Goal: Task Accomplishment & Management: Manage account settings

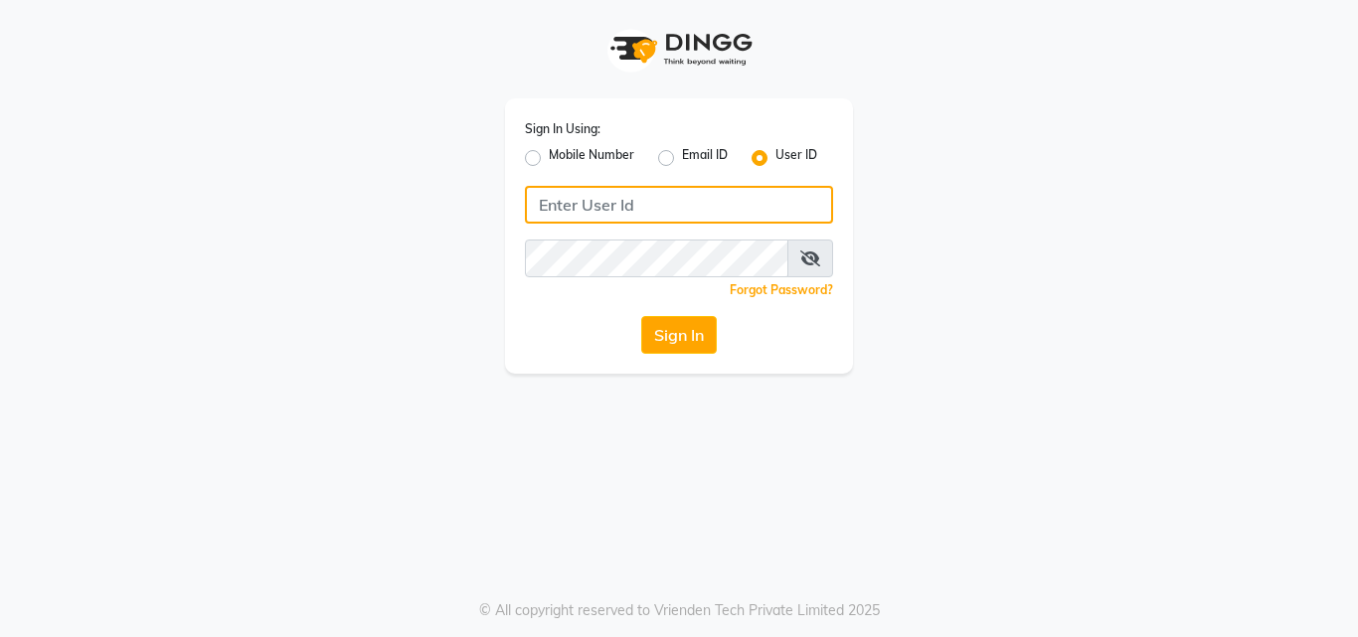
click at [558, 215] on input "Username" at bounding box center [679, 205] width 308 height 38
drag, startPoint x: 615, startPoint y: 204, endPoint x: 528, endPoint y: 222, distance: 88.4
click at [528, 222] on input "nume123" at bounding box center [679, 205] width 308 height 38
type input "nume123"
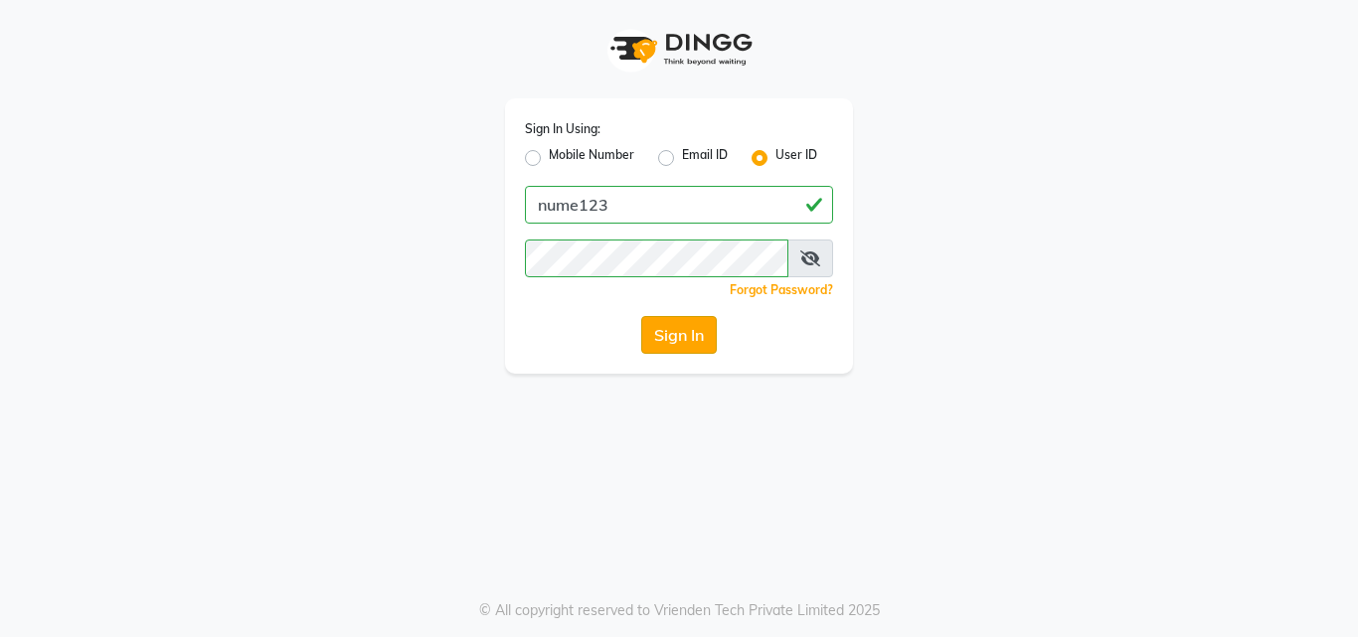
click at [662, 345] on button "Sign In" at bounding box center [679, 335] width 76 height 38
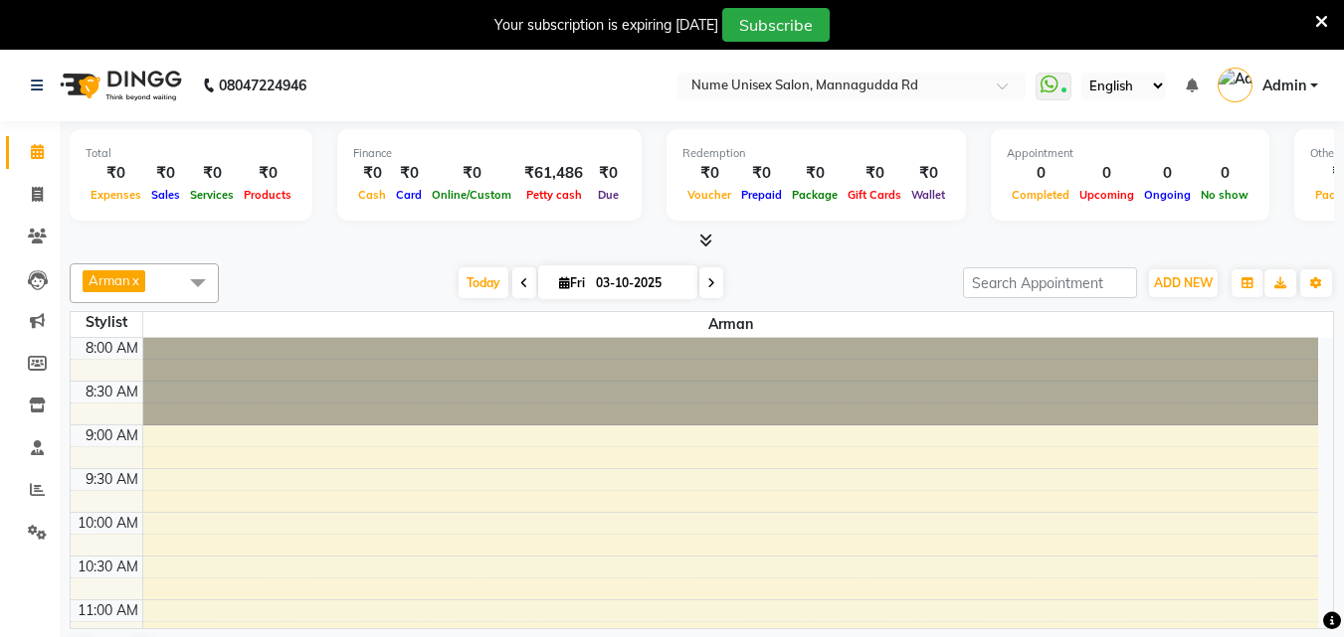
click at [1320, 22] on icon at bounding box center [1321, 22] width 13 height 18
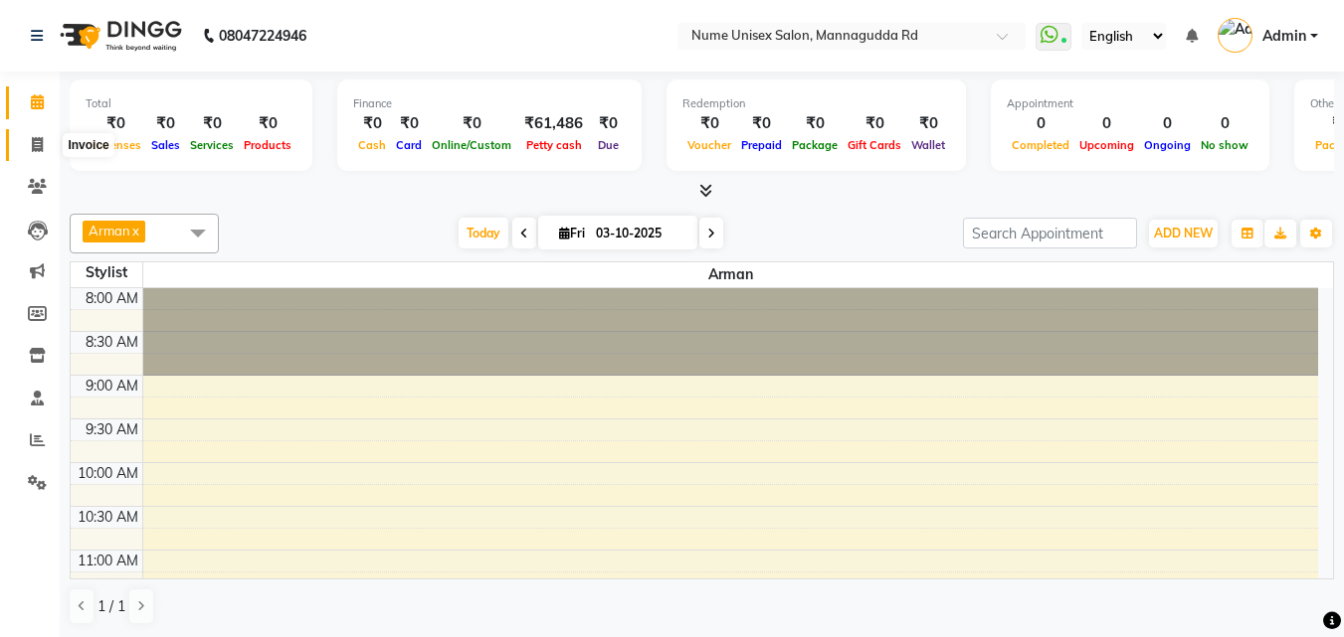
click at [41, 141] on icon at bounding box center [37, 144] width 11 height 15
select select "7047"
select select "service"
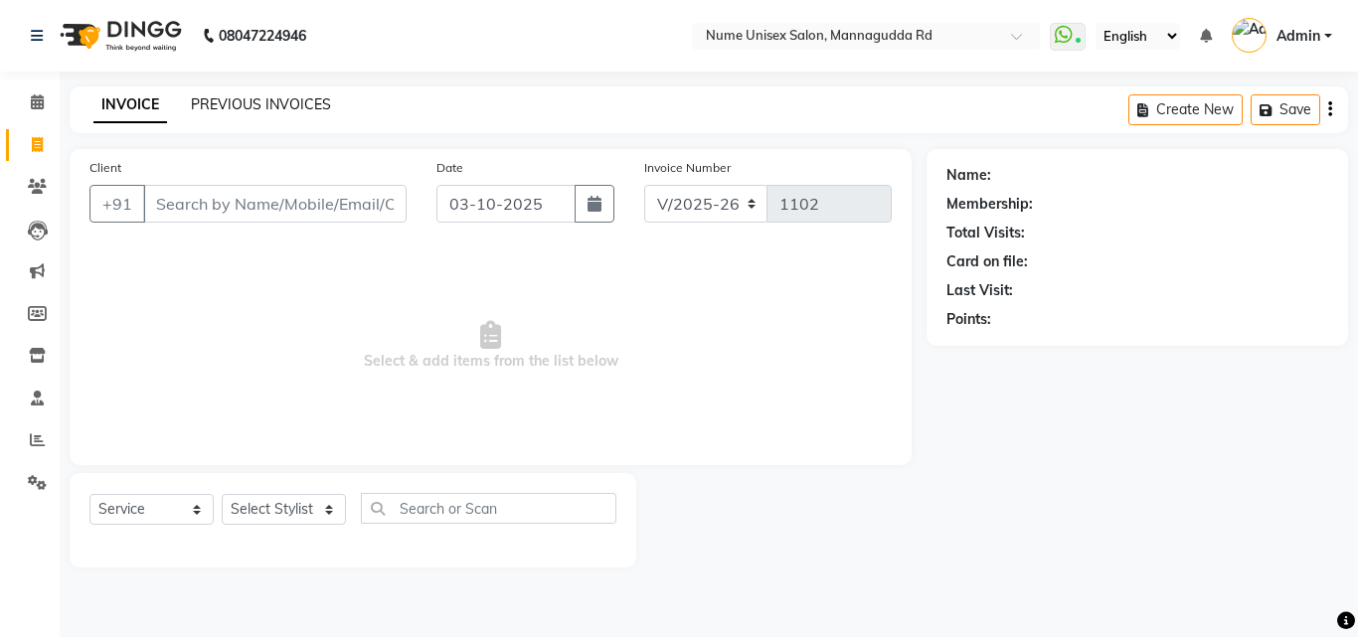
click at [272, 105] on link "PREVIOUS INVOICES" at bounding box center [261, 104] width 140 height 18
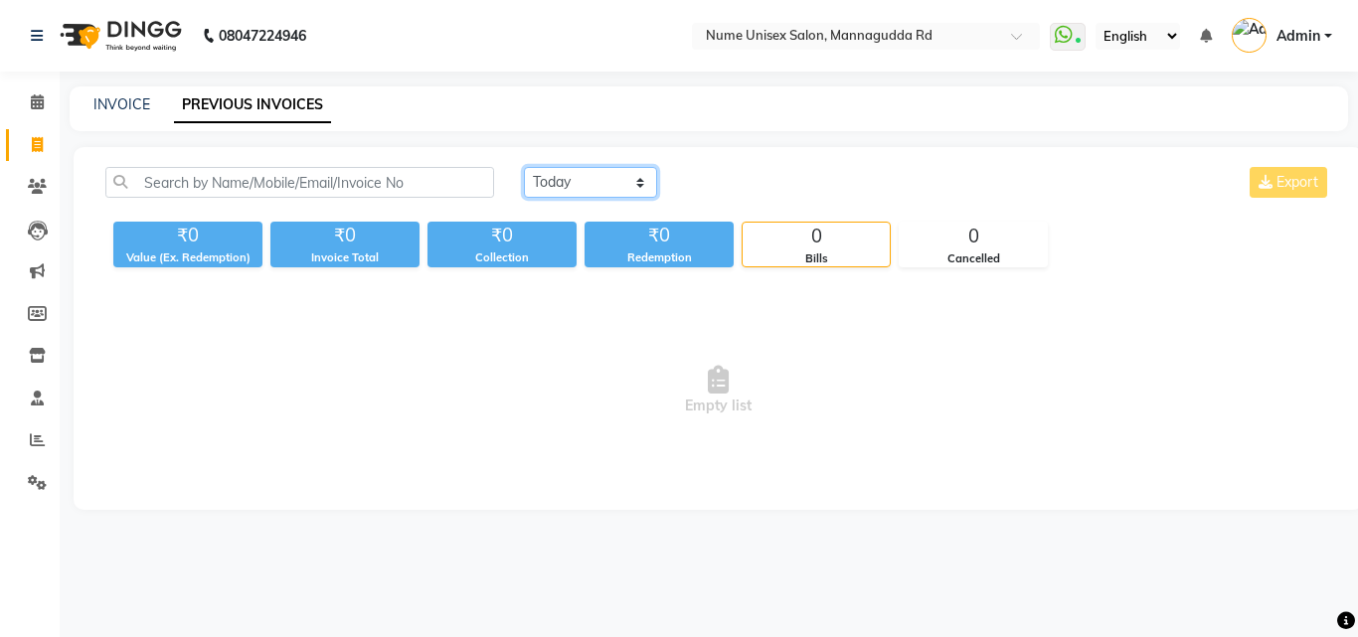
click at [598, 181] on select "[DATE] [DATE] Custom Range" at bounding box center [590, 182] width 133 height 31
select select "range"
click at [524, 167] on select "[DATE] [DATE] Custom Range" at bounding box center [590, 182] width 133 height 31
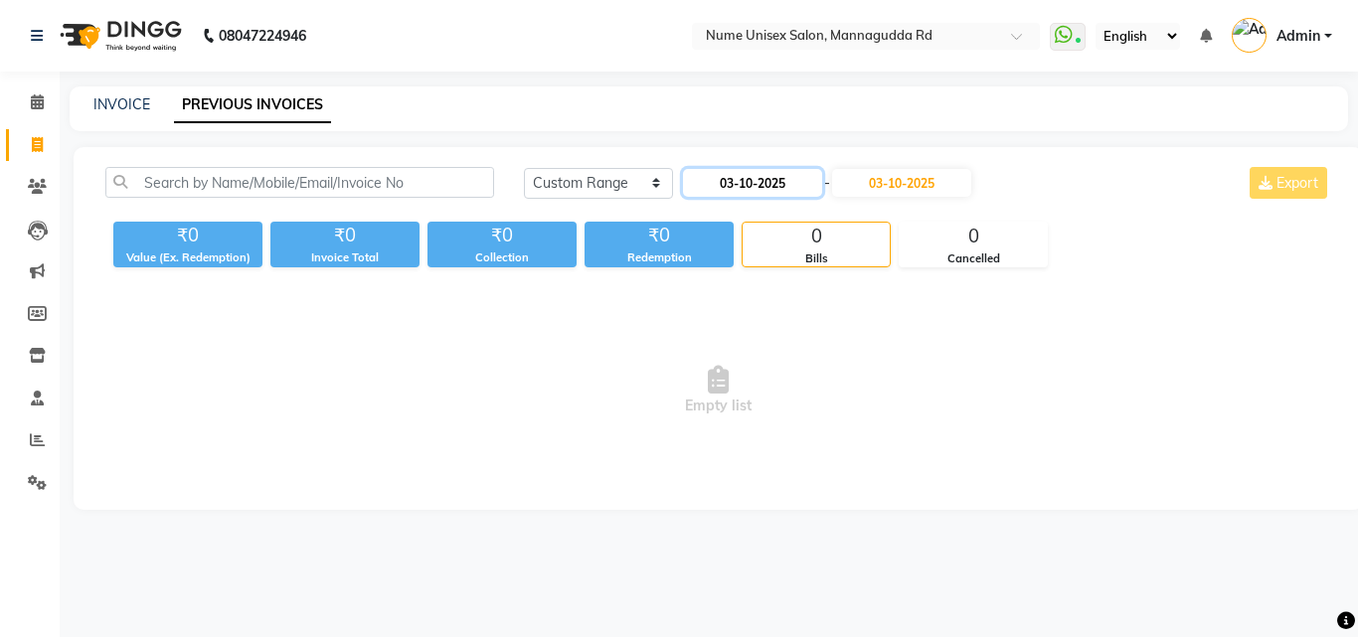
click at [769, 172] on input "03-10-2025" at bounding box center [752, 183] width 139 height 28
select select "10"
select select "2025"
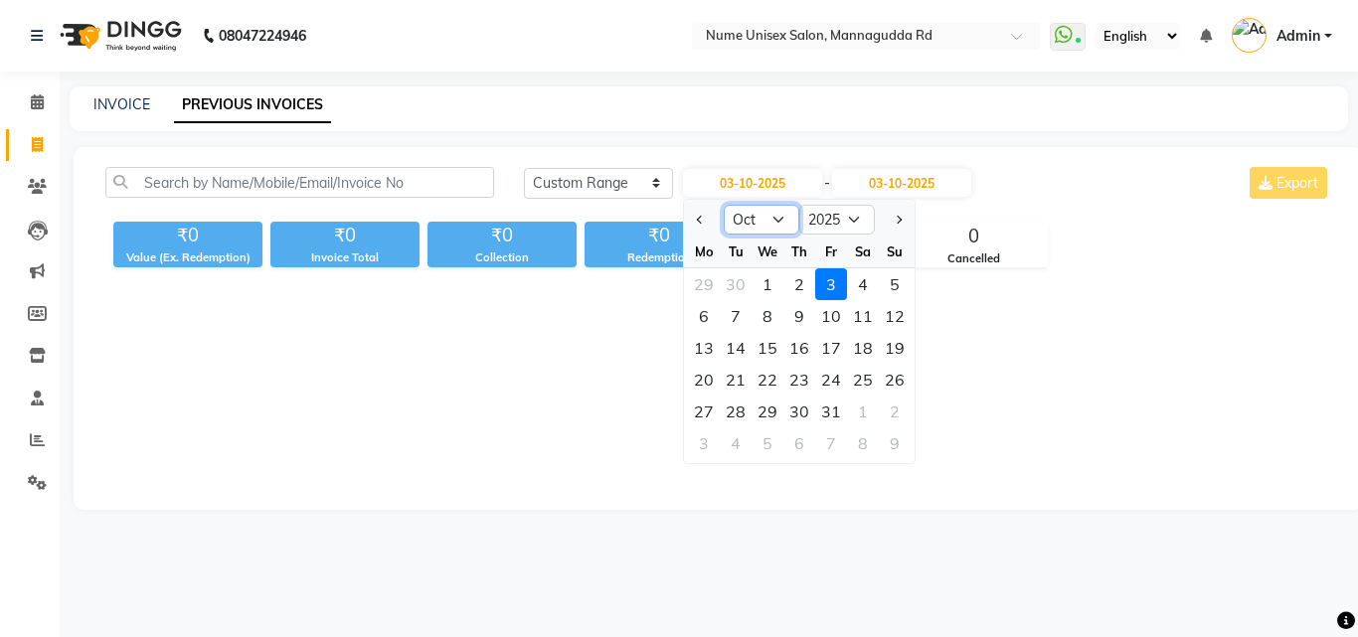
click at [766, 218] on select "Jan Feb Mar Apr May Jun [DATE] Aug Sep Oct Nov Dec" at bounding box center [762, 220] width 76 height 30
select select "9"
click at [724, 205] on select "Jan Feb Mar Apr May Jun [DATE] Aug Sep Oct Nov Dec" at bounding box center [762, 220] width 76 height 30
click at [822, 381] on div "26" at bounding box center [831, 380] width 32 height 32
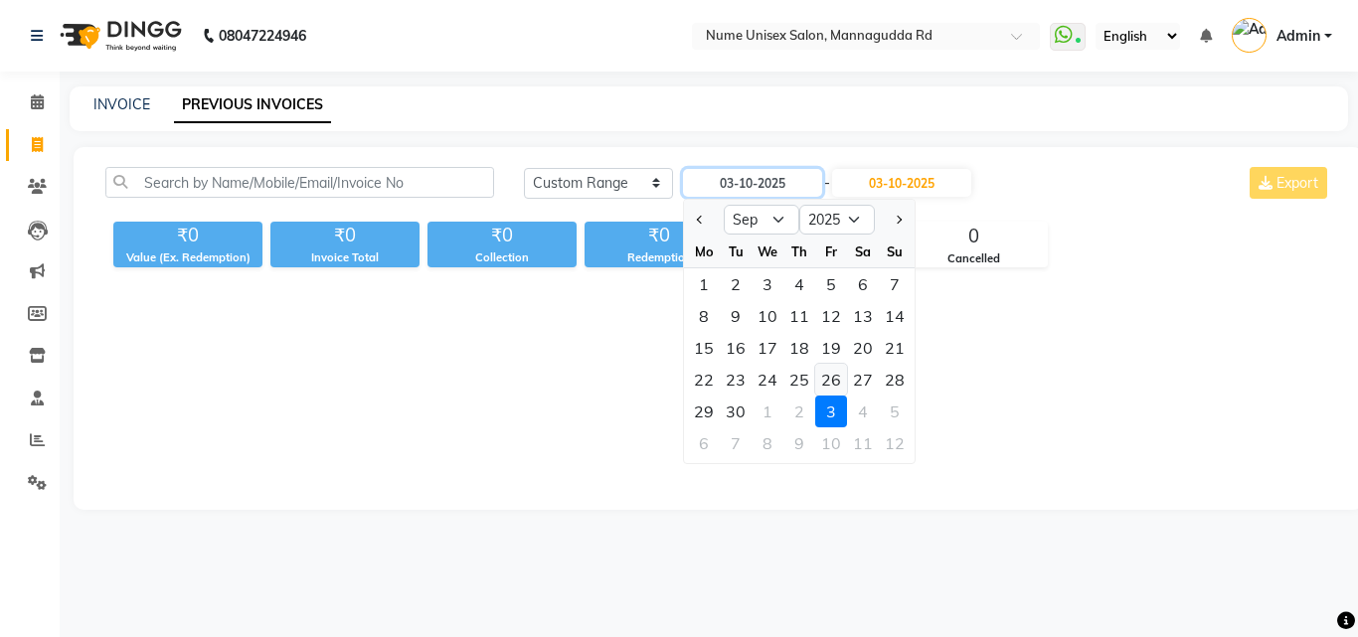
type input "26-09-2025"
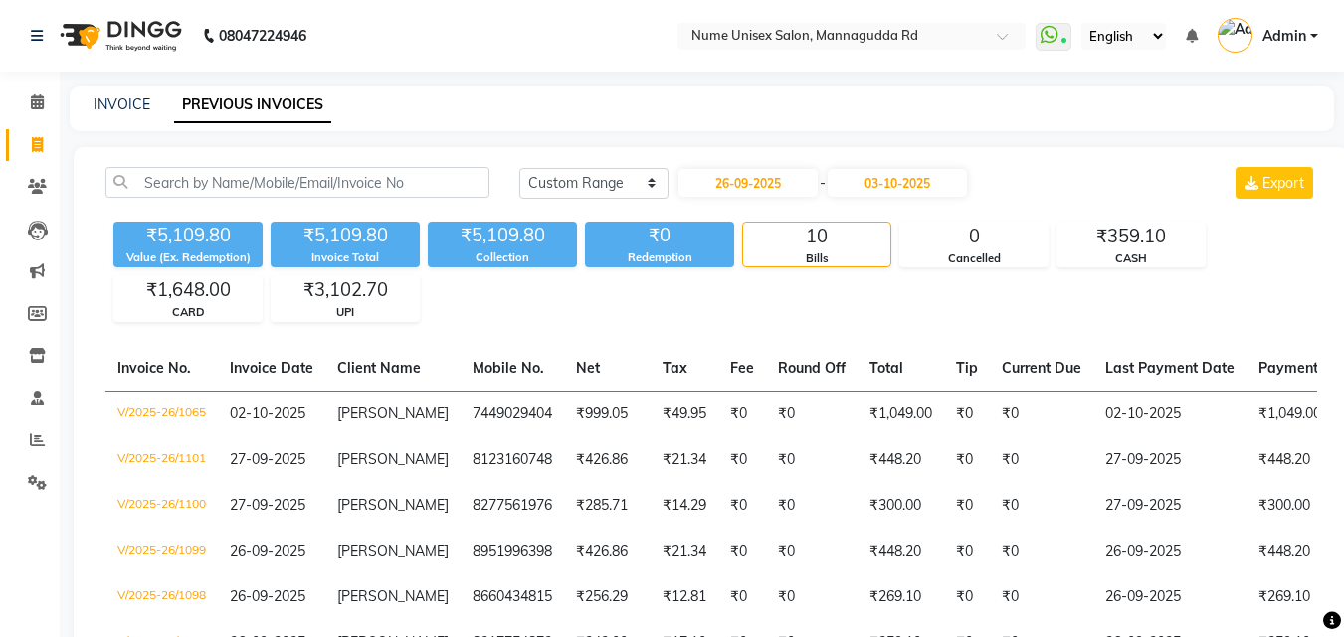
click at [141, 91] on div "INVOICE PREVIOUS INVOICES" at bounding box center [702, 109] width 1264 height 45
click at [140, 94] on div "INVOICE PREVIOUS INVOICES" at bounding box center [702, 109] width 1264 height 45
click at [137, 100] on link "INVOICE" at bounding box center [121, 104] width 57 height 18
select select "service"
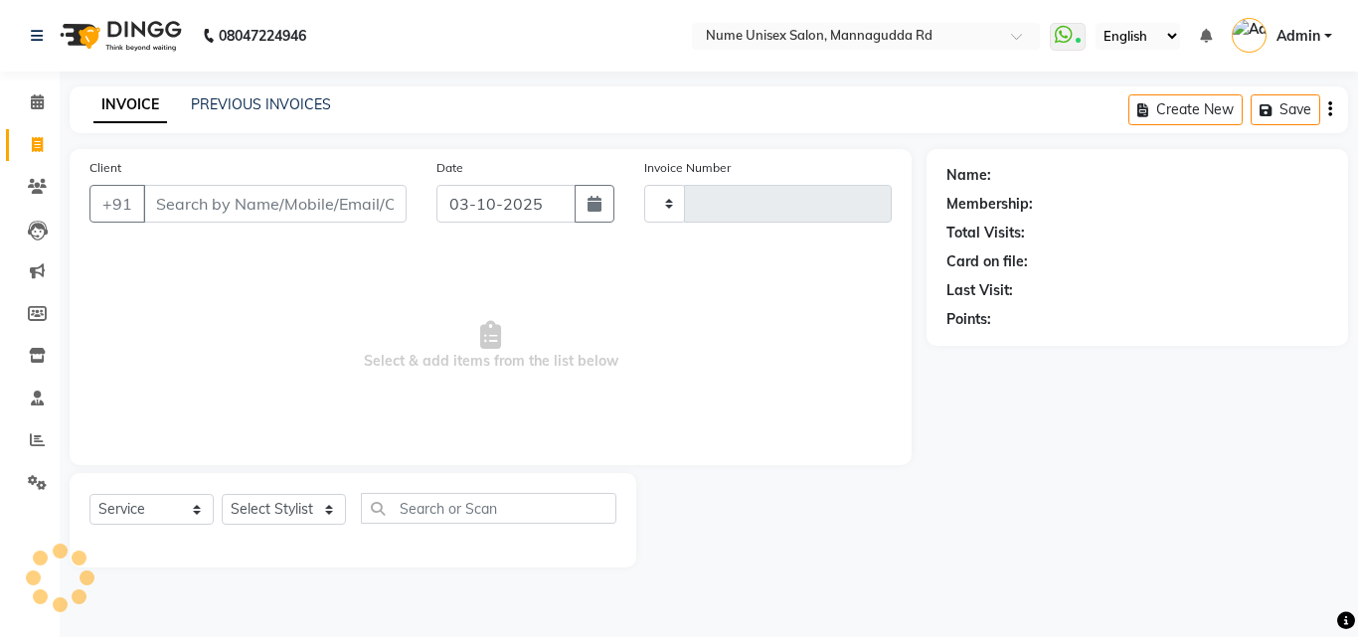
type input "1102"
select select "7047"
click at [591, 196] on icon "button" at bounding box center [595, 204] width 14 height 16
select select "10"
select select "2025"
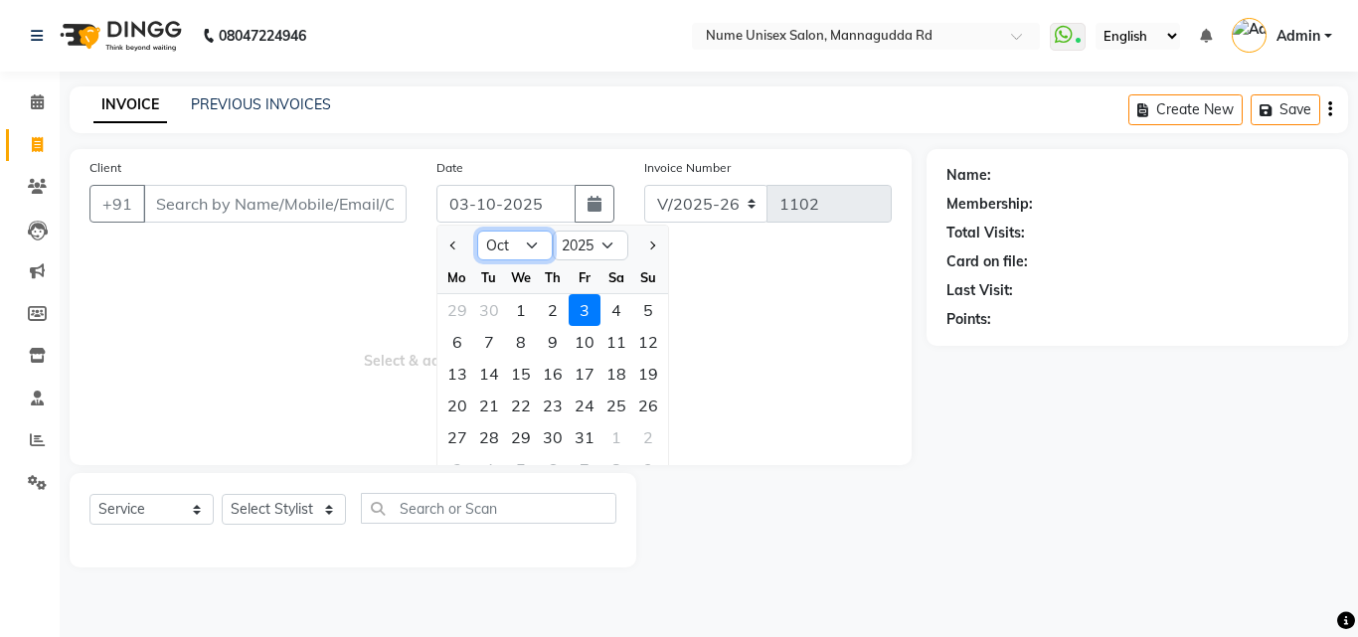
click at [519, 247] on select "Jan Feb Mar Apr May Jun [DATE] Aug Sep Oct Nov Dec" at bounding box center [515, 246] width 76 height 30
select select "9"
click at [477, 231] on select "Jan Feb Mar Apr May Jun [DATE] Aug Sep Oct Nov Dec" at bounding box center [515, 246] width 76 height 30
click at [617, 406] on div "27" at bounding box center [617, 406] width 32 height 32
type input "27-09-2025"
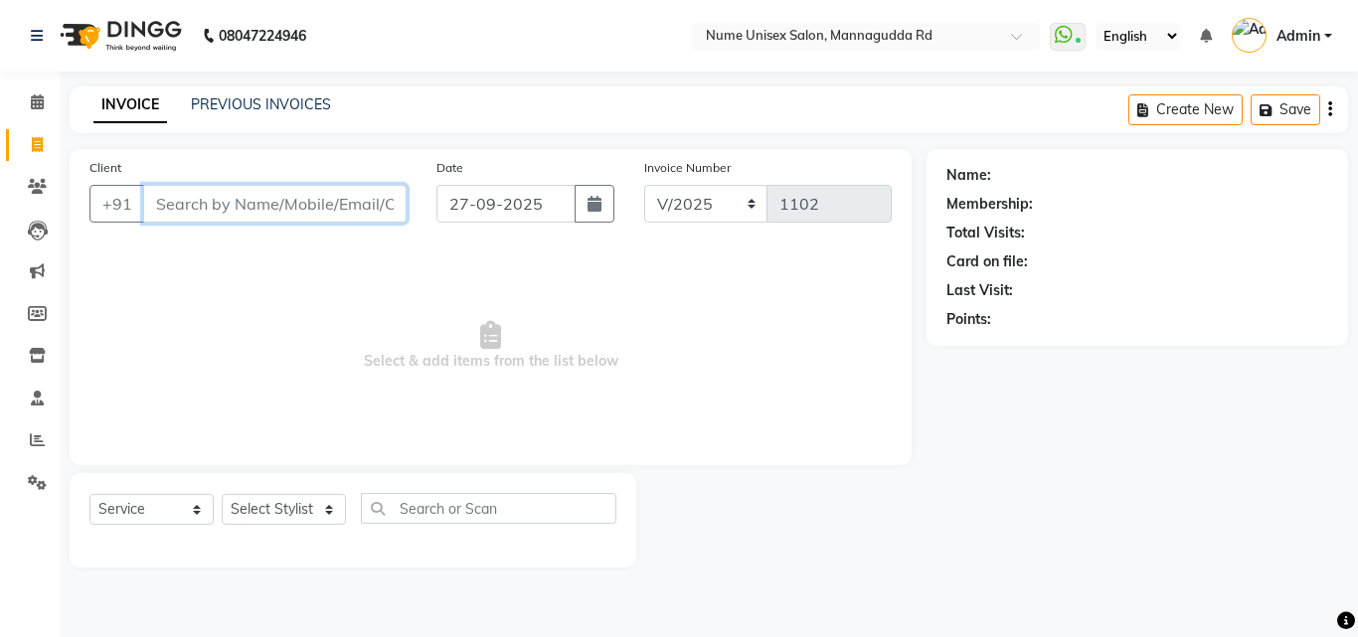
click at [255, 200] on input "Client" at bounding box center [275, 204] width 264 height 38
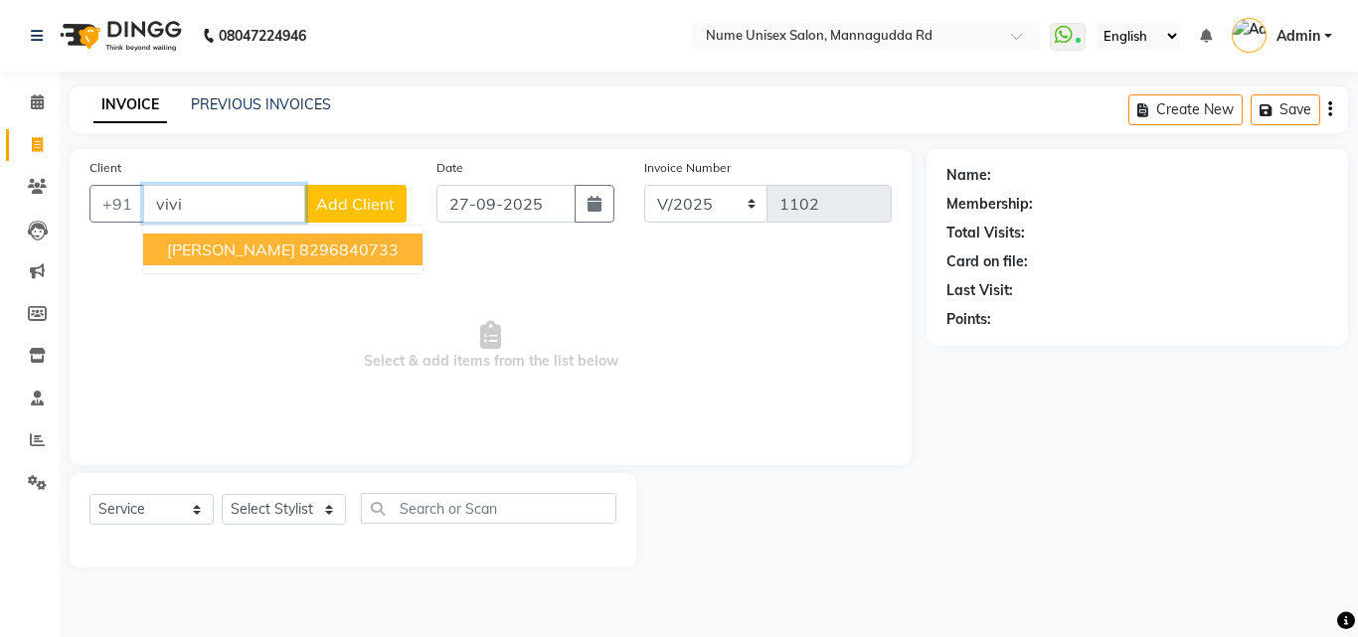
click at [299, 255] on ngb-highlight "8296840733" at bounding box center [348, 250] width 99 height 20
type input "8296840733"
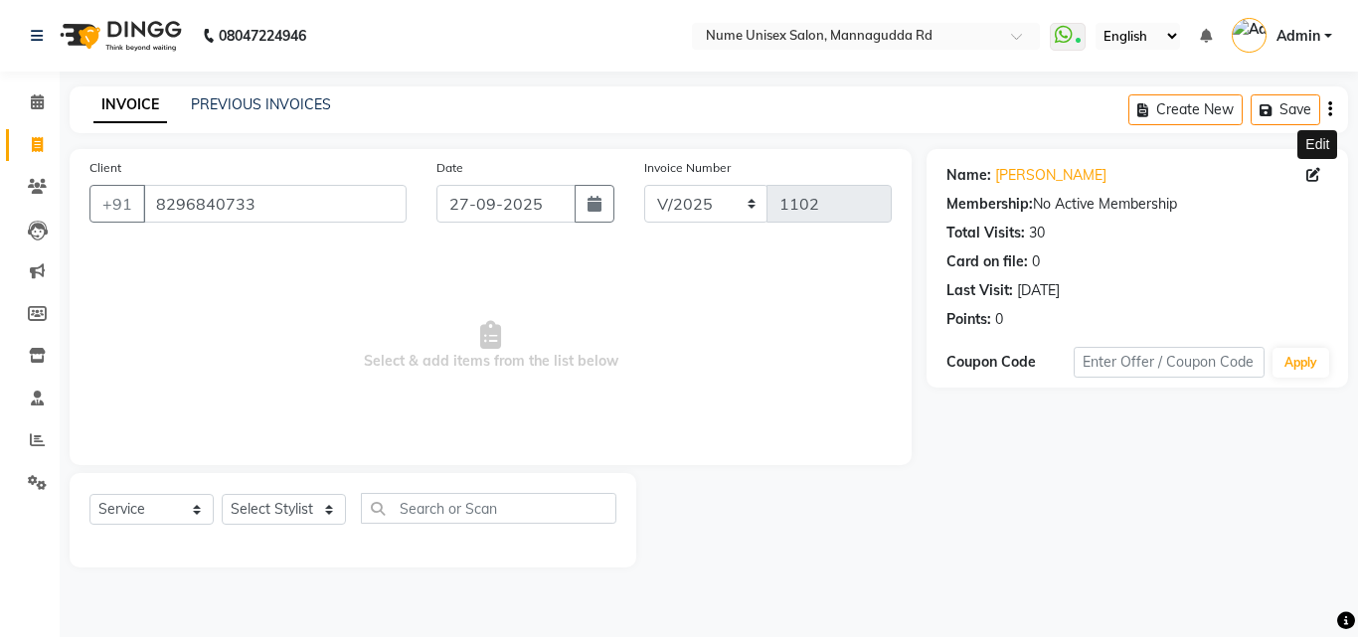
click at [1318, 172] on icon at bounding box center [1314, 175] width 14 height 14
select select "[DEMOGRAPHIC_DATA]"
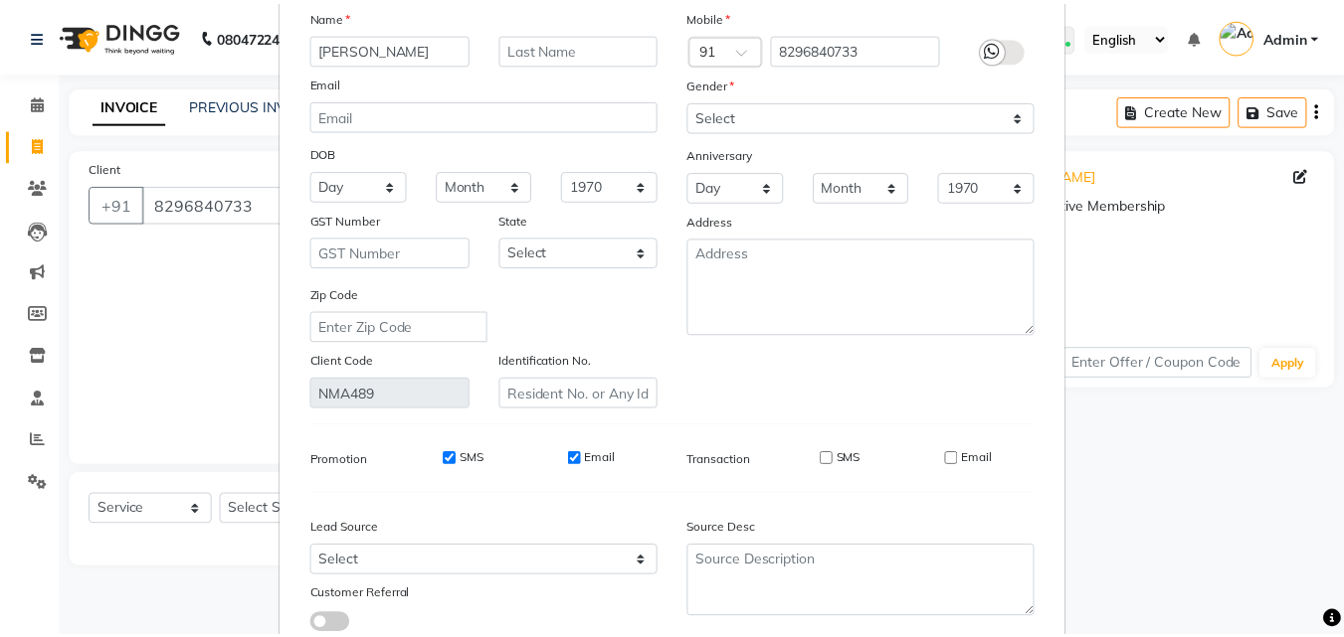
scroll to position [245, 0]
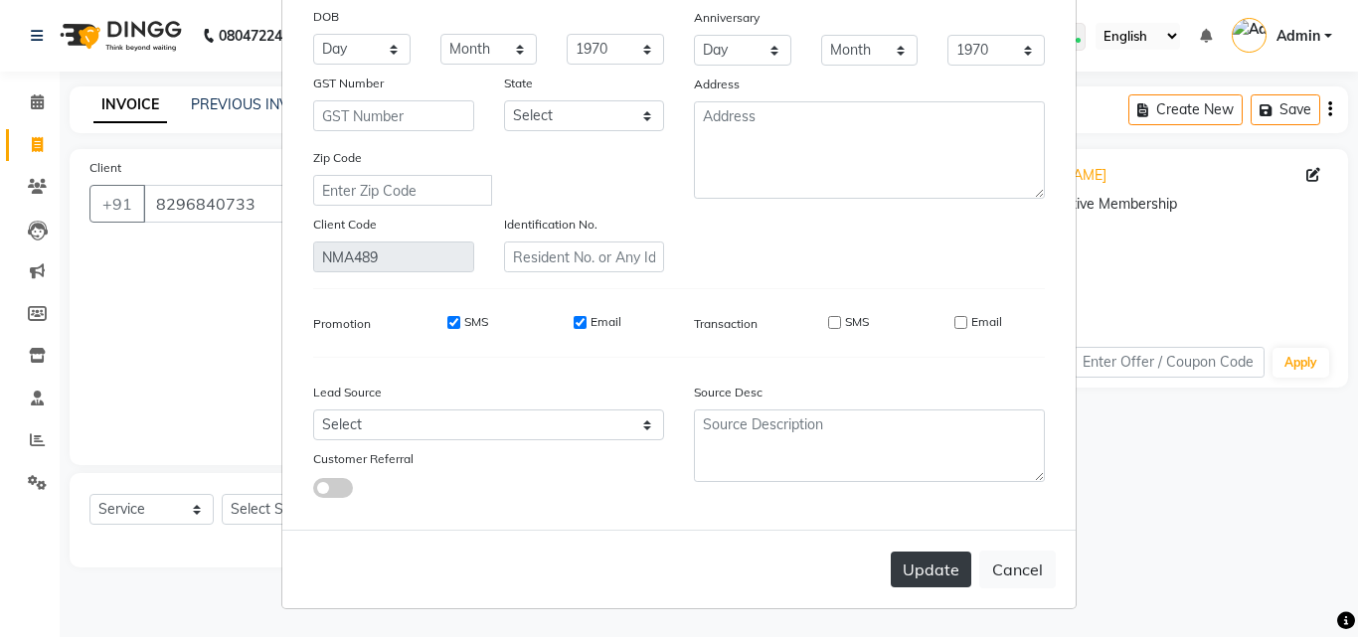
click at [954, 572] on button "Update" at bounding box center [931, 570] width 81 height 36
select select
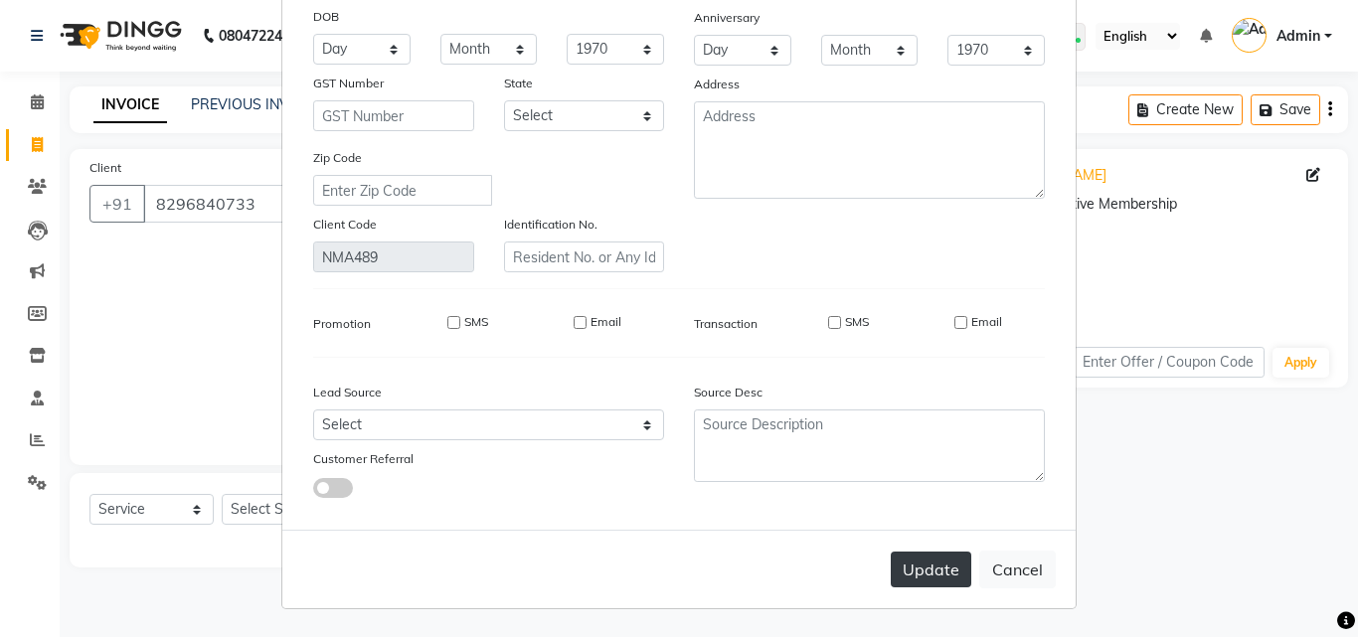
select select
checkbox input "false"
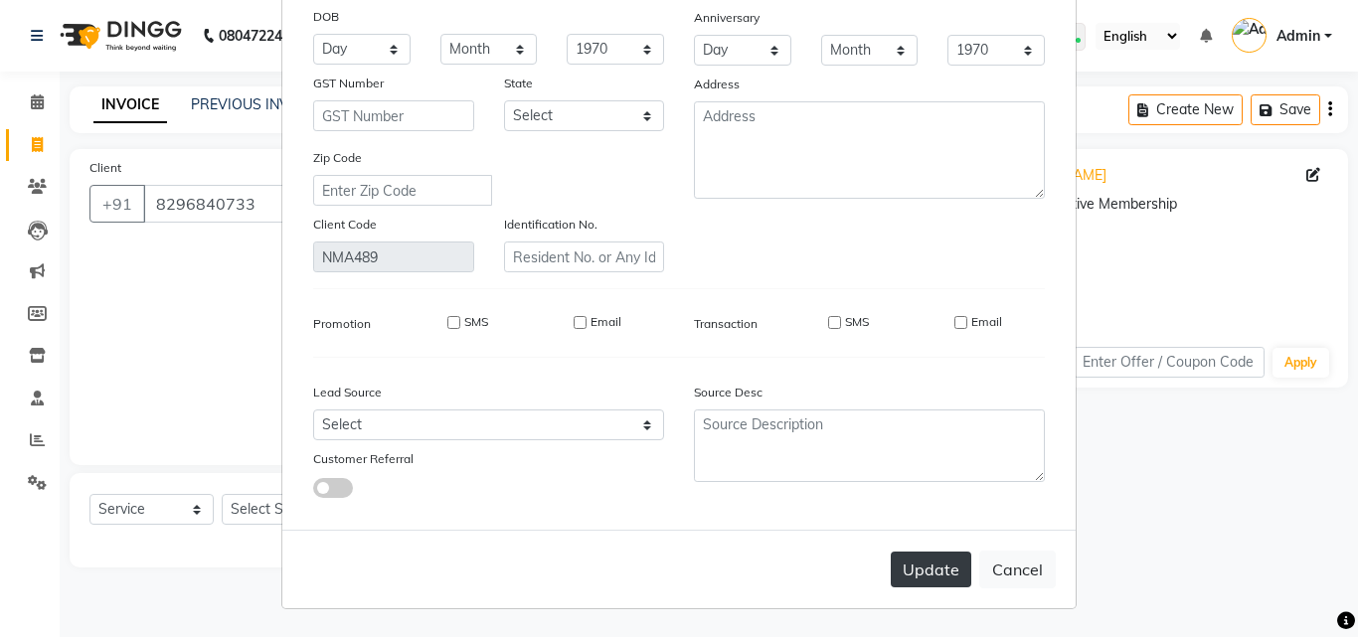
checkbox input "false"
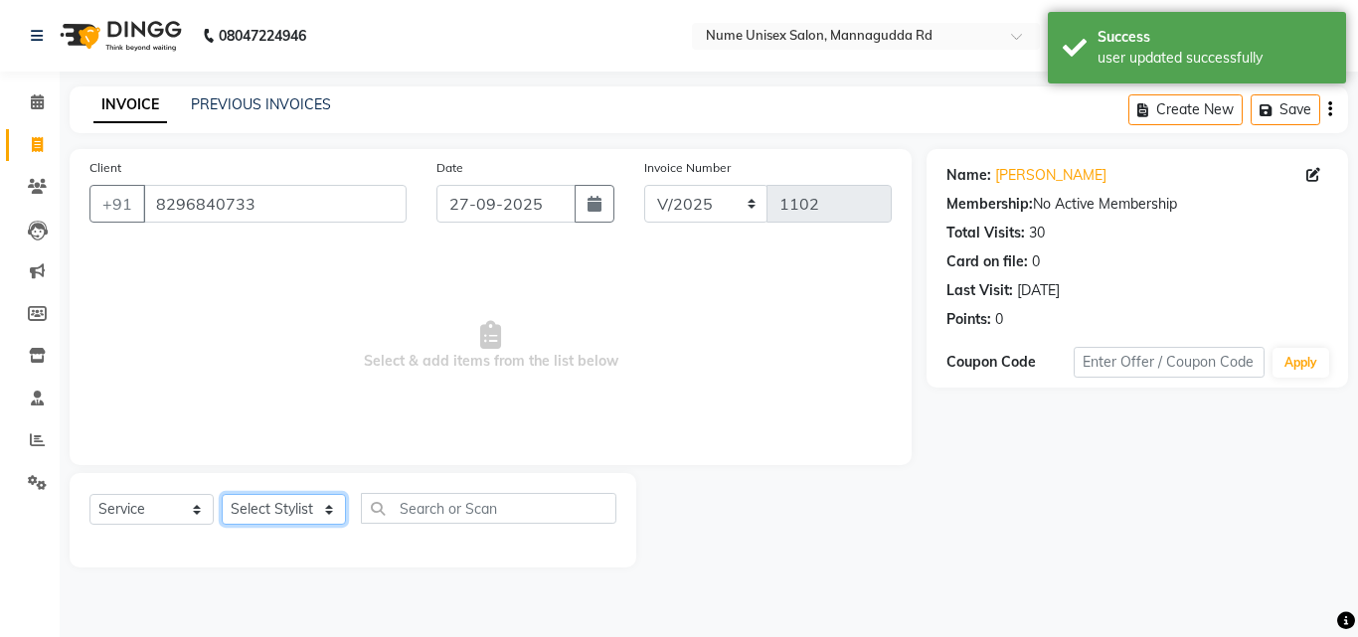
click at [328, 516] on select "Select Stylist Admin [PERSON_NAME] [PERSON_NAME] S [PERSON_NAME] Mohd [PERSON_N…" at bounding box center [284, 509] width 124 height 31
select select "61524"
click at [222, 494] on select "Select Stylist Admin [PERSON_NAME] [PERSON_NAME] S [PERSON_NAME] Mohd [PERSON_N…" at bounding box center [284, 509] width 124 height 31
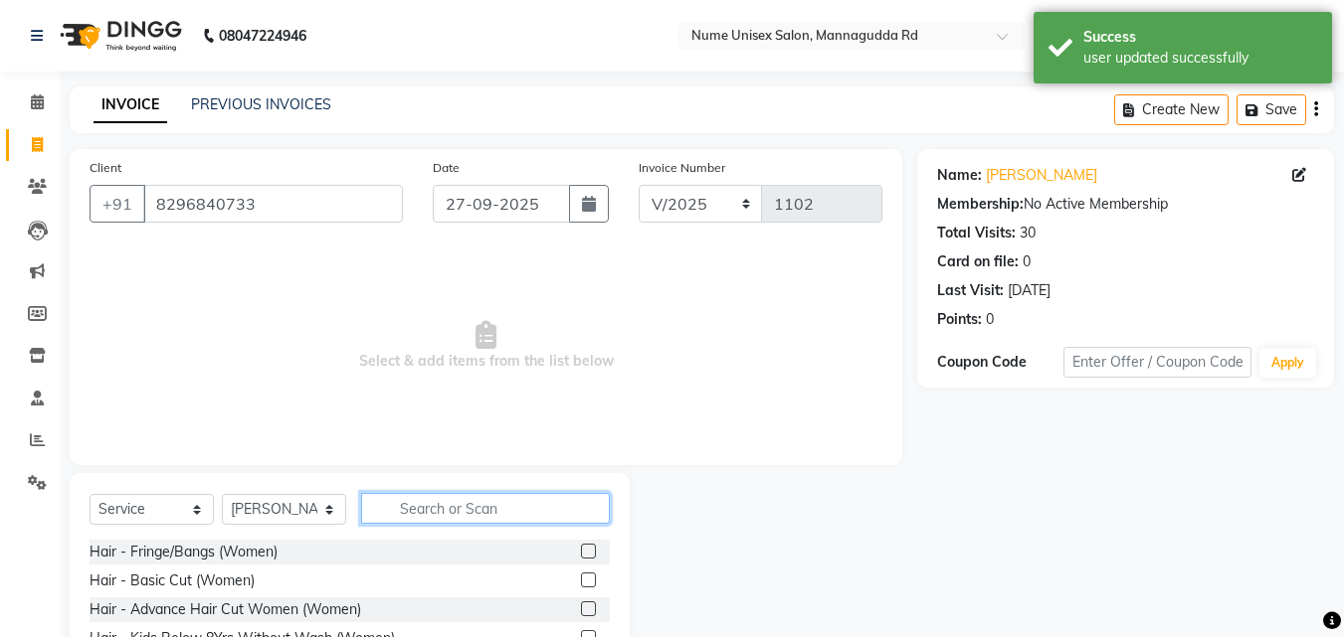
click at [439, 500] on input "text" at bounding box center [485, 508] width 249 height 31
type input "unde"
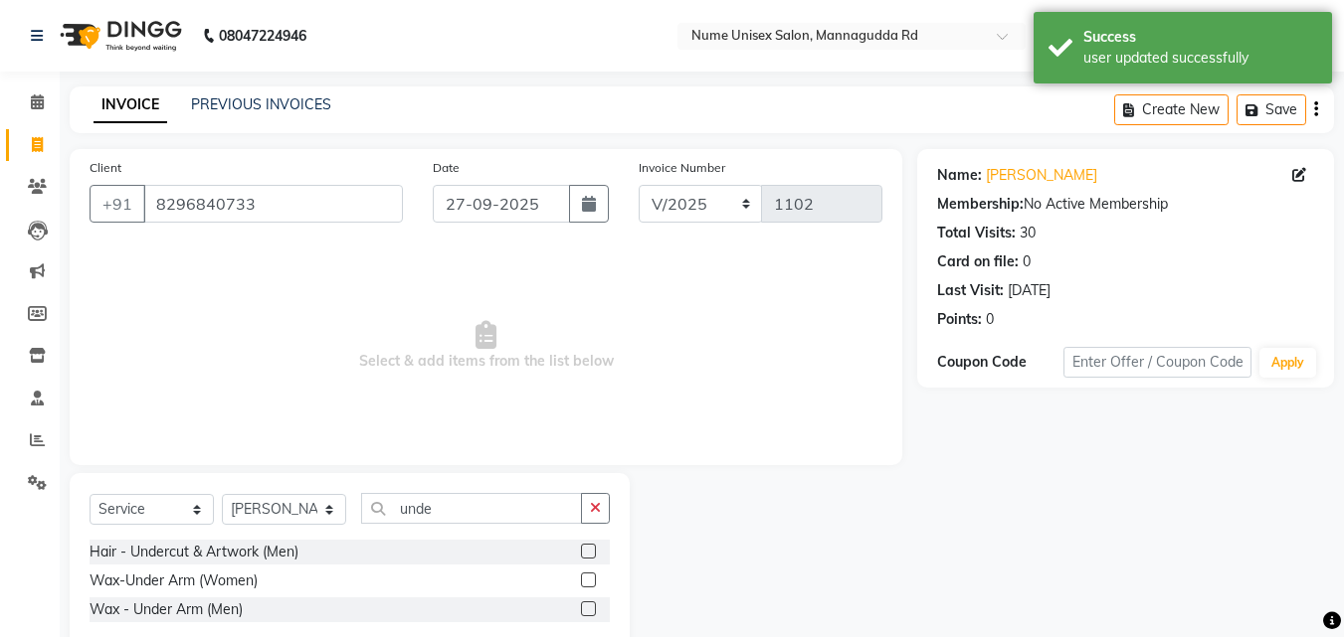
click at [587, 545] on label at bounding box center [588, 551] width 15 height 15
click at [587, 546] on input "checkbox" at bounding box center [587, 552] width 13 height 13
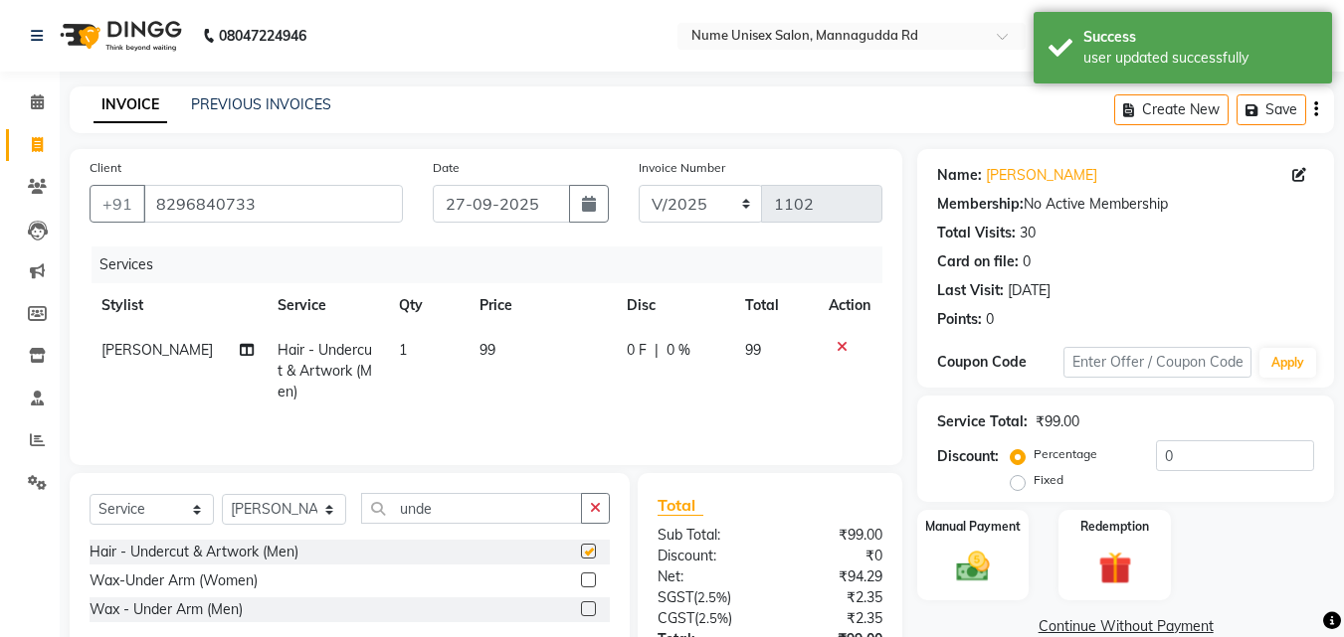
checkbox input "false"
click at [1165, 454] on input "0" at bounding box center [1235, 456] width 158 height 31
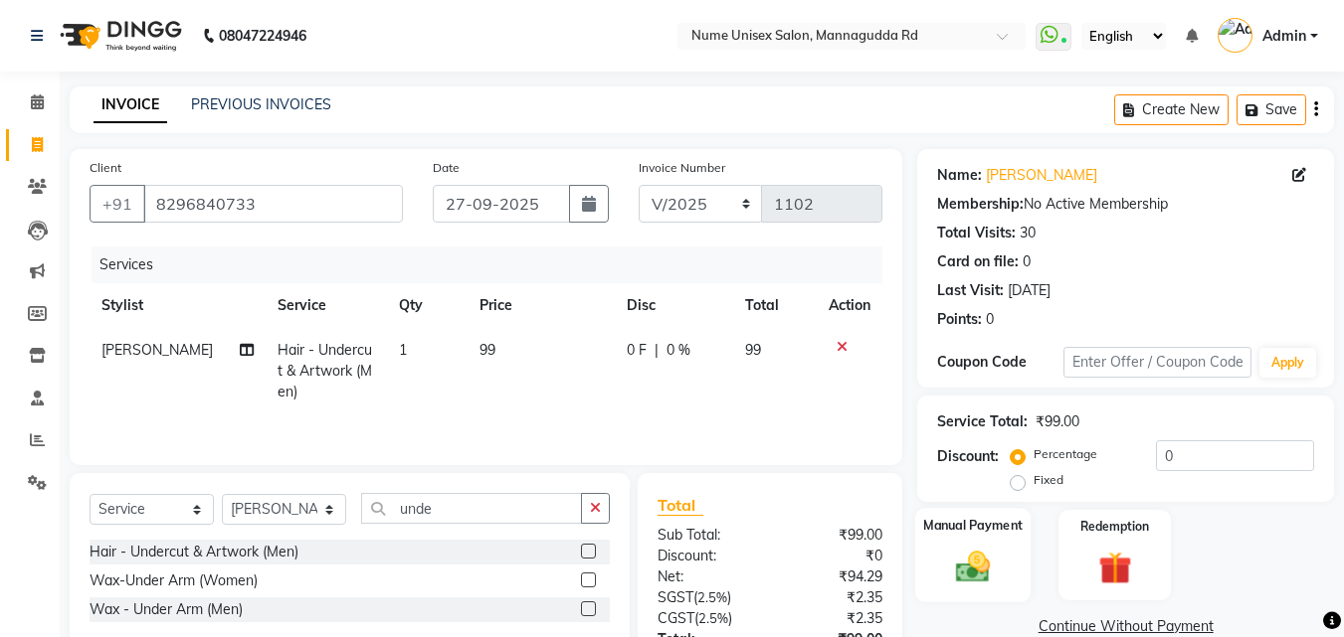
click at [989, 560] on img at bounding box center [973, 567] width 56 height 40
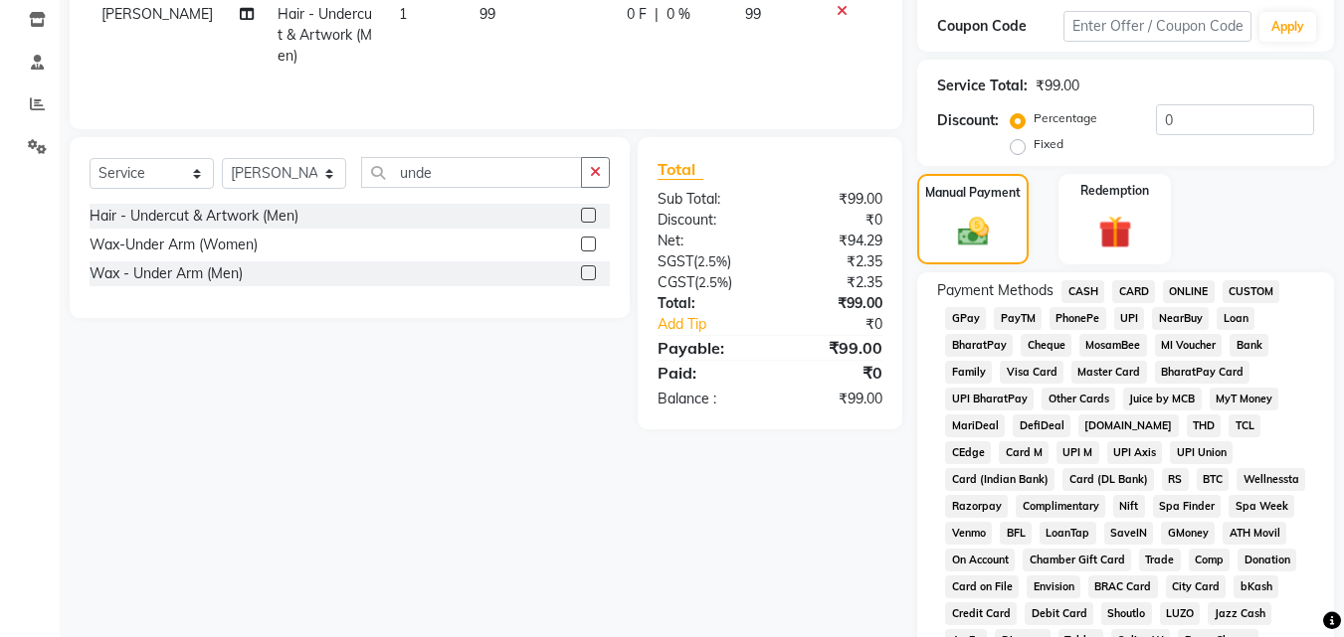
scroll to position [398, 0]
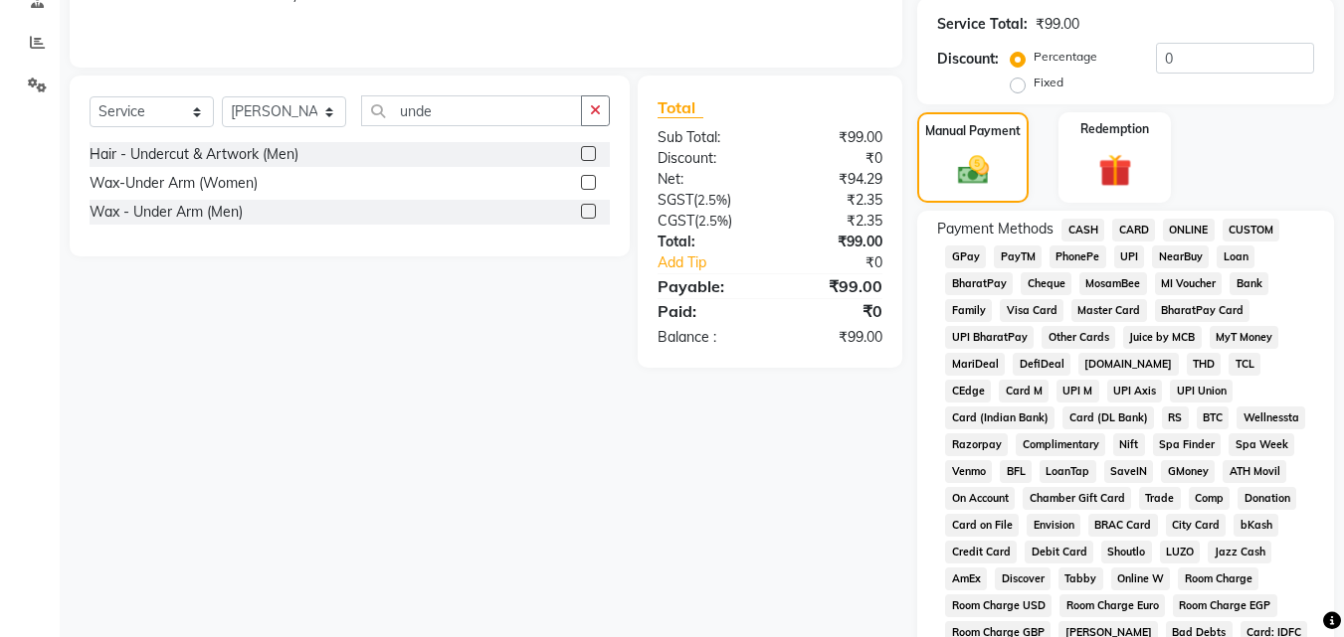
click at [1135, 260] on span "UPI" at bounding box center [1129, 257] width 31 height 23
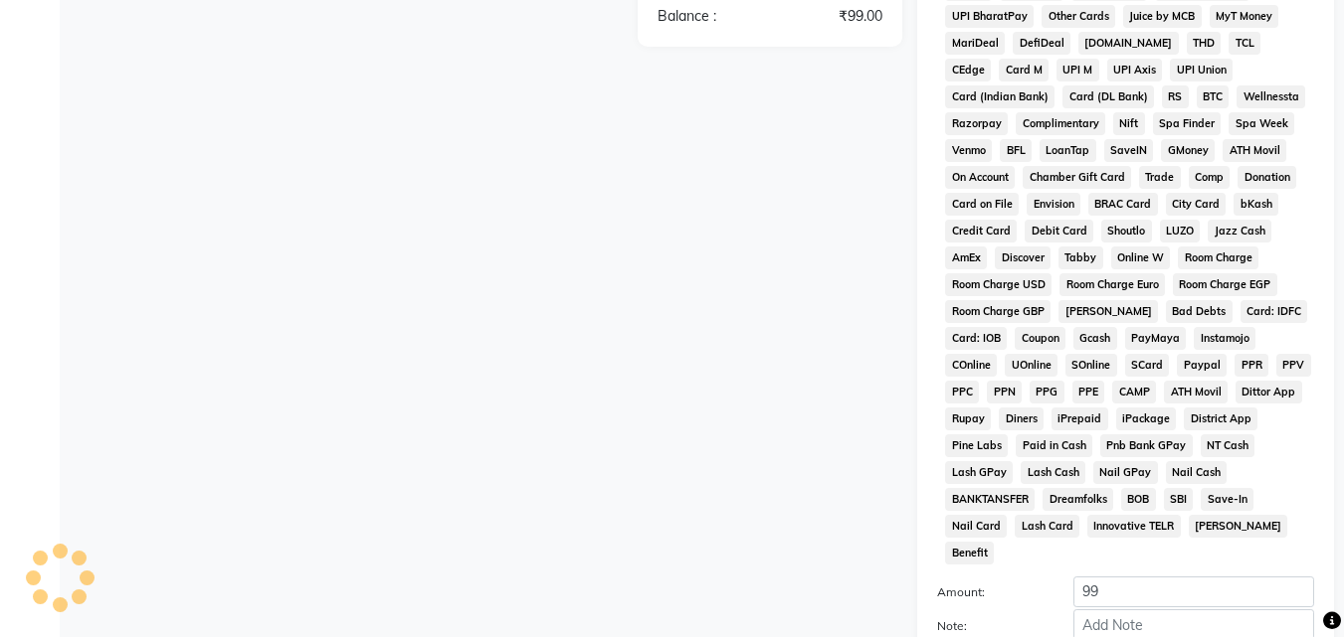
scroll to position [796, 0]
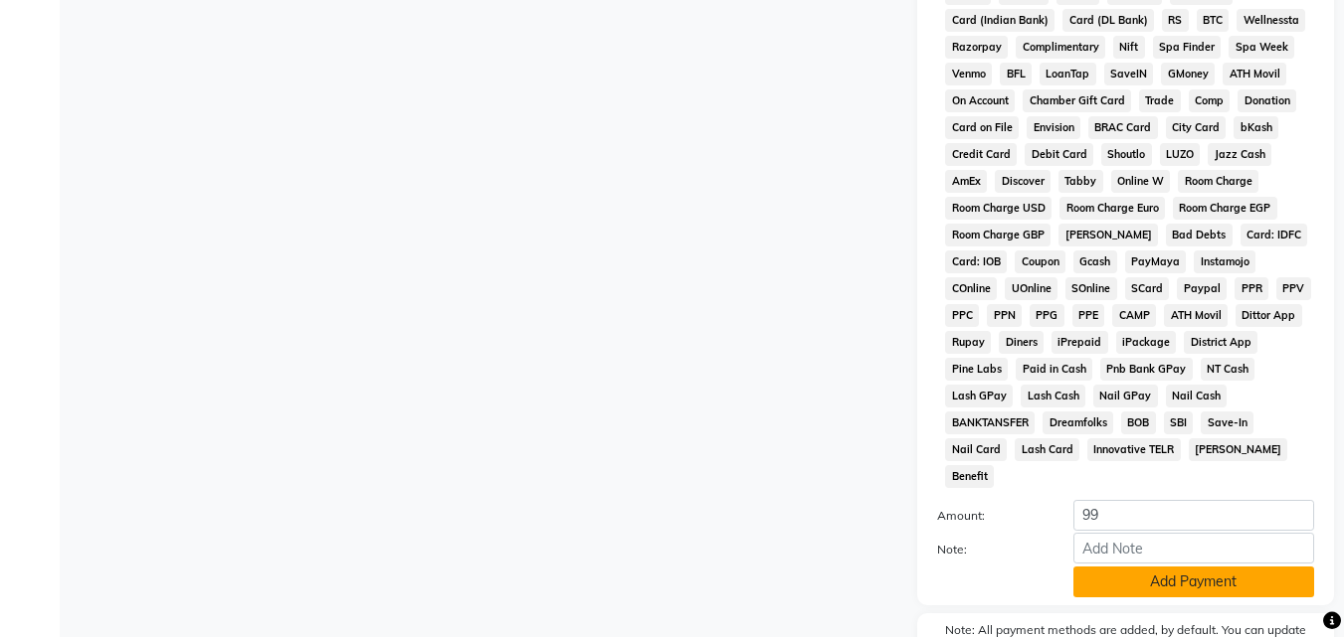
click at [1143, 567] on button "Add Payment" at bounding box center [1193, 582] width 241 height 31
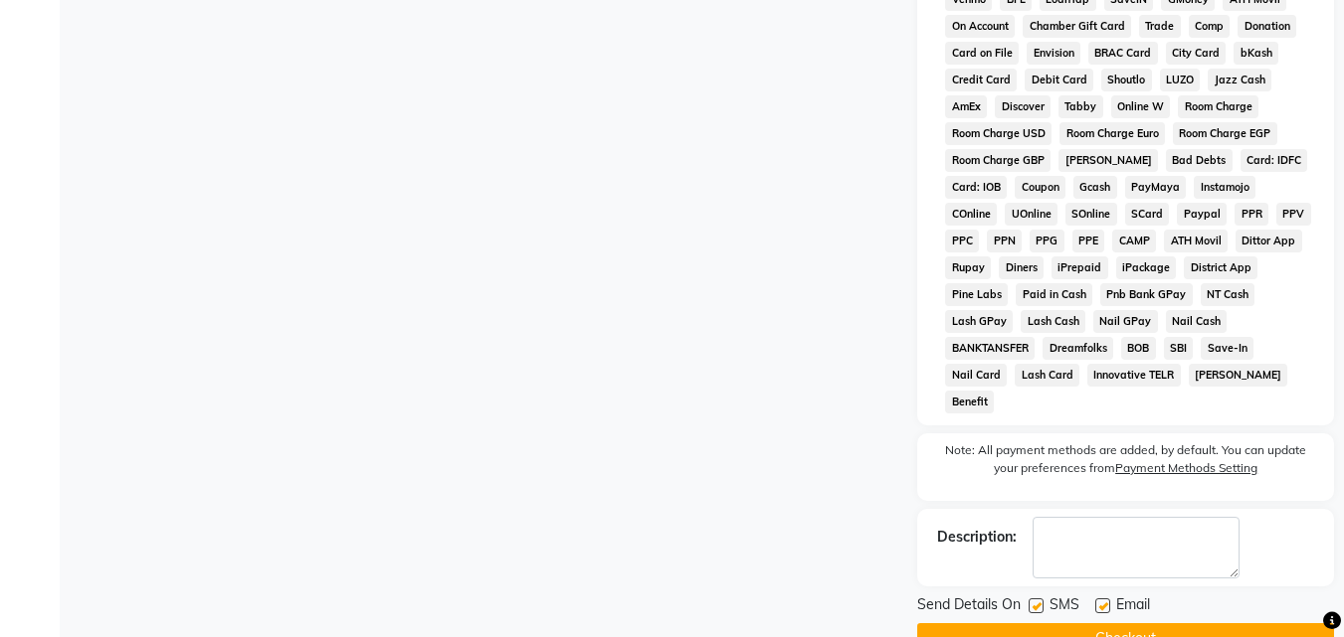
scroll to position [890, 0]
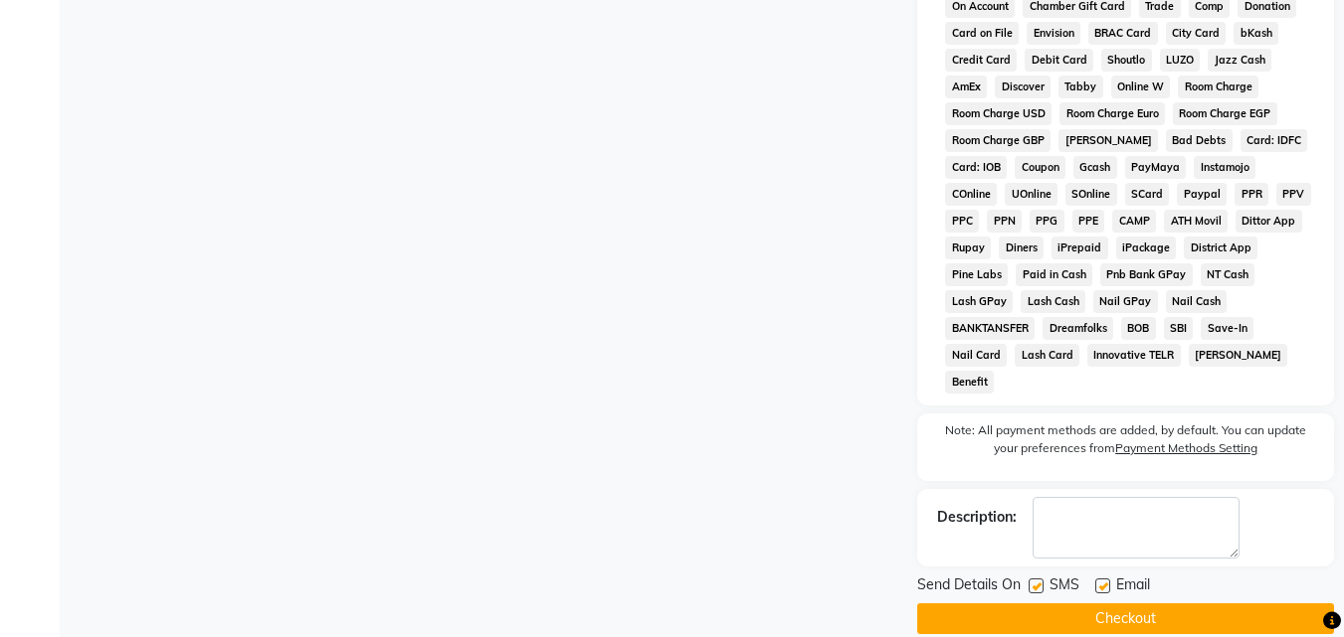
click at [1034, 579] on label at bounding box center [1035, 586] width 15 height 15
click at [1034, 581] on input "checkbox" at bounding box center [1034, 587] width 13 height 13
checkbox input "false"
click at [1106, 579] on label at bounding box center [1102, 586] width 15 height 15
click at [1106, 581] on input "checkbox" at bounding box center [1101, 587] width 13 height 13
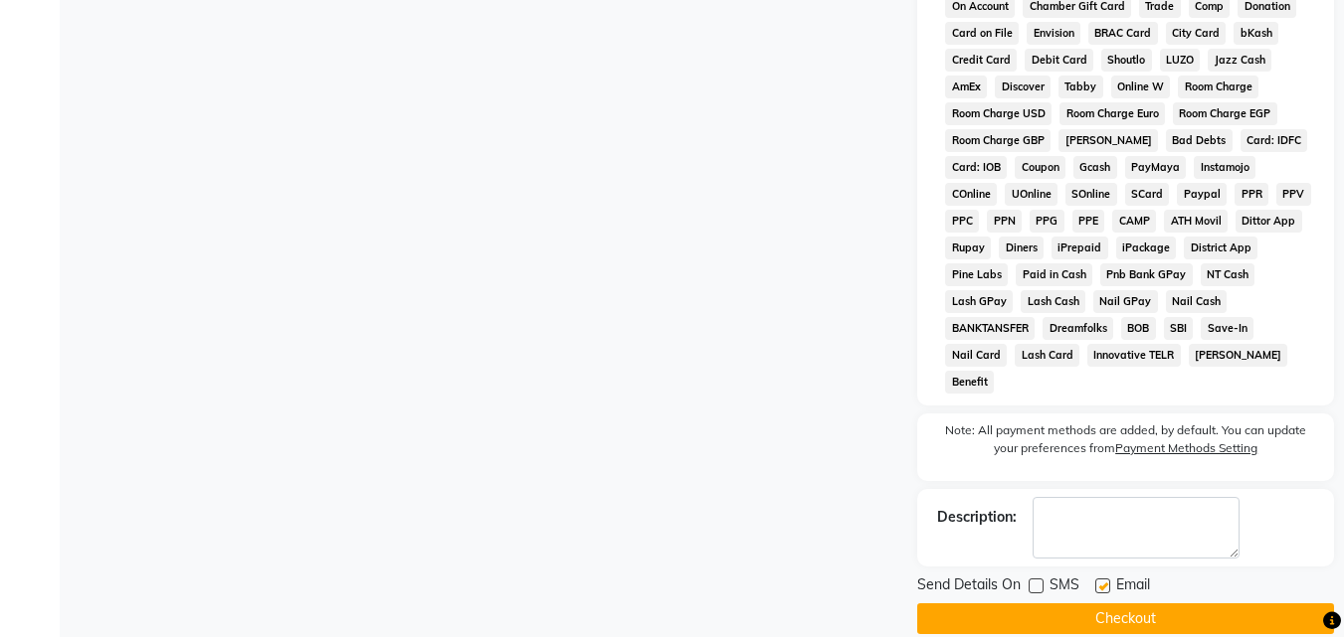
checkbox input "false"
click at [1110, 604] on button "Checkout" at bounding box center [1125, 619] width 417 height 31
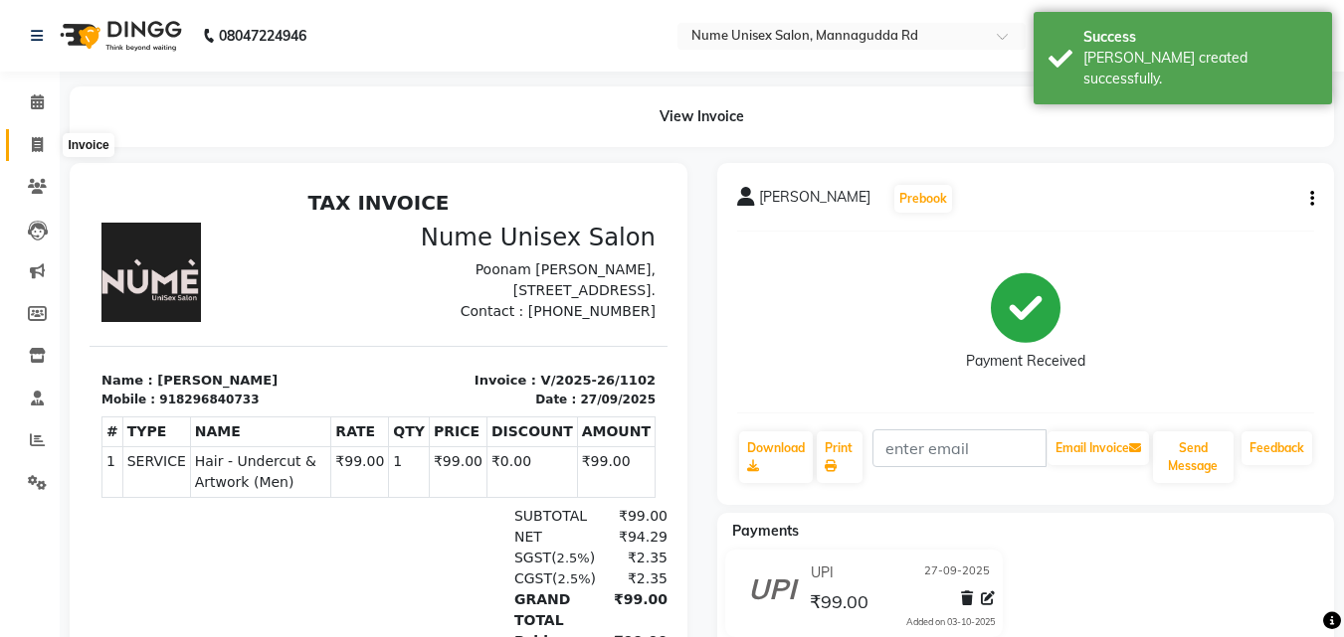
click at [43, 142] on icon at bounding box center [37, 144] width 11 height 15
select select "7047"
select select "service"
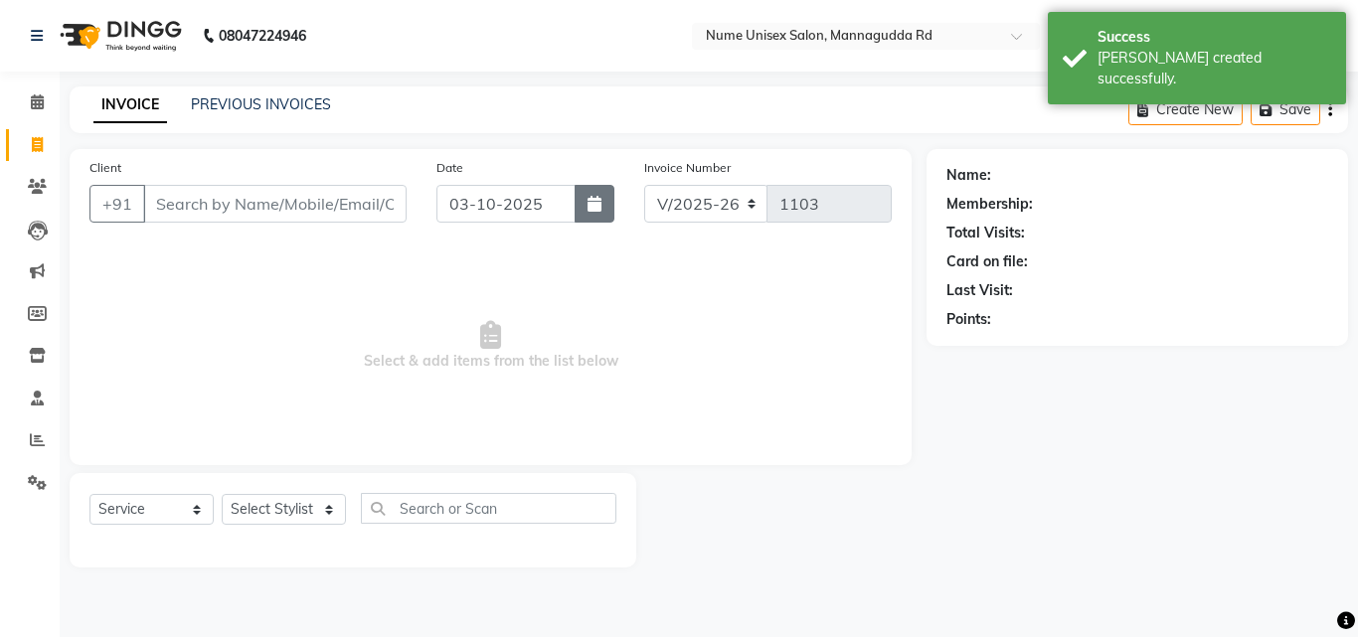
click at [597, 201] on icon "button" at bounding box center [595, 204] width 14 height 16
select select "10"
select select "2025"
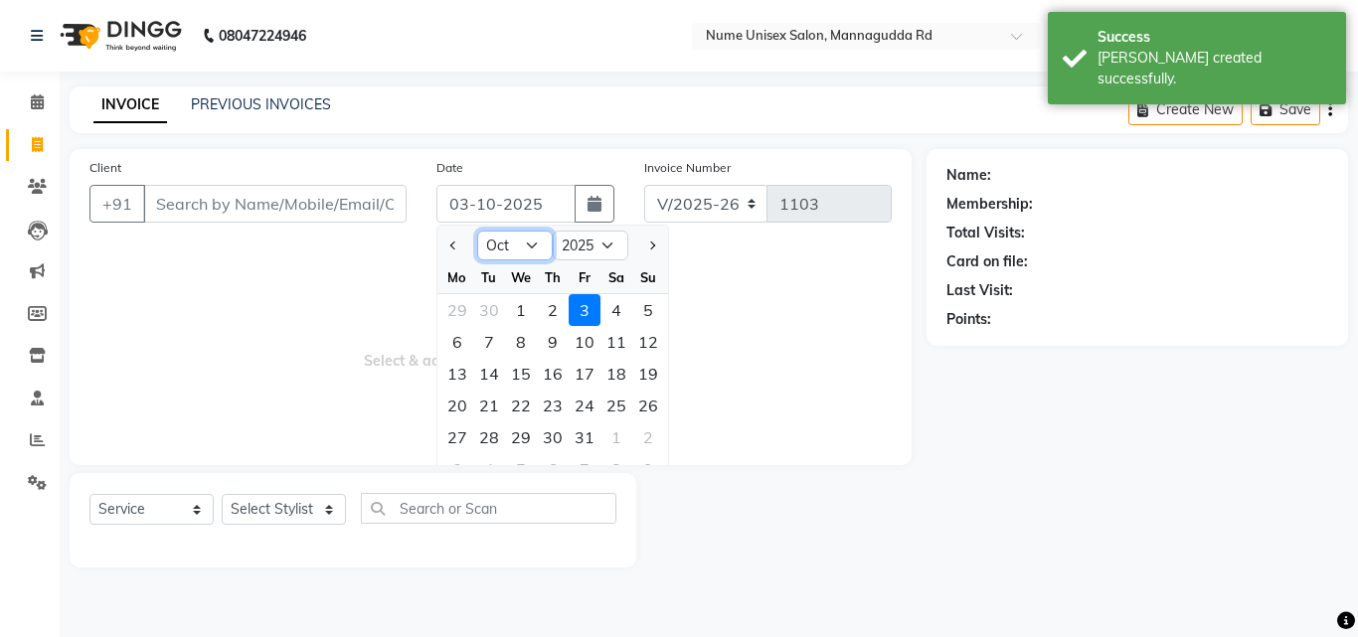
click at [536, 253] on select "Jan Feb Mar Apr May Jun [DATE] Aug Sep Oct Nov Dec" at bounding box center [515, 246] width 76 height 30
select select "9"
click at [477, 231] on select "Jan Feb Mar Apr May Jun [DATE] Aug Sep Oct Nov Dec" at bounding box center [515, 246] width 76 height 30
click at [610, 409] on div "27" at bounding box center [617, 406] width 32 height 32
type input "27-09-2025"
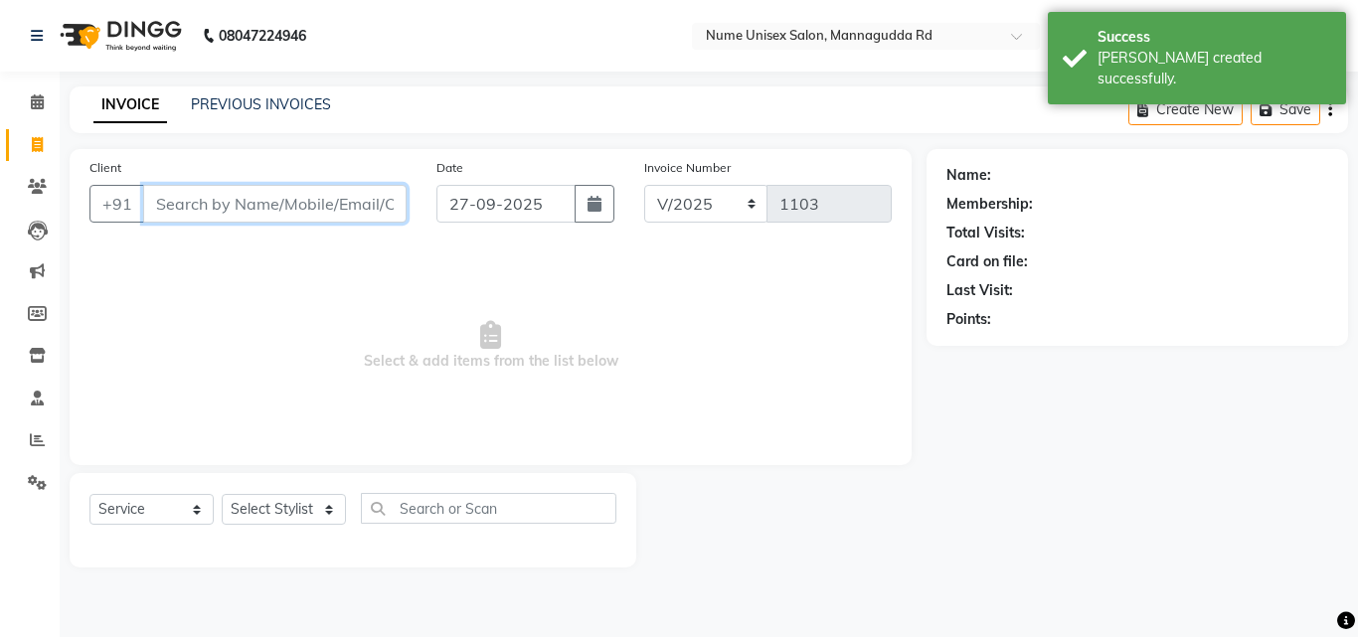
click at [318, 188] on input "Client" at bounding box center [275, 204] width 264 height 38
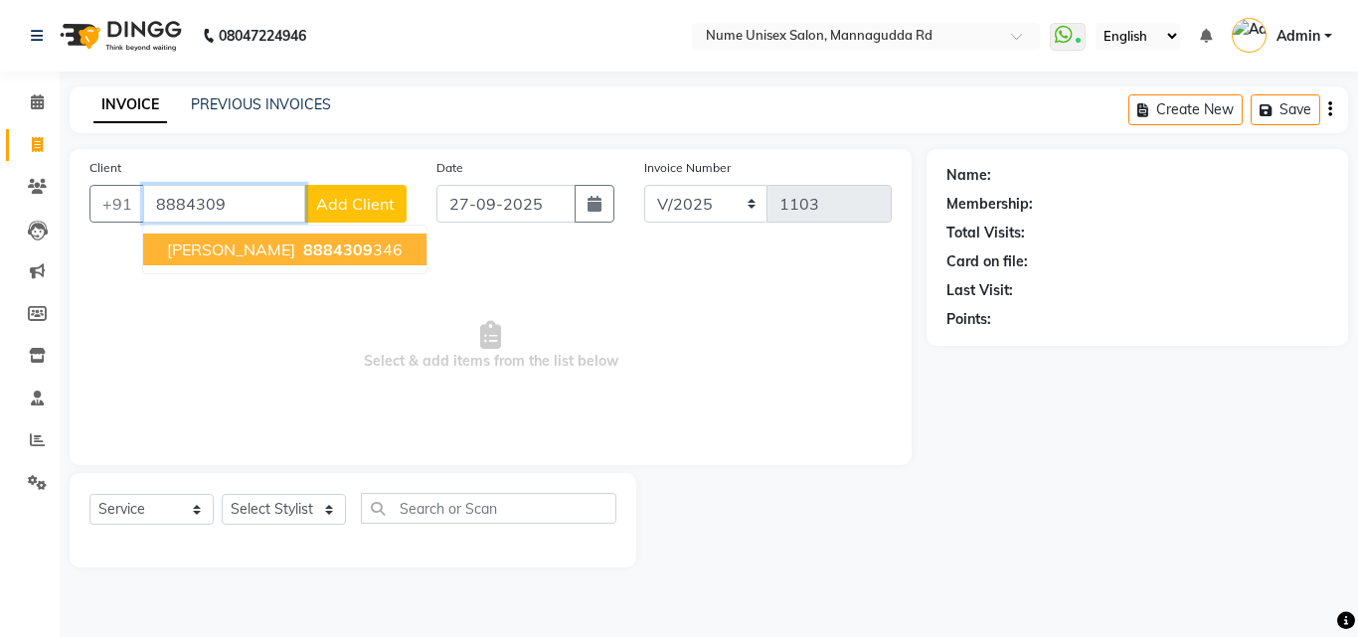
click at [307, 256] on ngb-highlight "8884309 346" at bounding box center [350, 250] width 103 height 20
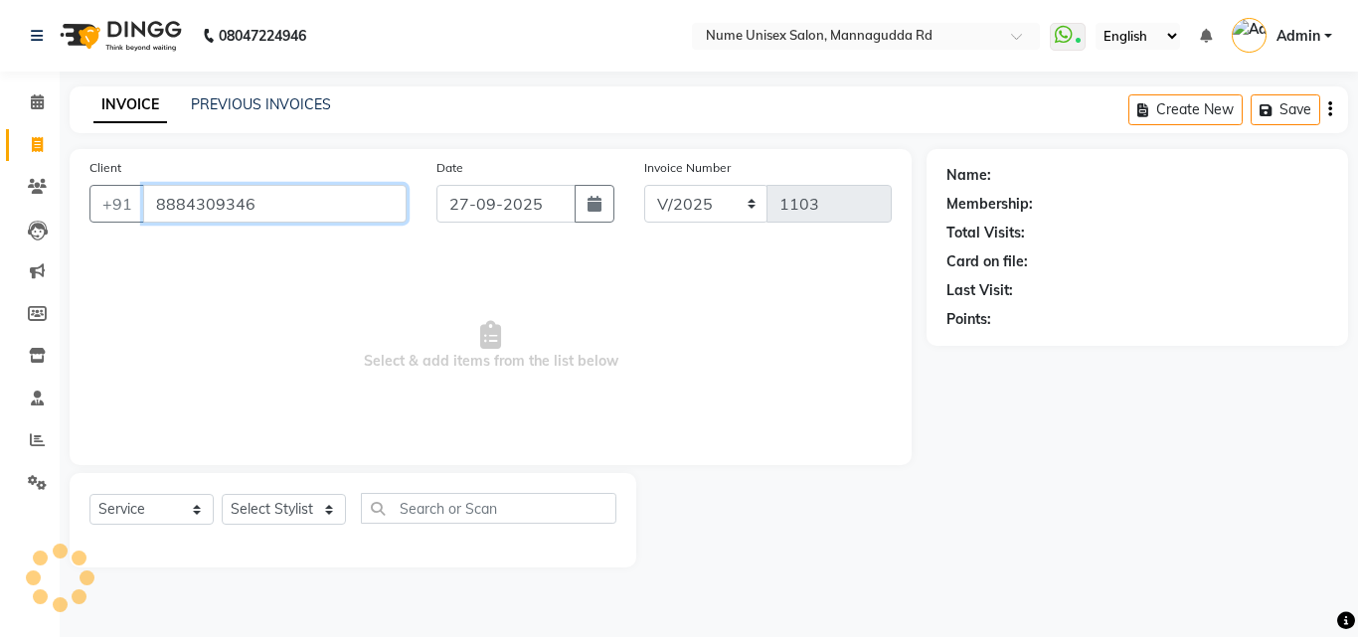
type input "8884309346"
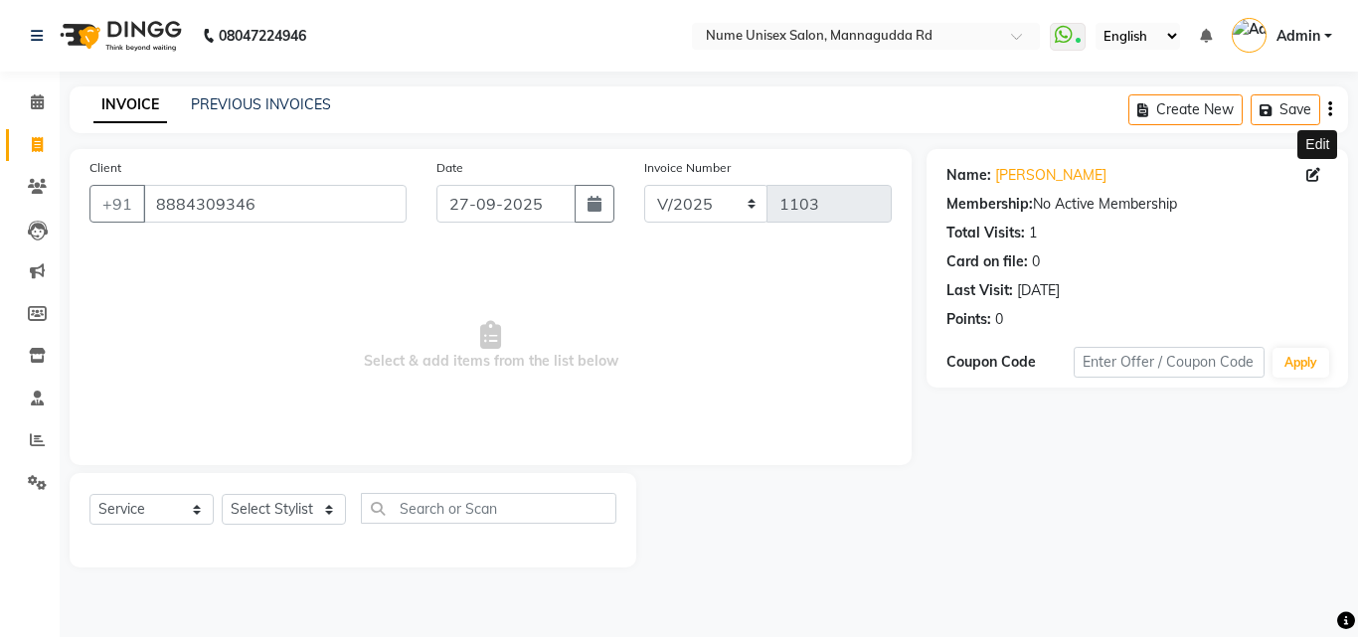
click at [1314, 177] on icon at bounding box center [1314, 175] width 14 height 14
select select "[DEMOGRAPHIC_DATA]"
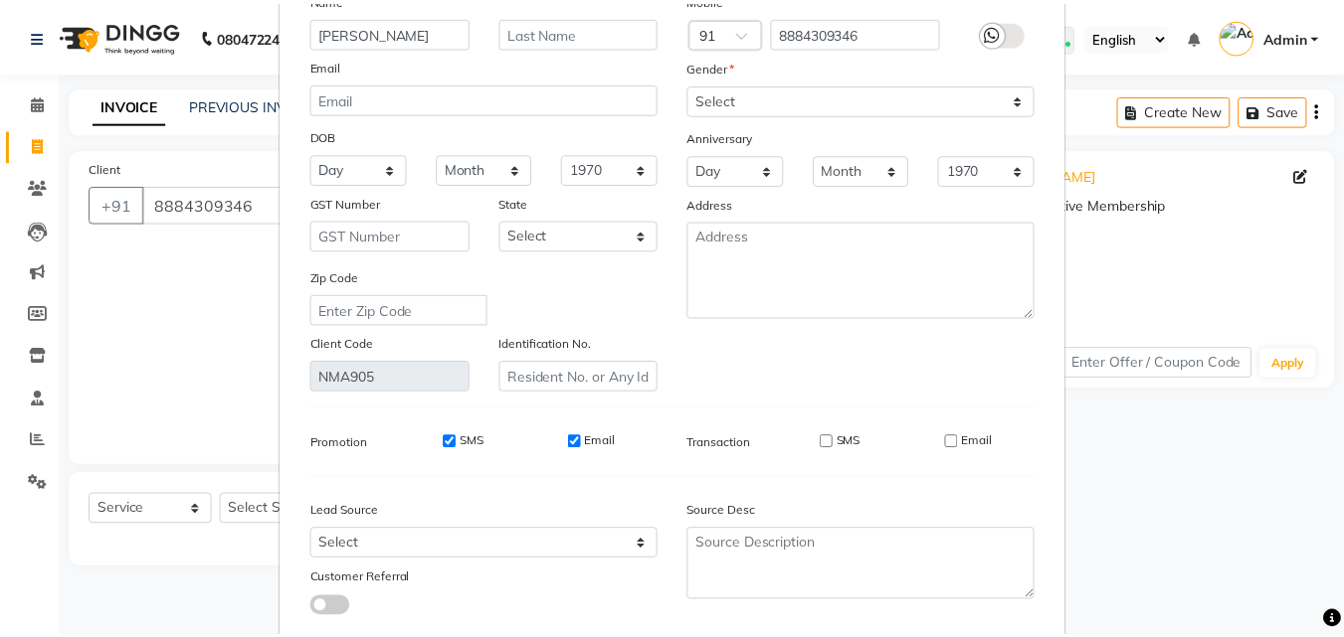
scroll to position [245, 0]
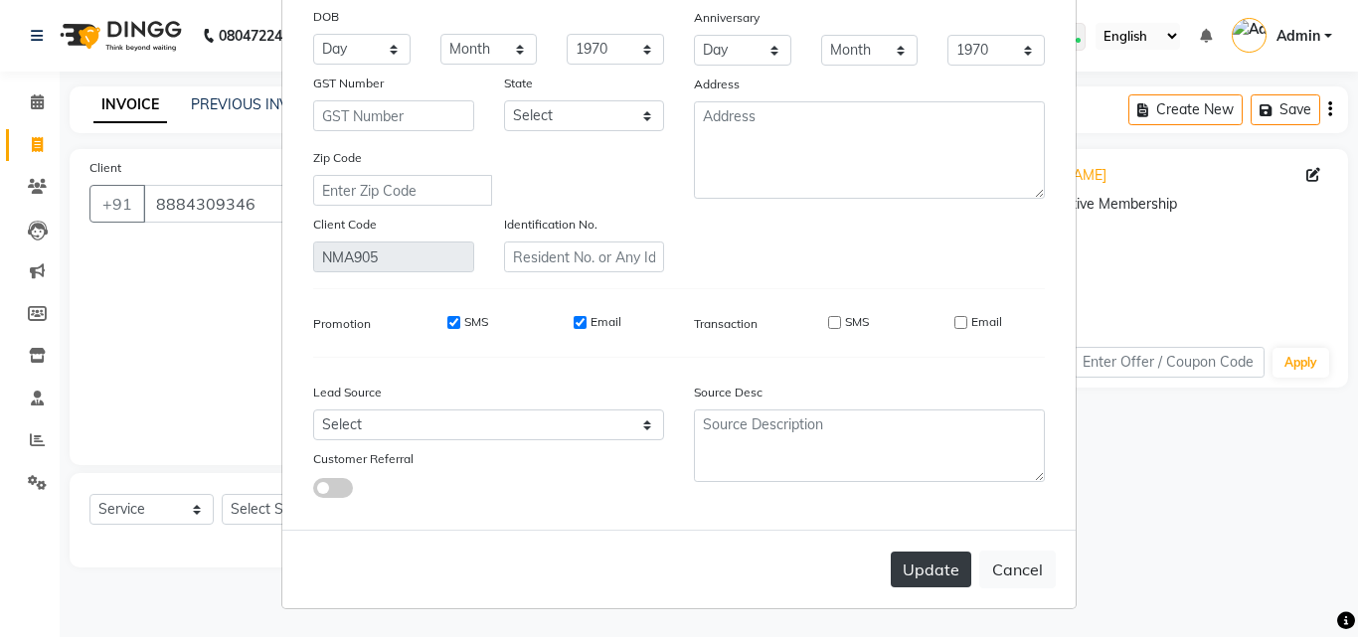
click at [963, 576] on button "Update" at bounding box center [931, 570] width 81 height 36
select select
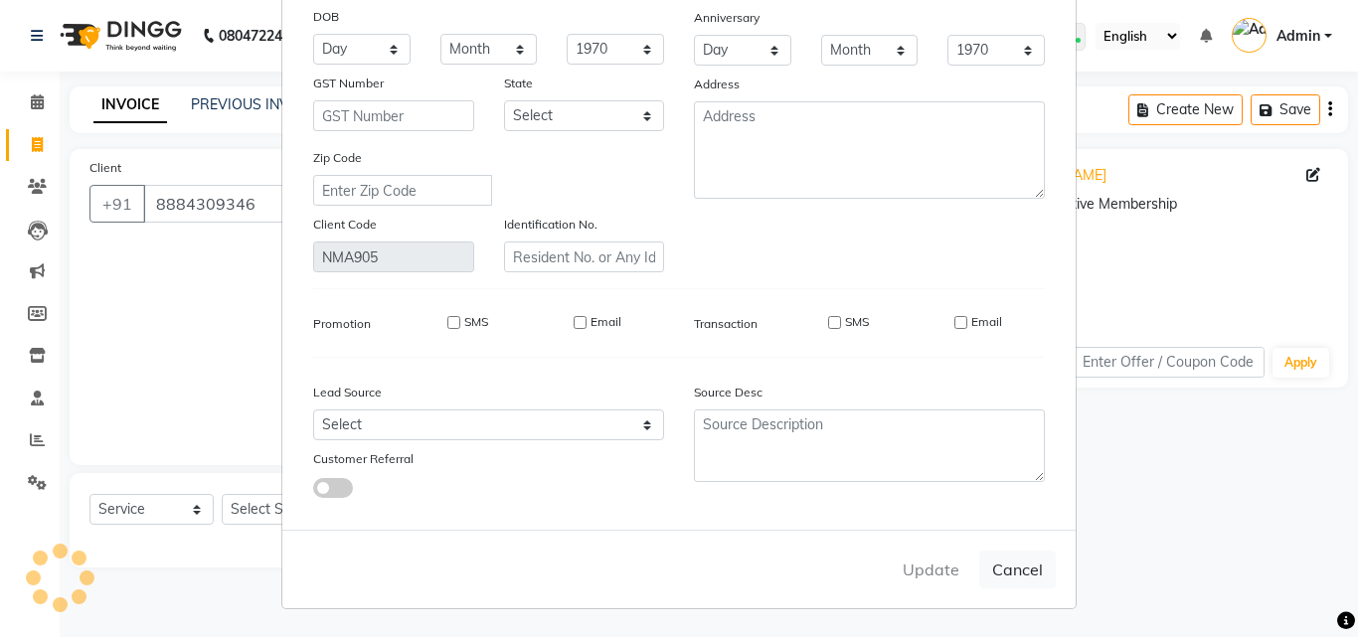
select select
checkbox input "false"
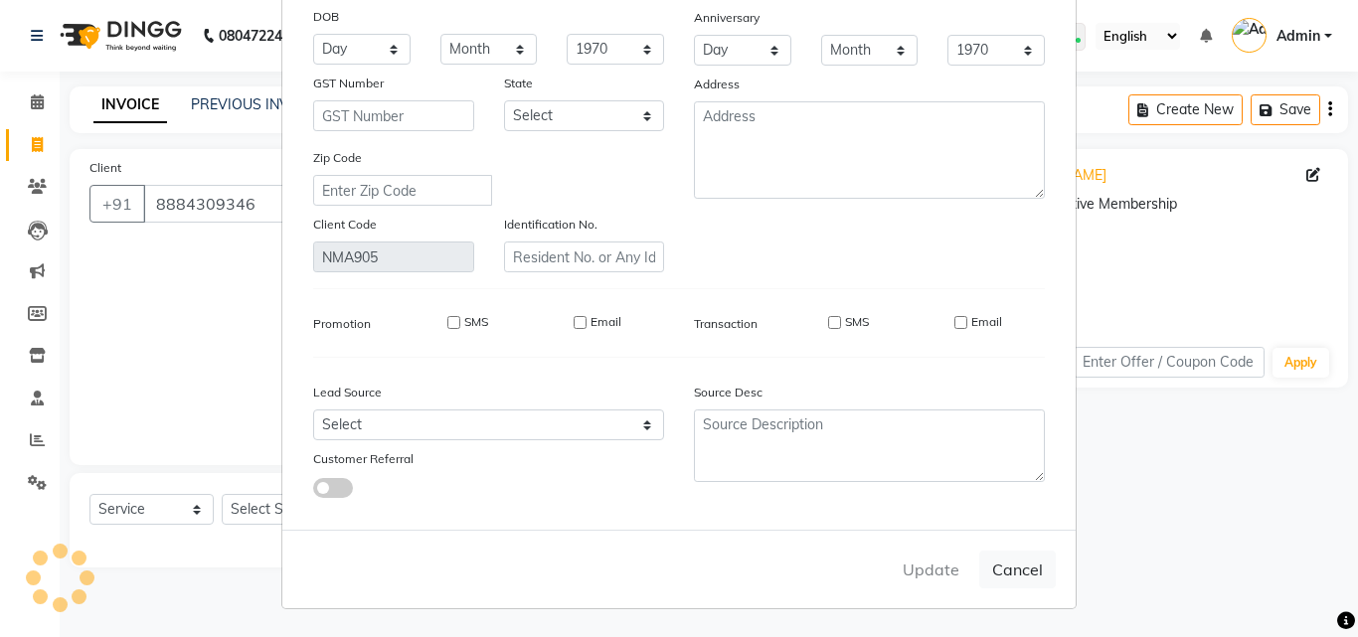
checkbox input "false"
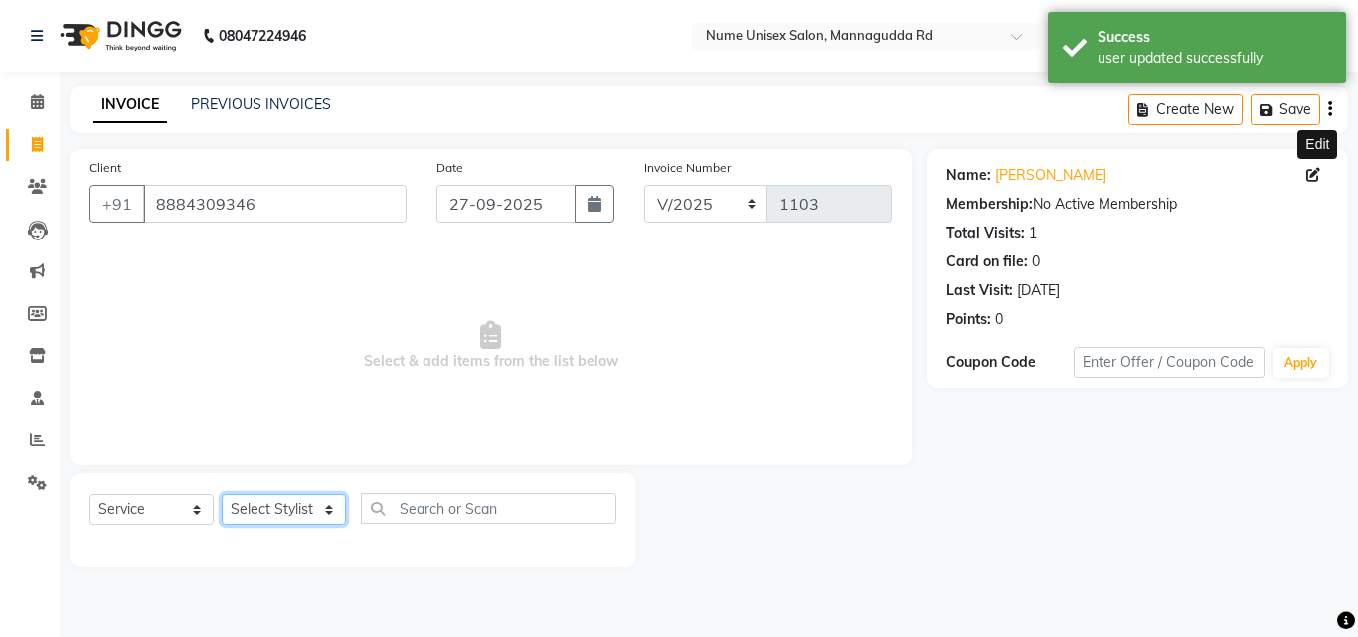
click at [282, 511] on select "Select Stylist Admin [PERSON_NAME] [PERSON_NAME] S [PERSON_NAME] Mohd [PERSON_N…" at bounding box center [284, 509] width 124 height 31
select select "83772"
click at [222, 494] on select "Select Stylist Admin [PERSON_NAME] [PERSON_NAME] S [PERSON_NAME] Mohd [PERSON_N…" at bounding box center [284, 509] width 124 height 31
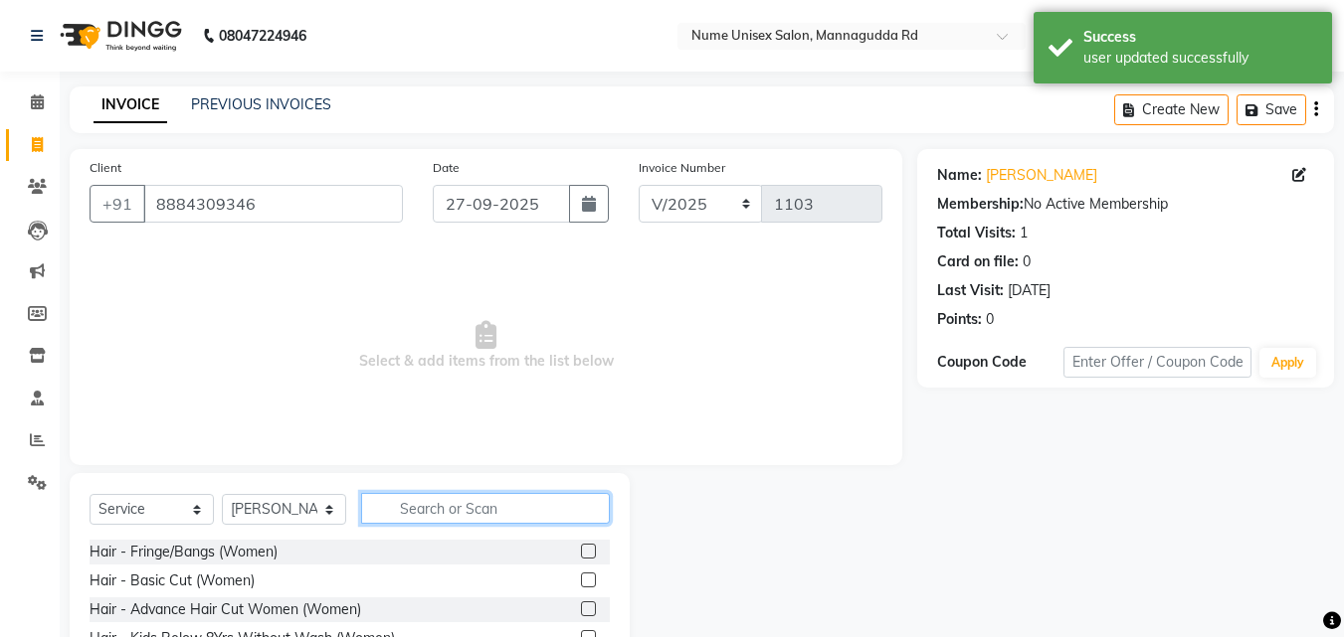
click at [523, 512] on input "text" at bounding box center [485, 508] width 249 height 31
type input "thr"
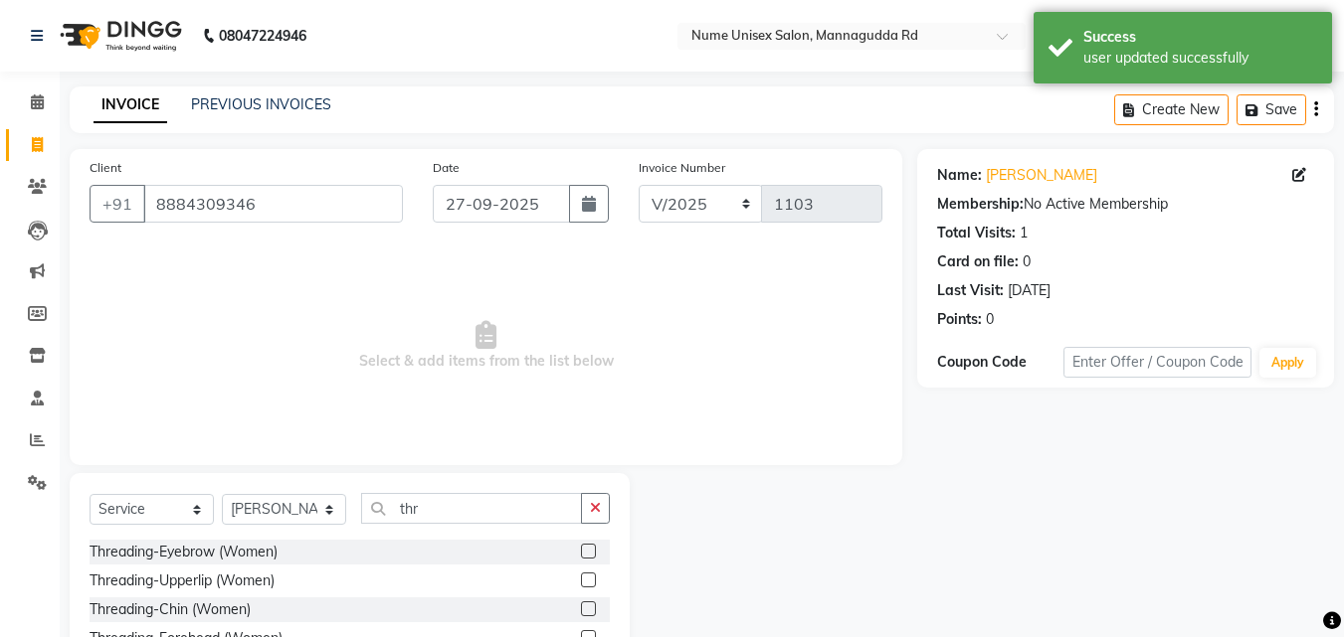
click at [581, 554] on label at bounding box center [588, 551] width 15 height 15
click at [581, 554] on input "checkbox" at bounding box center [587, 552] width 13 height 13
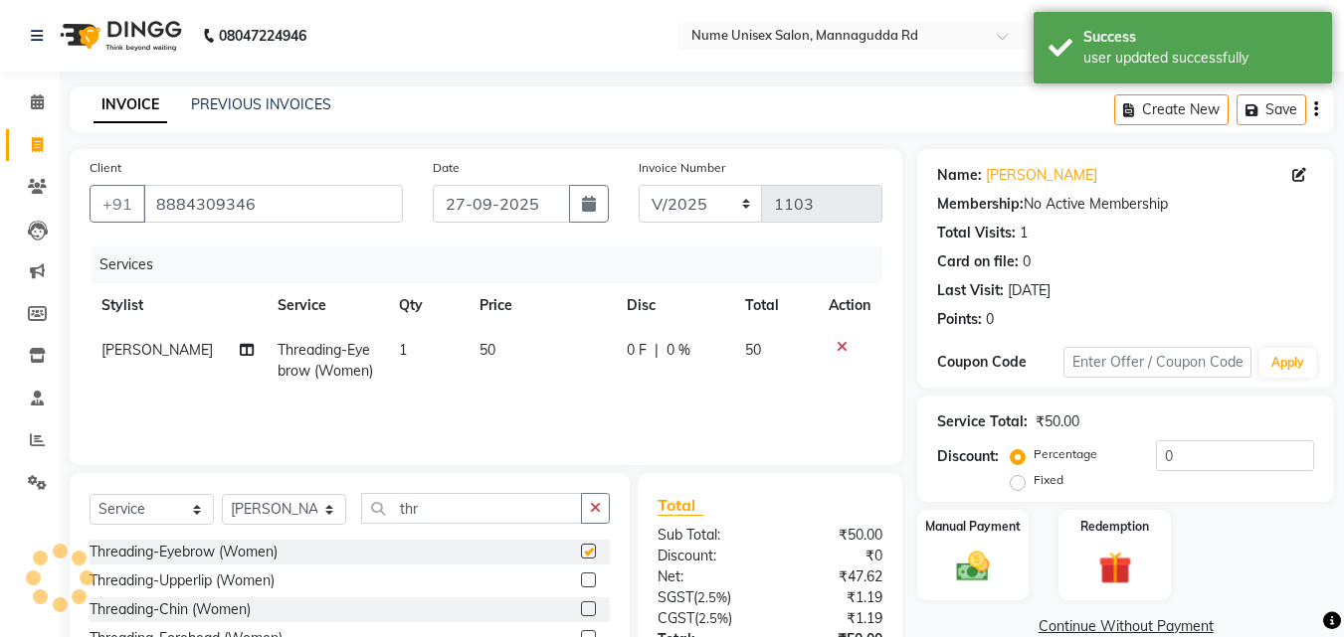
checkbox input "false"
click at [581, 571] on div at bounding box center [595, 581] width 29 height 25
click at [581, 577] on label at bounding box center [588, 580] width 15 height 15
click at [581, 577] on input "checkbox" at bounding box center [587, 581] width 13 height 13
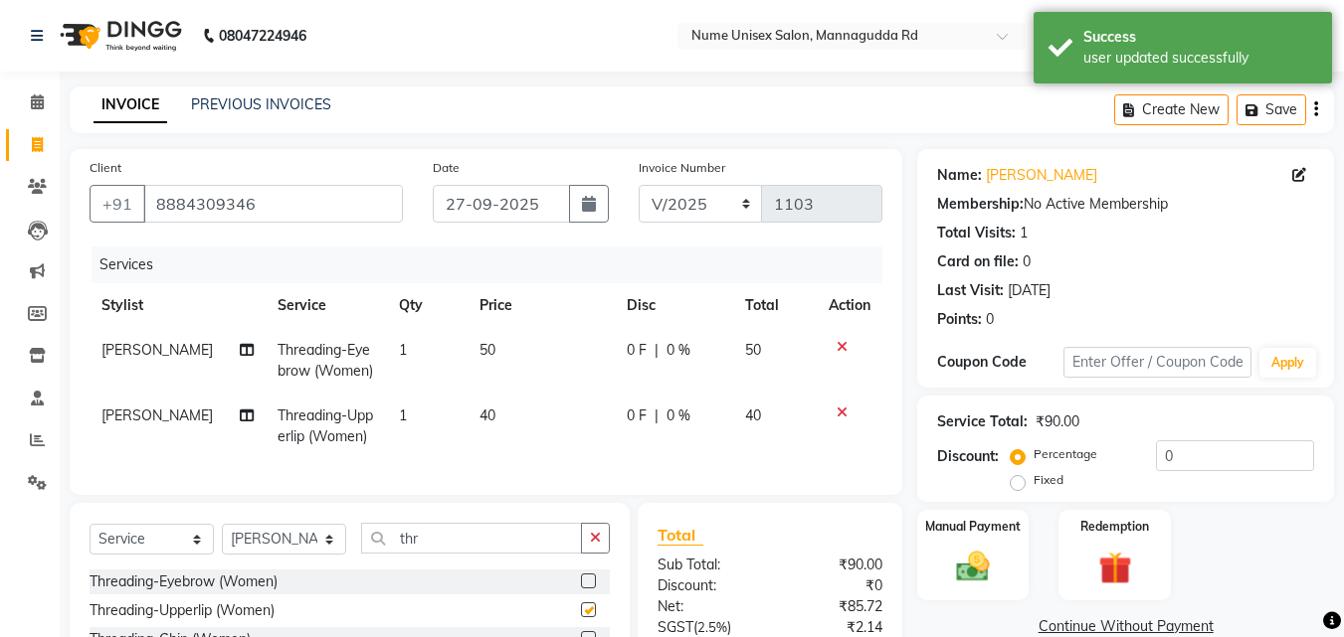
checkbox input "false"
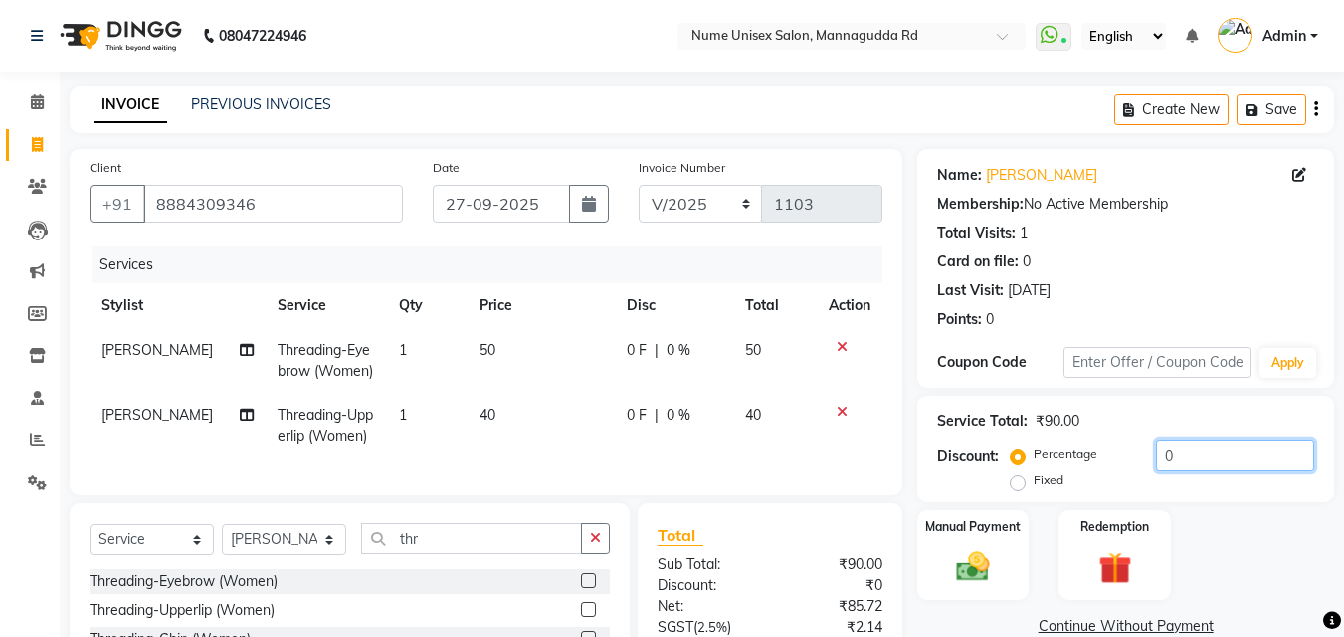
click at [1162, 446] on input "0" at bounding box center [1235, 456] width 158 height 31
click at [988, 522] on label "Manual Payment" at bounding box center [972, 525] width 99 height 19
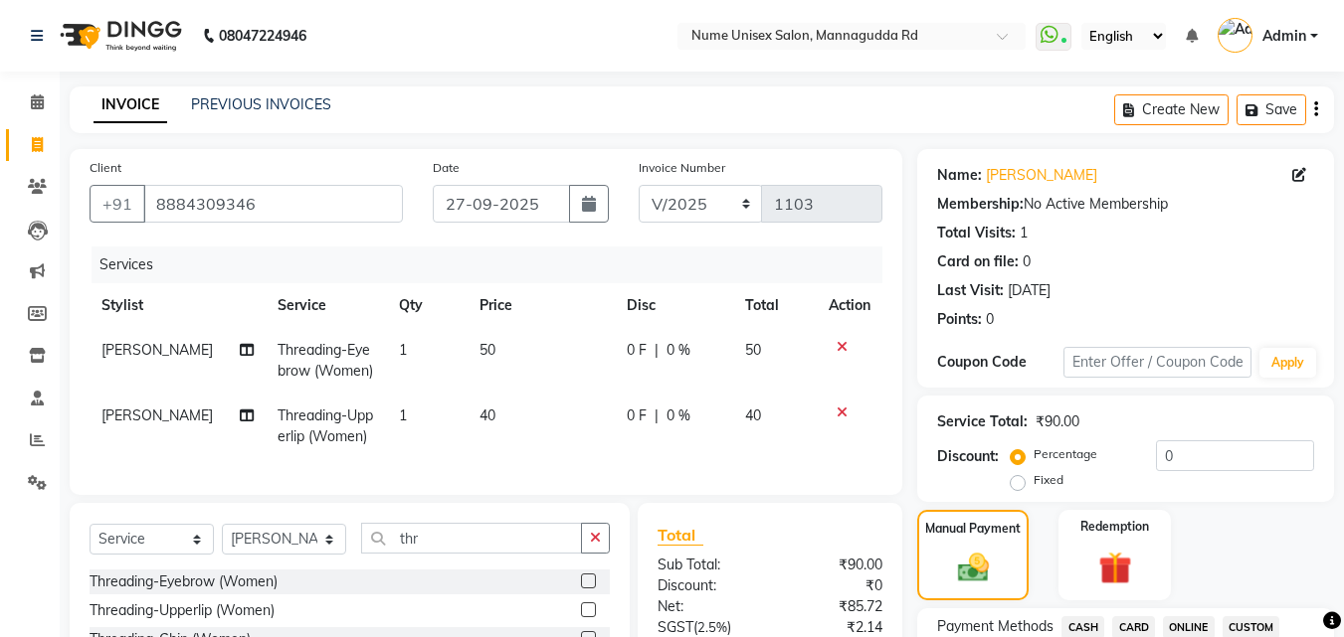
scroll to position [298, 0]
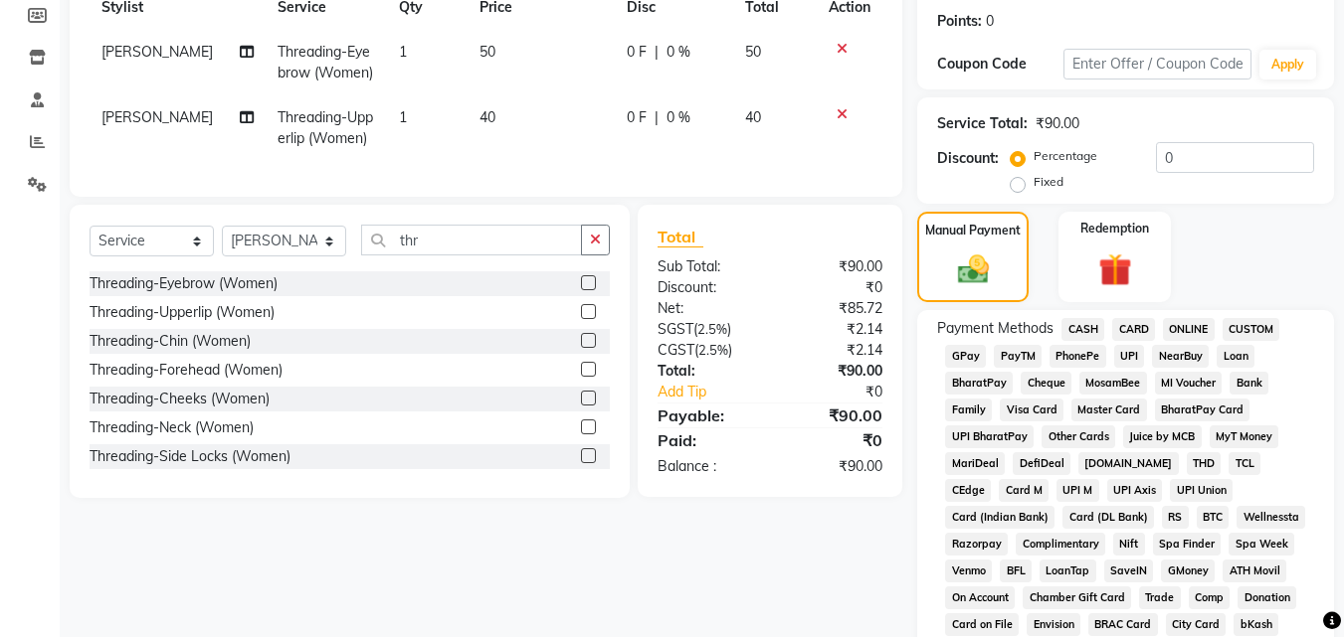
click at [1129, 352] on span "UPI" at bounding box center [1129, 356] width 31 height 23
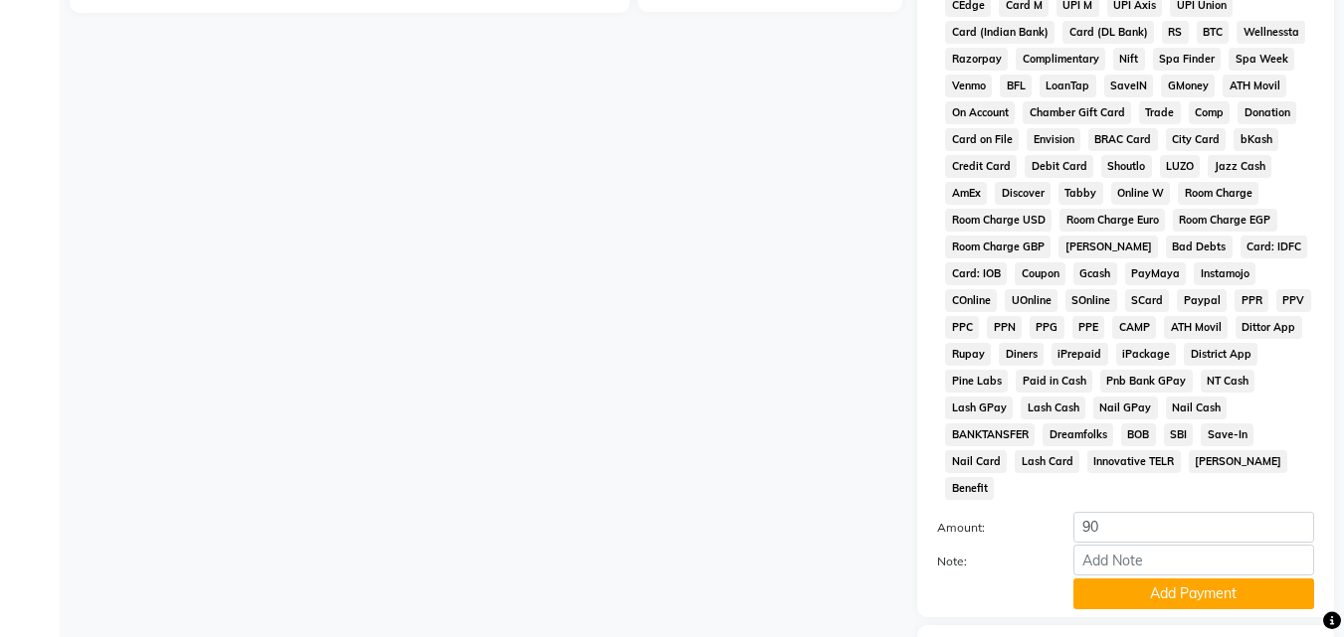
scroll to position [883, 0]
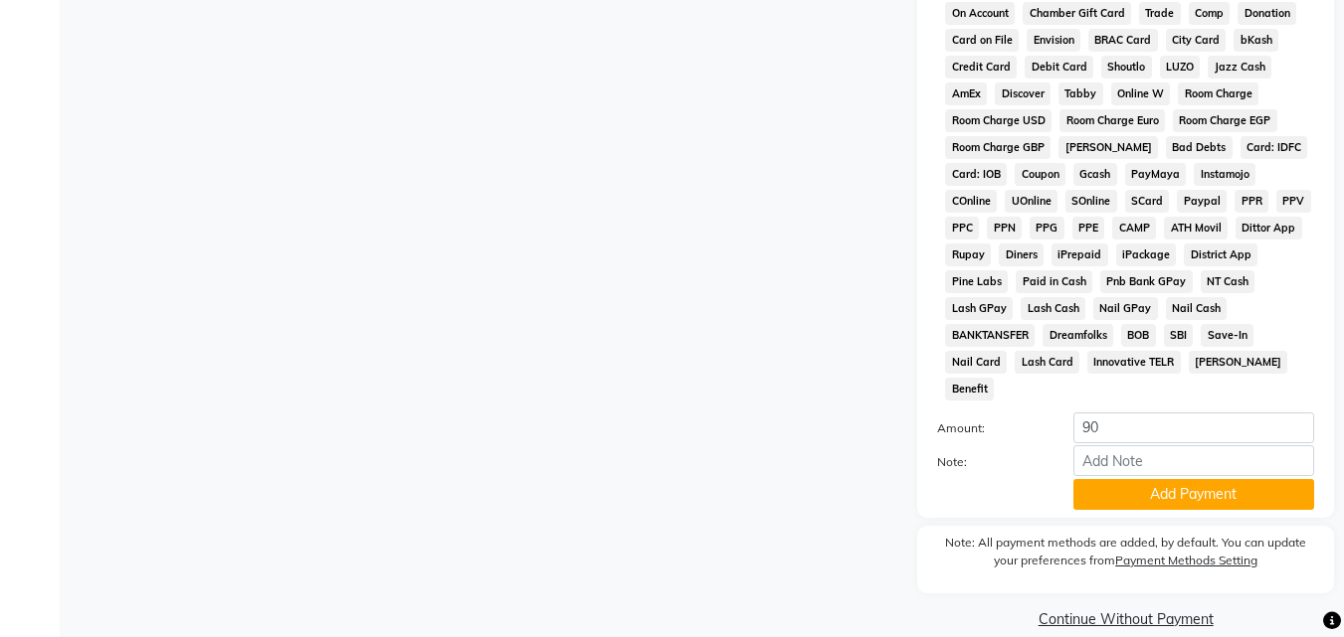
click at [1116, 486] on div "Payment Methods CASH CARD ONLINE CUSTOM GPay PayTM PhonePe UPI NearBuy Loan Bha…" at bounding box center [1125, 122] width 417 height 793
click at [1116, 479] on button "Add Payment" at bounding box center [1193, 494] width 241 height 31
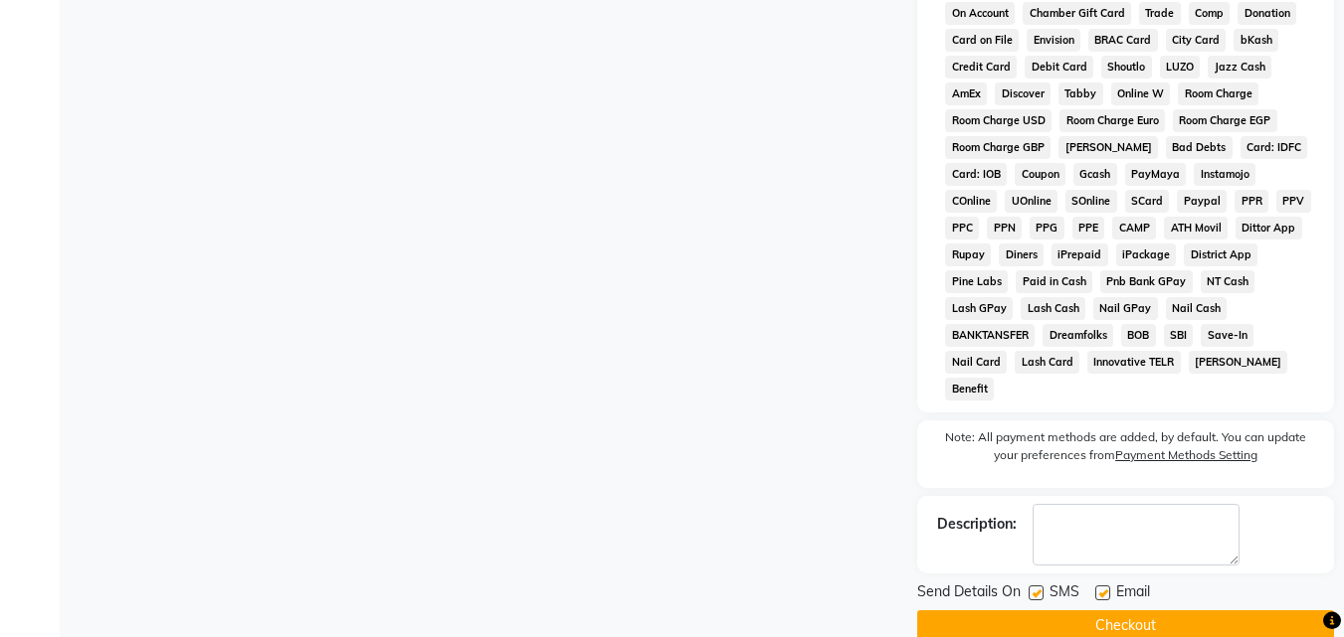
click at [1033, 586] on label at bounding box center [1035, 593] width 15 height 15
click at [1033, 588] on input "checkbox" at bounding box center [1034, 594] width 13 height 13
checkbox input "false"
click at [1097, 582] on div "Send Details On SMS Email" at bounding box center [1125, 594] width 417 height 25
click at [1101, 586] on label at bounding box center [1102, 593] width 15 height 15
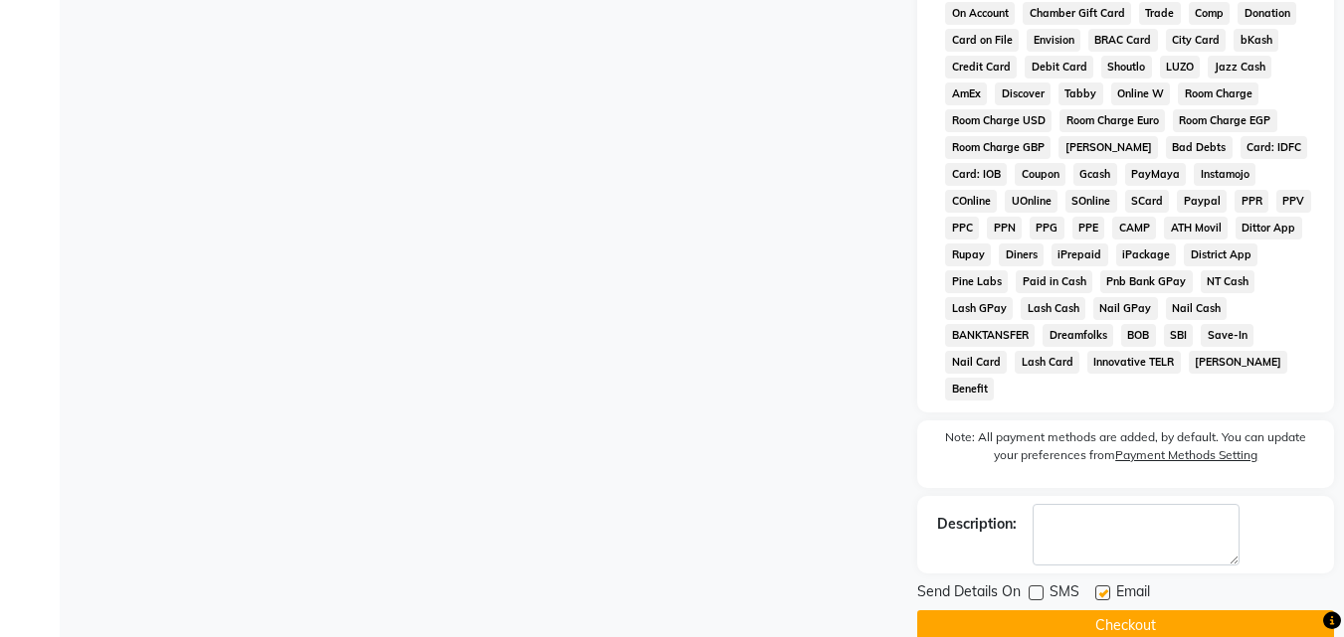
click at [1101, 588] on input "checkbox" at bounding box center [1101, 594] width 13 height 13
checkbox input "false"
click at [1102, 611] on button "Checkout" at bounding box center [1125, 626] width 417 height 31
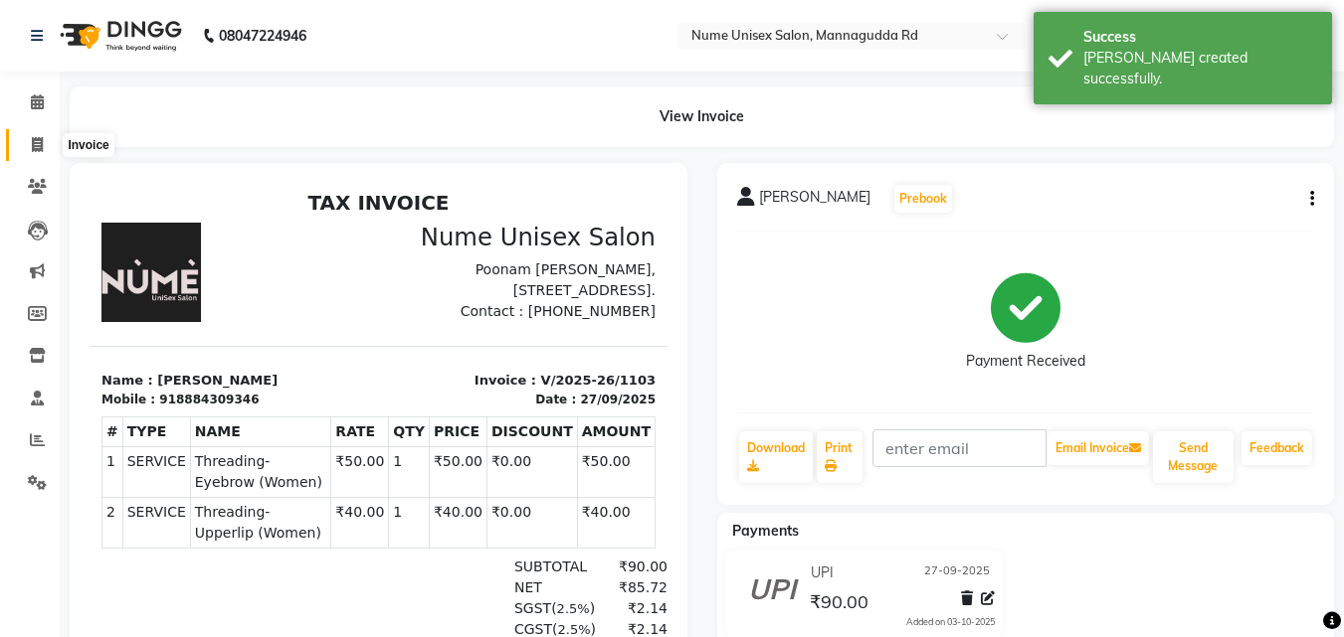
click at [36, 139] on icon at bounding box center [37, 144] width 11 height 15
select select "7047"
select select "service"
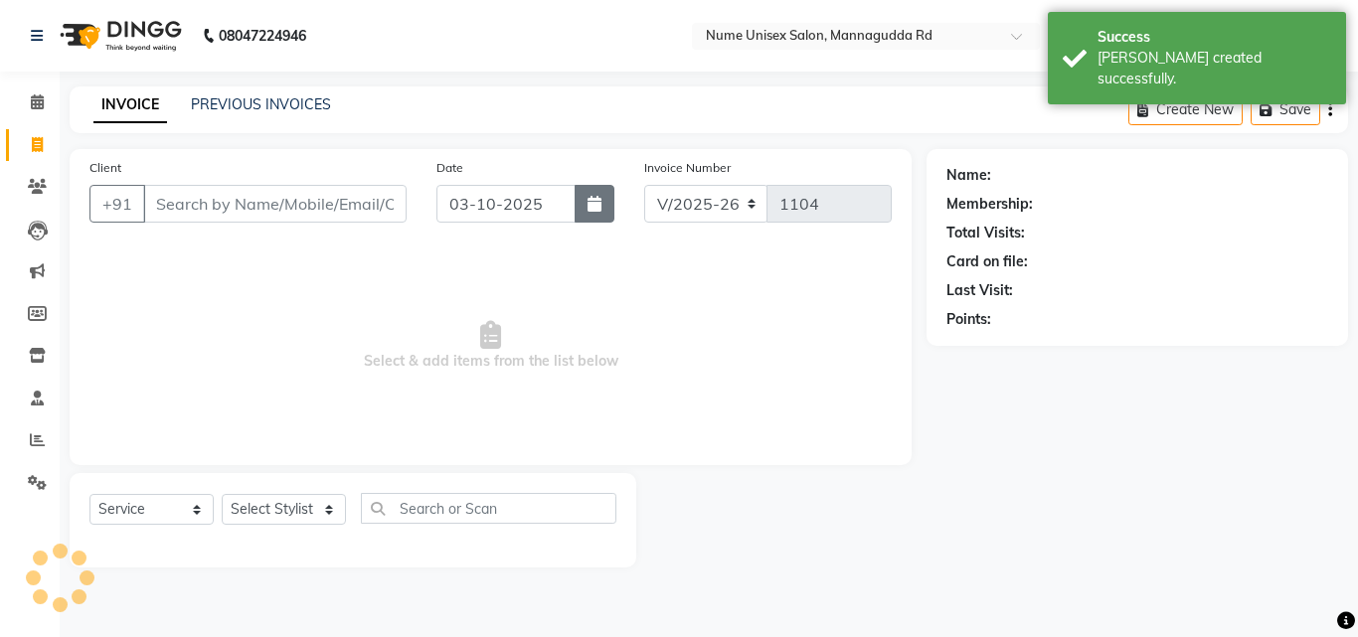
click at [585, 204] on button "button" at bounding box center [595, 204] width 40 height 38
select select "10"
select select "2025"
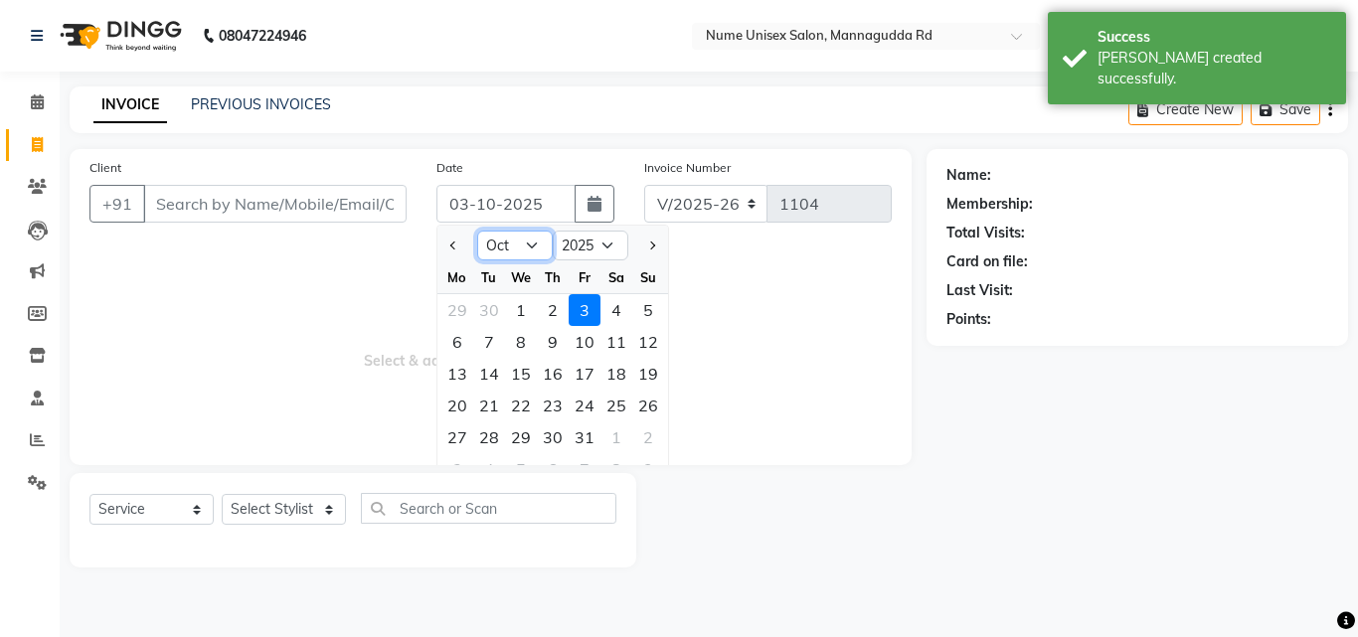
drag, startPoint x: 509, startPoint y: 245, endPoint x: 517, endPoint y: 259, distance: 16.0
click at [509, 245] on select "Jan Feb Mar Apr May Jun [DATE] Aug Sep Oct Nov Dec" at bounding box center [515, 246] width 76 height 30
select select "9"
click at [477, 231] on select "Jan Feb Mar Apr May Jun [DATE] Aug Sep Oct Nov Dec" at bounding box center [515, 246] width 76 height 30
click at [609, 411] on div "27" at bounding box center [617, 406] width 32 height 32
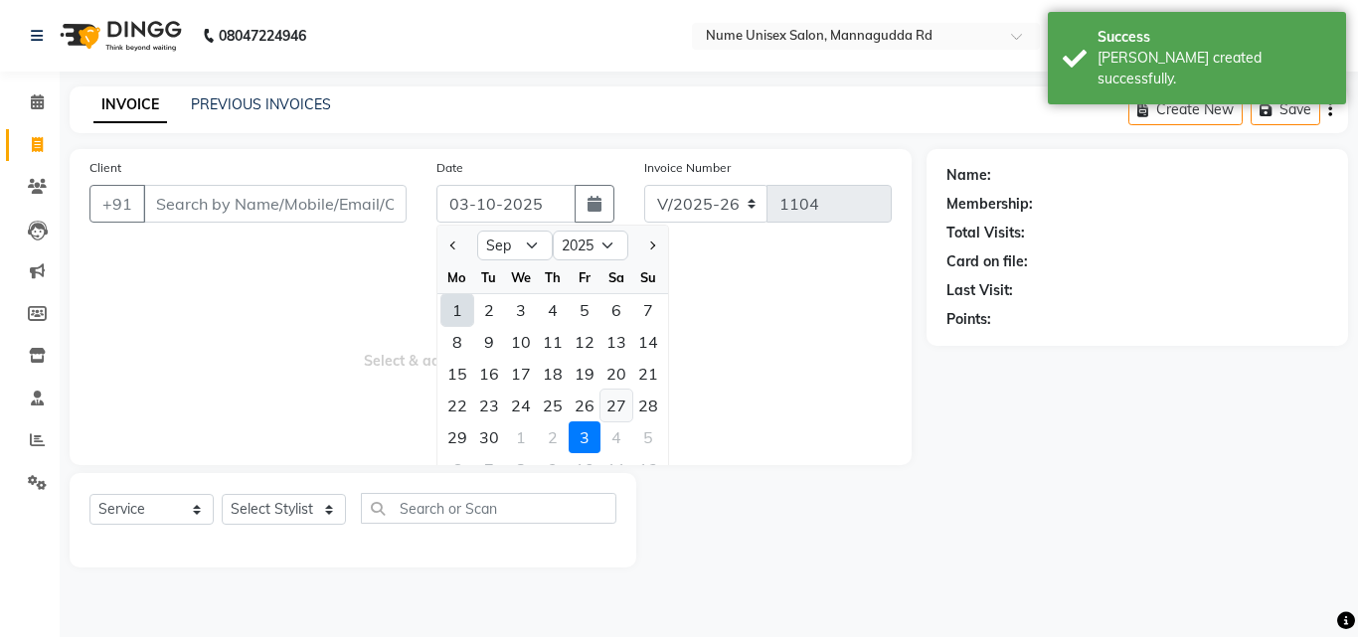
type input "27-09-2025"
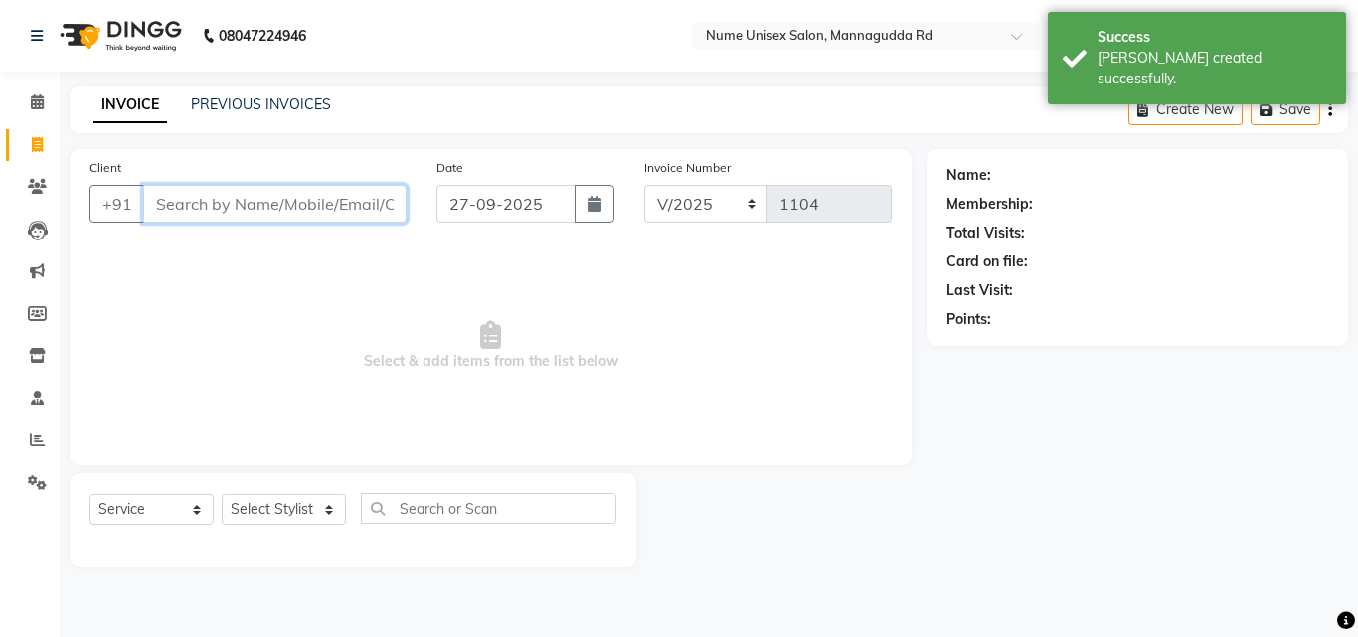
click at [326, 208] on input "Client" at bounding box center [275, 204] width 264 height 38
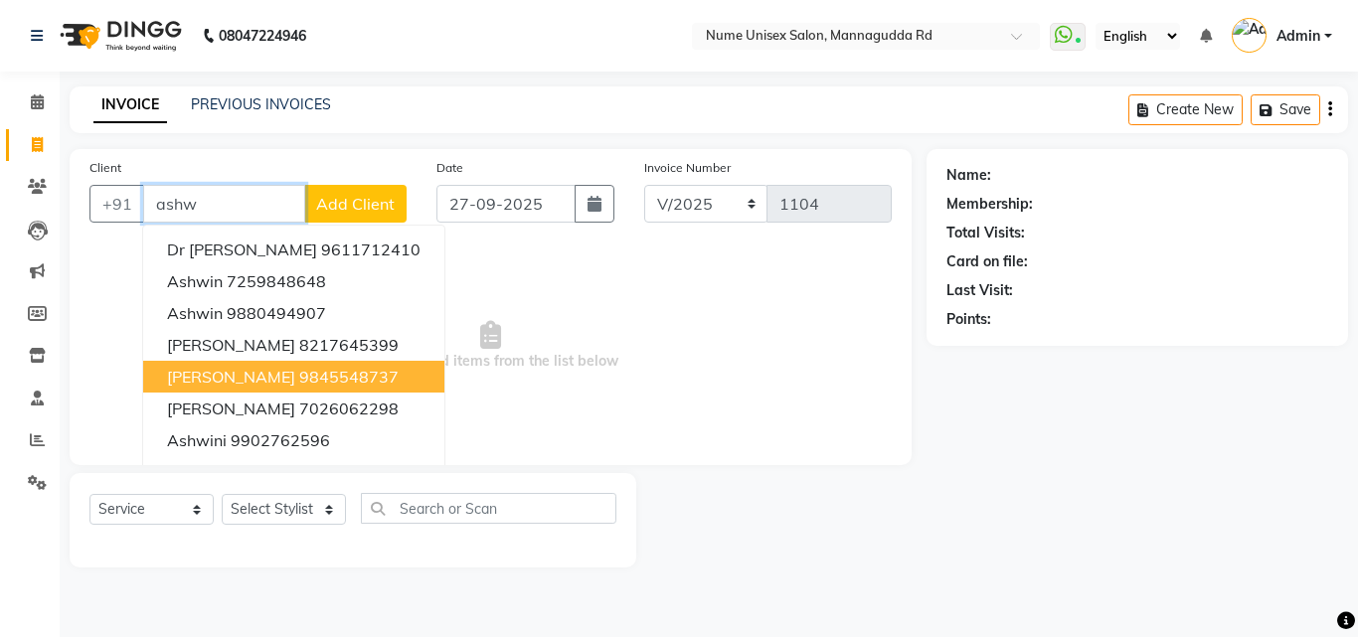
click at [335, 378] on ngb-highlight "9845548737" at bounding box center [348, 377] width 99 height 20
type input "9845548737"
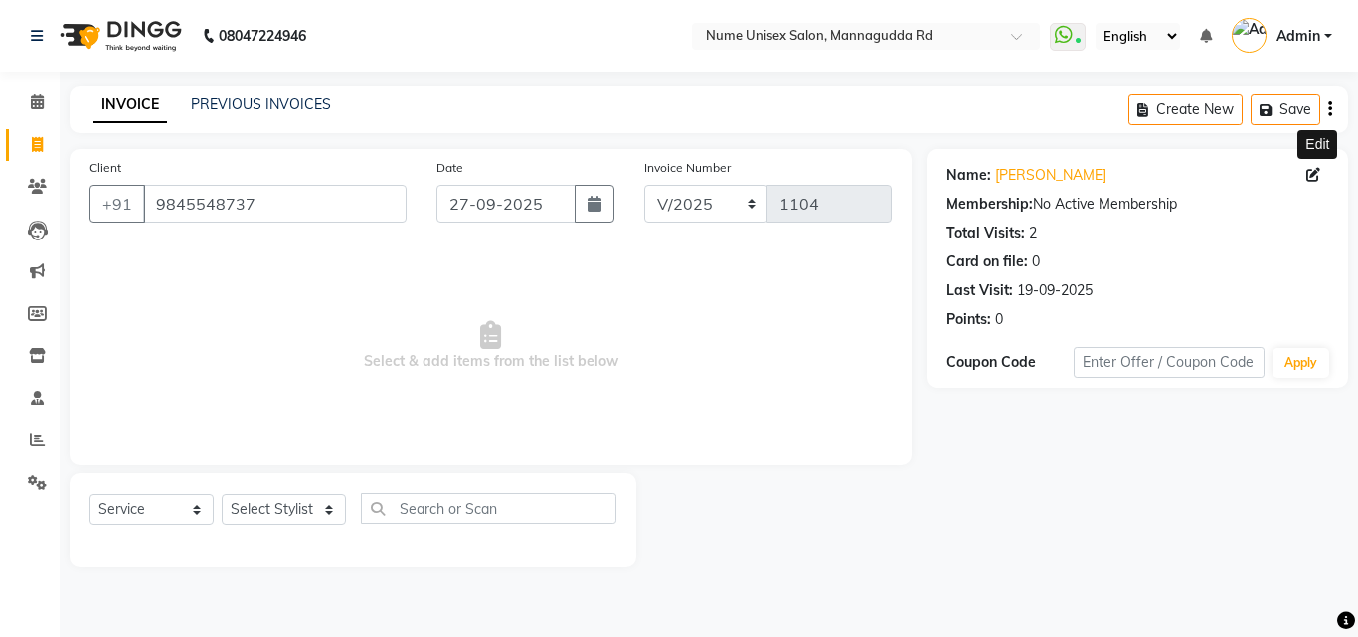
click at [1317, 178] on icon at bounding box center [1314, 175] width 14 height 14
select select "[DEMOGRAPHIC_DATA]"
select select "48902"
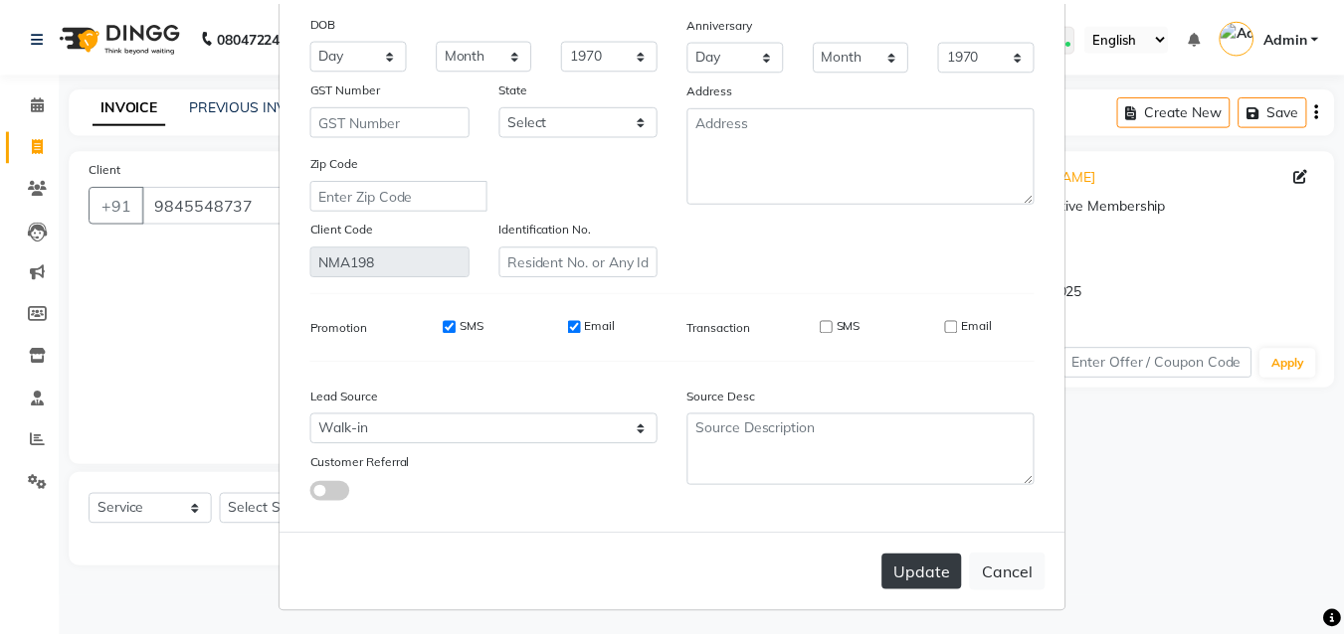
scroll to position [245, 0]
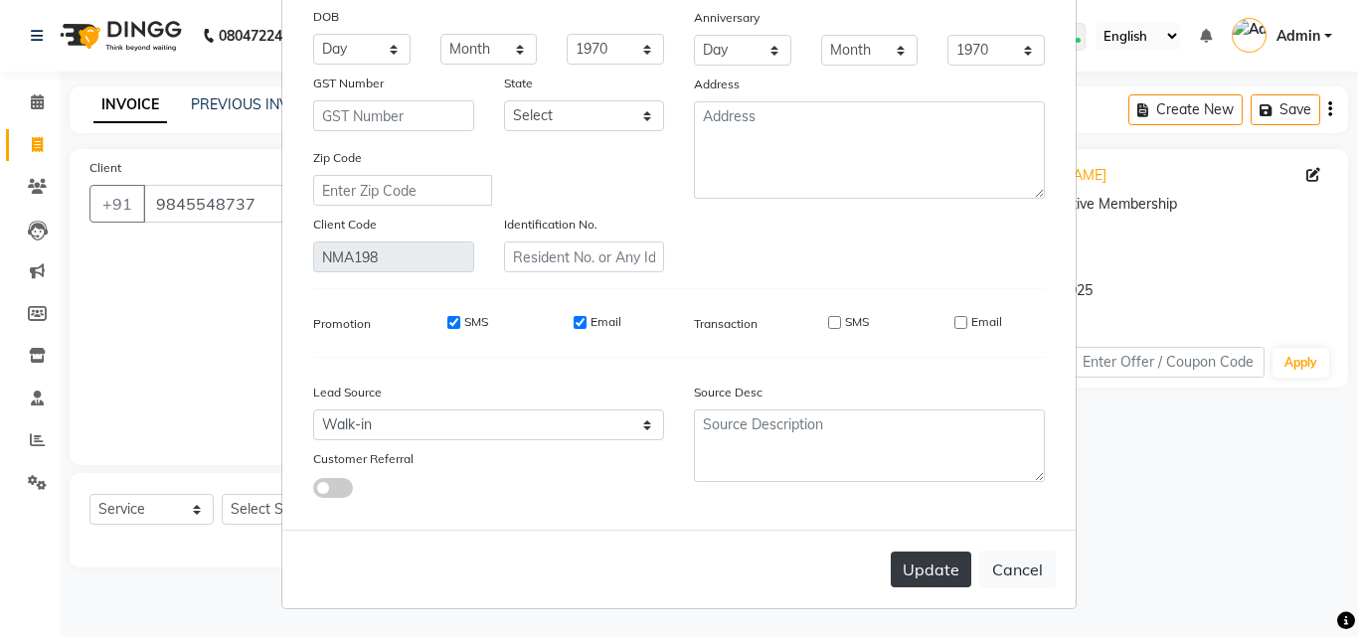
click at [922, 560] on button "Update" at bounding box center [931, 570] width 81 height 36
select select
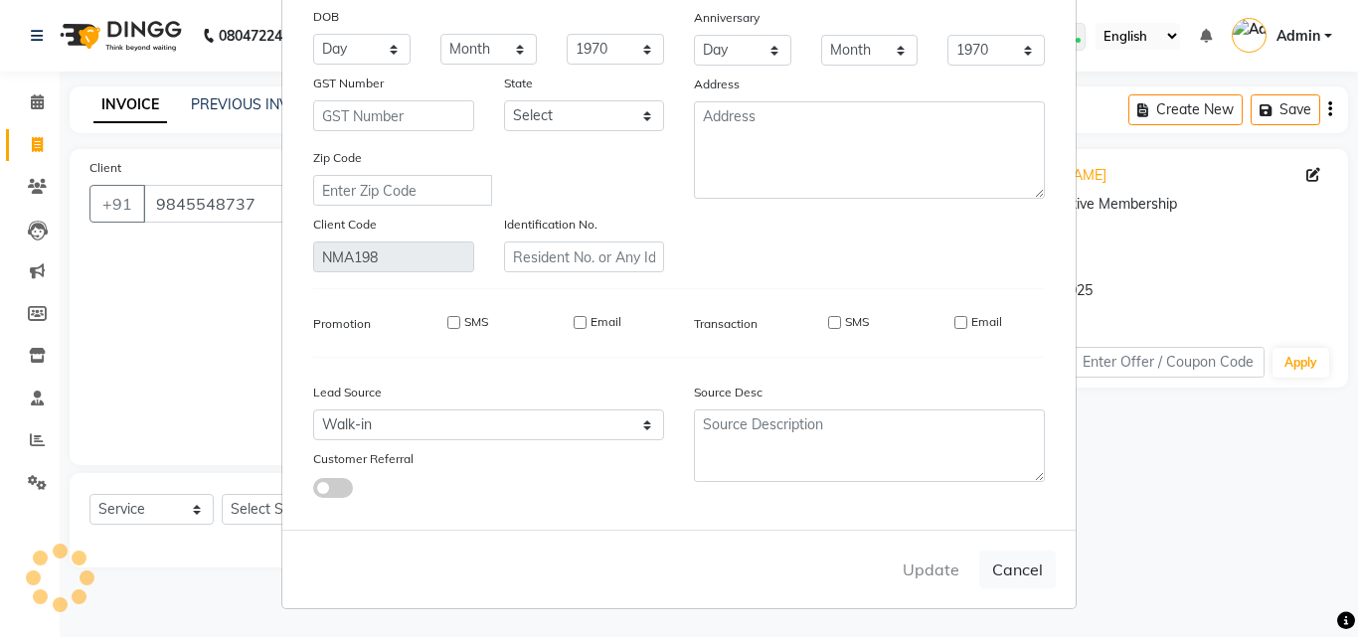
select select
checkbox input "false"
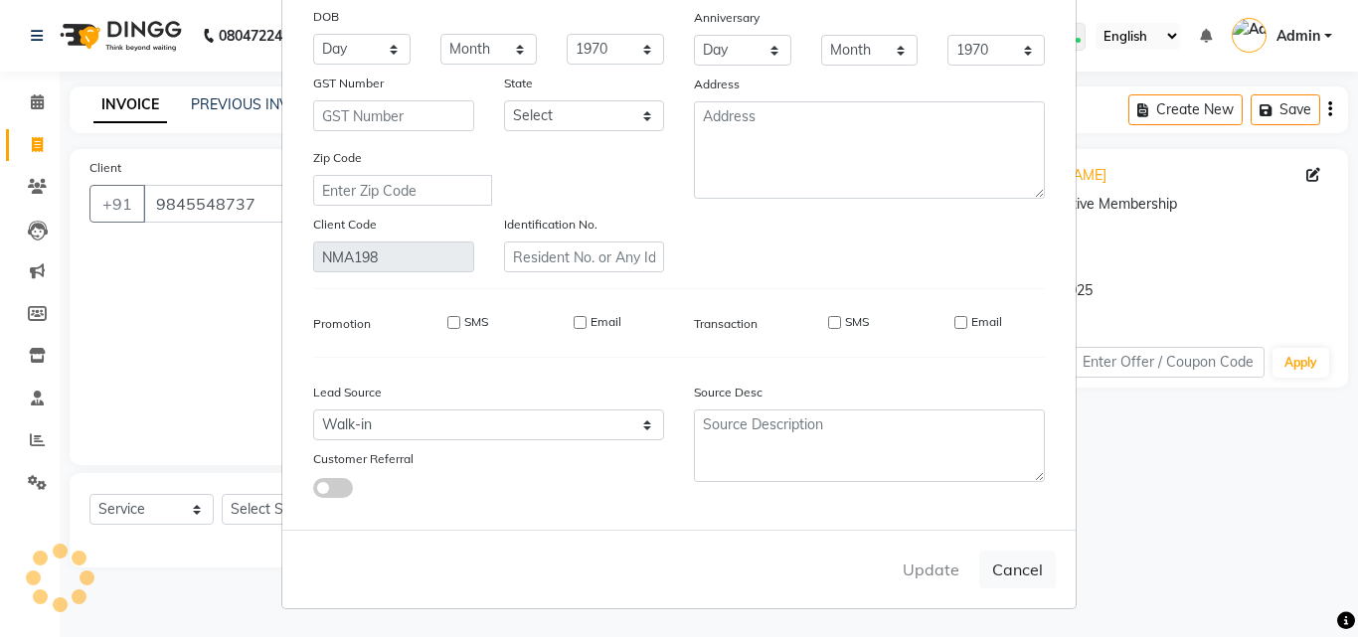
checkbox input "false"
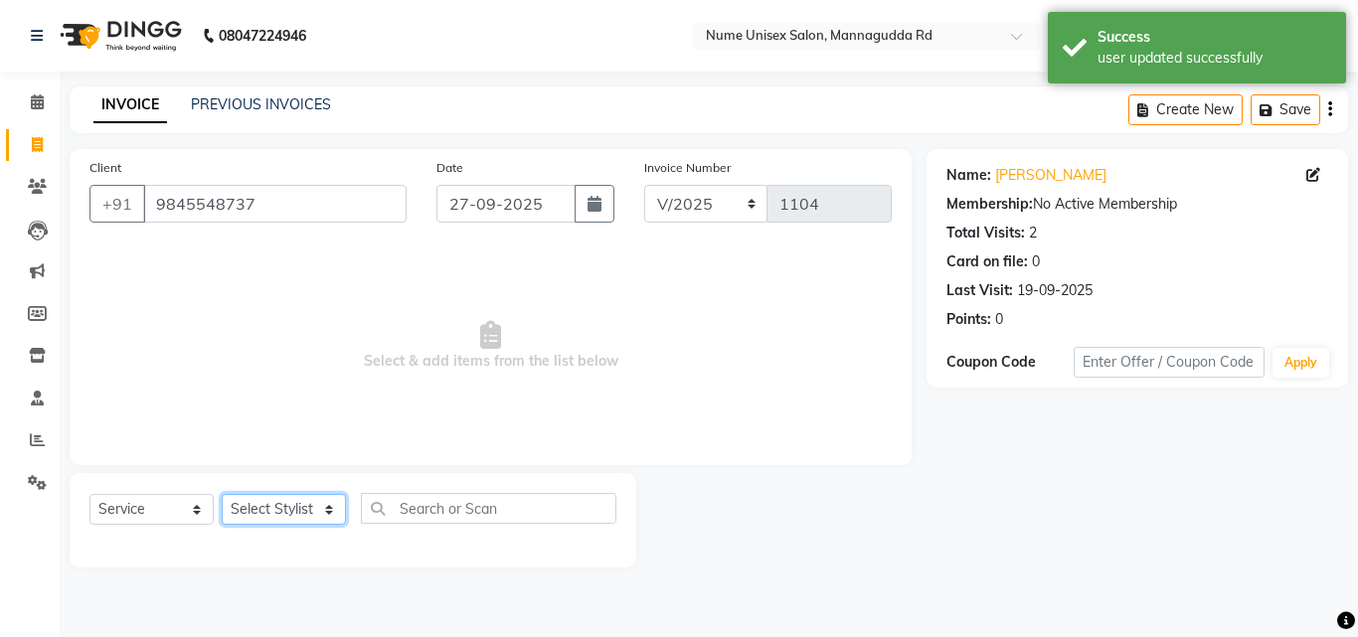
click at [276, 505] on select "Select Stylist Admin [PERSON_NAME] [PERSON_NAME] S [PERSON_NAME] Mohd [PERSON_N…" at bounding box center [284, 509] width 124 height 31
select select "60533"
click at [222, 494] on select "Select Stylist Admin [PERSON_NAME] [PERSON_NAME] S [PERSON_NAME] Mohd [PERSON_N…" at bounding box center [284, 509] width 124 height 31
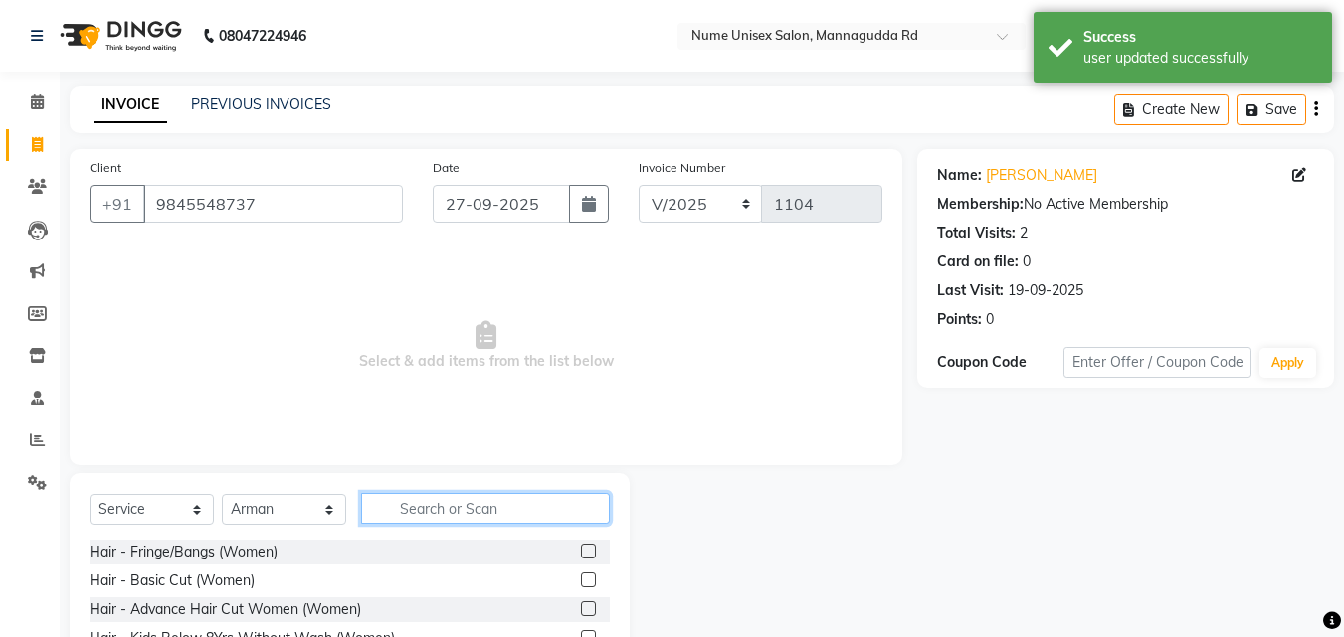
click at [472, 514] on input "text" at bounding box center [485, 508] width 249 height 31
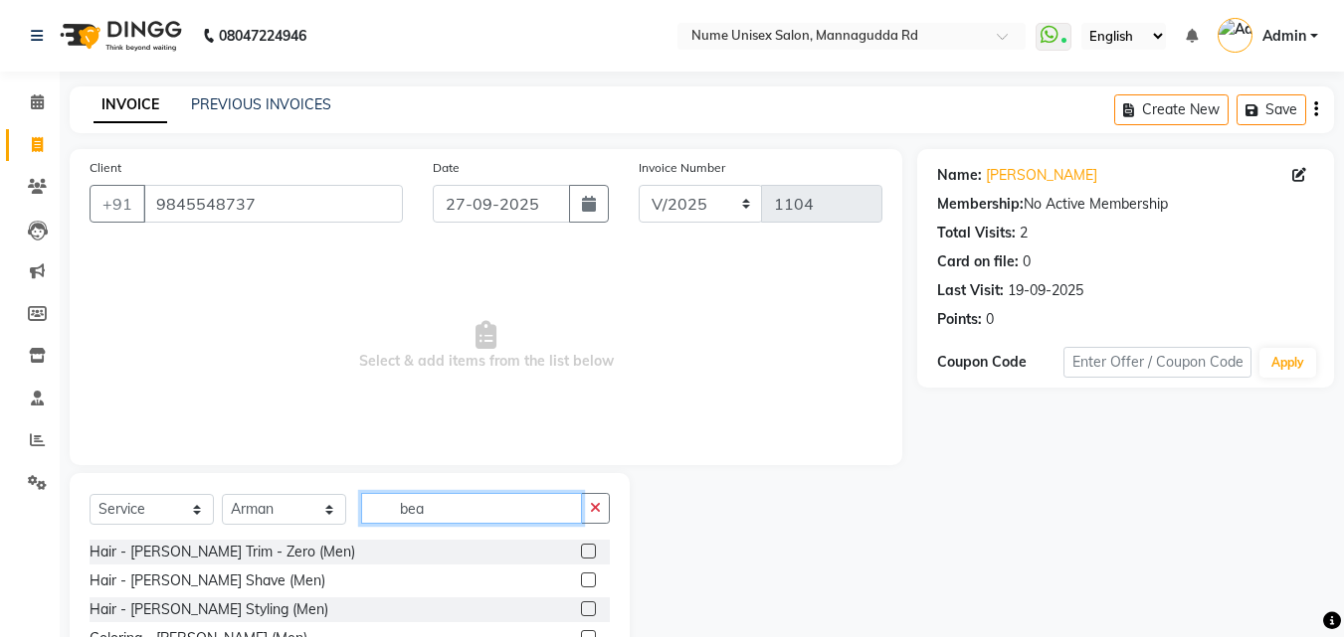
type input "bea"
click at [585, 579] on label at bounding box center [588, 580] width 15 height 15
click at [585, 579] on input "checkbox" at bounding box center [587, 581] width 13 height 13
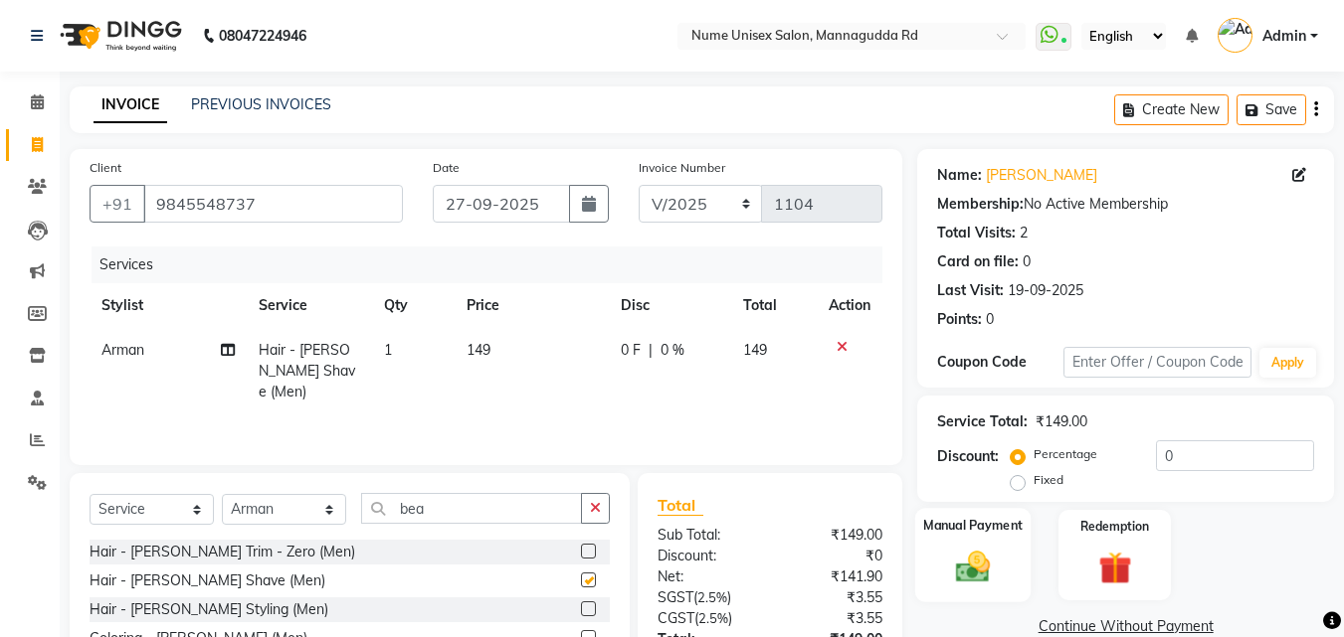
checkbox input "false"
click at [993, 560] on img at bounding box center [973, 567] width 56 height 40
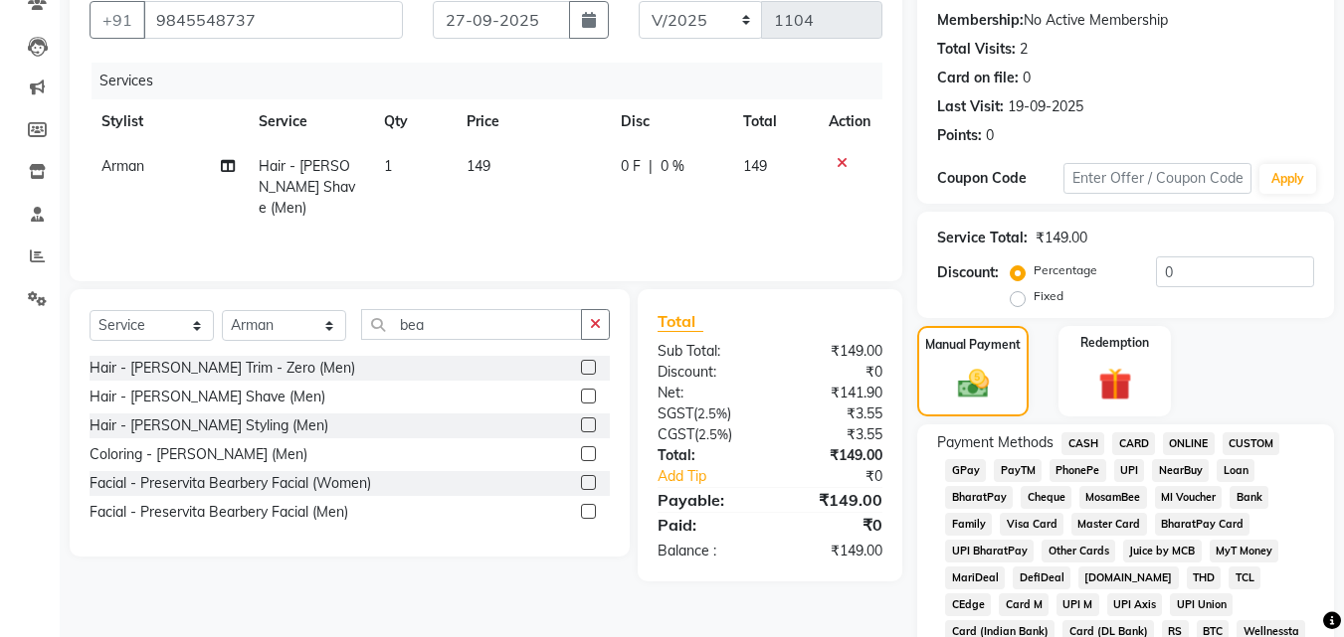
scroll to position [199, 0]
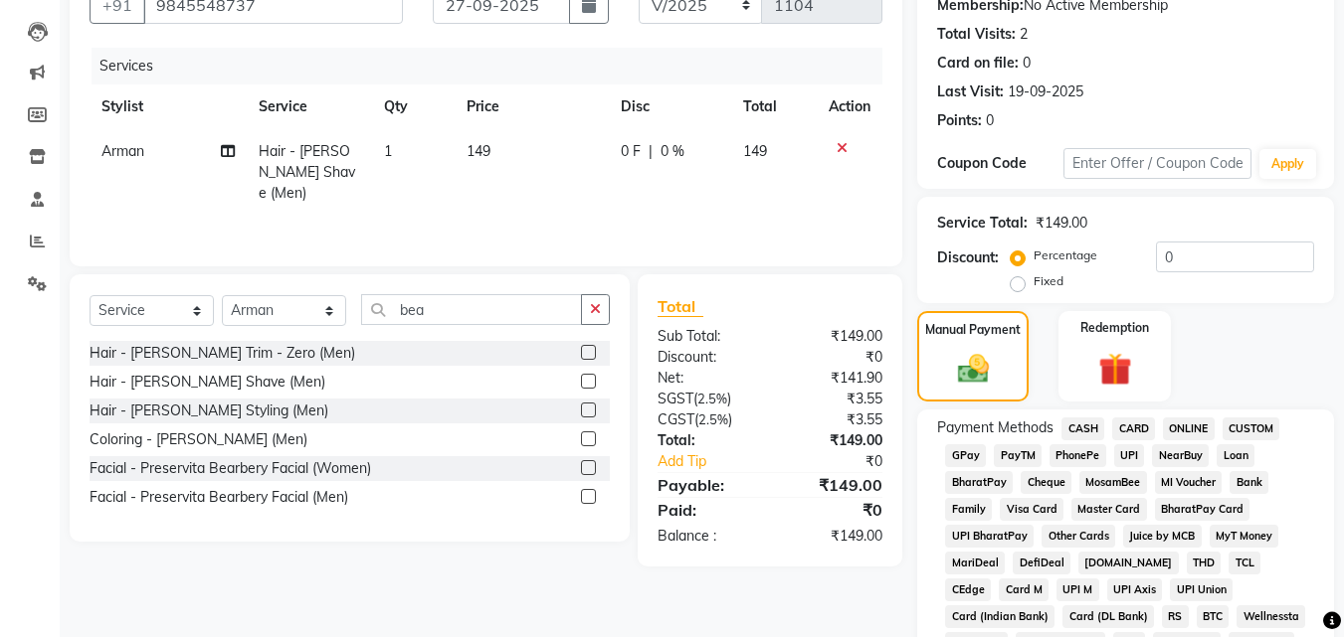
click at [1133, 460] on span "UPI" at bounding box center [1129, 456] width 31 height 23
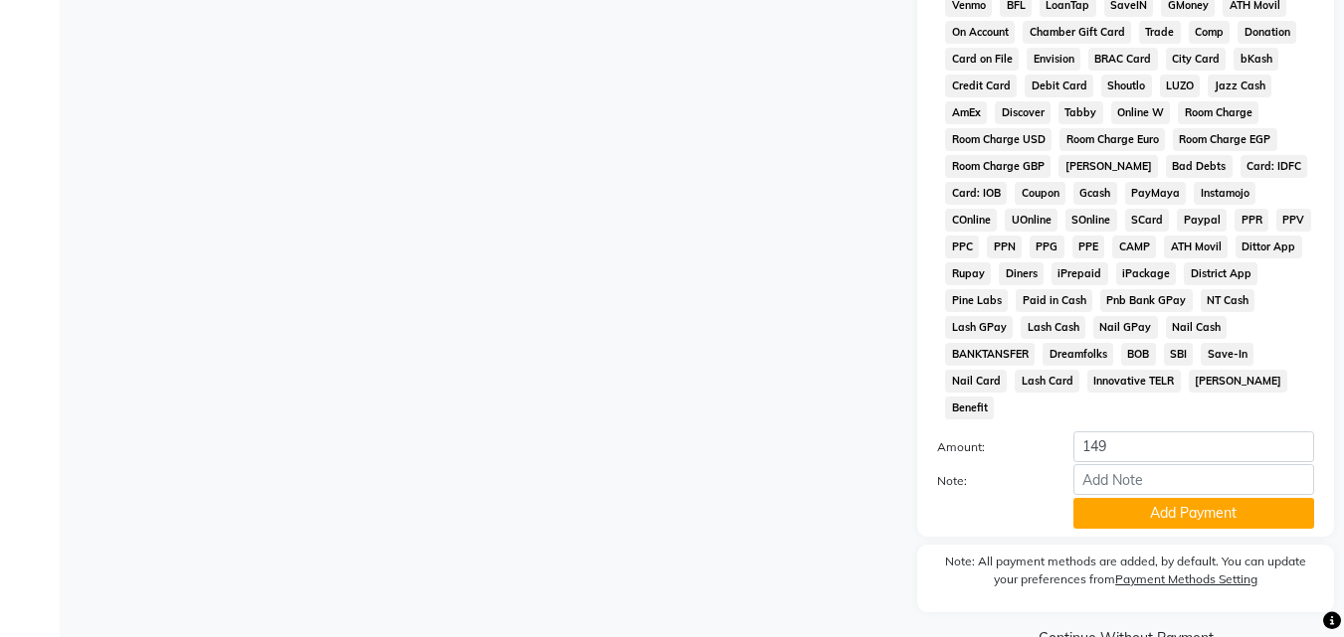
scroll to position [883, 0]
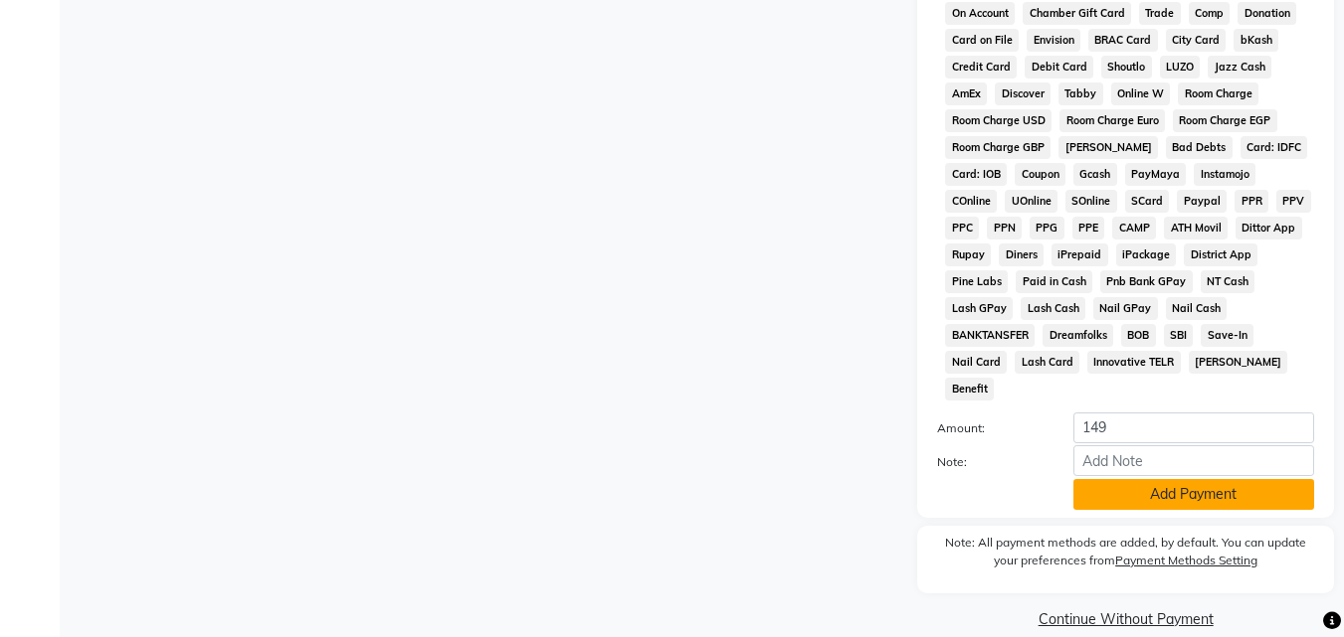
click at [1132, 479] on button "Add Payment" at bounding box center [1193, 494] width 241 height 31
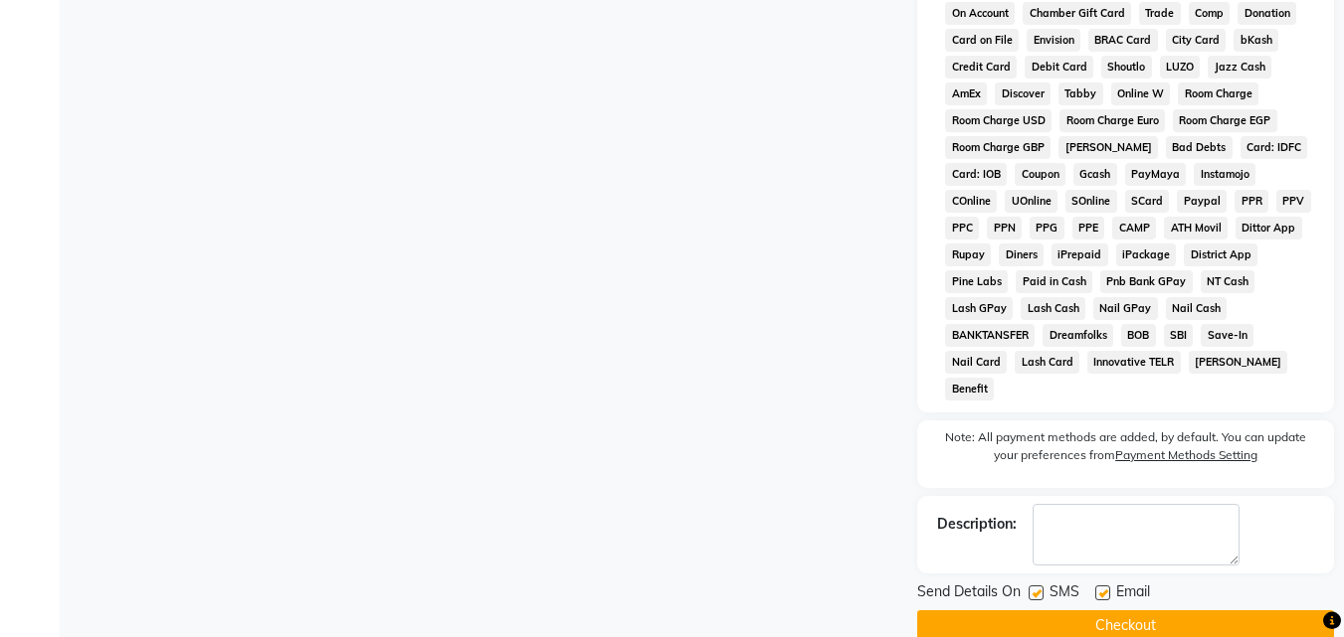
click at [1036, 586] on label at bounding box center [1035, 593] width 15 height 15
click at [1036, 588] on input "checkbox" at bounding box center [1034, 594] width 13 height 13
checkbox input "false"
click at [1103, 586] on label at bounding box center [1102, 593] width 15 height 15
click at [1103, 588] on input "checkbox" at bounding box center [1101, 594] width 13 height 13
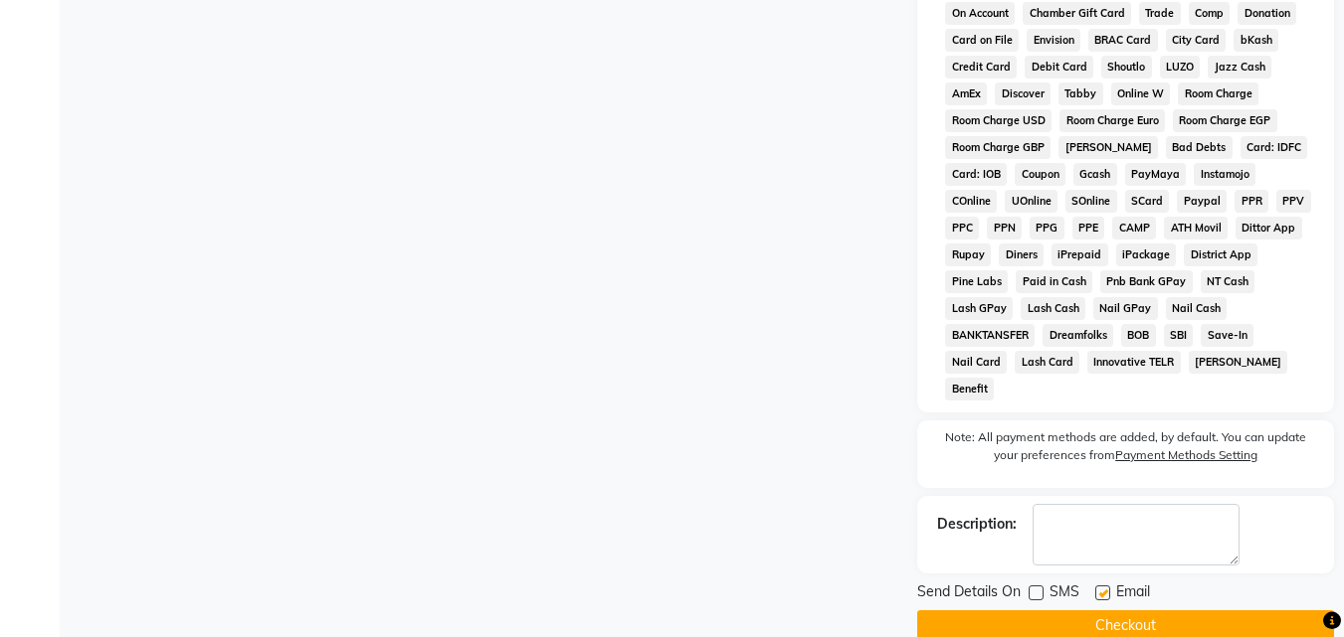
checkbox input "false"
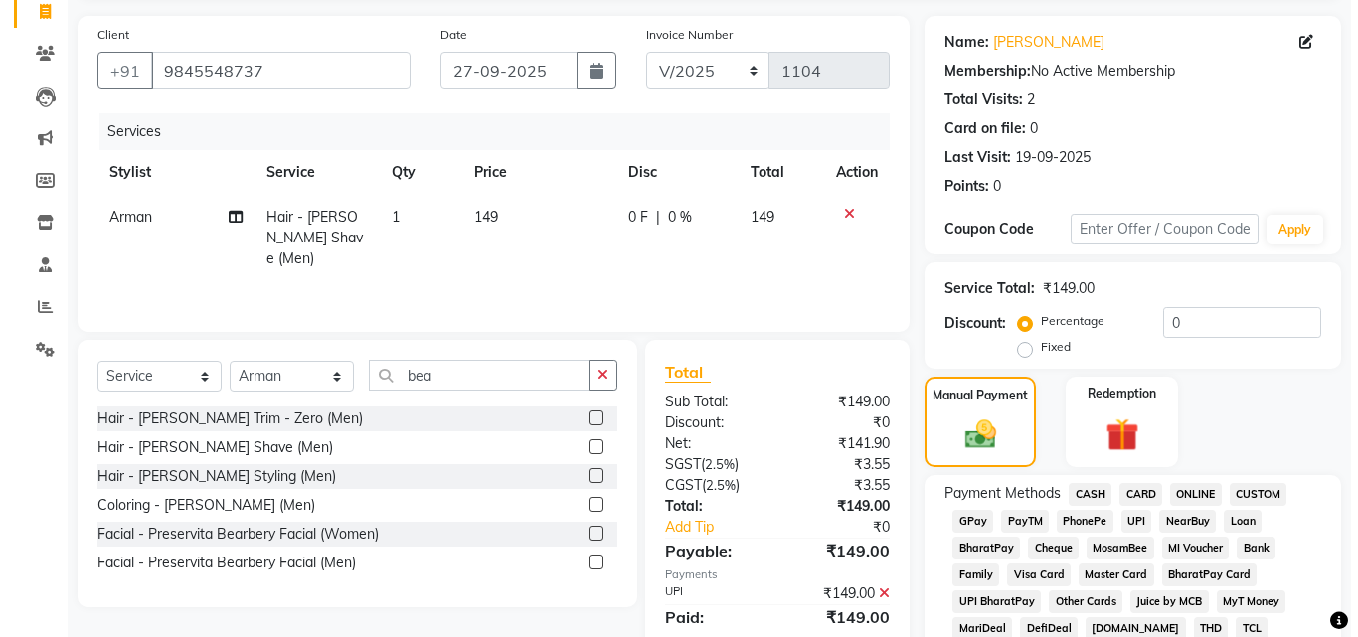
scroll to position [0, 0]
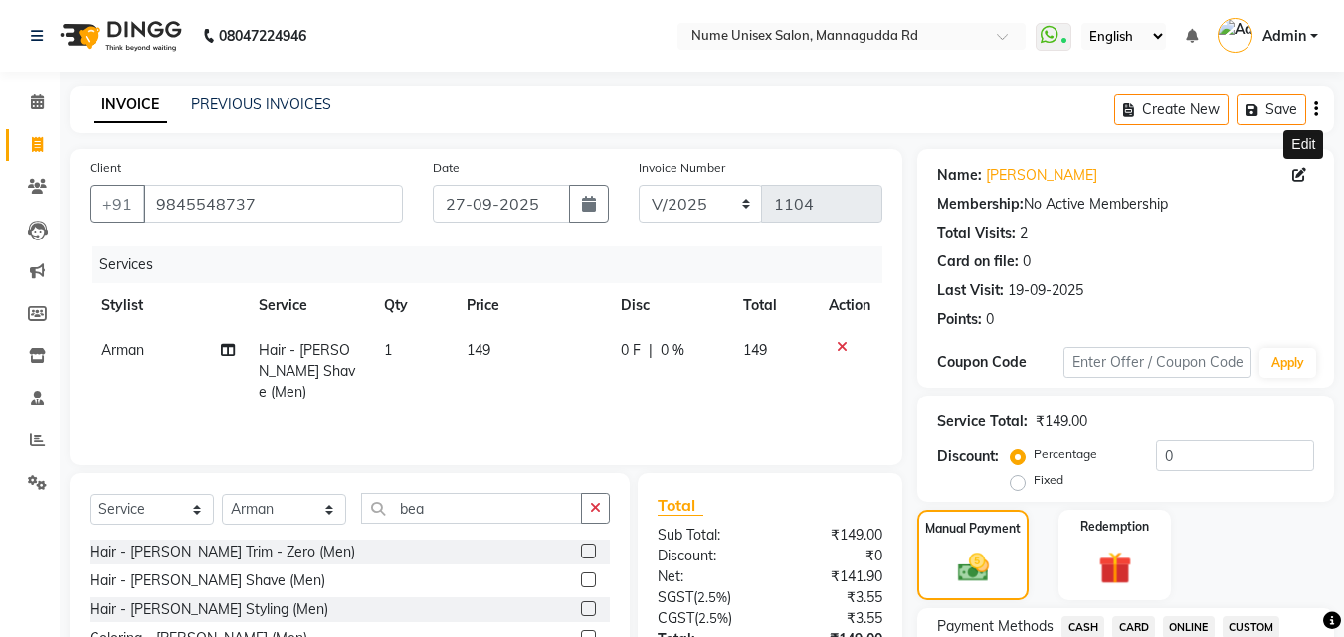
click at [1297, 178] on icon at bounding box center [1299, 175] width 14 height 14
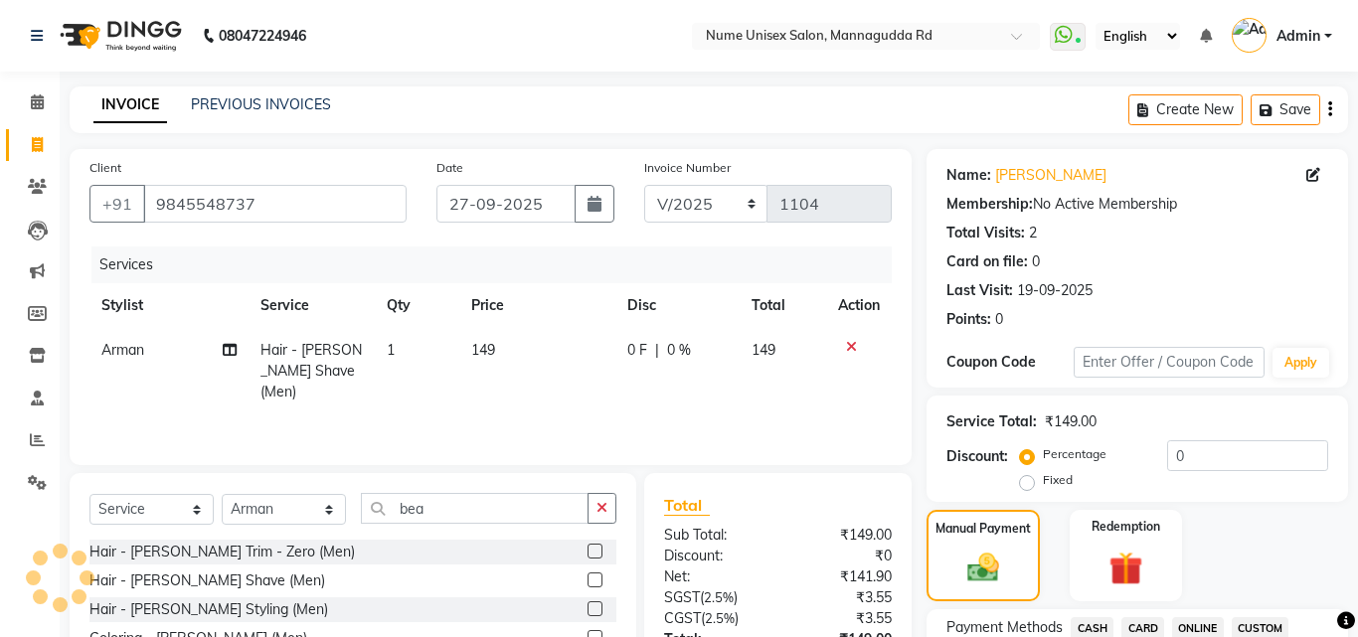
select select "[DEMOGRAPHIC_DATA]"
select select "48902"
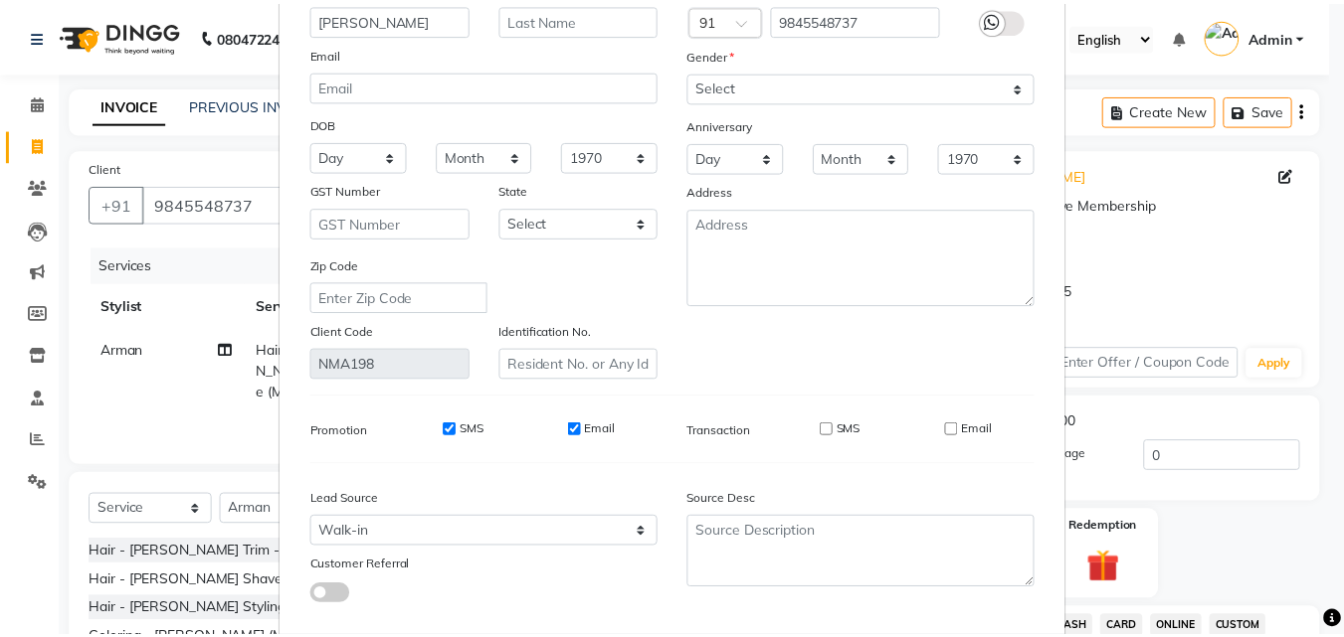
scroll to position [245, 0]
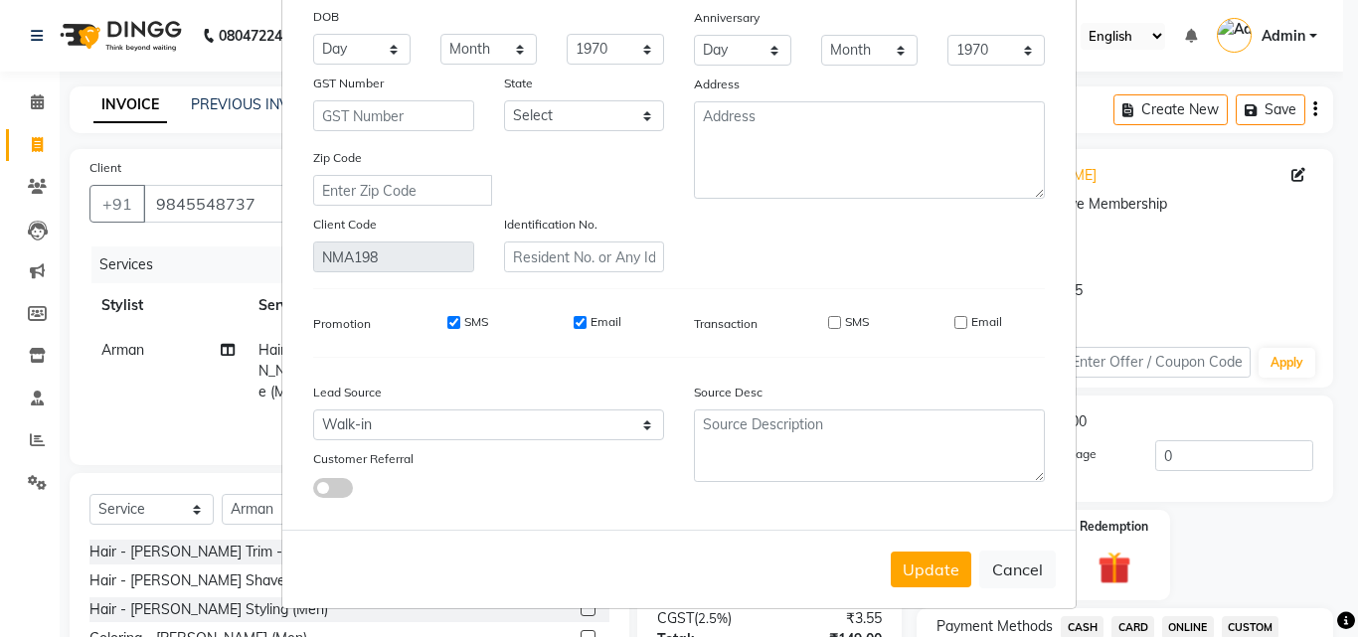
click at [934, 550] on div "Update Cancel" at bounding box center [679, 569] width 794 height 79
click at [936, 563] on button "Update" at bounding box center [931, 570] width 81 height 36
select select
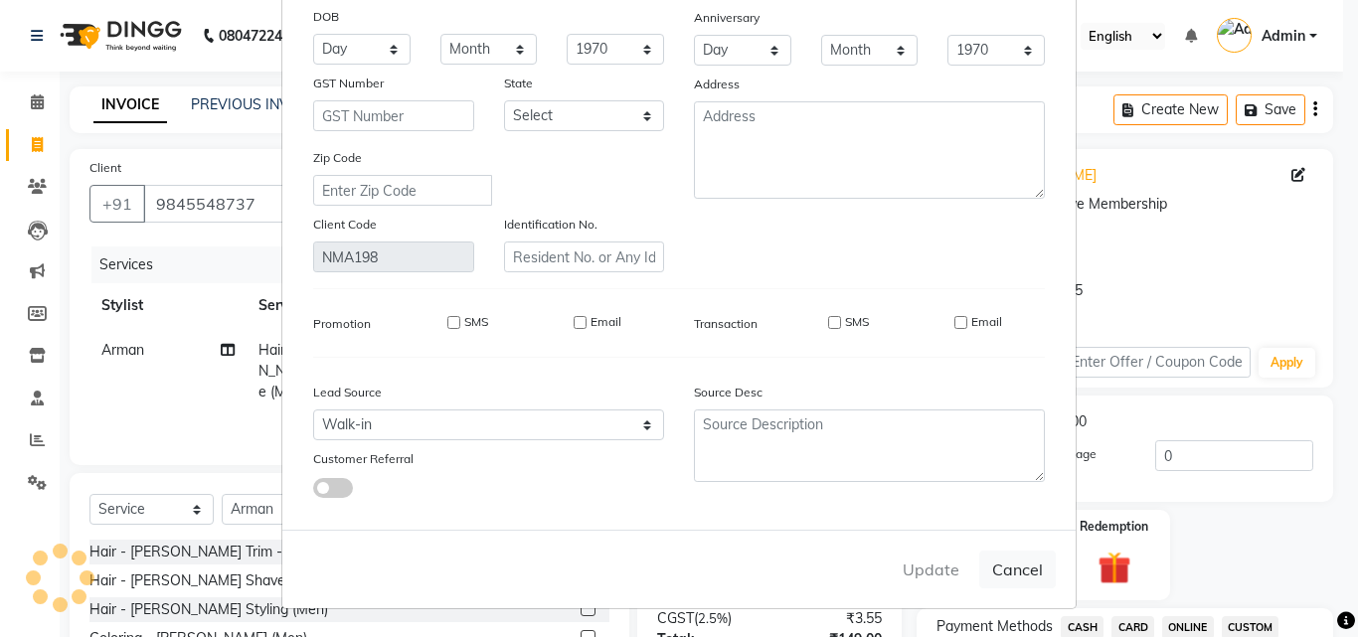
select select
checkbox input "false"
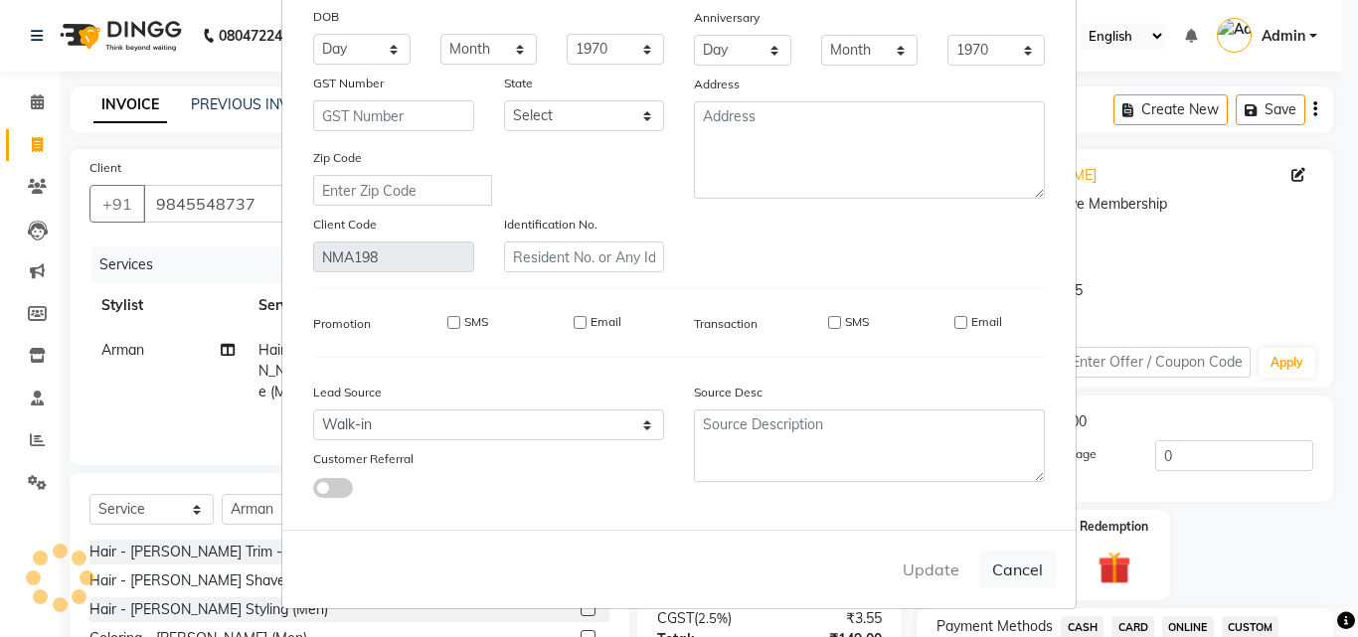
checkbox input "false"
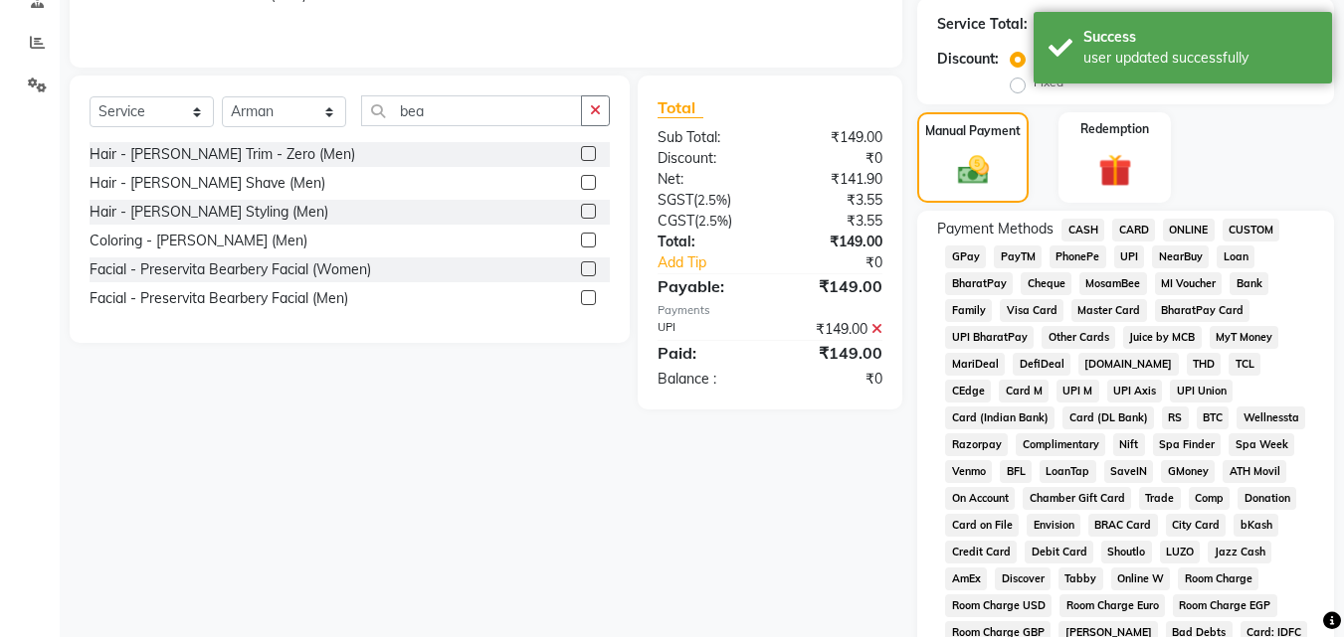
scroll to position [890, 0]
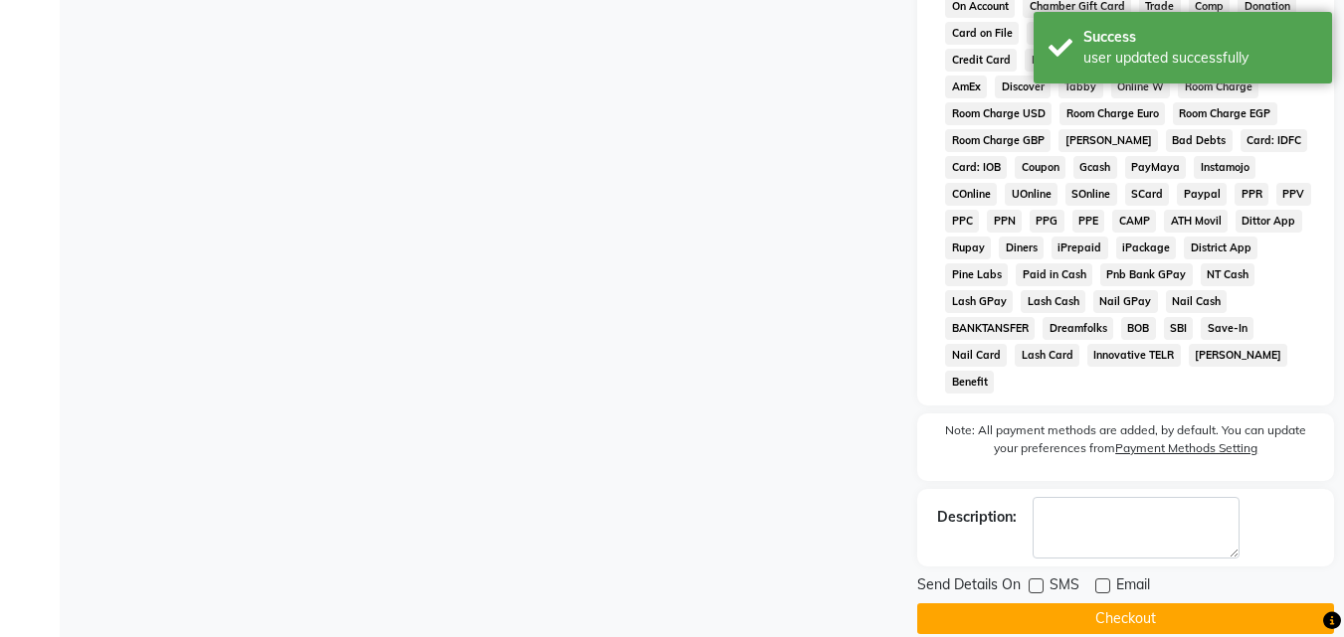
click at [1160, 604] on button "Checkout" at bounding box center [1125, 619] width 417 height 31
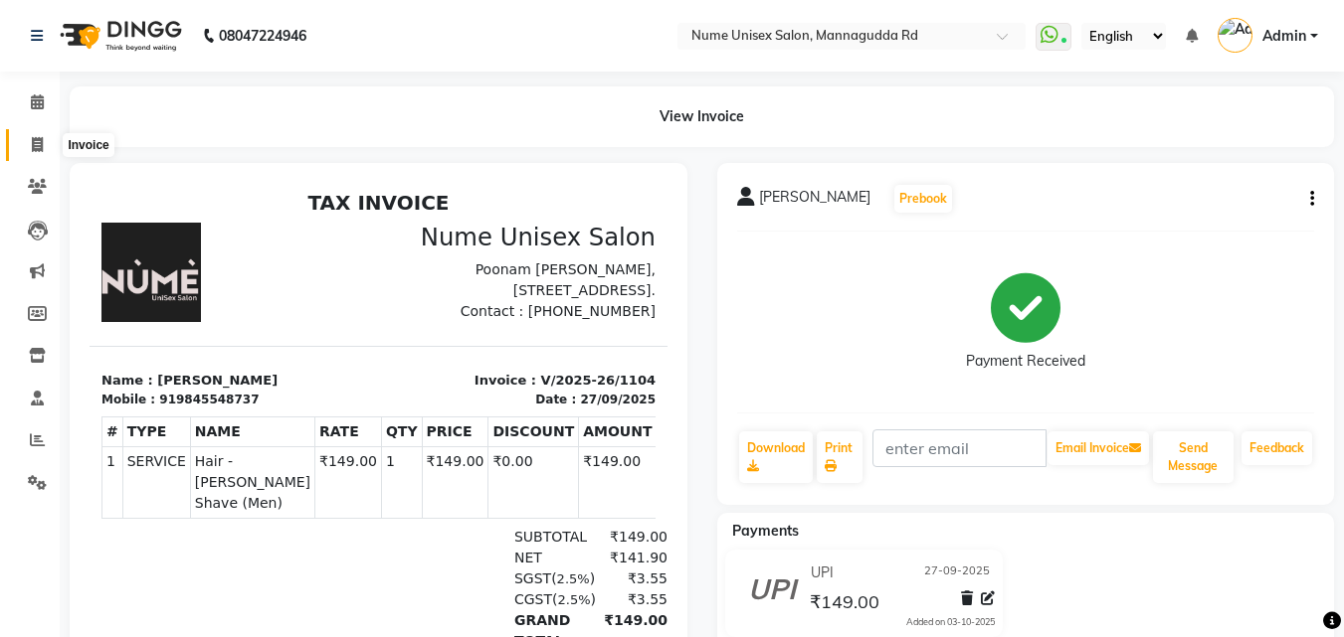
click at [46, 149] on span at bounding box center [37, 145] width 35 height 23
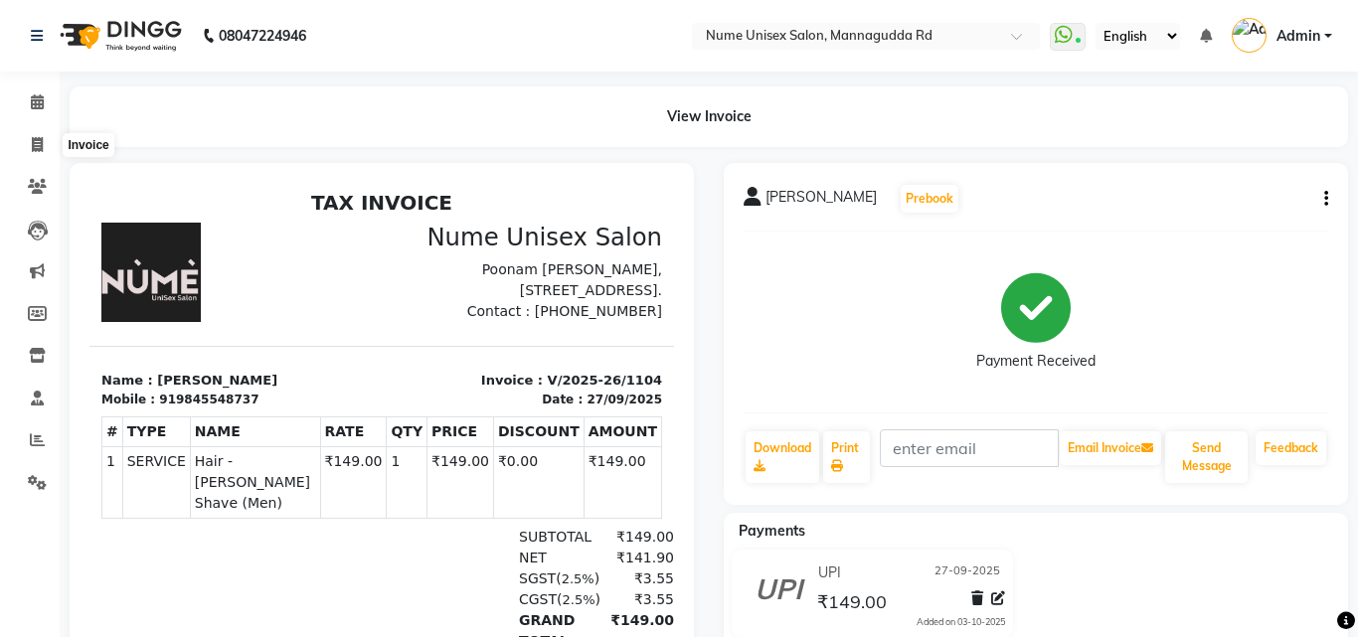
select select "7047"
select select "service"
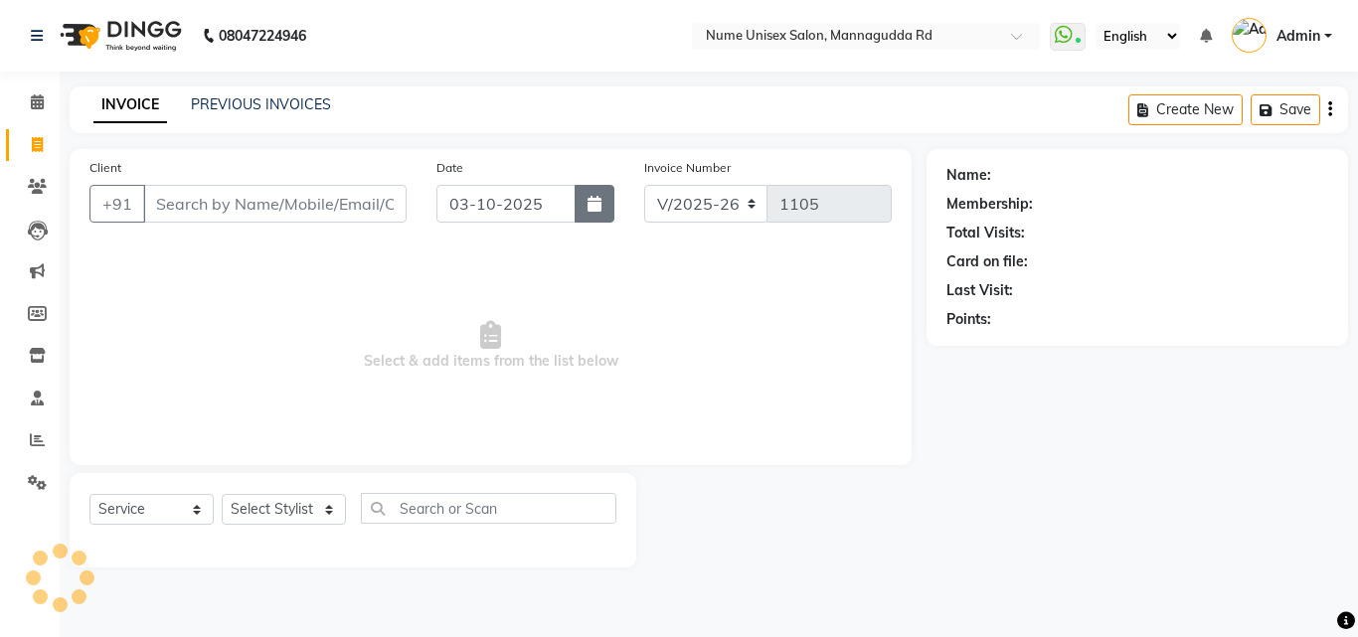
click at [602, 201] on icon "button" at bounding box center [595, 204] width 14 height 16
select select "10"
select select "2025"
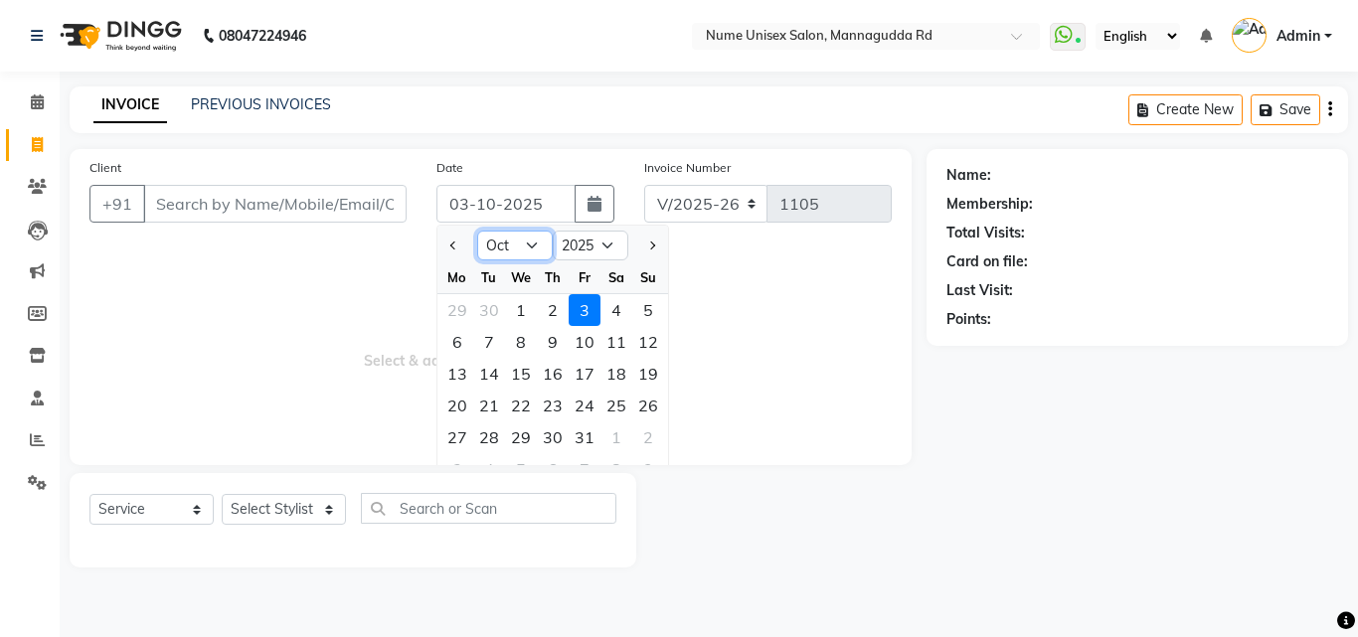
click at [513, 241] on select "Jan Feb Mar Apr May Jun [DATE] Aug Sep Oct Nov Dec" at bounding box center [515, 246] width 76 height 30
select select "9"
click at [477, 231] on select "Jan Feb Mar Apr May Jun [DATE] Aug Sep Oct Nov Dec" at bounding box center [515, 246] width 76 height 30
click at [612, 409] on div "27" at bounding box center [617, 406] width 32 height 32
type input "27-09-2025"
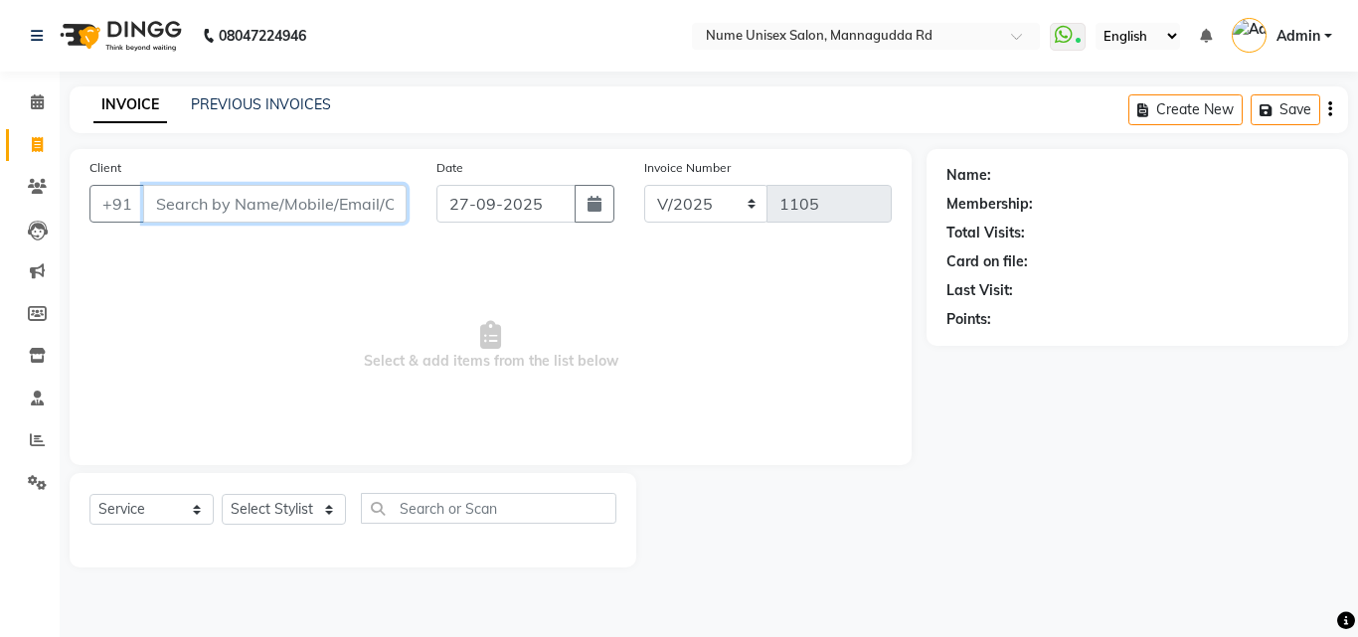
click at [261, 203] on input "Client" at bounding box center [275, 204] width 264 height 38
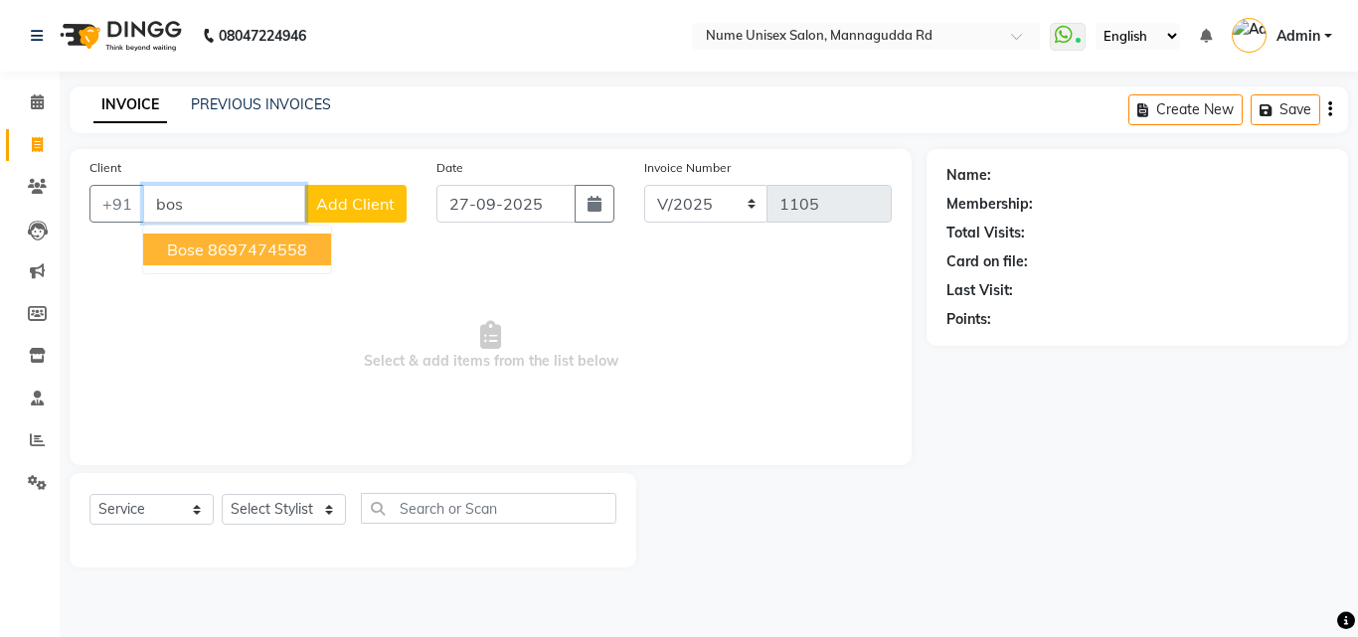
click at [304, 244] on ngb-highlight "8697474558" at bounding box center [257, 250] width 99 height 20
type input "8697474558"
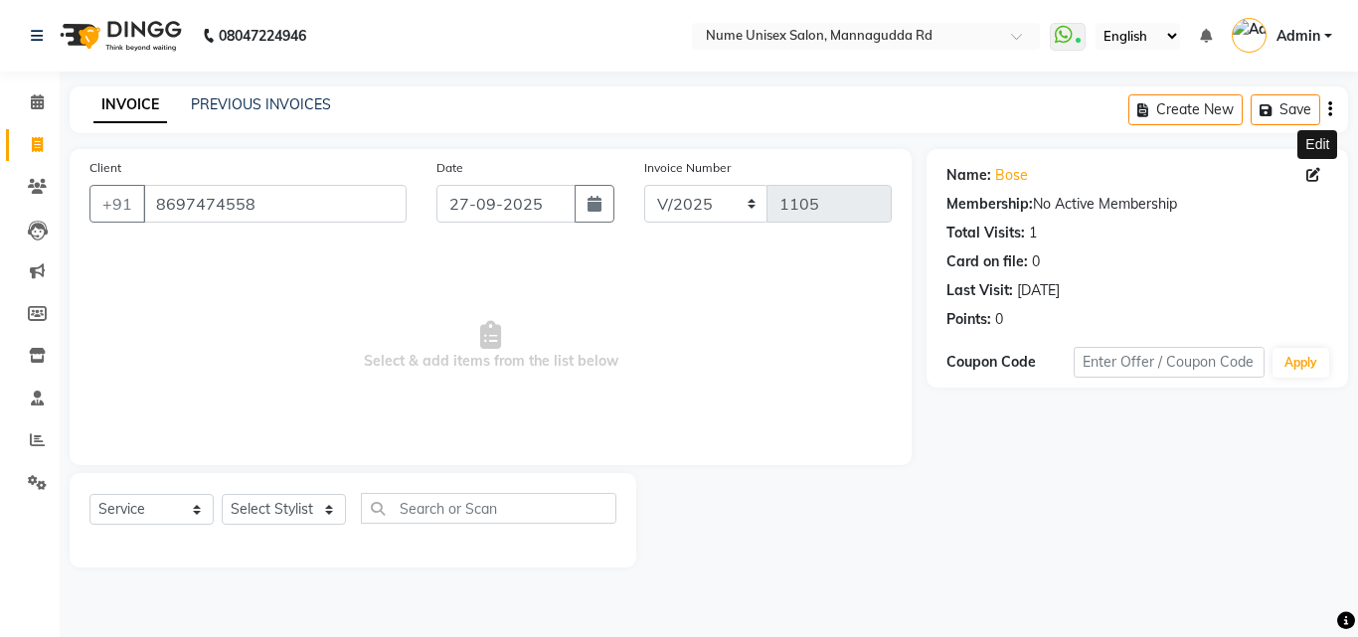
click at [1314, 175] on icon at bounding box center [1314, 175] width 14 height 14
select select "[DEMOGRAPHIC_DATA]"
select select "48902"
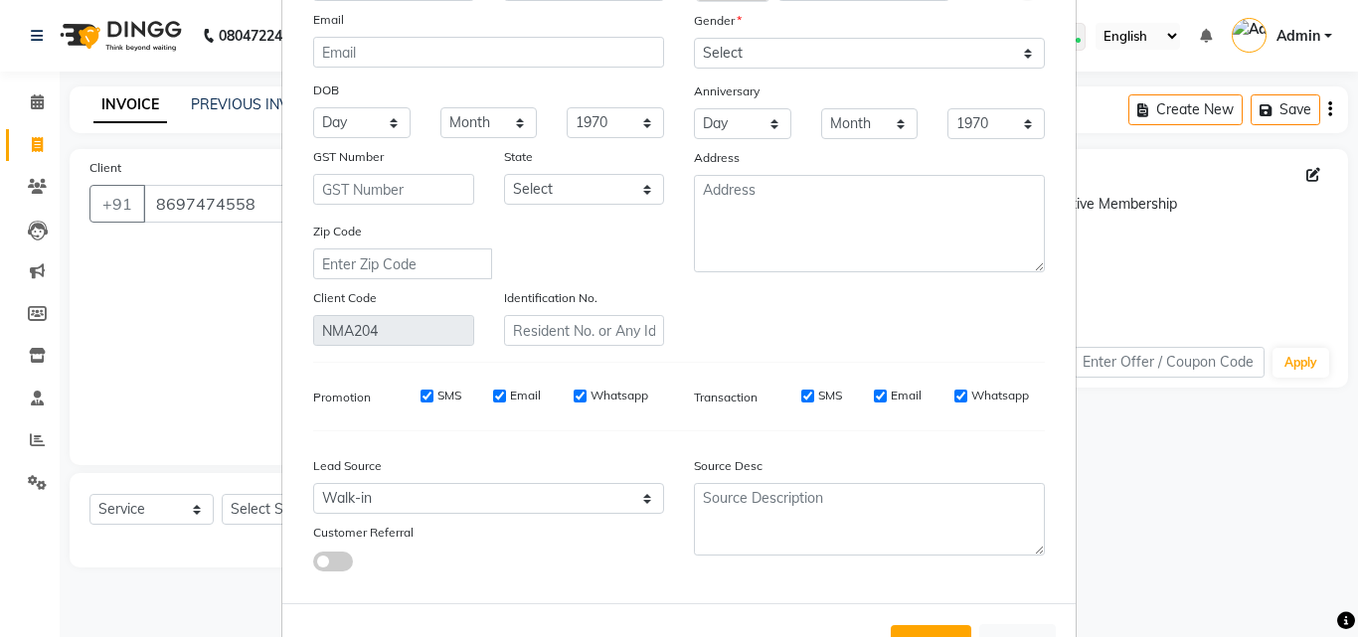
scroll to position [46, 0]
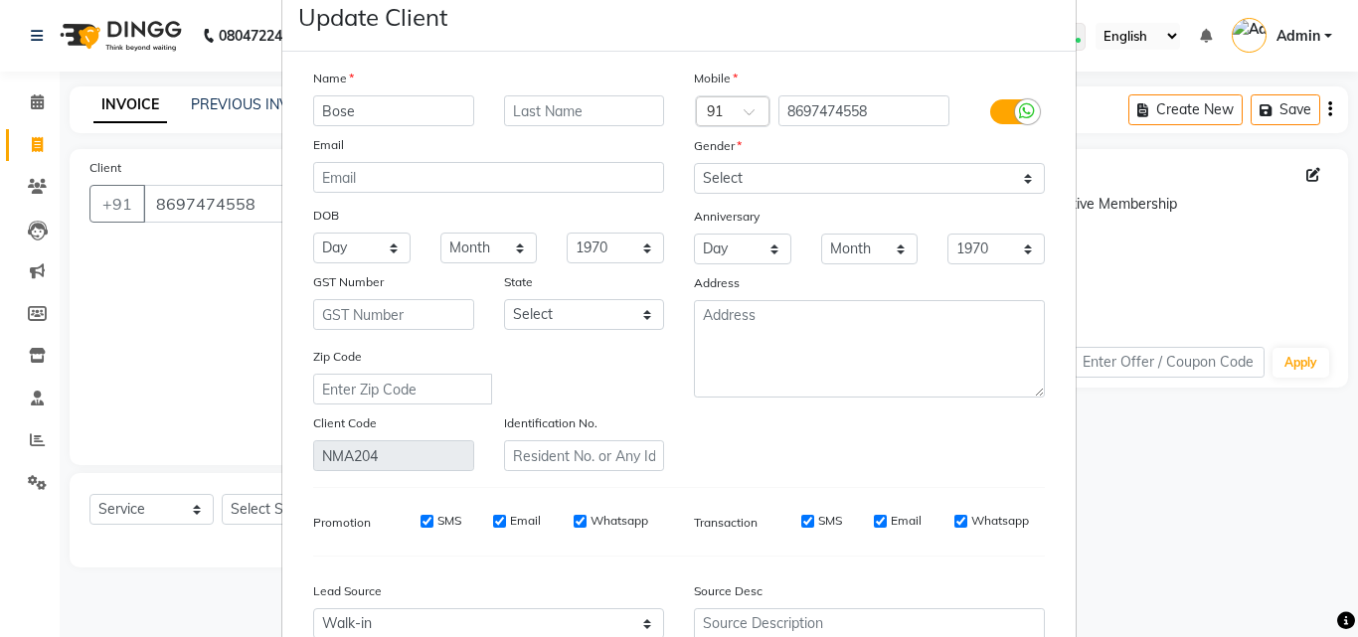
click at [1009, 97] on div at bounding box center [1012, 111] width 95 height 32
click at [1003, 114] on label at bounding box center [1013, 111] width 45 height 25
click at [0, 0] on input "checkbox" at bounding box center [0, 0] width 0 height 0
click at [829, 521] on input "SMS" at bounding box center [834, 521] width 13 height 13
checkbox input "false"
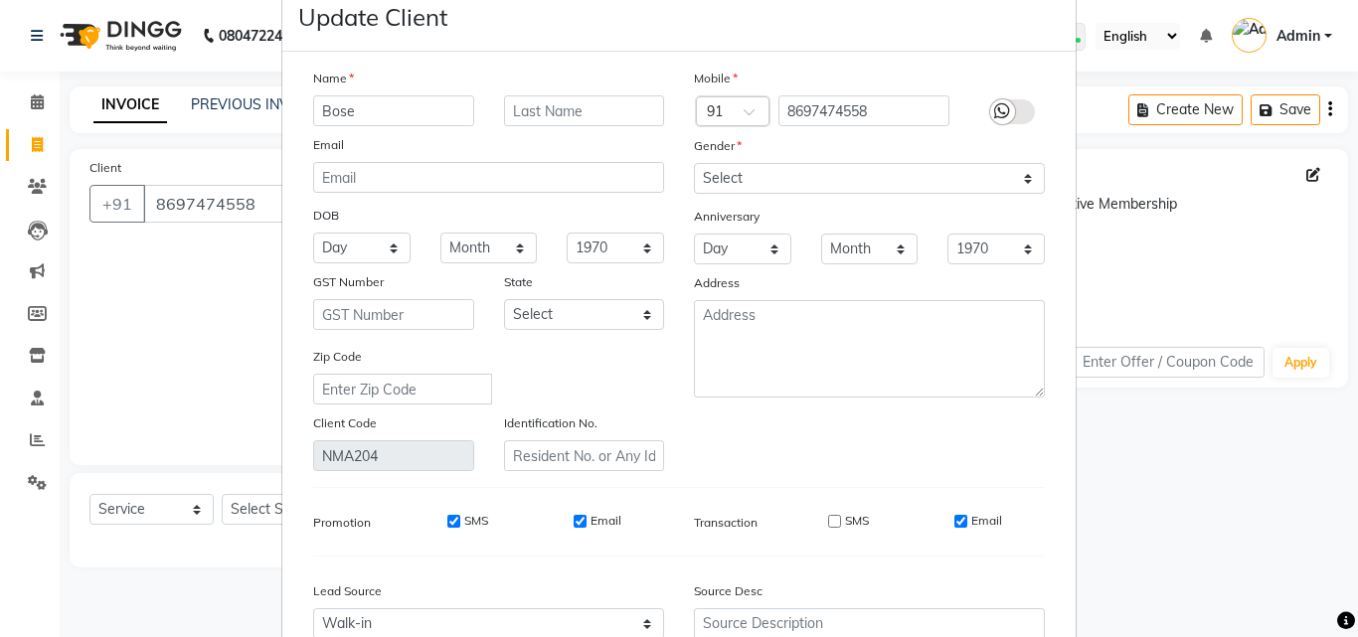
click at [955, 529] on div "Email" at bounding box center [979, 521] width 48 height 18
click at [955, 520] on input "Email" at bounding box center [961, 521] width 13 height 13
checkbox input "false"
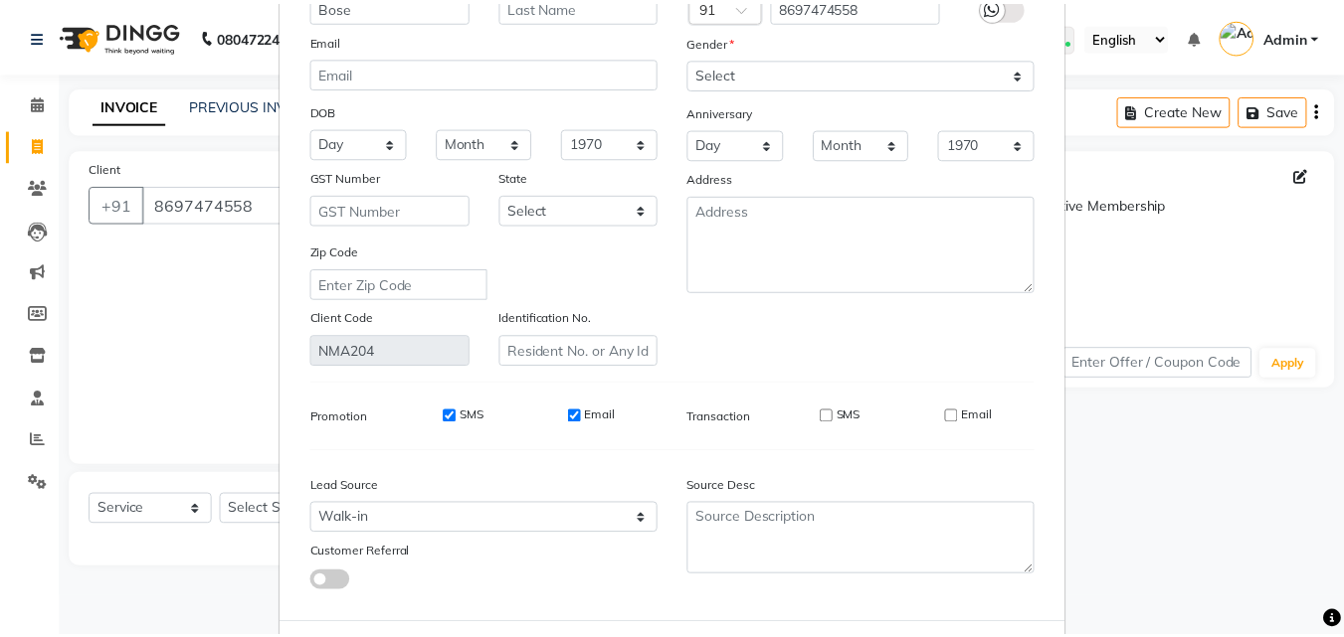
scroll to position [245, 0]
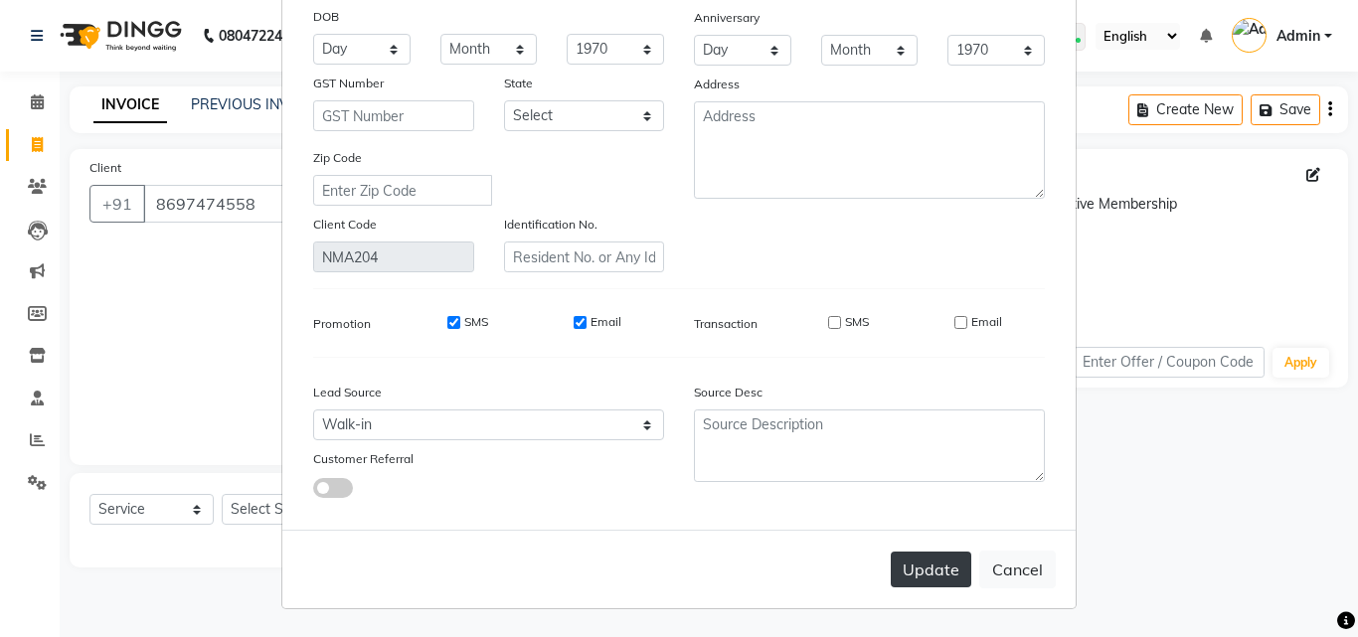
click at [952, 564] on button "Update" at bounding box center [931, 570] width 81 height 36
select select
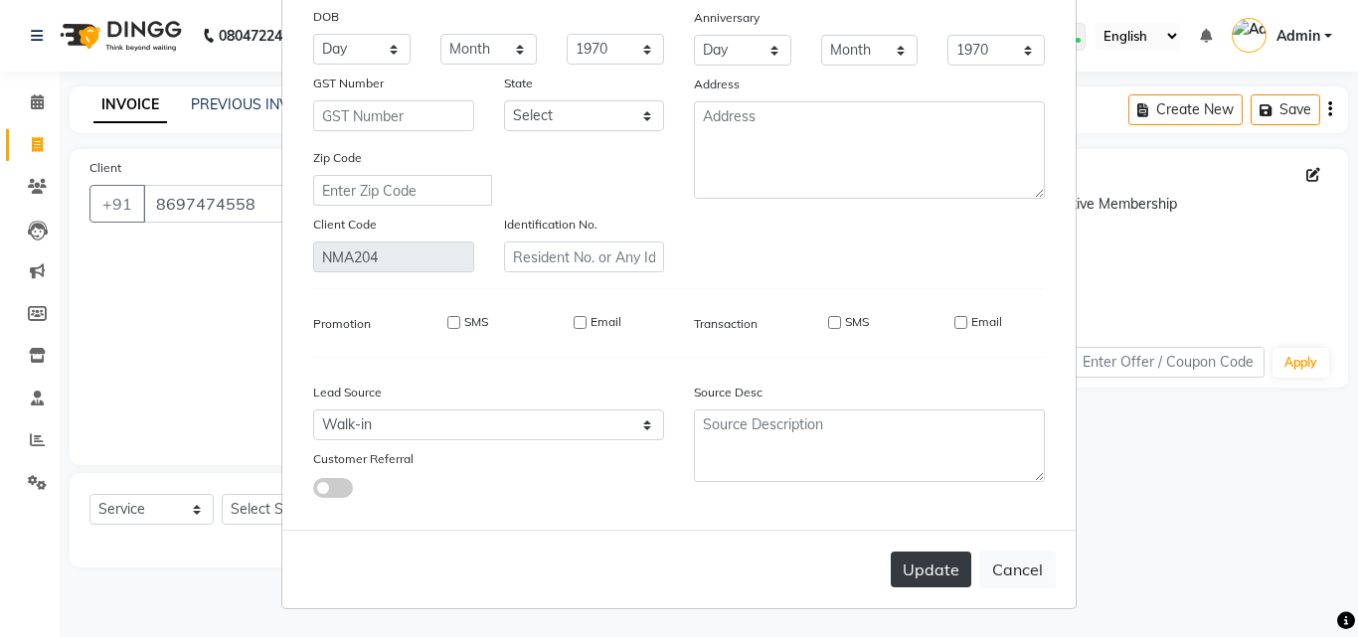
select select
checkbox input "false"
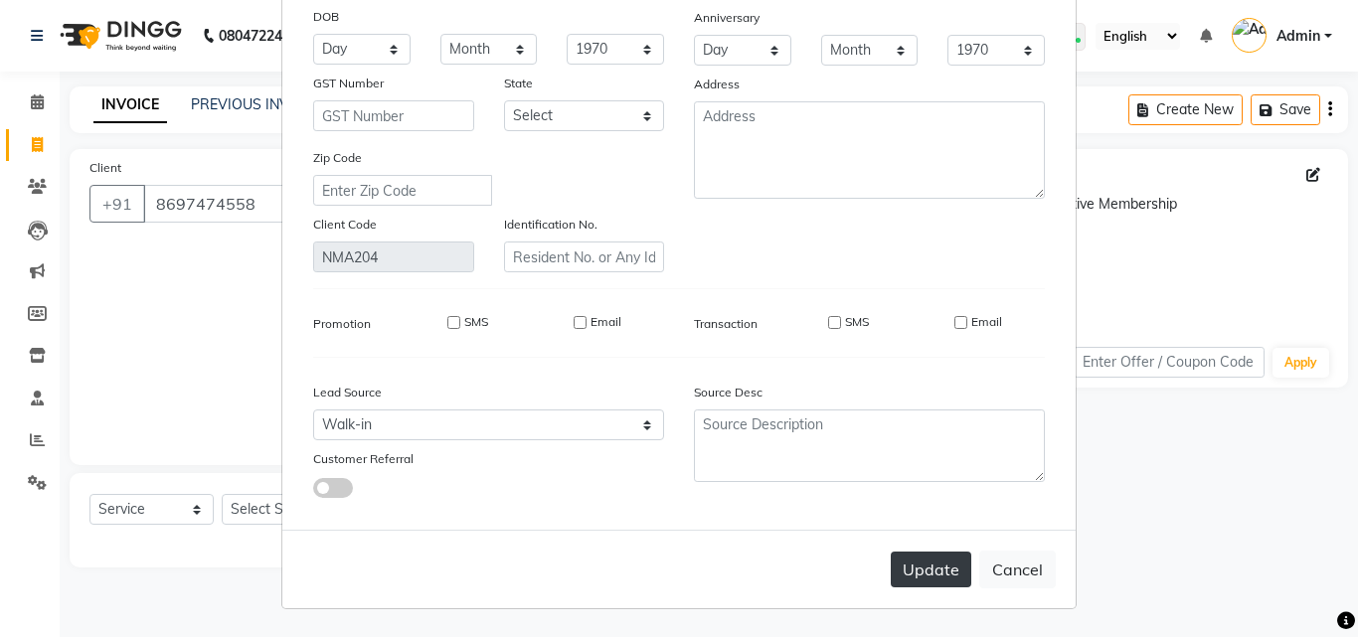
checkbox input "false"
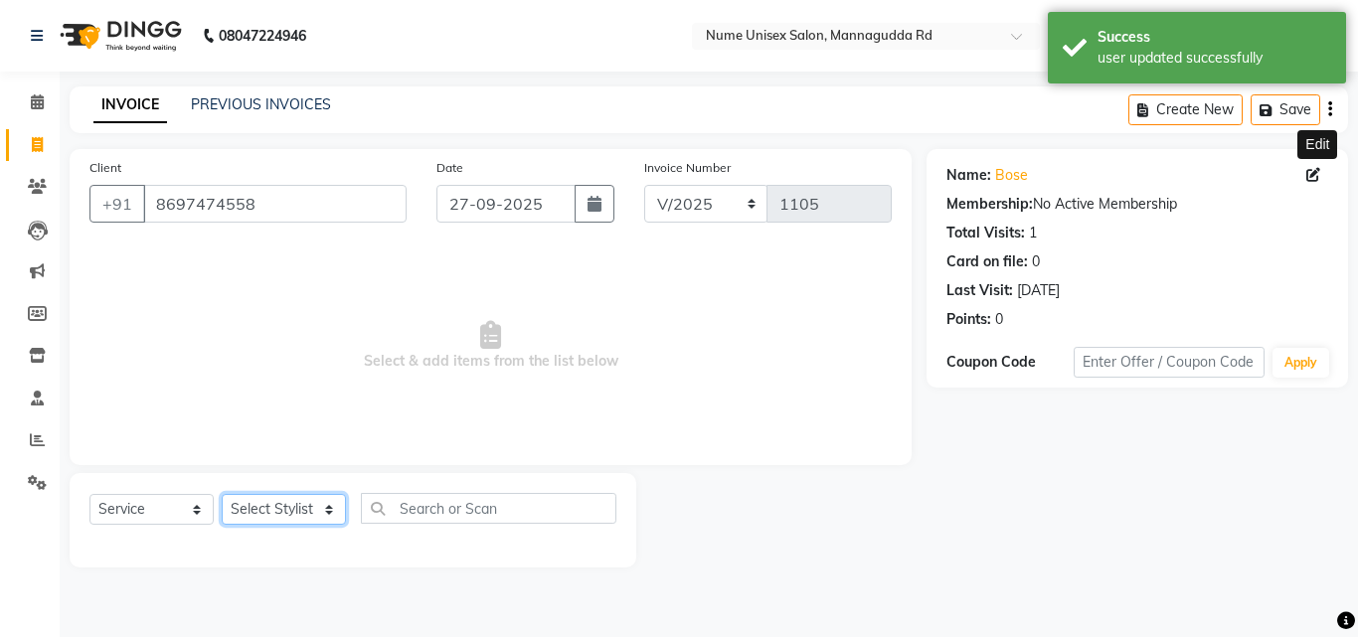
click at [318, 509] on select "Select Stylist Admin [PERSON_NAME] [PERSON_NAME] S [PERSON_NAME] Mohd [PERSON_N…" at bounding box center [284, 509] width 124 height 31
select select "59260"
click at [222, 494] on select "Select Stylist Admin [PERSON_NAME] [PERSON_NAME] S [PERSON_NAME] Mohd [PERSON_N…" at bounding box center [284, 509] width 124 height 31
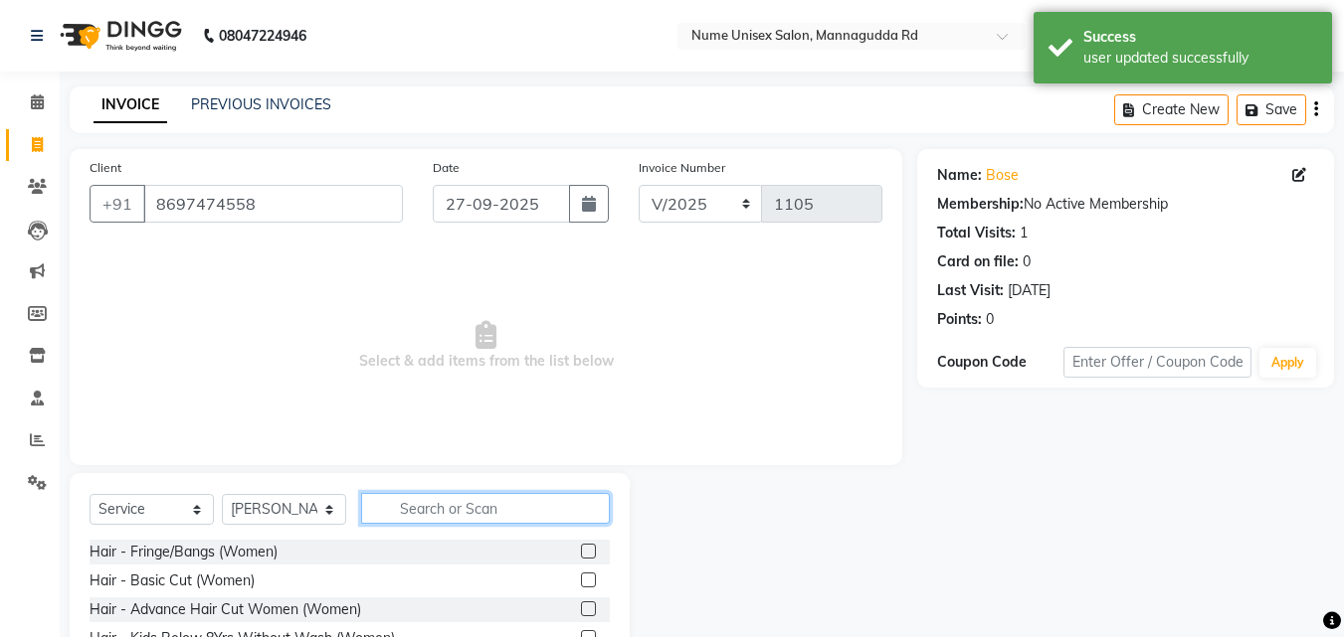
click at [448, 507] on input "text" at bounding box center [485, 508] width 249 height 31
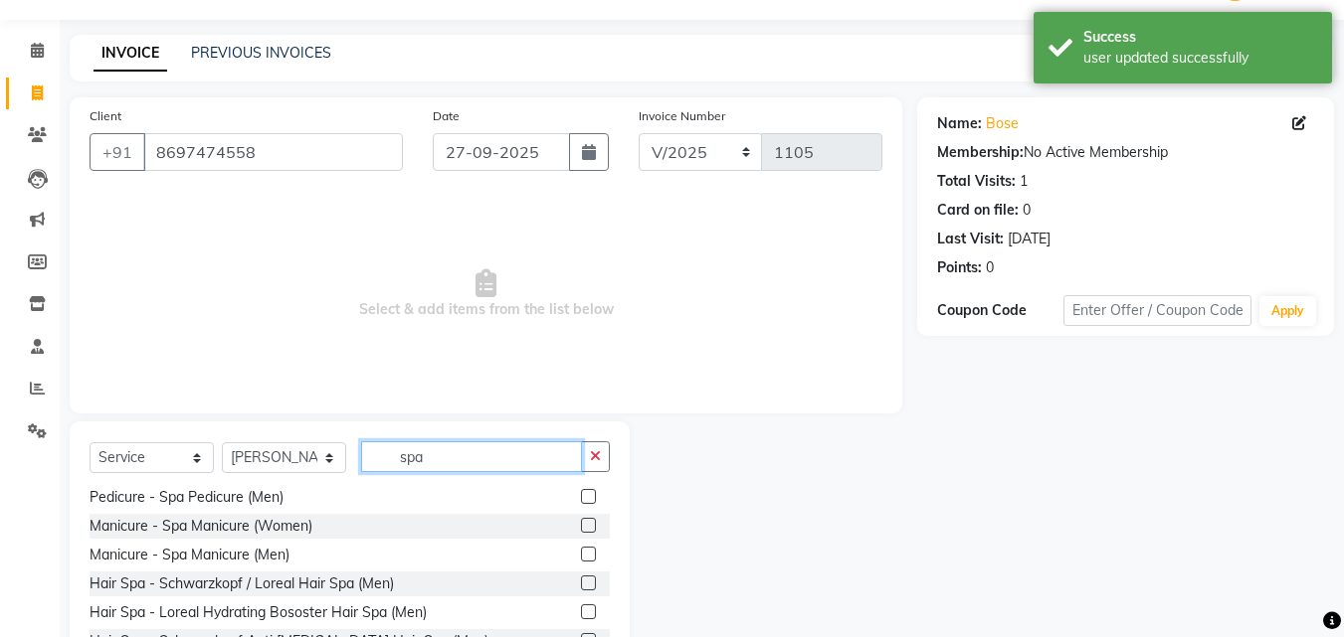
scroll to position [99, 0]
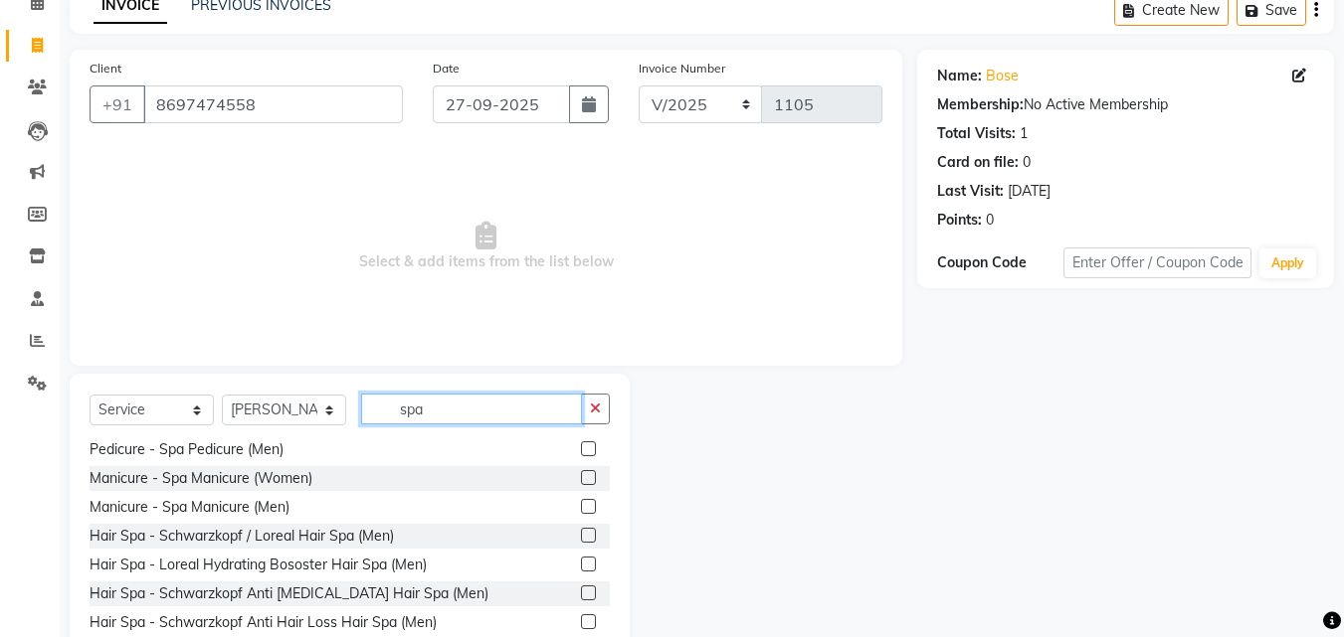
type input "spa"
click at [581, 443] on label at bounding box center [588, 449] width 15 height 15
click at [581, 444] on input "checkbox" at bounding box center [587, 450] width 13 height 13
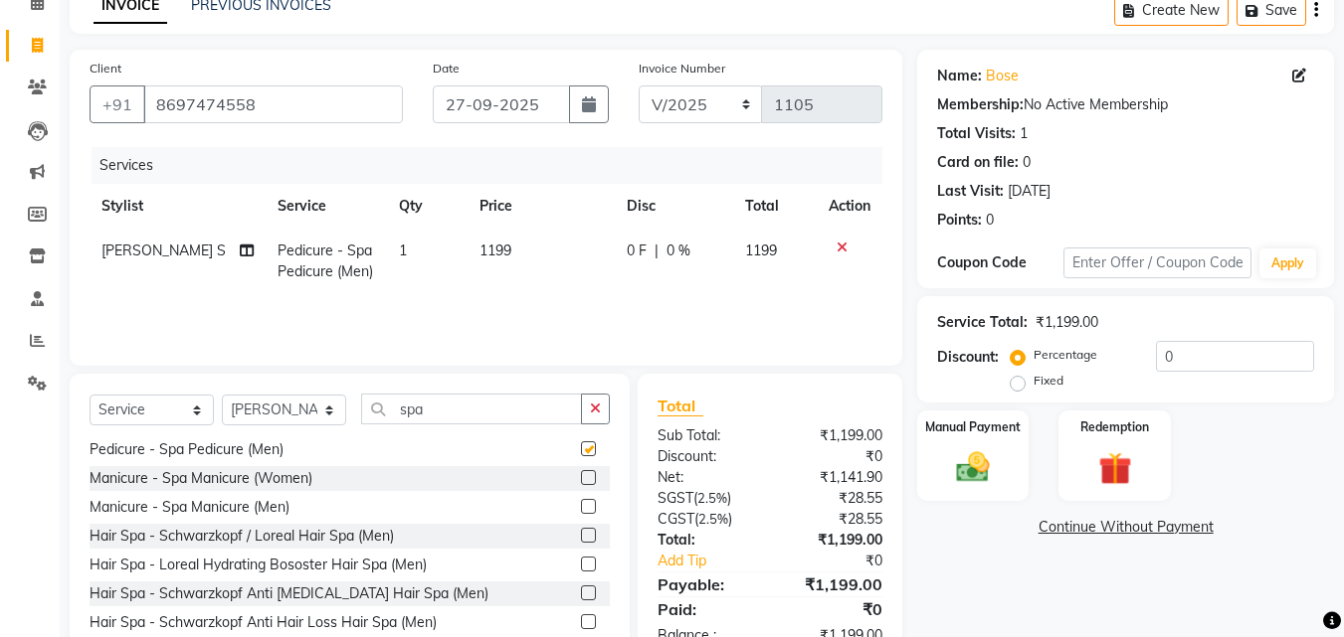
checkbox input "false"
click at [946, 445] on div "Manual Payment" at bounding box center [973, 456] width 116 height 94
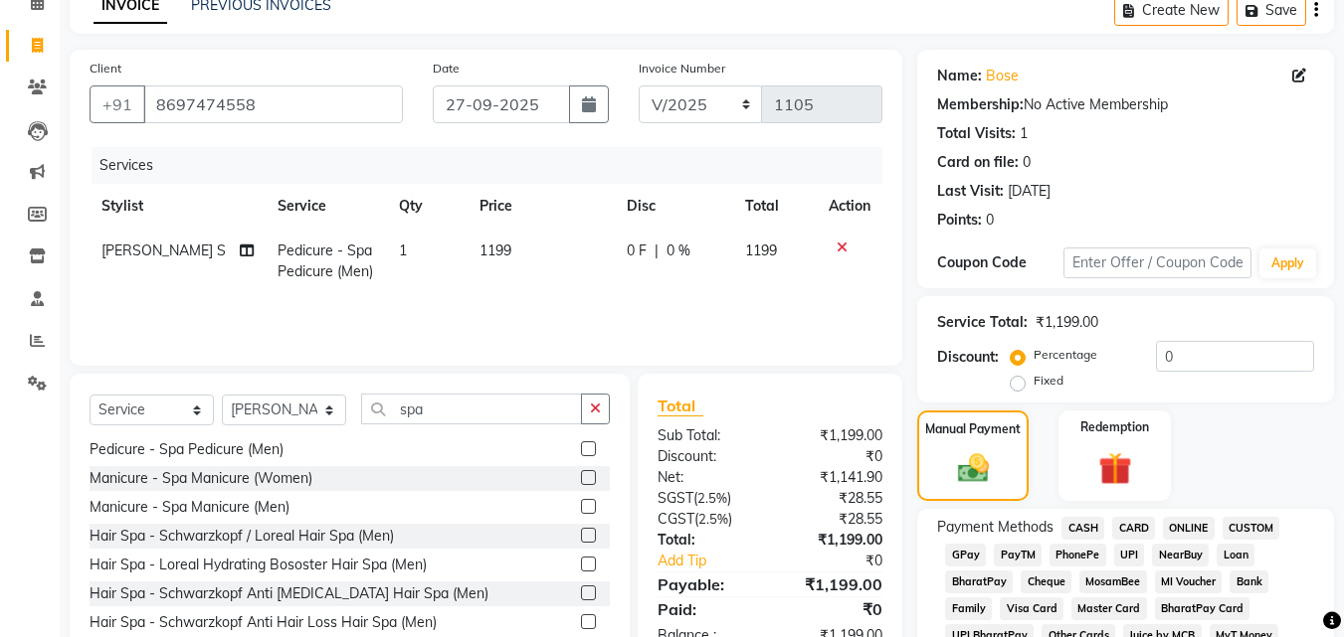
click at [1133, 553] on span "UPI" at bounding box center [1129, 555] width 31 height 23
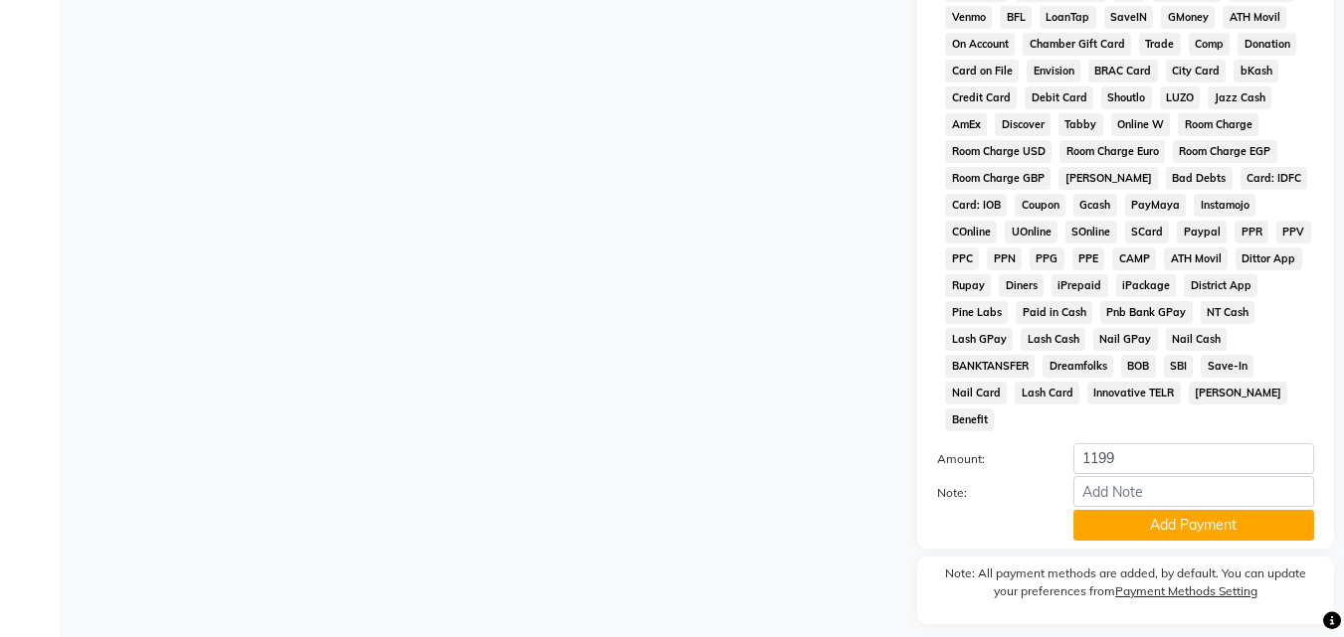
scroll to position [883, 0]
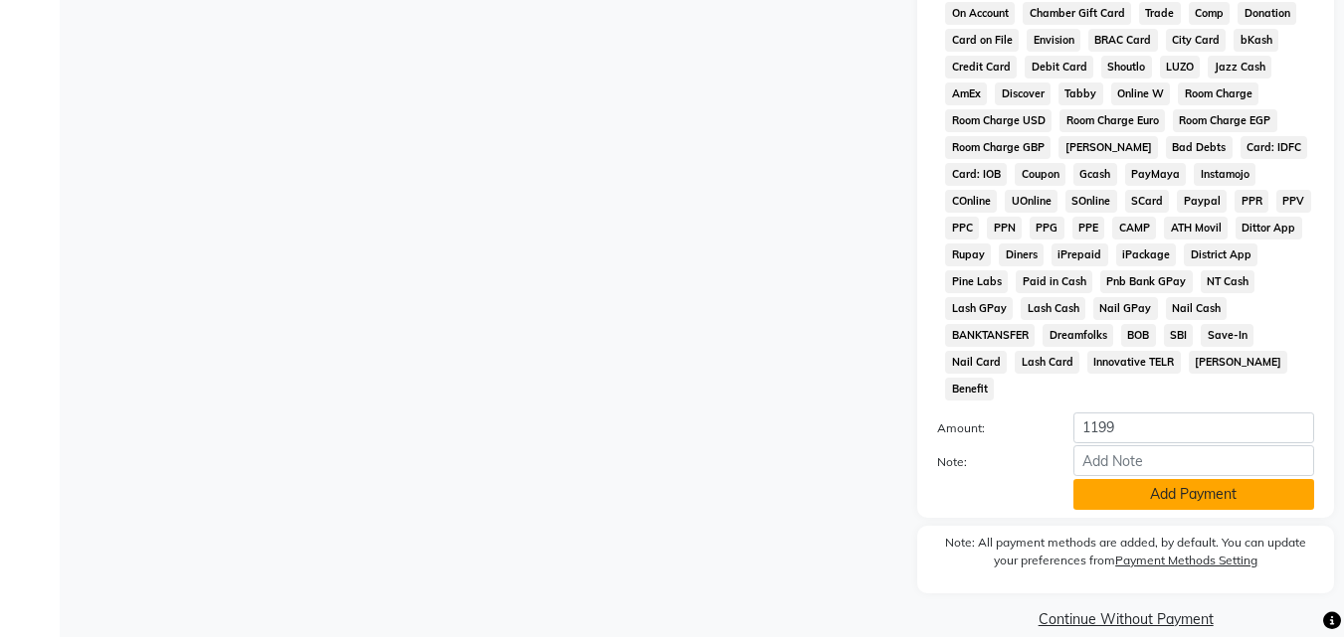
click at [1165, 479] on button "Add Payment" at bounding box center [1193, 494] width 241 height 31
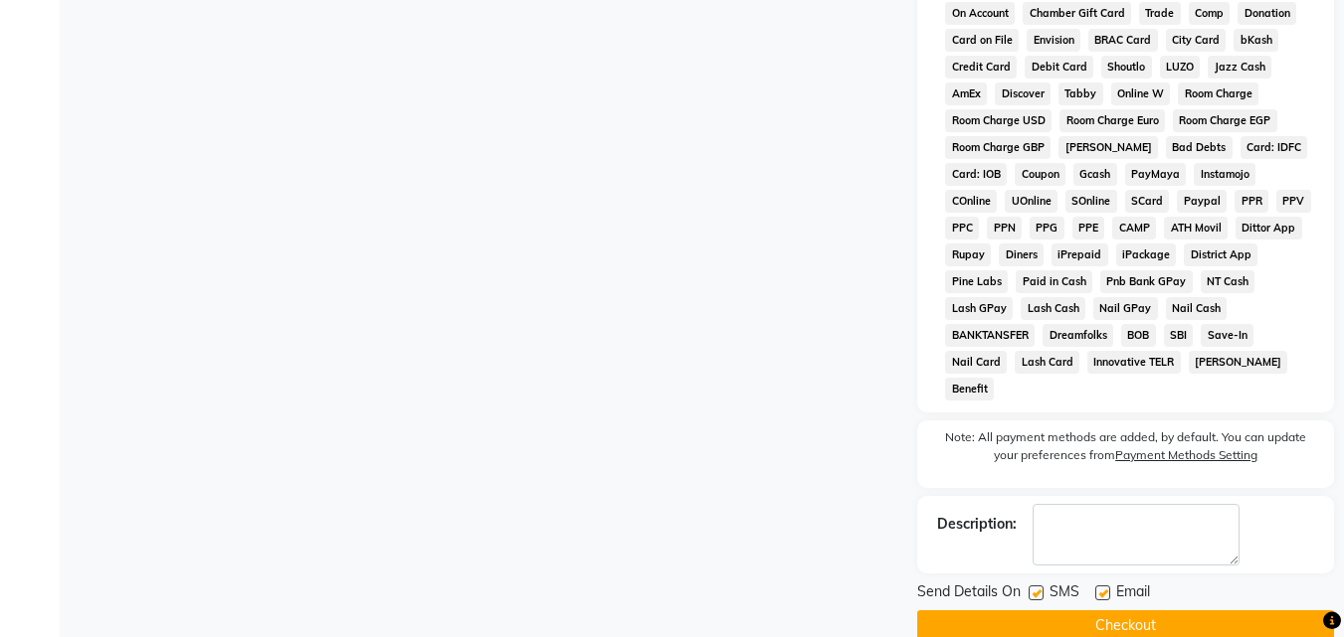
click at [1038, 586] on label at bounding box center [1035, 593] width 15 height 15
click at [1038, 588] on input "checkbox" at bounding box center [1034, 594] width 13 height 13
checkbox input "false"
click at [1100, 586] on label at bounding box center [1102, 593] width 15 height 15
click at [1100, 588] on input "checkbox" at bounding box center [1101, 594] width 13 height 13
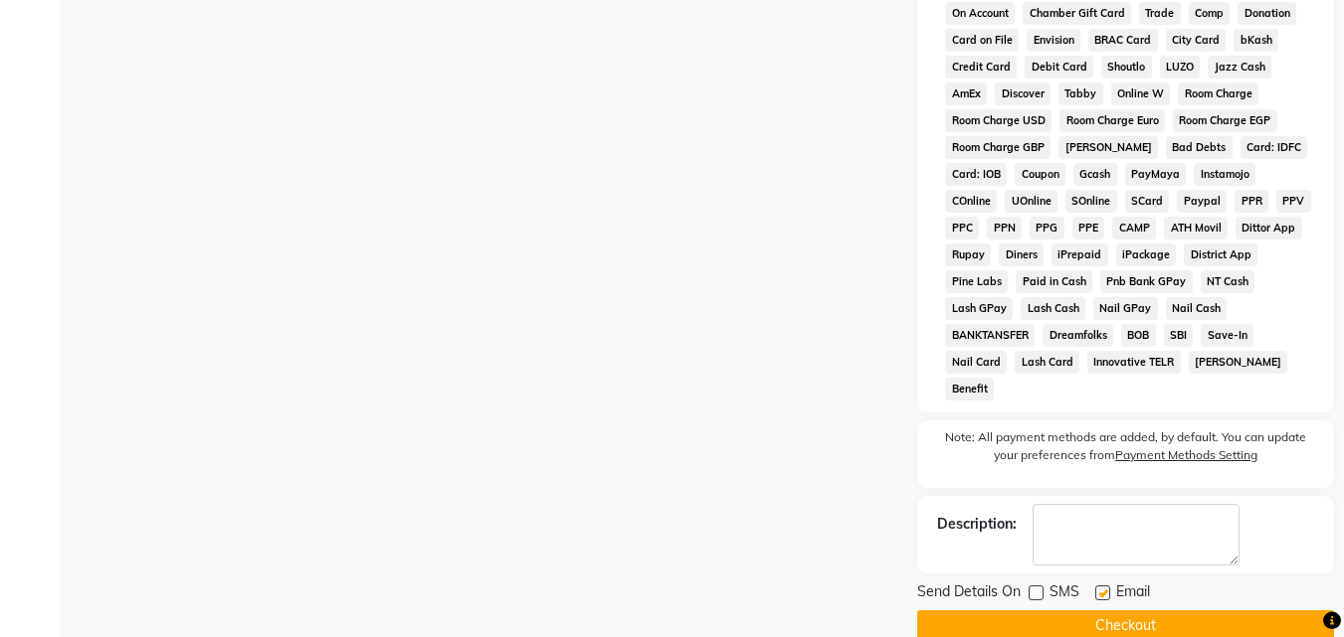
checkbox input "false"
click at [1118, 611] on button "Checkout" at bounding box center [1125, 626] width 417 height 31
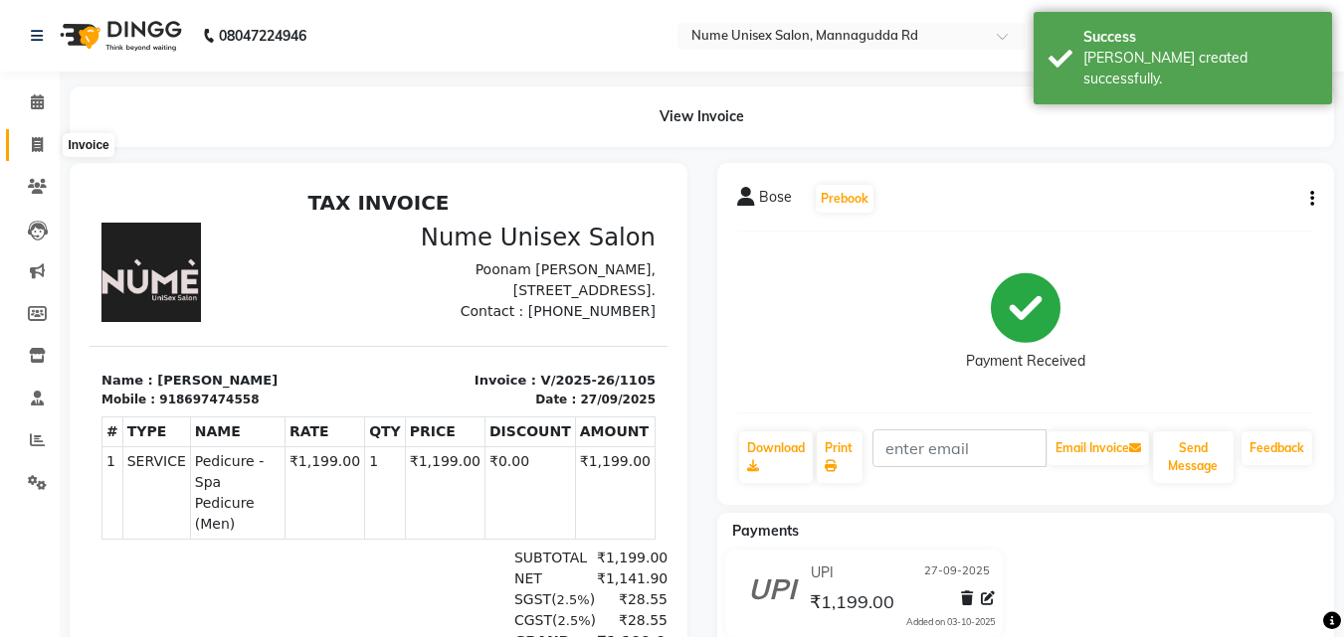
click at [36, 150] on icon at bounding box center [37, 144] width 11 height 15
select select "7047"
select select "service"
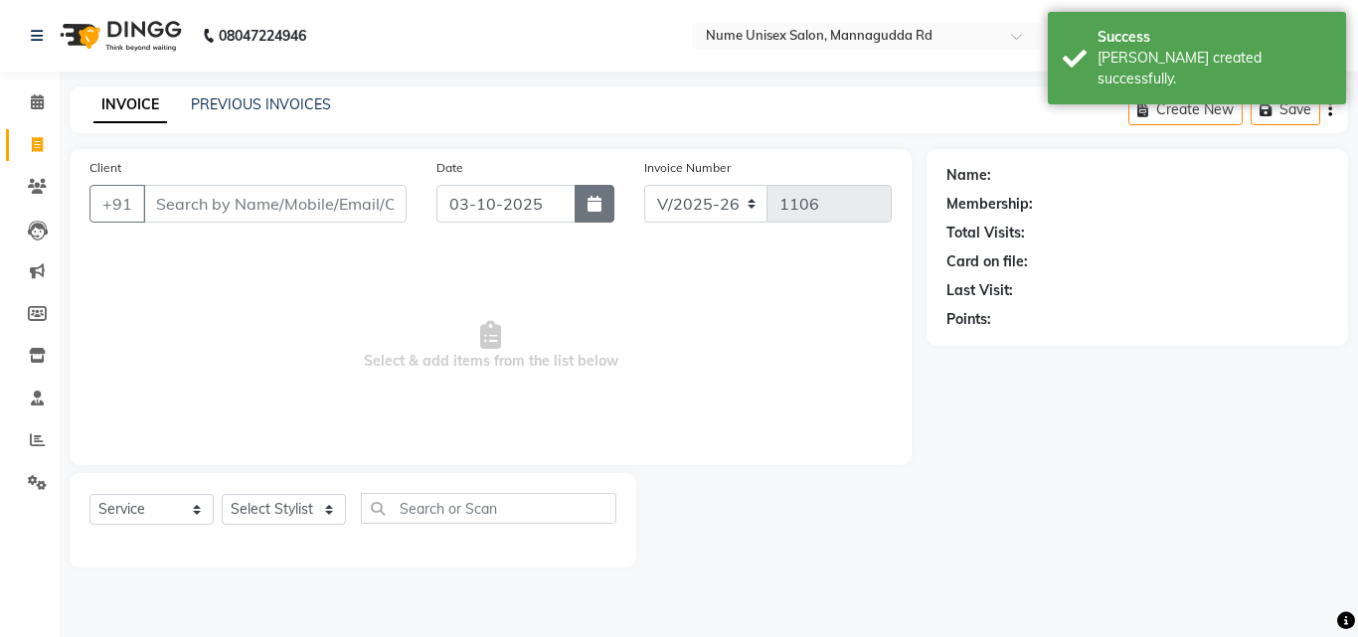
click at [581, 199] on button "button" at bounding box center [595, 204] width 40 height 38
select select "10"
select select "2025"
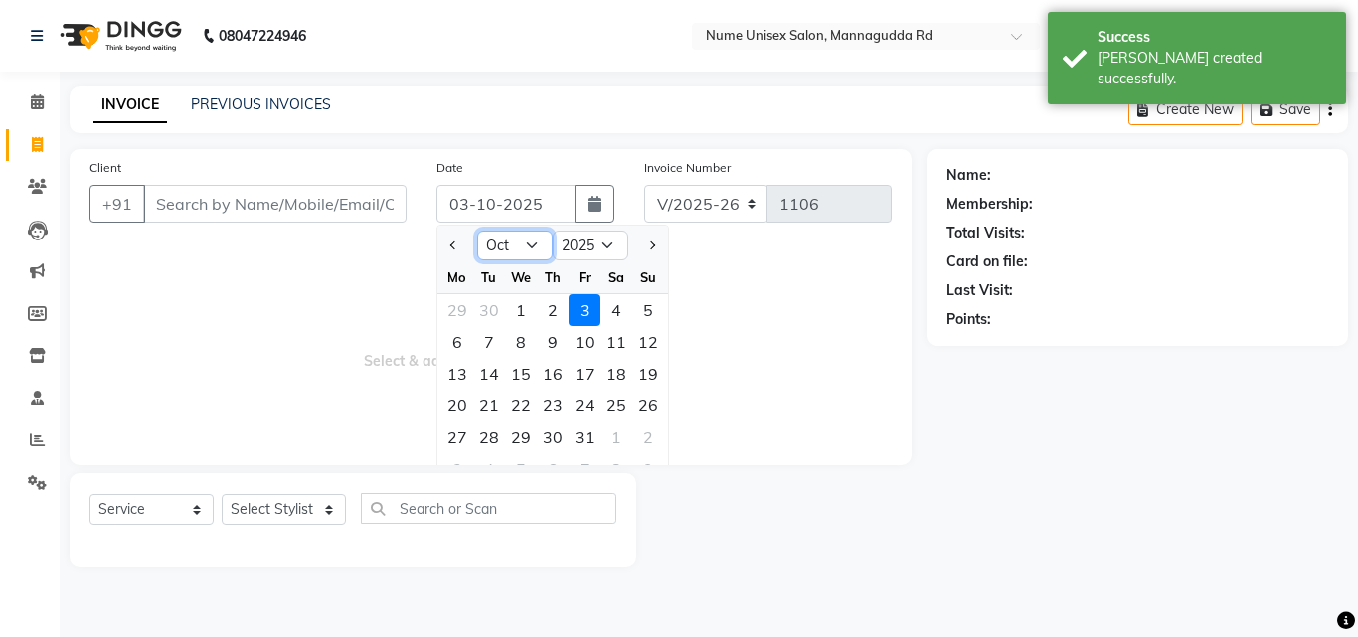
click at [520, 241] on select "Jan Feb Mar Apr May Jun [DATE] Aug Sep Oct Nov Dec" at bounding box center [515, 246] width 76 height 30
select select "9"
click at [477, 231] on select "Jan Feb Mar Apr May Jun [DATE] Aug Sep Oct Nov Dec" at bounding box center [515, 246] width 76 height 30
click at [619, 399] on div "27" at bounding box center [617, 406] width 32 height 32
type input "27-09-2025"
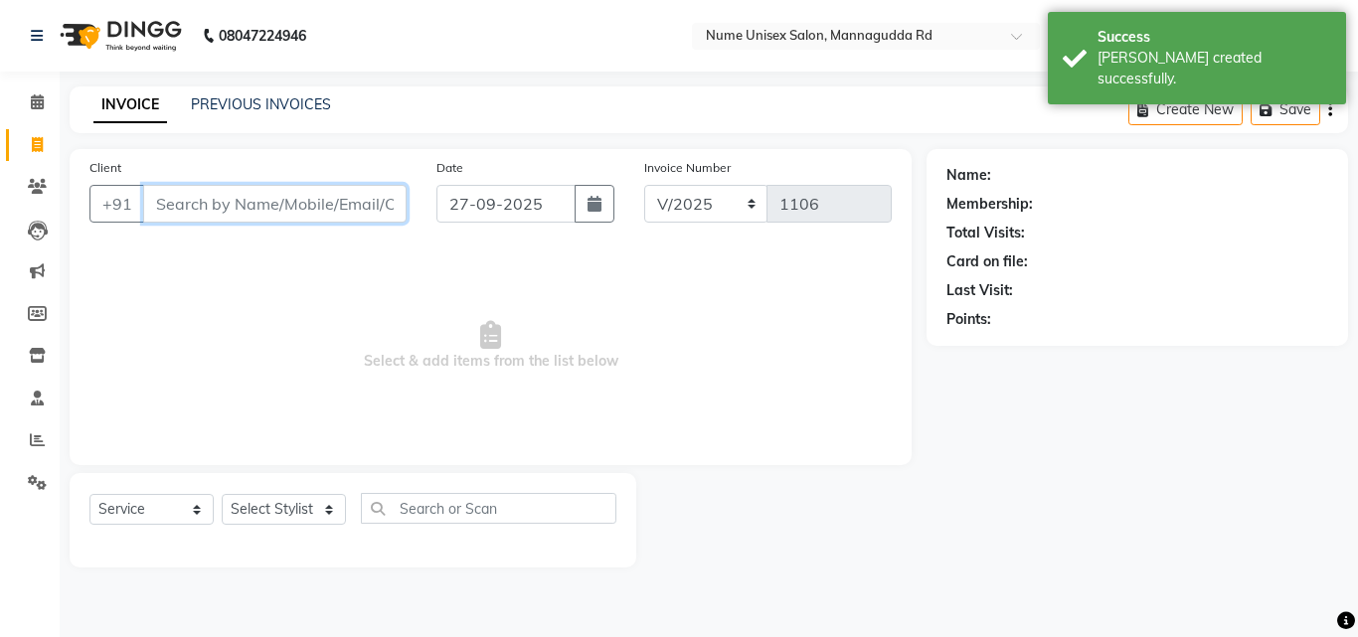
click at [313, 209] on input "Client" at bounding box center [275, 204] width 264 height 38
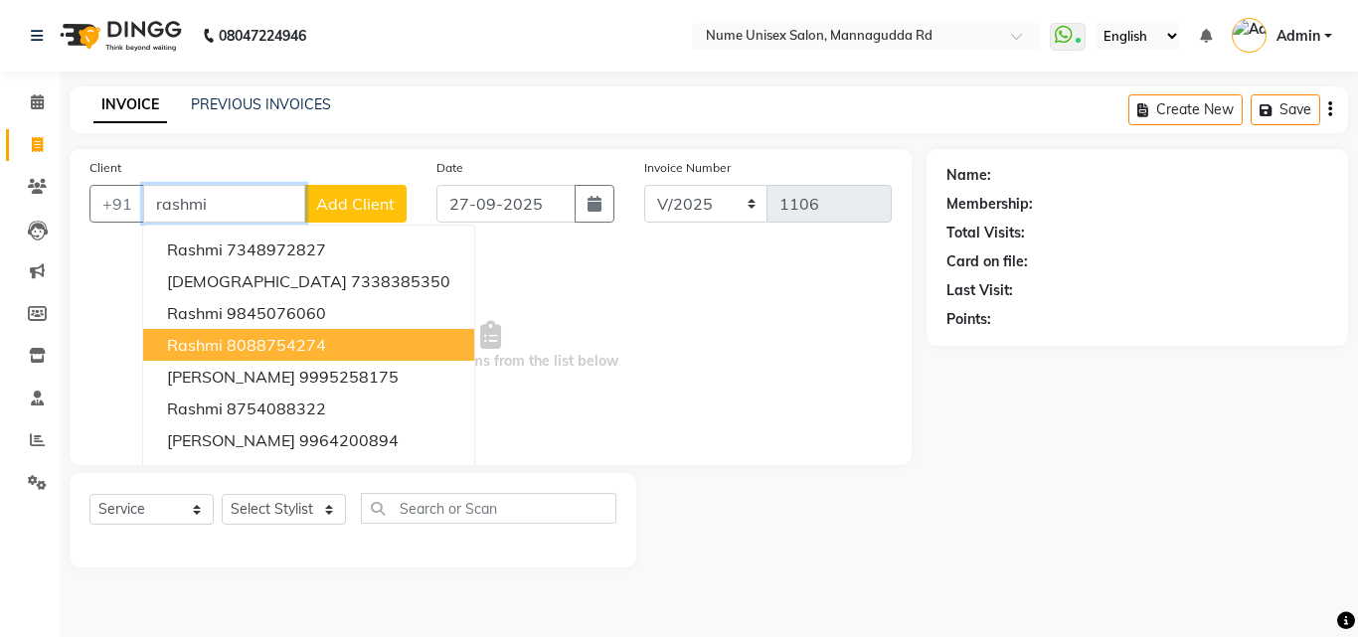
click at [308, 349] on ngb-highlight "8088754274" at bounding box center [276, 345] width 99 height 20
type input "8088754274"
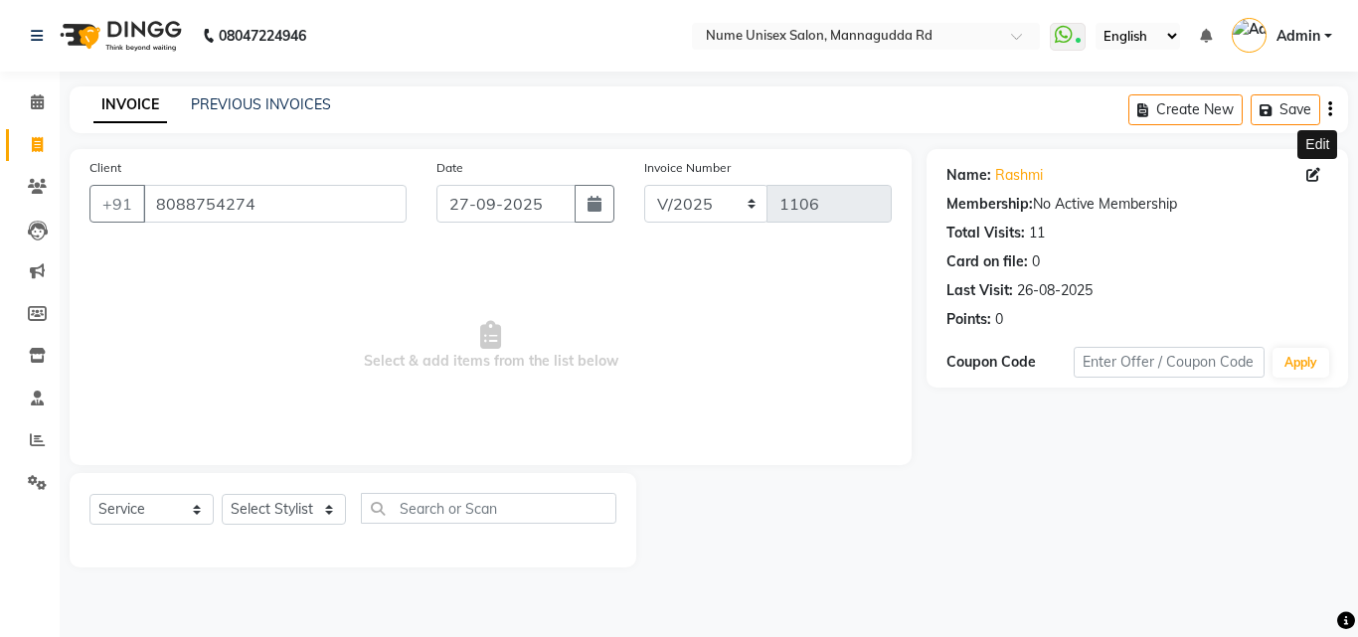
click at [1307, 177] on icon at bounding box center [1314, 175] width 14 height 14
click at [1308, 177] on icon at bounding box center [1314, 175] width 14 height 14
select select "[DEMOGRAPHIC_DATA]"
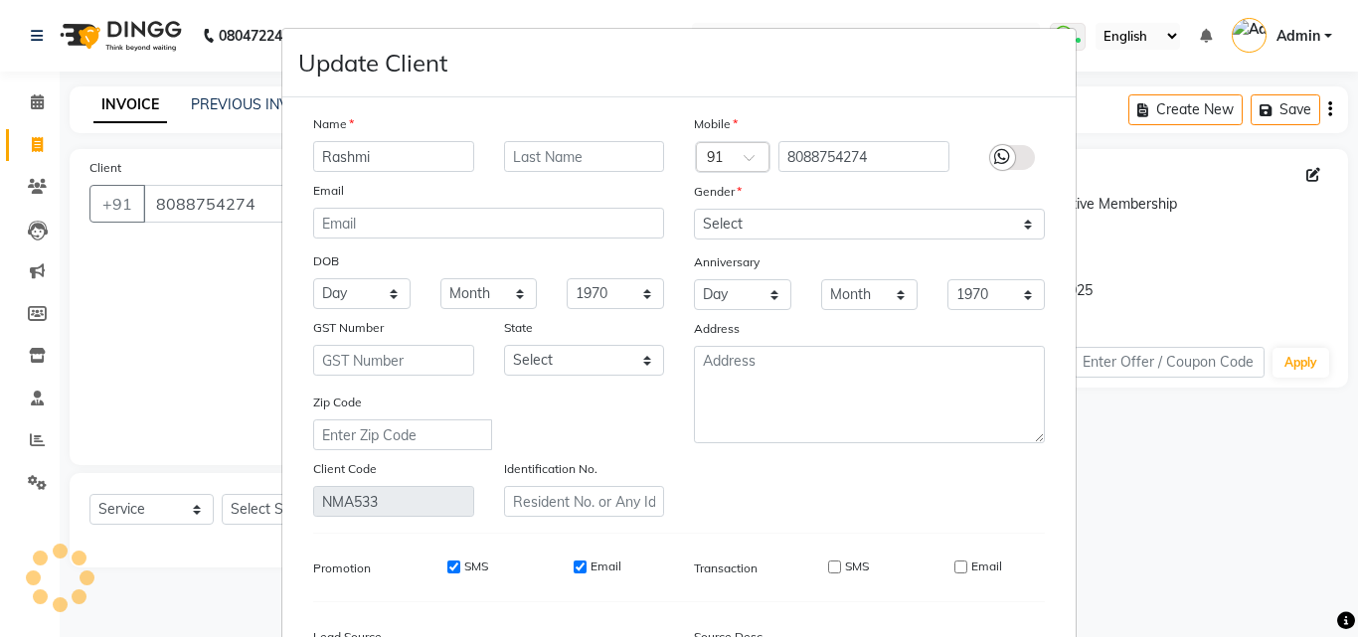
select select "[DEMOGRAPHIC_DATA]"
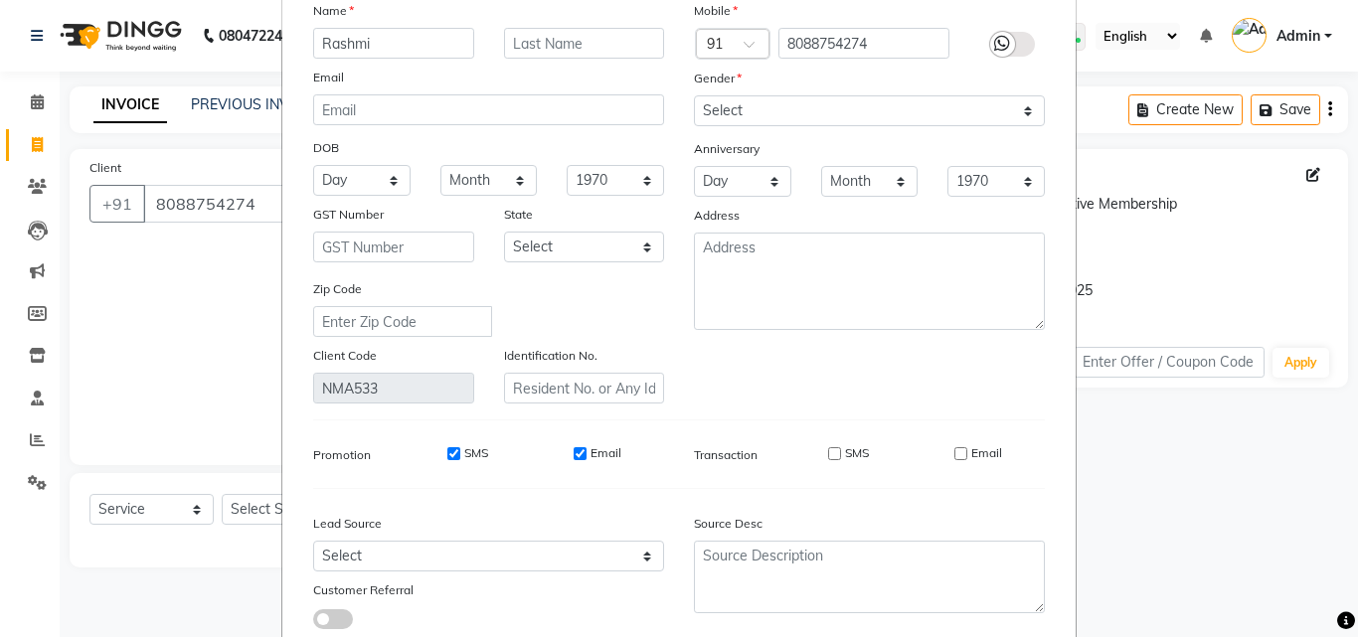
scroll to position [245, 0]
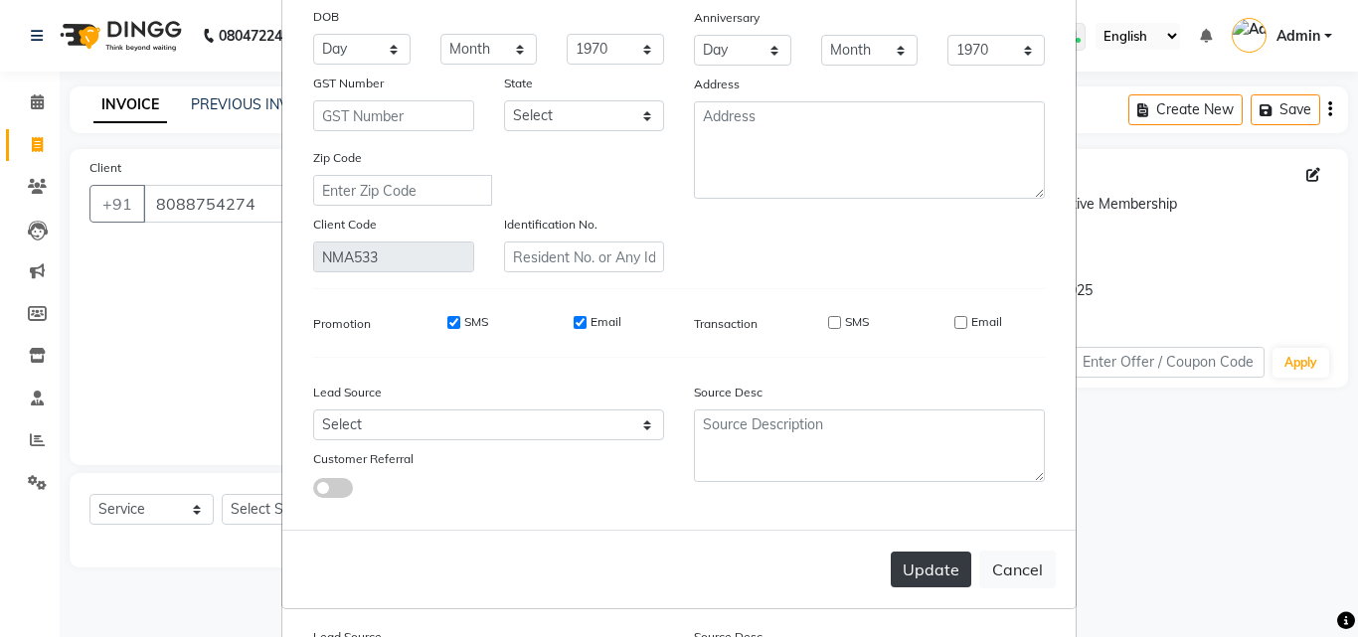
click at [930, 557] on button "Update" at bounding box center [931, 570] width 81 height 36
select select
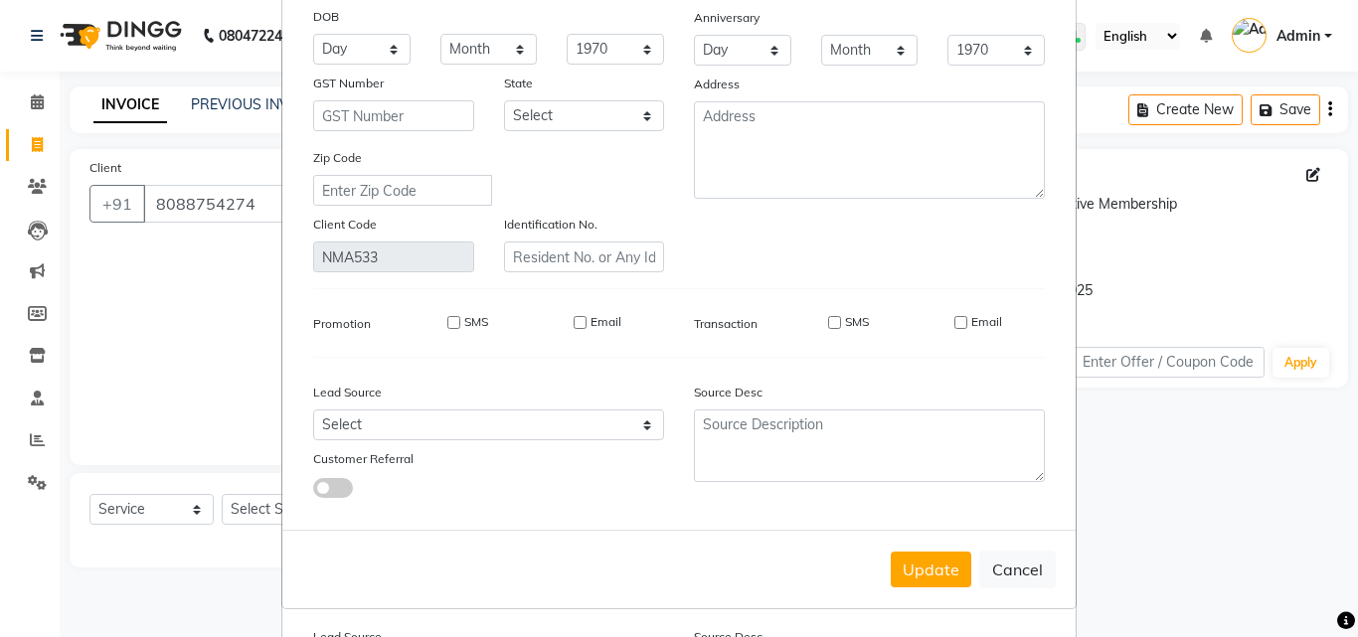
select select
checkbox input "false"
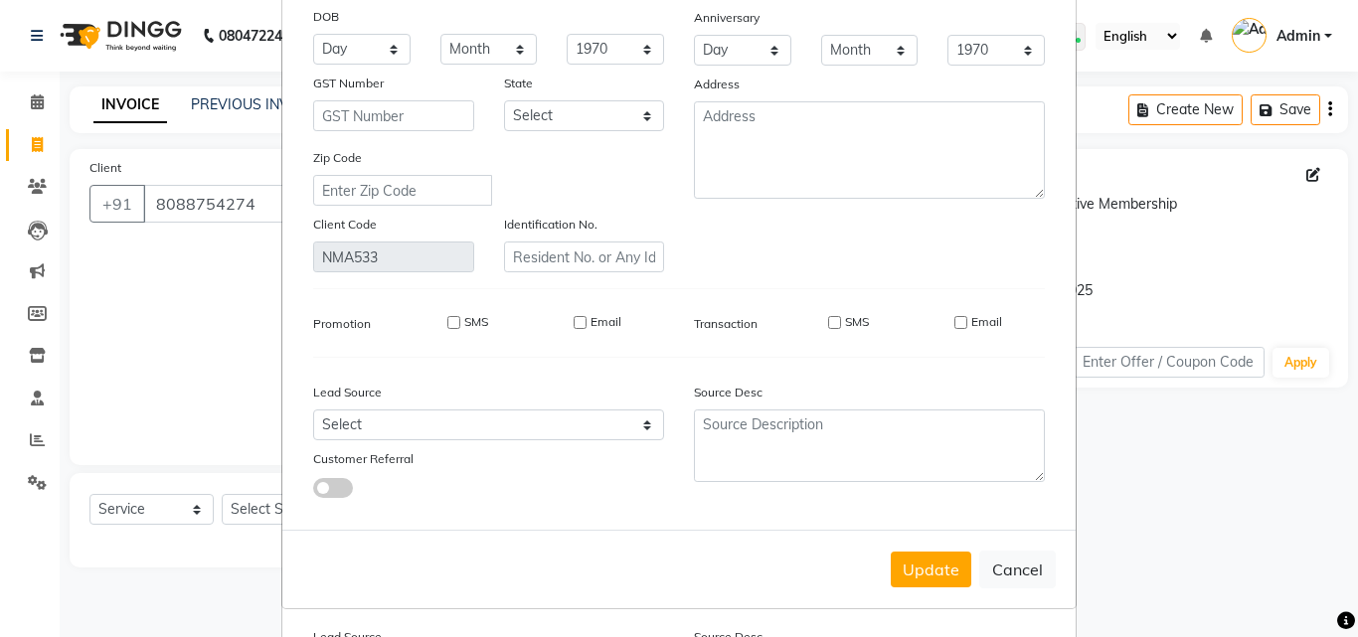
checkbox input "false"
select select
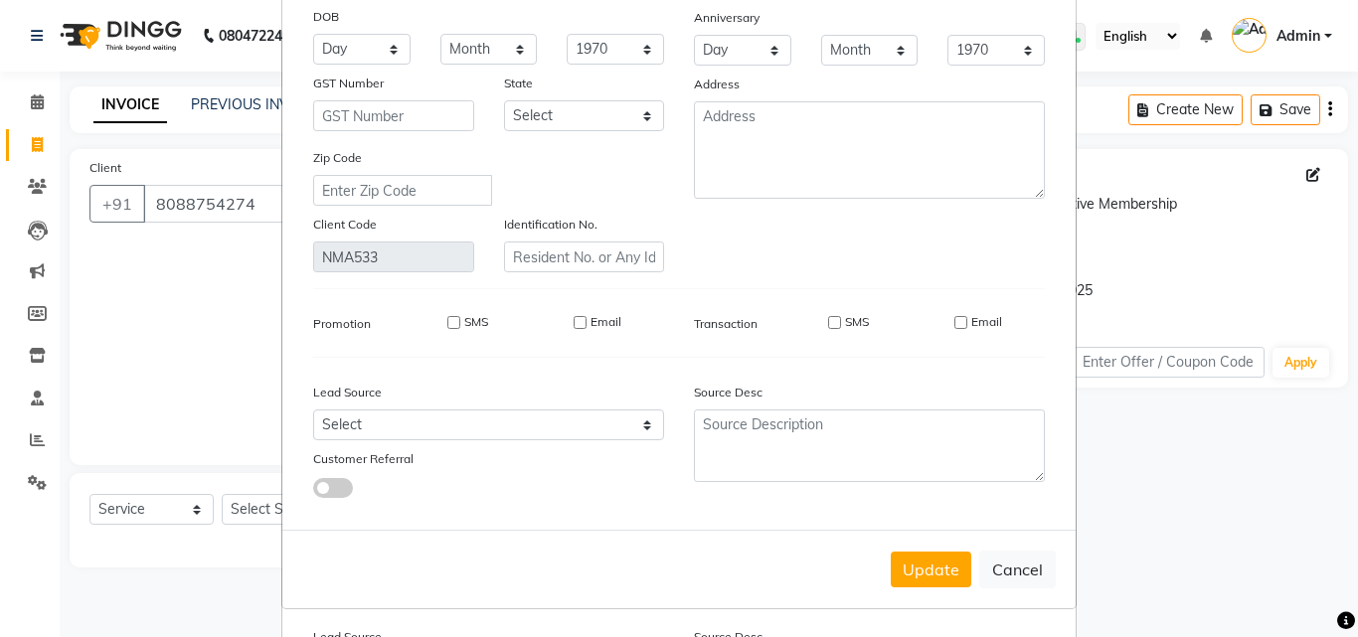
select select
checkbox input "false"
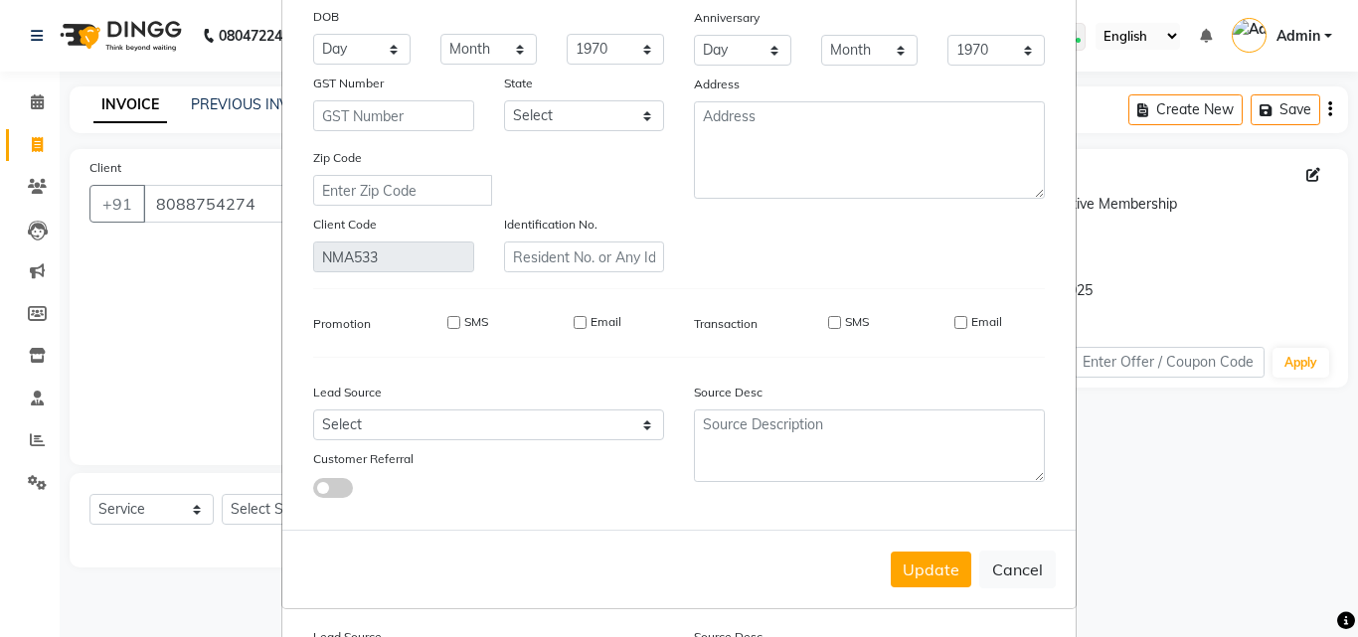
checkbox input "false"
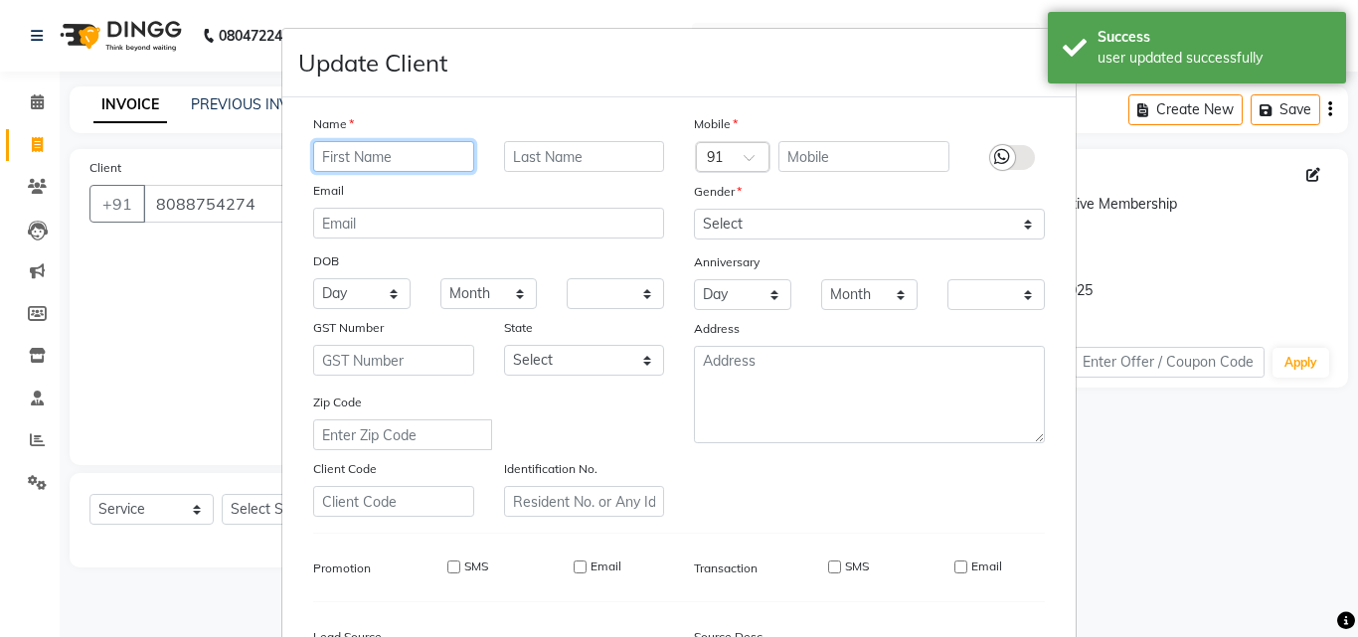
click at [399, 151] on input "text" at bounding box center [393, 156] width 161 height 31
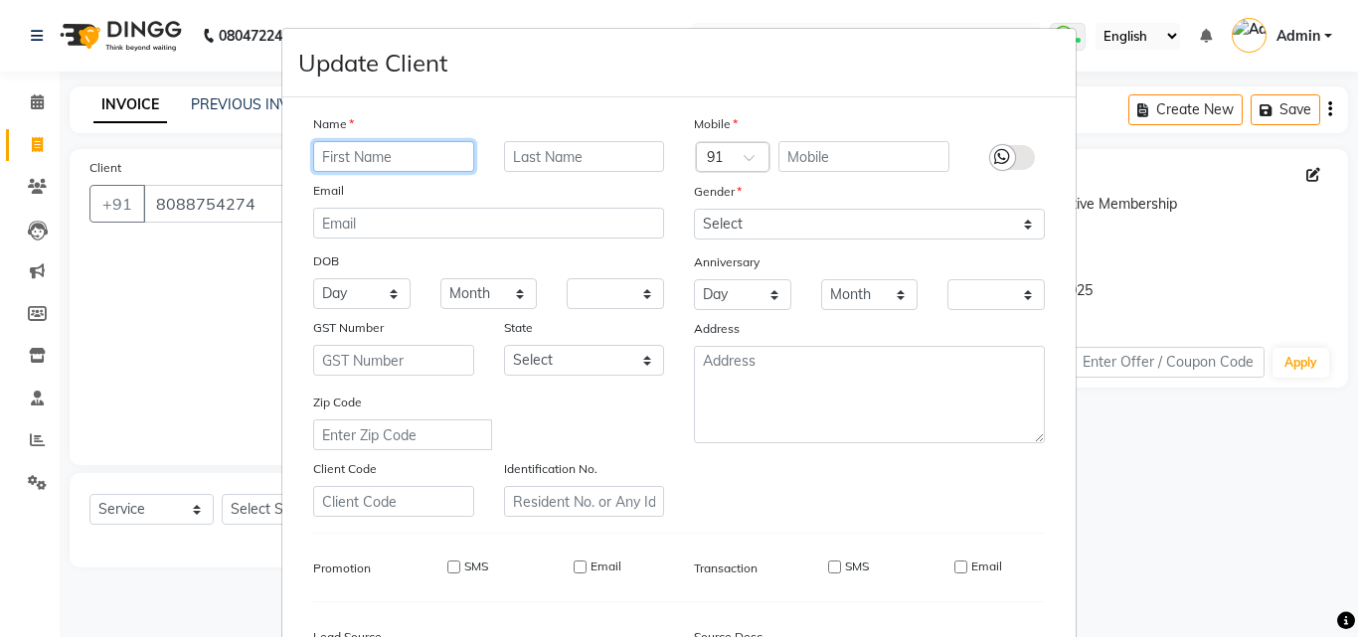
click at [405, 156] on input "text" at bounding box center [393, 156] width 161 height 31
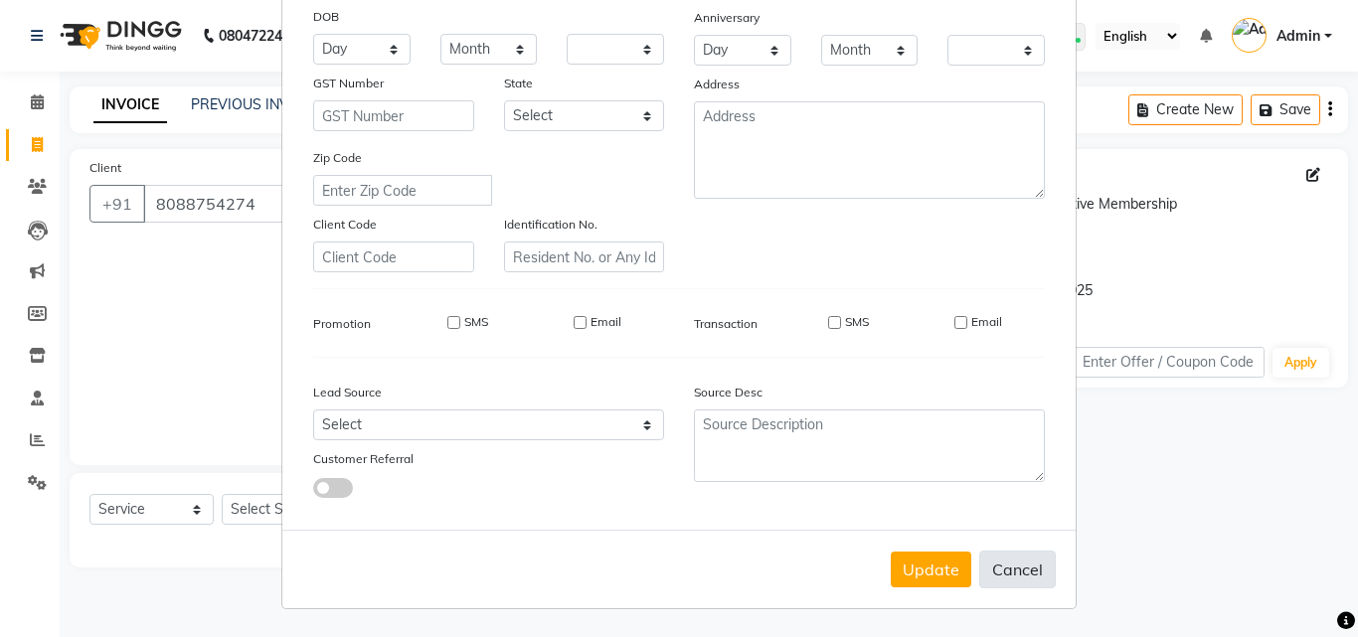
click at [1017, 580] on button "Cancel" at bounding box center [1018, 570] width 77 height 38
select select
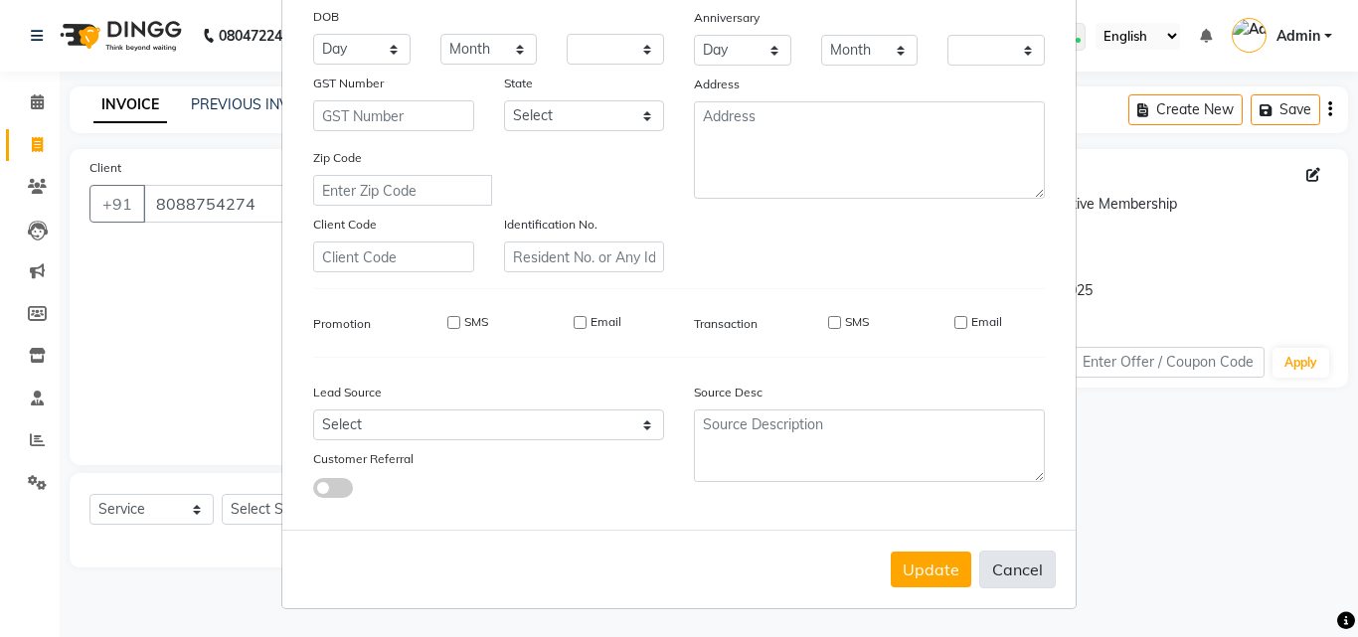
select select
checkbox input "false"
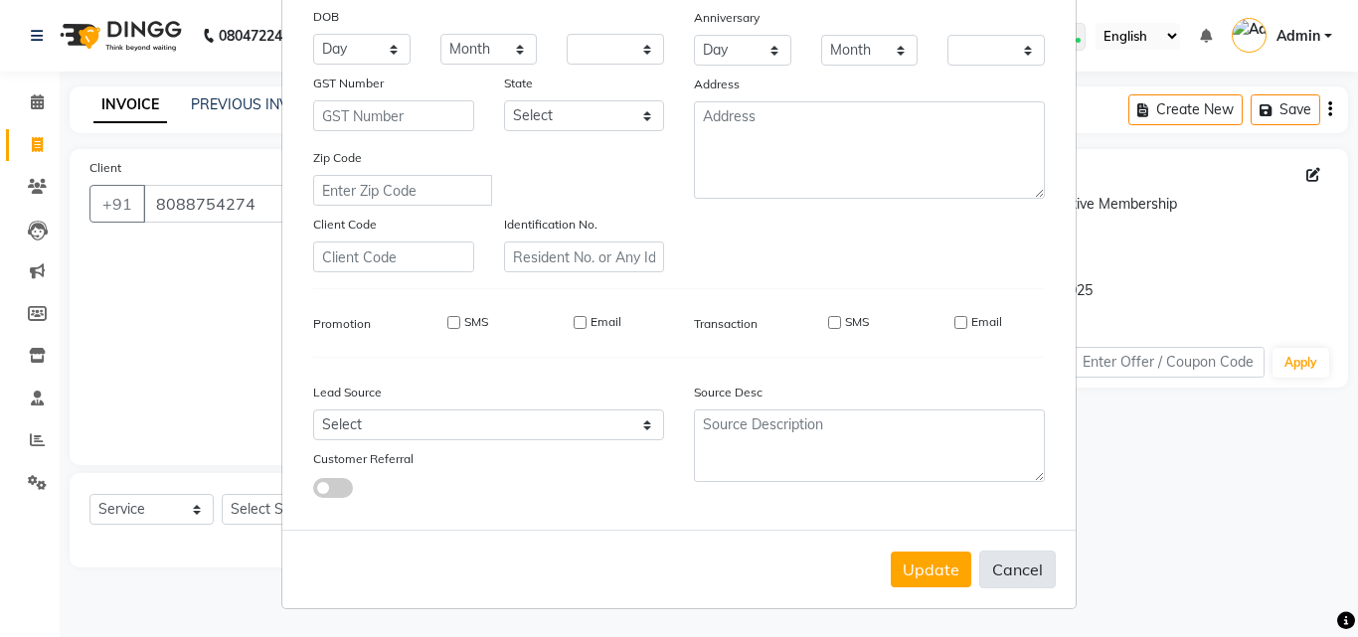
checkbox input "false"
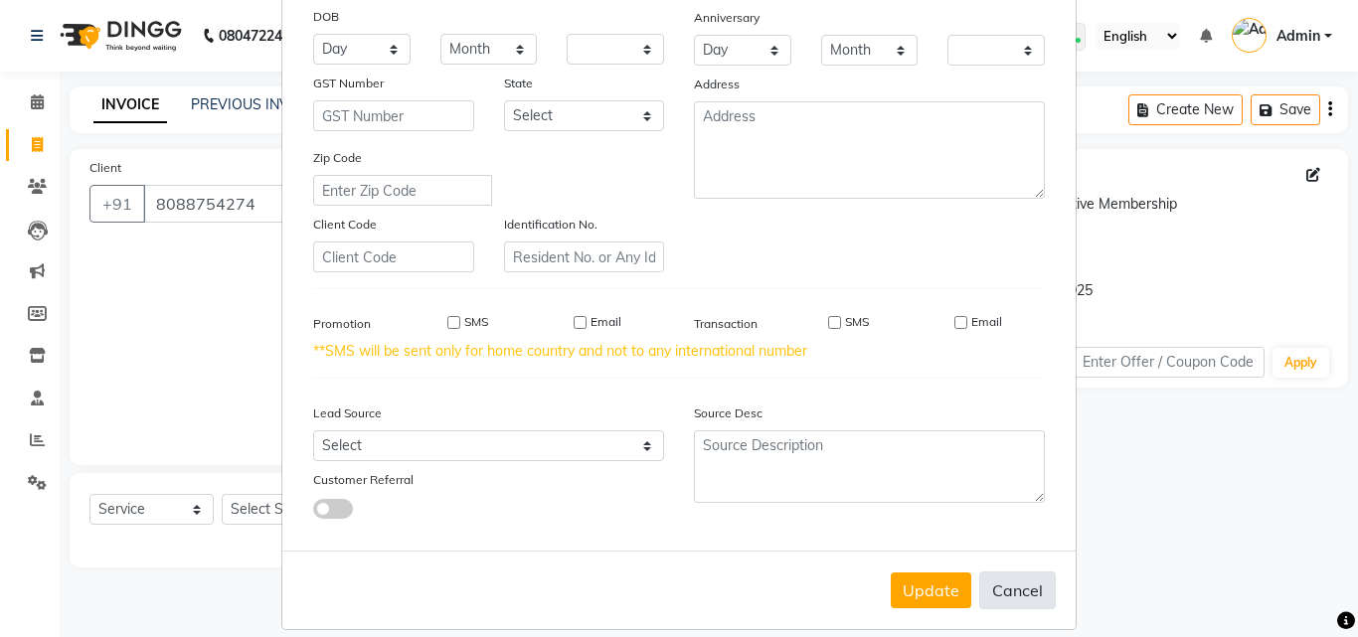
click at [1017, 580] on button "Cancel" at bounding box center [1018, 591] width 77 height 38
select select
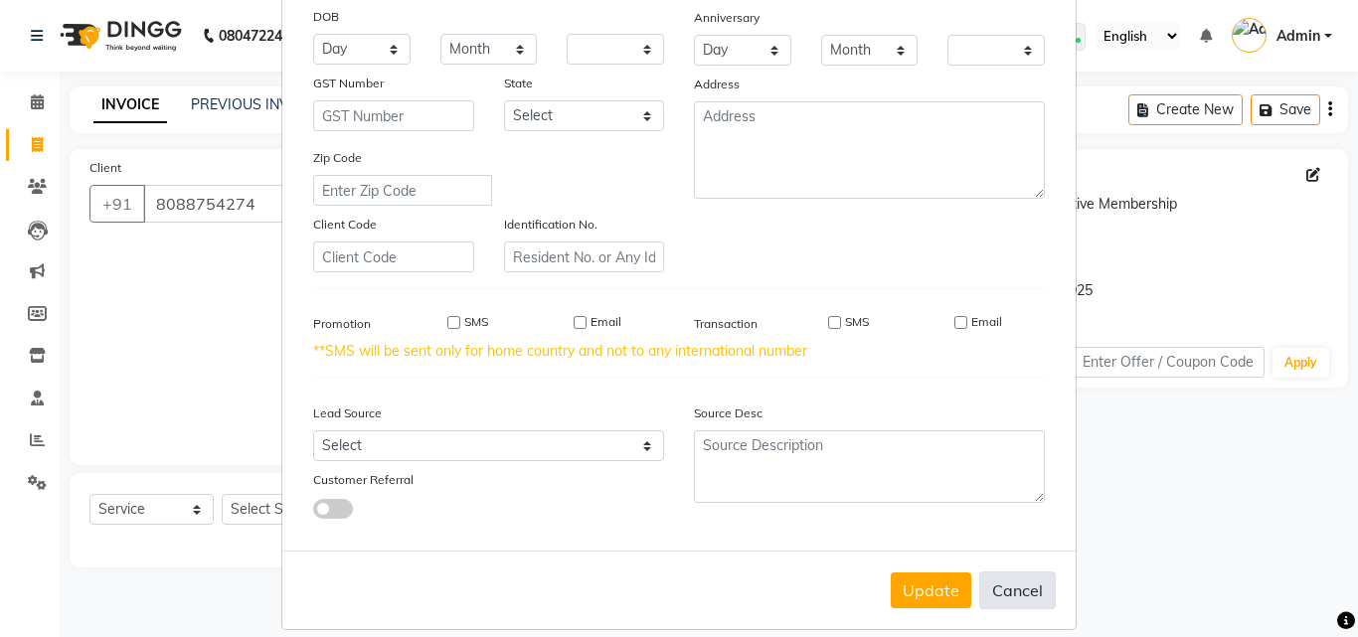
select select
checkbox input "false"
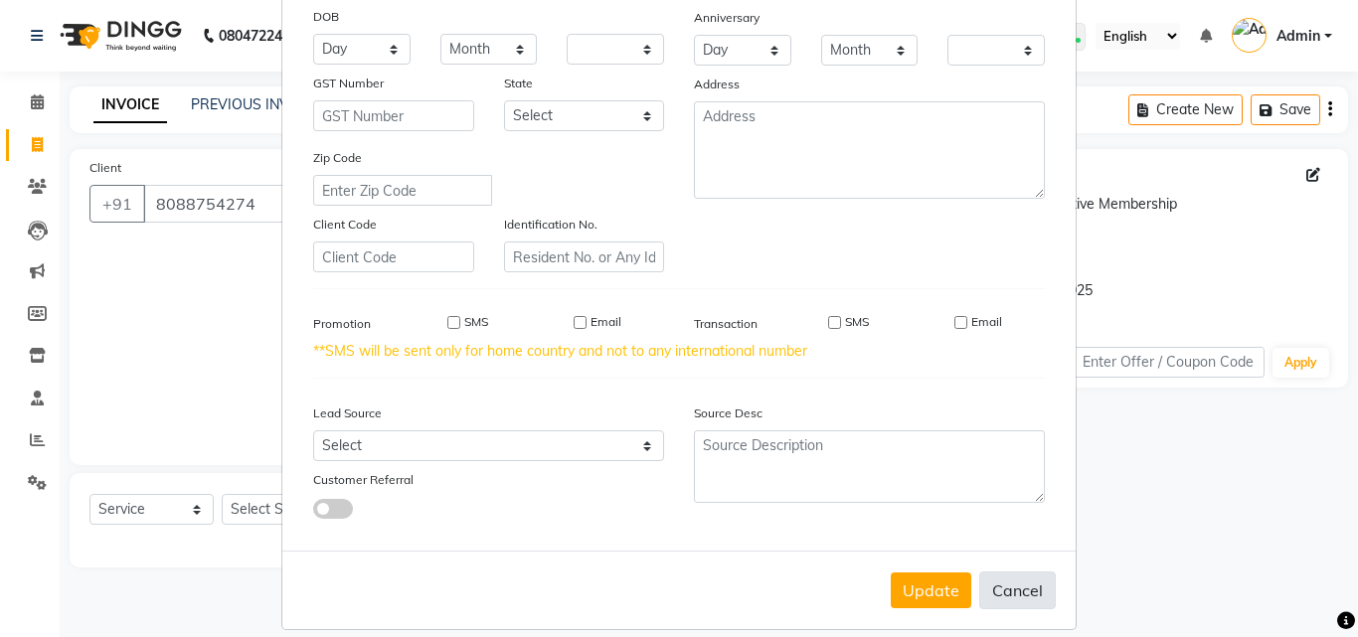
checkbox input "false"
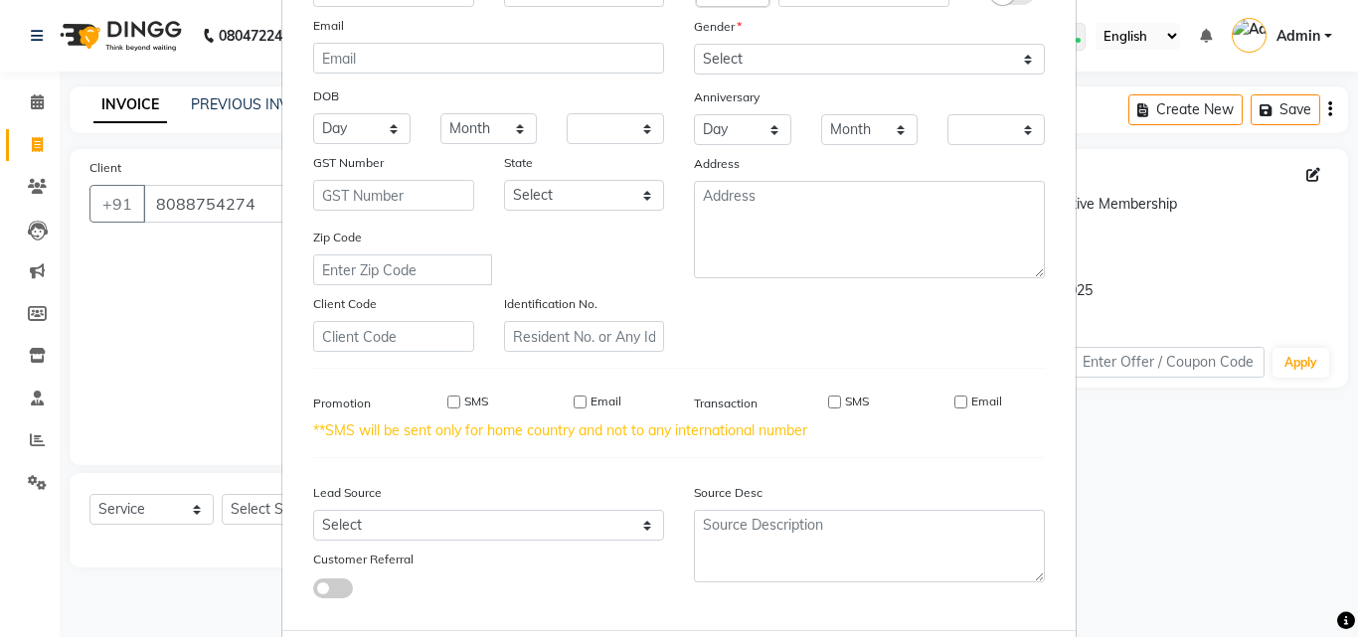
scroll to position [0, 0]
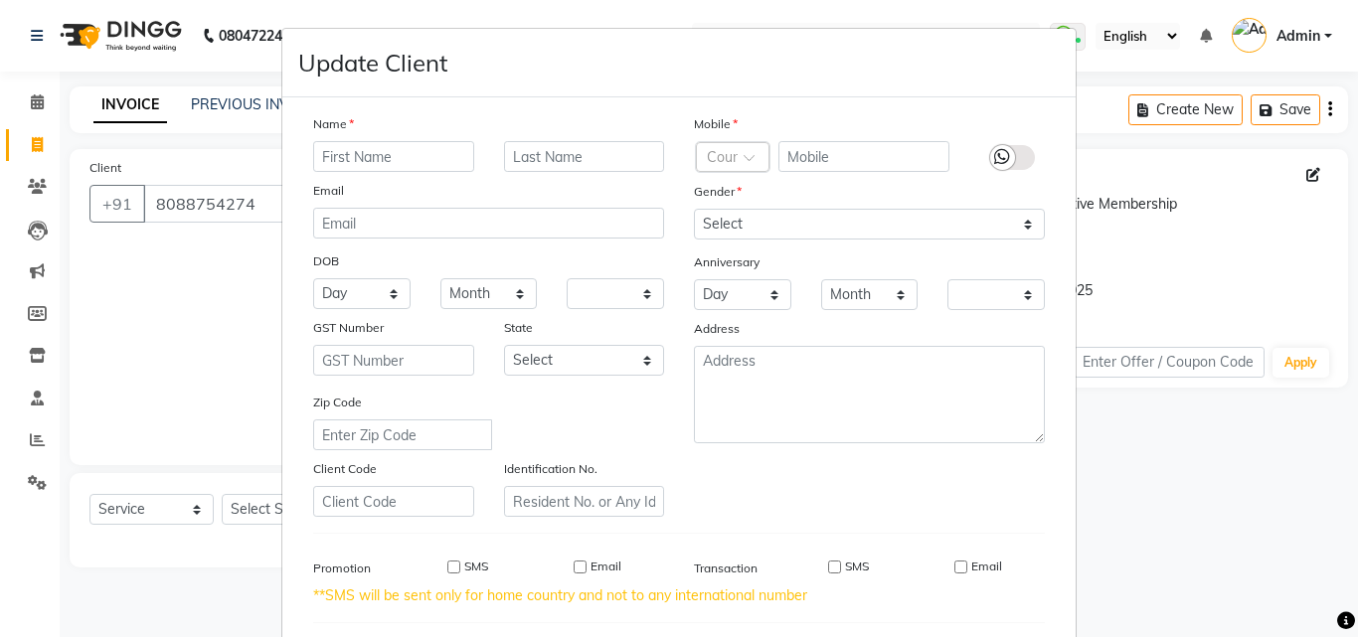
click at [35, 87] on ngb-modal-window "Update Client Name Email DOB Day 01 02 03 04 05 06 07 08 09 10 11 12 13 14 15 1…" at bounding box center [679, 318] width 1358 height 637
click at [36, 93] on ngb-modal-window "Update Client Name Email DOB Day 01 02 03 04 05 06 07 08 09 10 11 12 13 14 15 1…" at bounding box center [679, 318] width 1358 height 637
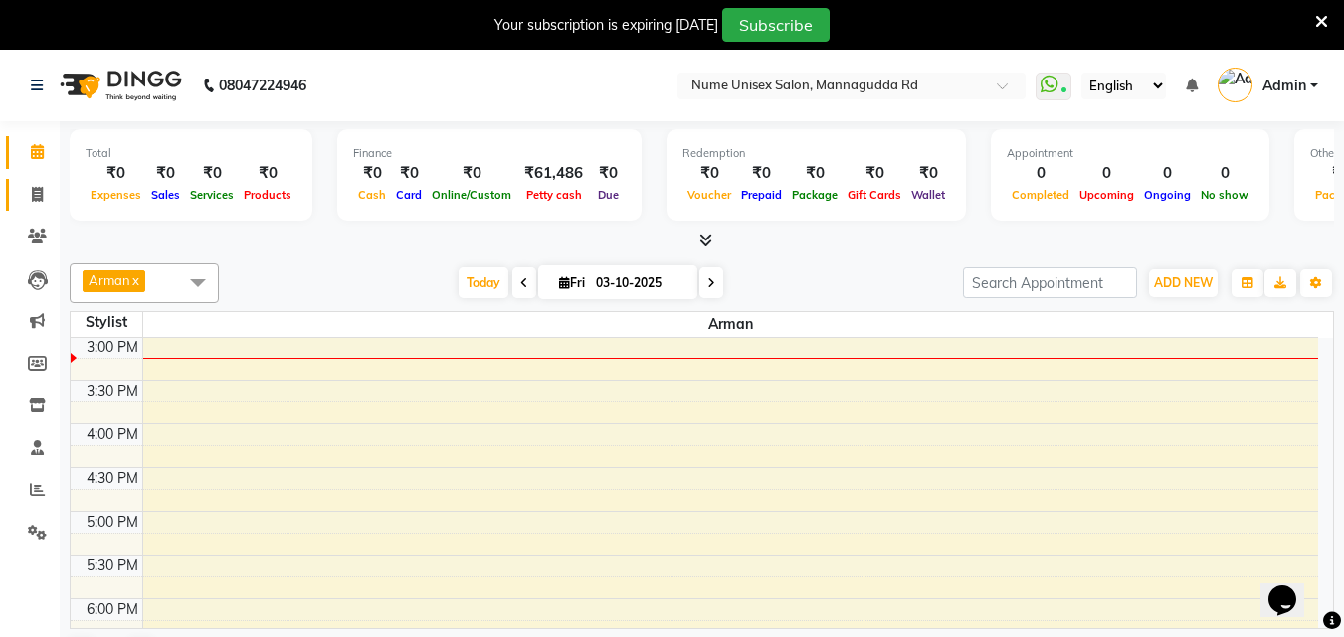
drag, startPoint x: 29, startPoint y: 175, endPoint x: 32, endPoint y: 185, distance: 10.4
click at [32, 184] on li "Invoice" at bounding box center [30, 195] width 60 height 43
click at [36, 191] on icon at bounding box center [37, 194] width 11 height 15
select select "service"
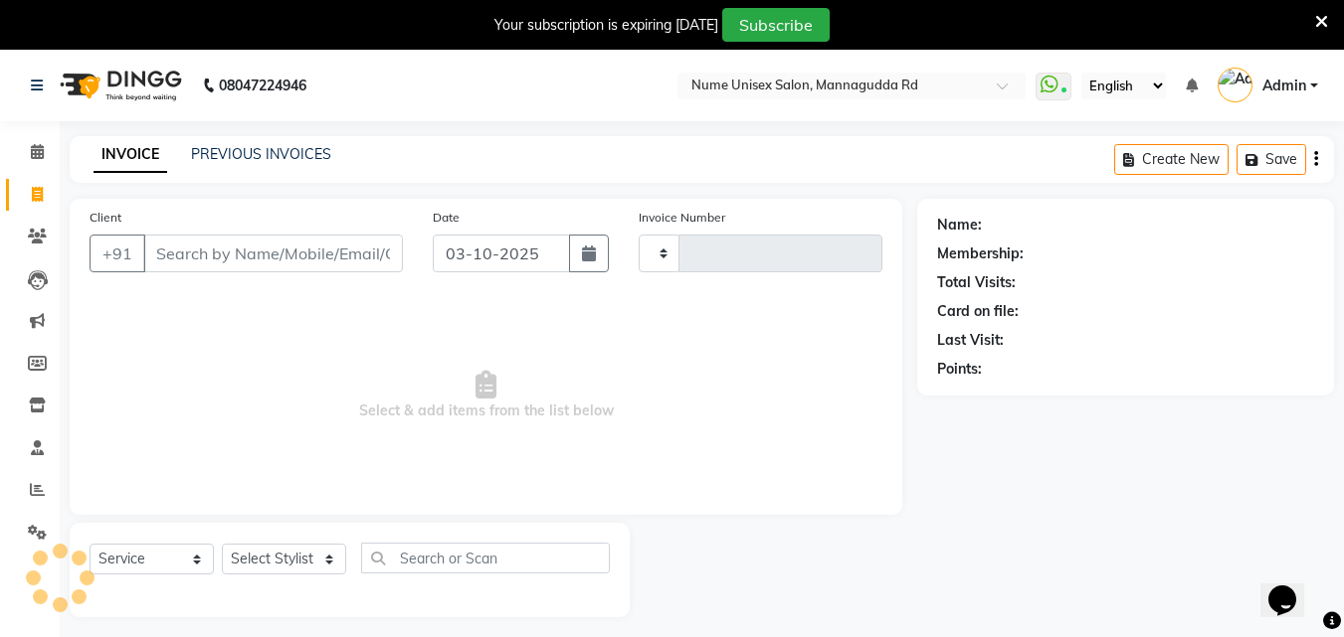
type input "1106"
select select "7047"
click at [577, 261] on button "button" at bounding box center [589, 254] width 40 height 38
select select "10"
select select "2025"
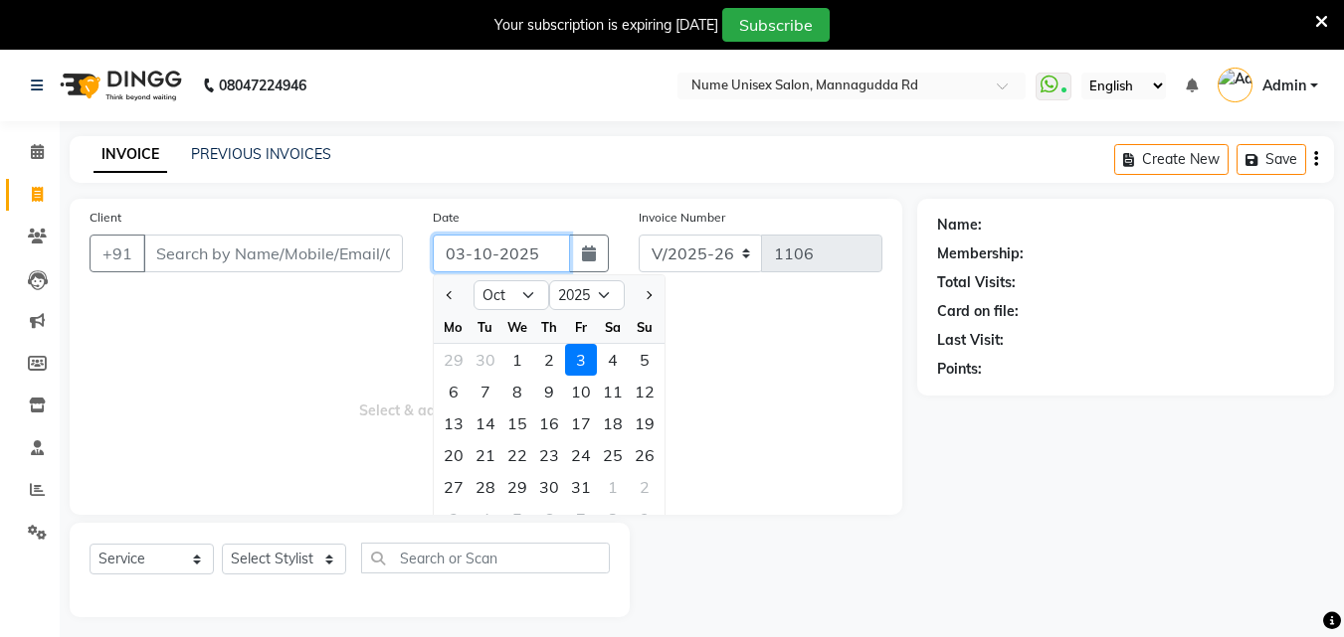
click at [531, 264] on input "03-10-2025" at bounding box center [501, 254] width 137 height 38
drag, startPoint x: 524, startPoint y: 292, endPoint x: 528, endPoint y: 304, distance: 12.6
click at [524, 292] on select "Jan Feb Mar Apr May Jun Jul Aug Sep Oct Nov Dec" at bounding box center [511, 295] width 76 height 30
select select "9"
click at [473, 280] on select "Jan Feb Mar Apr May Jun Jul Aug Sep Oct Nov Dec" at bounding box center [511, 295] width 76 height 30
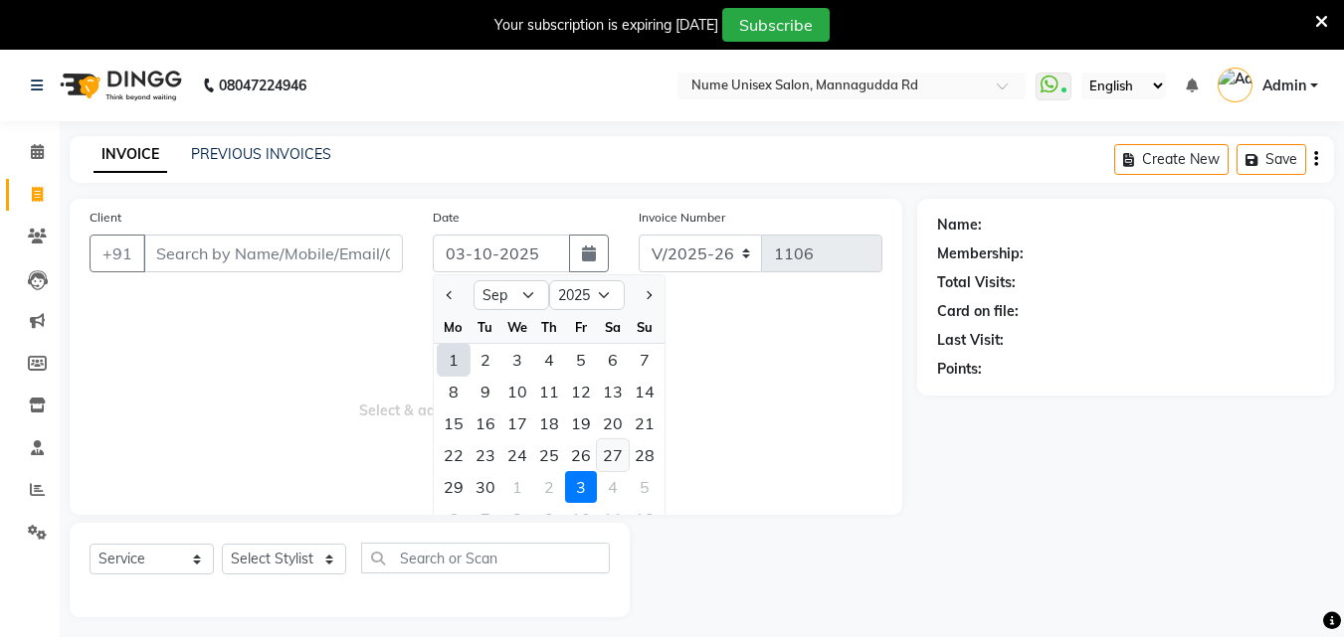
click at [614, 462] on div "27" at bounding box center [613, 456] width 32 height 32
type input "27-09-2025"
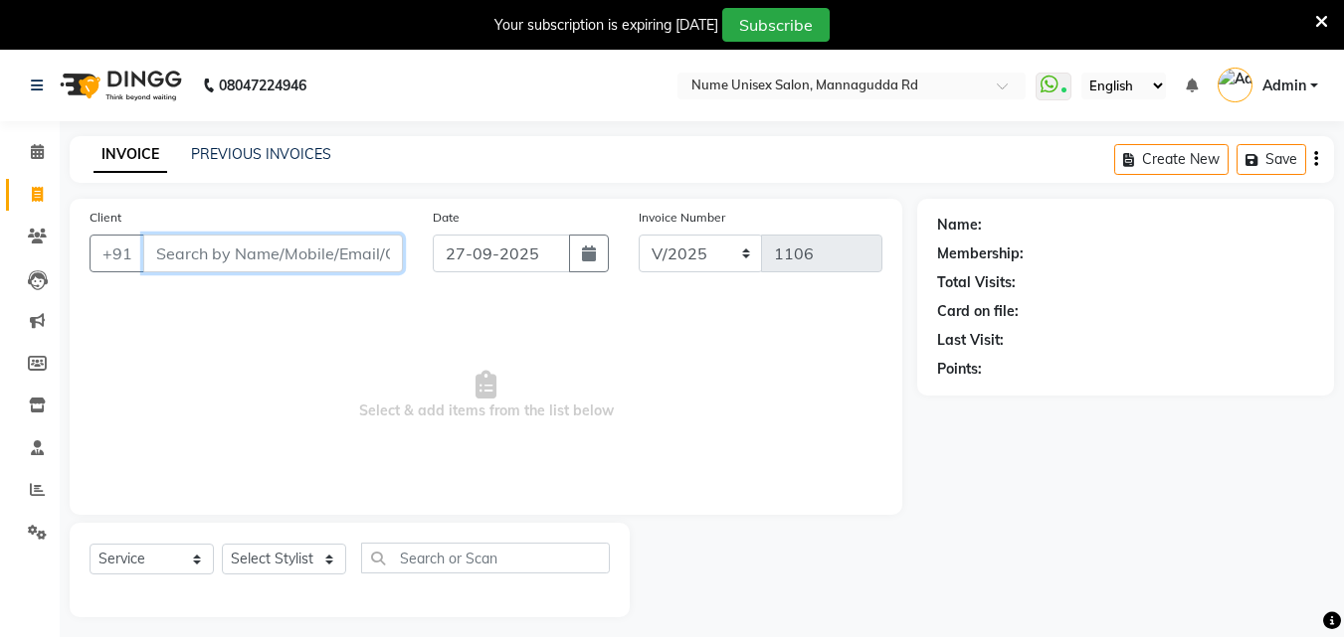
click at [235, 250] on input "Client" at bounding box center [273, 254] width 260 height 38
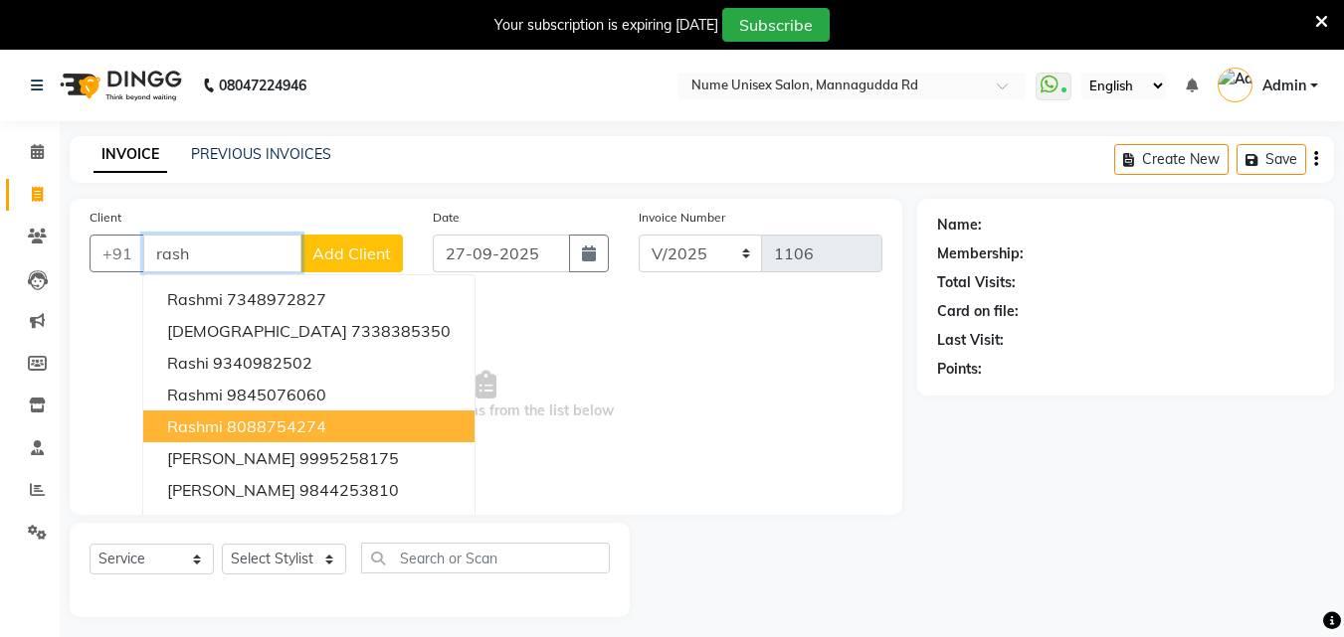
click at [307, 419] on ngb-highlight "8088754274" at bounding box center [276, 427] width 99 height 20
type input "8088754274"
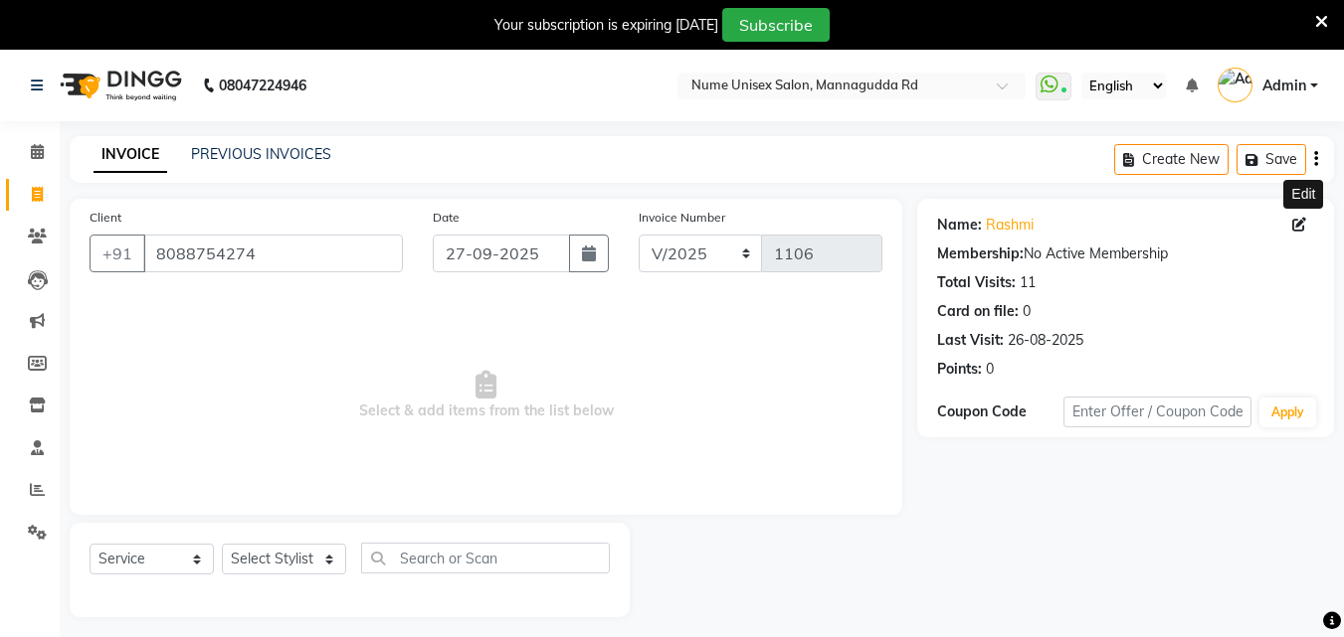
click at [1306, 222] on span at bounding box center [1303, 225] width 22 height 21
click at [1300, 226] on icon at bounding box center [1299, 225] width 14 height 14
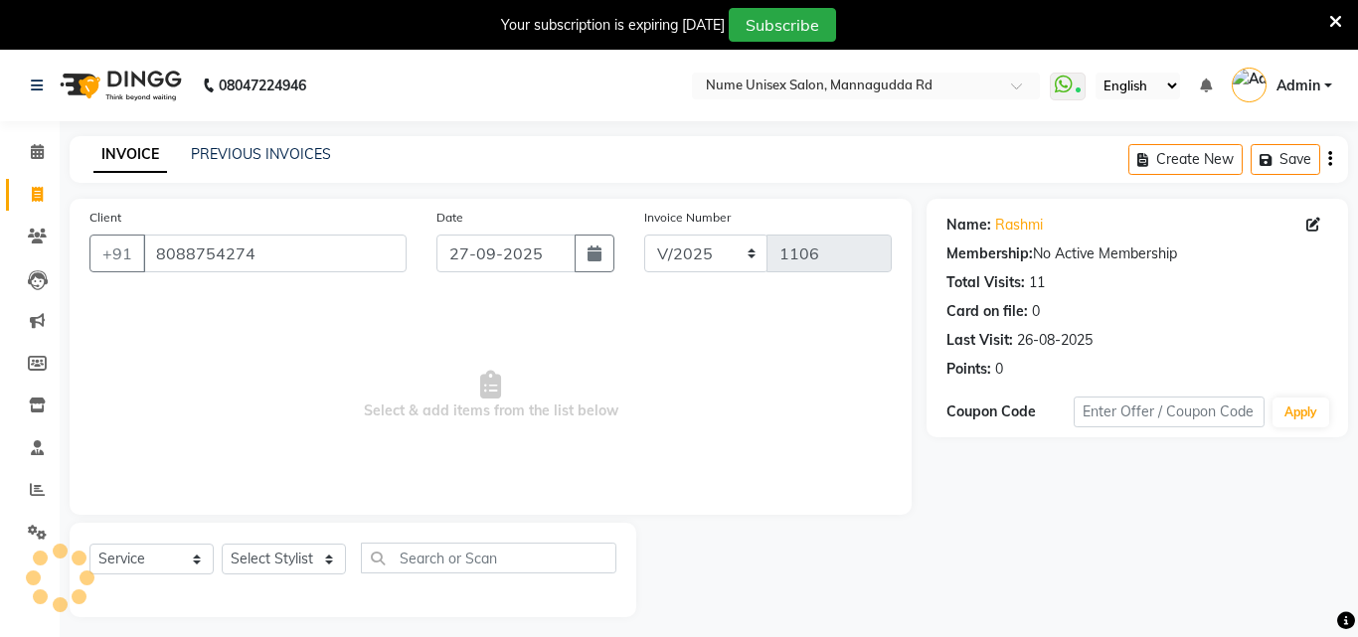
select select "[DEMOGRAPHIC_DATA]"
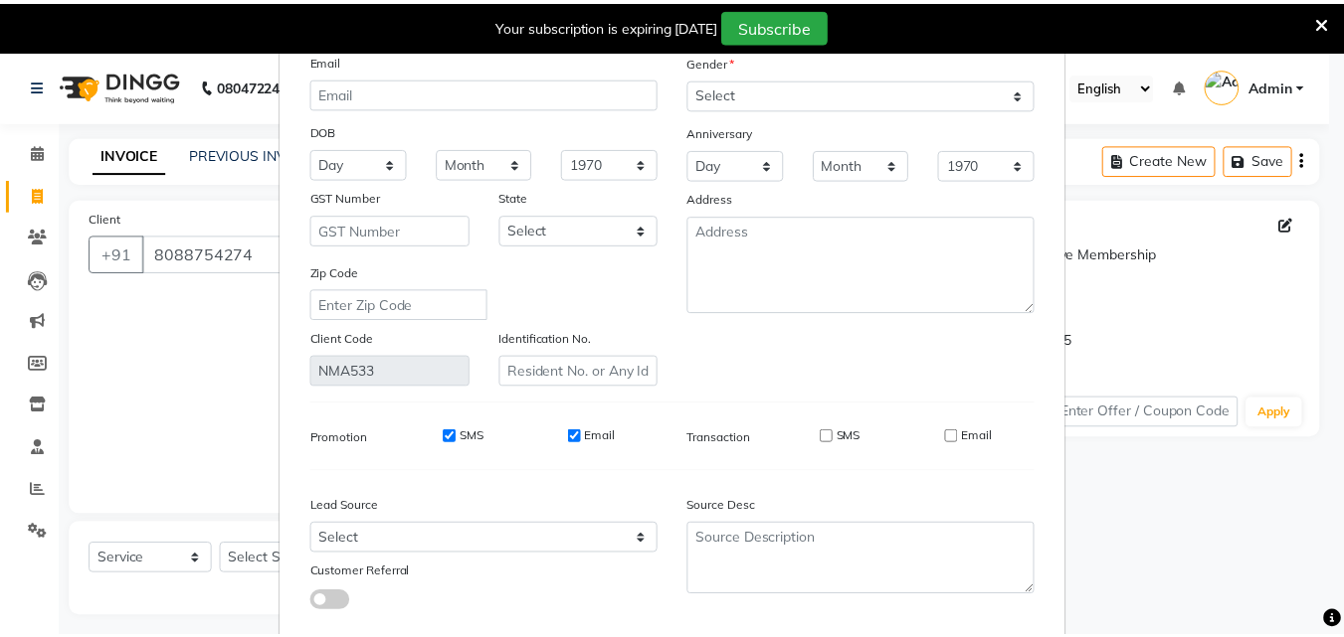
scroll to position [245, 0]
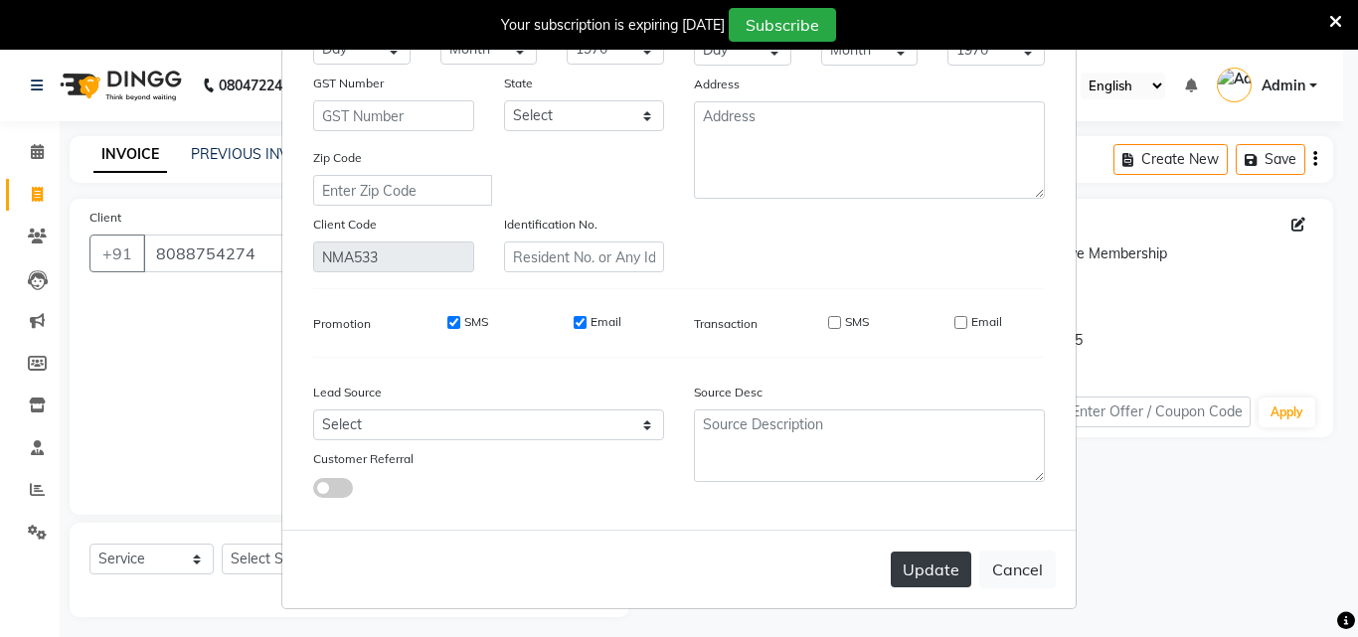
click at [934, 568] on button "Update" at bounding box center [931, 570] width 81 height 36
select select
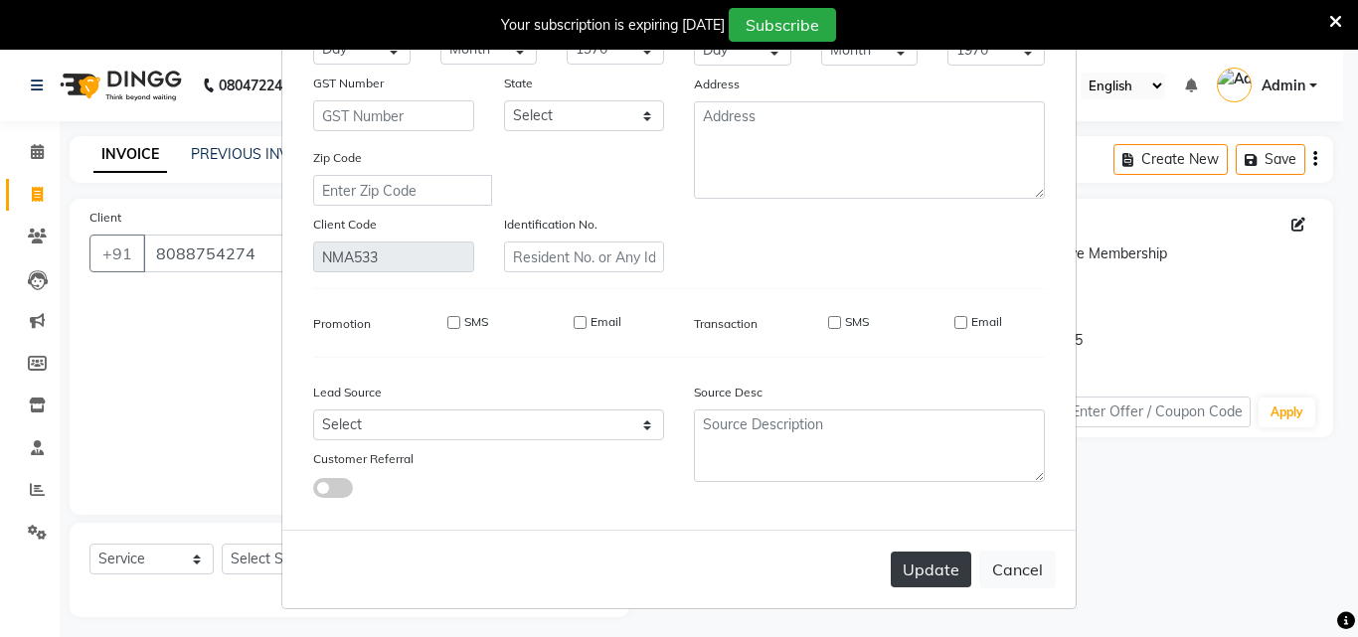
select select
checkbox input "false"
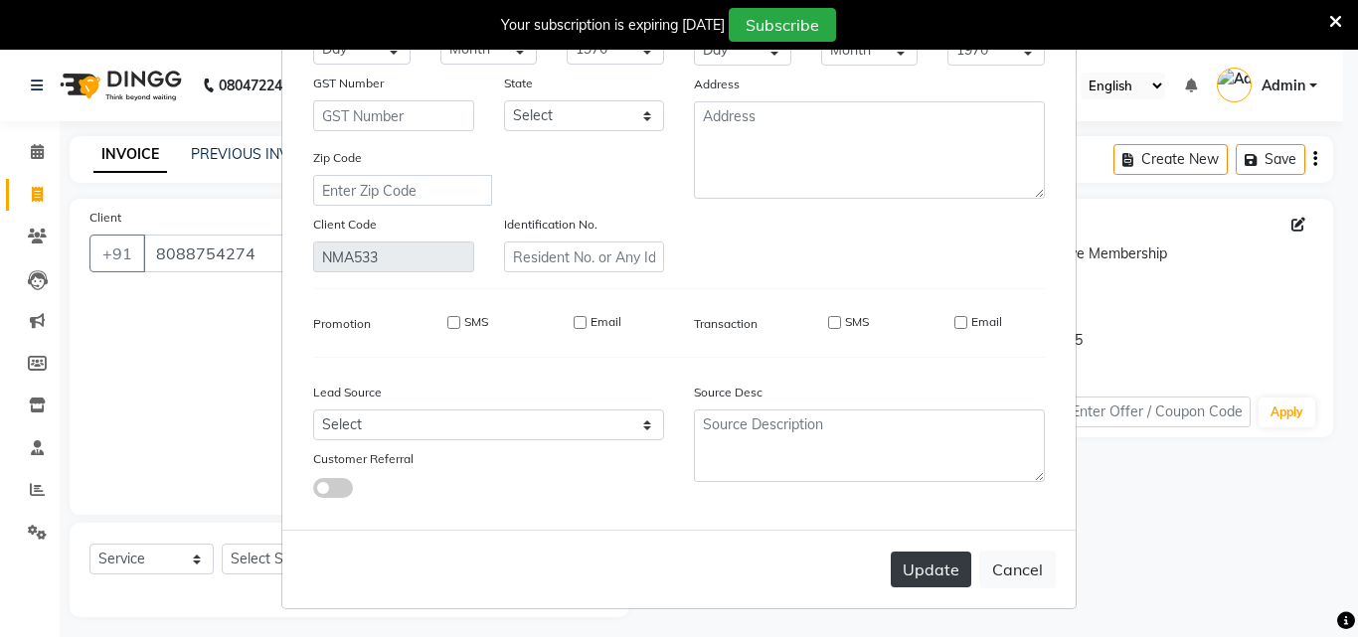
checkbox input "false"
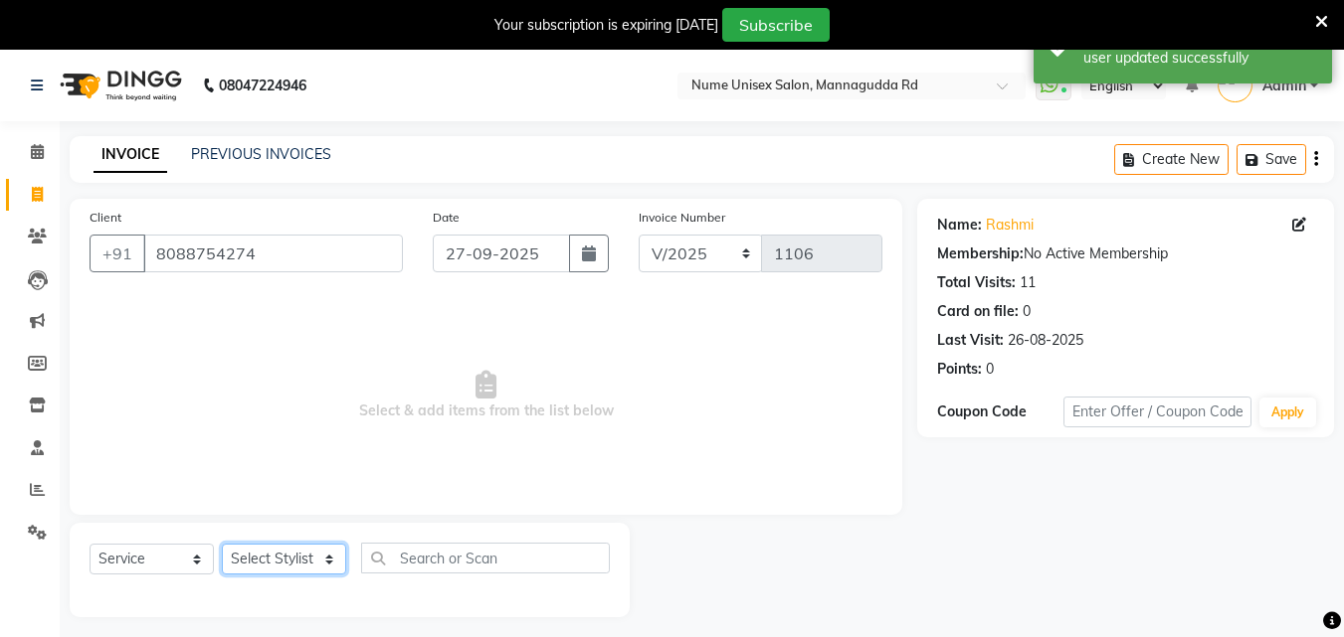
click at [319, 563] on select "Select Stylist Admin [PERSON_NAME] [PERSON_NAME] S [PERSON_NAME] Mohd [PERSON_N…" at bounding box center [284, 559] width 124 height 31
select select "59260"
click at [222, 544] on select "Select Stylist Admin [PERSON_NAME] [PERSON_NAME] S [PERSON_NAME] Mohd [PERSON_N…" at bounding box center [284, 559] width 124 height 31
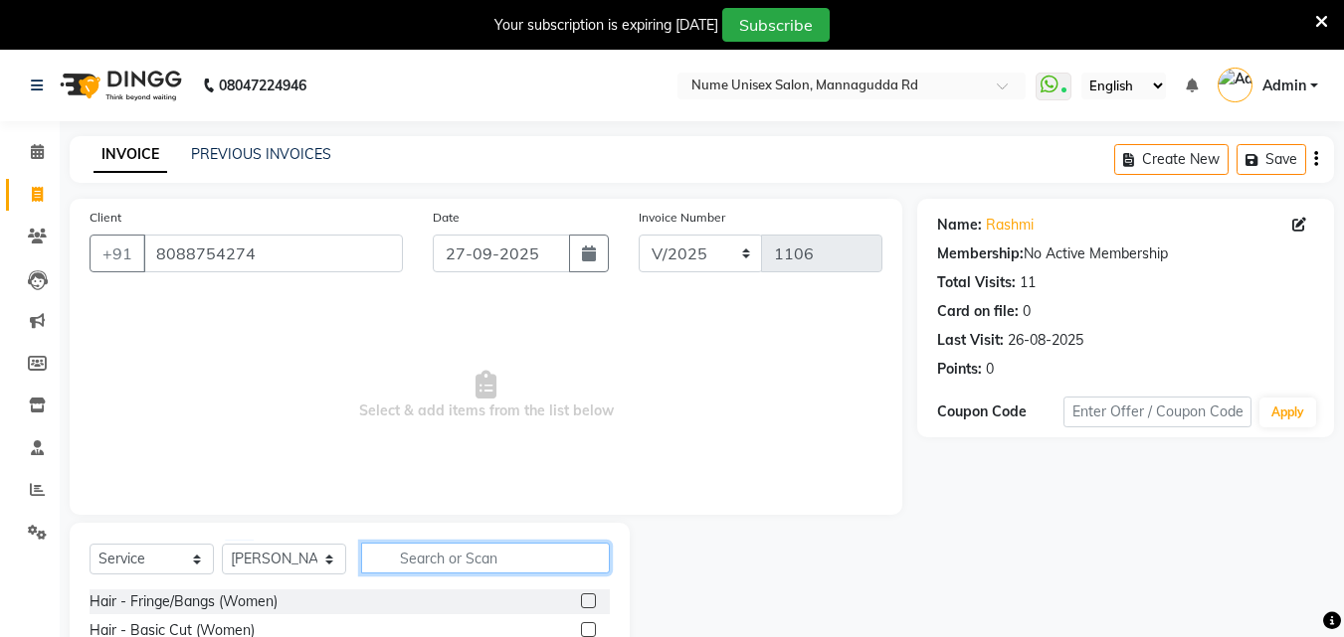
click at [462, 561] on input "text" at bounding box center [485, 558] width 249 height 31
click at [477, 558] on input "text" at bounding box center [485, 558] width 249 height 31
type input "bas"
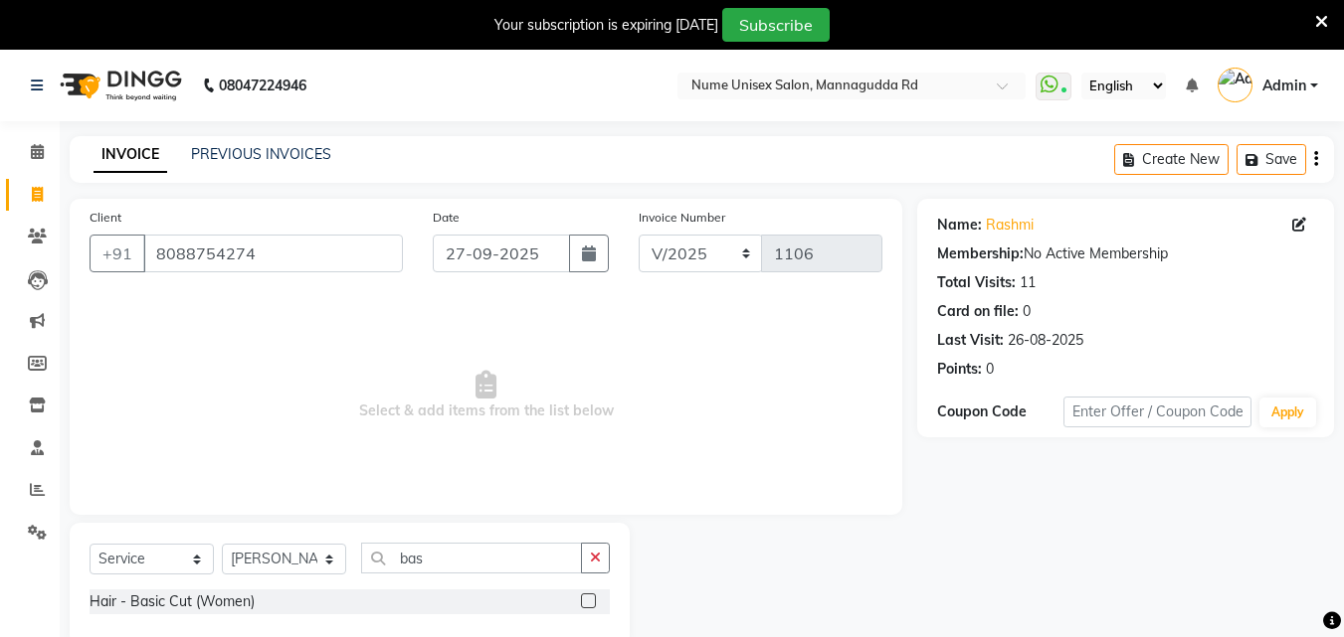
click at [585, 603] on label at bounding box center [588, 601] width 15 height 15
click at [585, 603] on input "checkbox" at bounding box center [587, 602] width 13 height 13
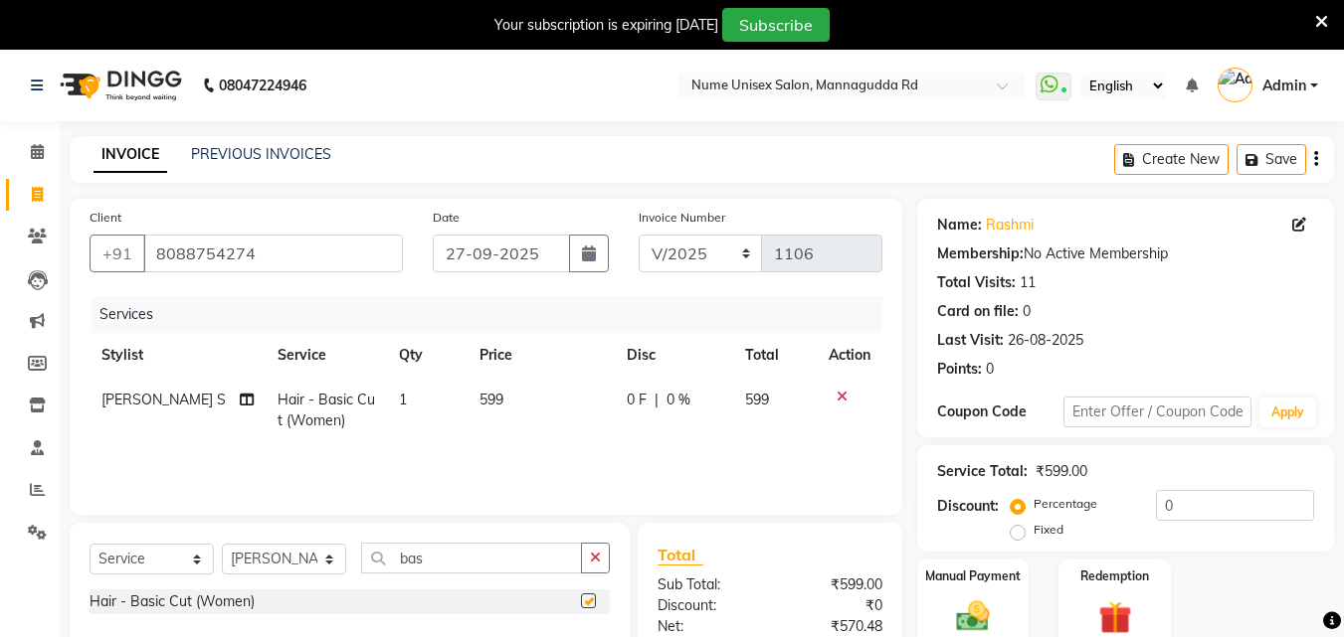
checkbox input "false"
click at [1160, 510] on input "0" at bounding box center [1235, 505] width 158 height 31
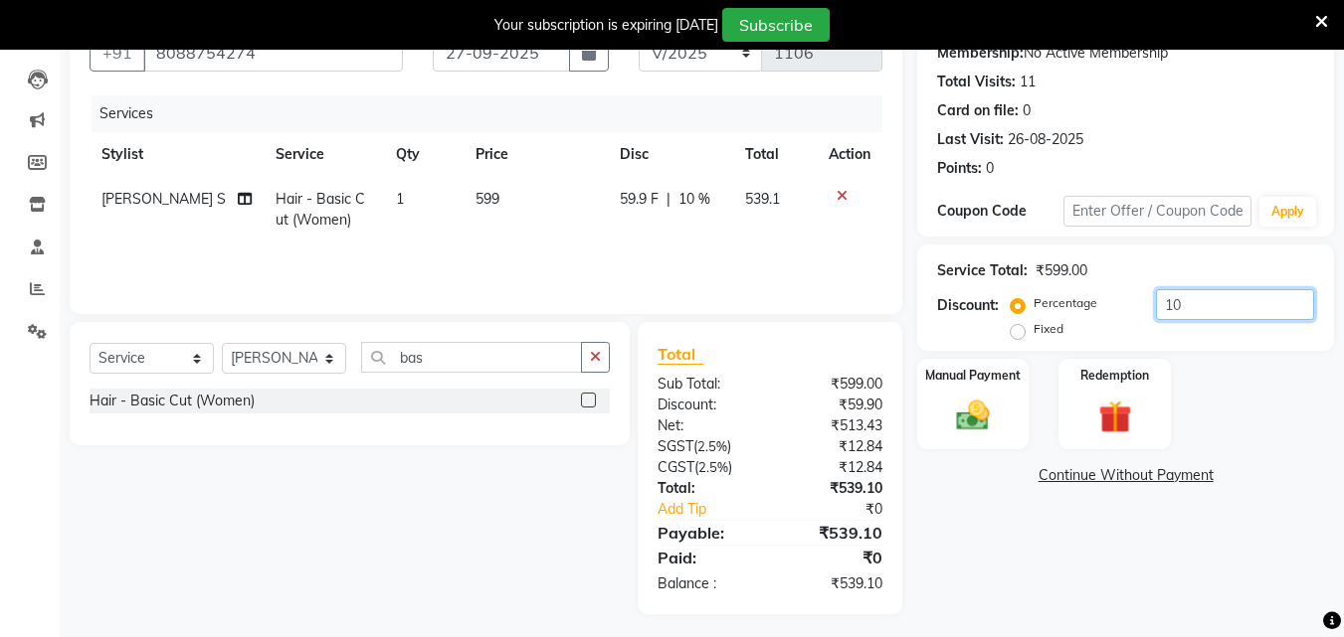
scroll to position [208, 0]
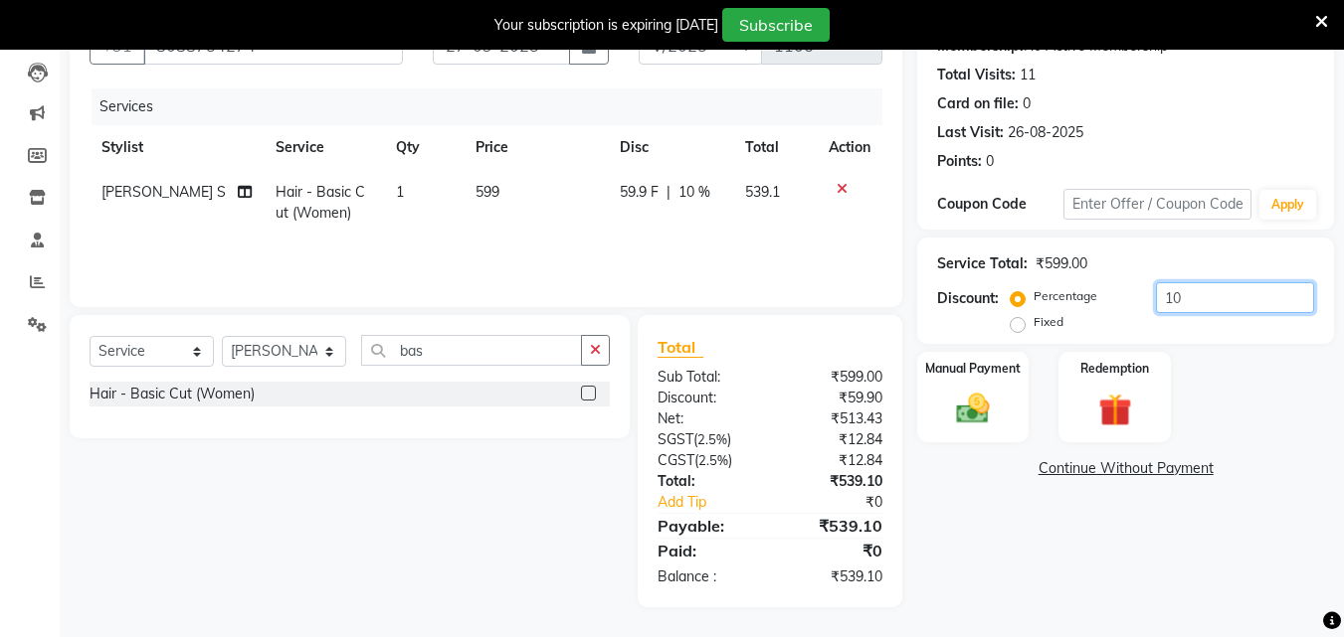
type input "10"
click at [1032, 400] on div "Manual Payment Redemption" at bounding box center [1125, 397] width 447 height 90
click at [961, 405] on img at bounding box center [973, 409] width 56 height 40
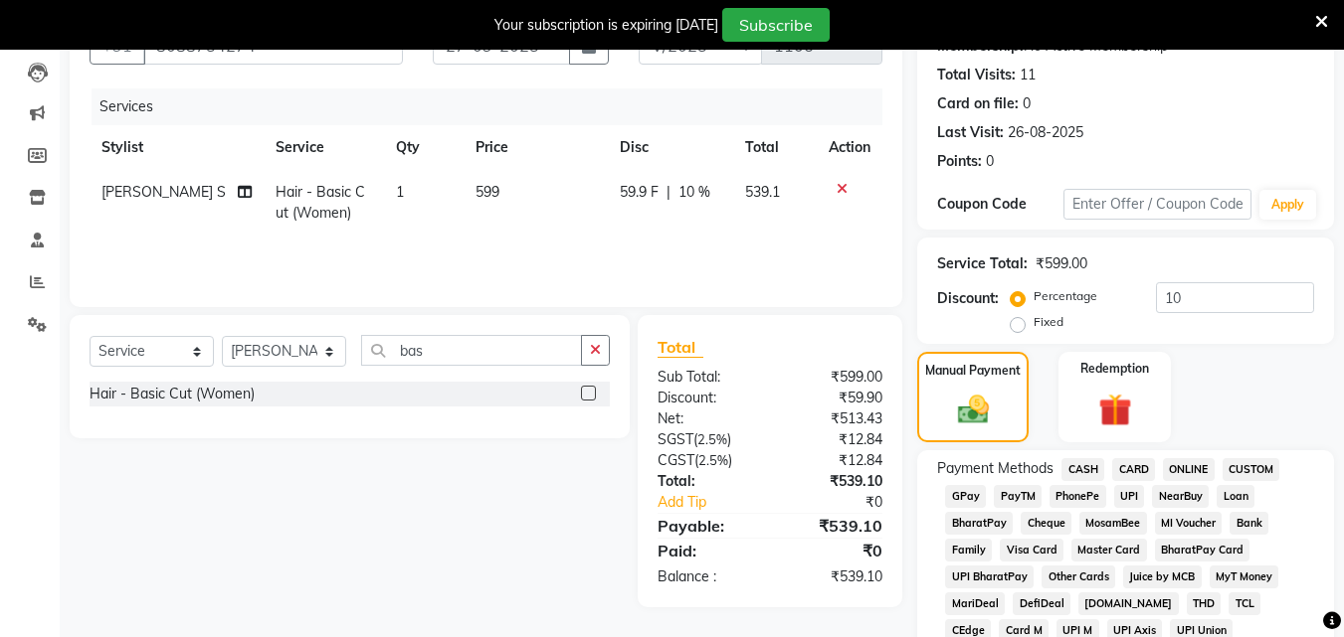
click at [1132, 495] on span "UPI" at bounding box center [1129, 496] width 31 height 23
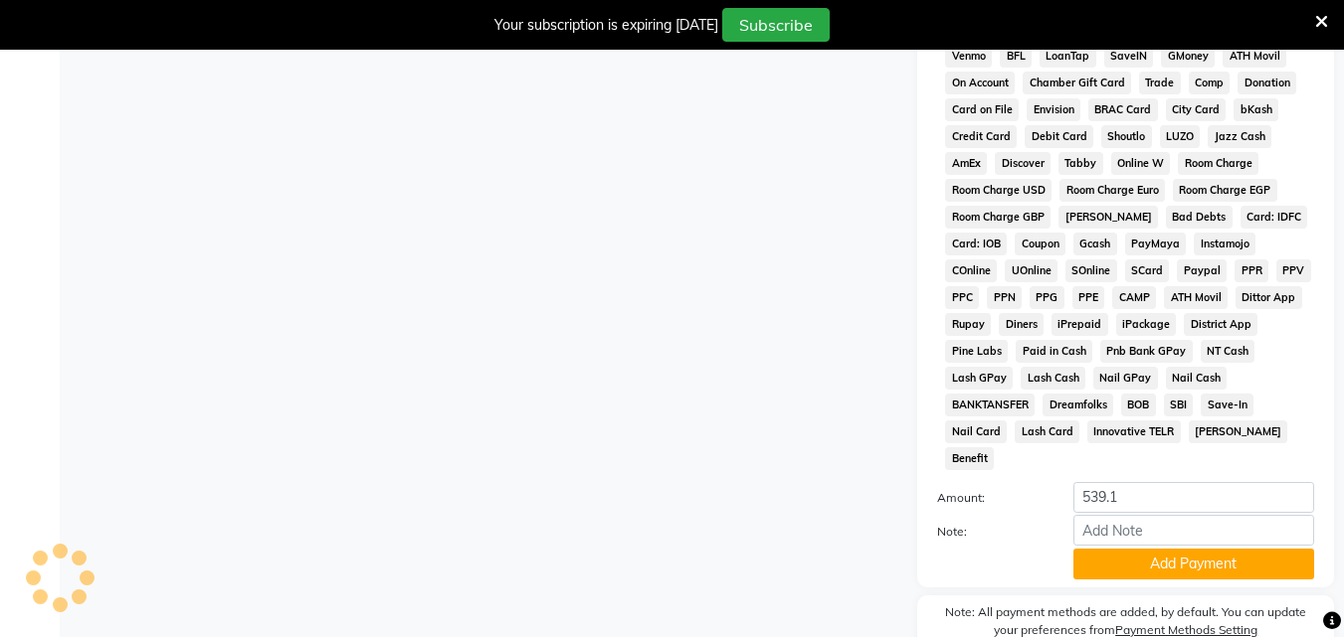
scroll to position [933, 0]
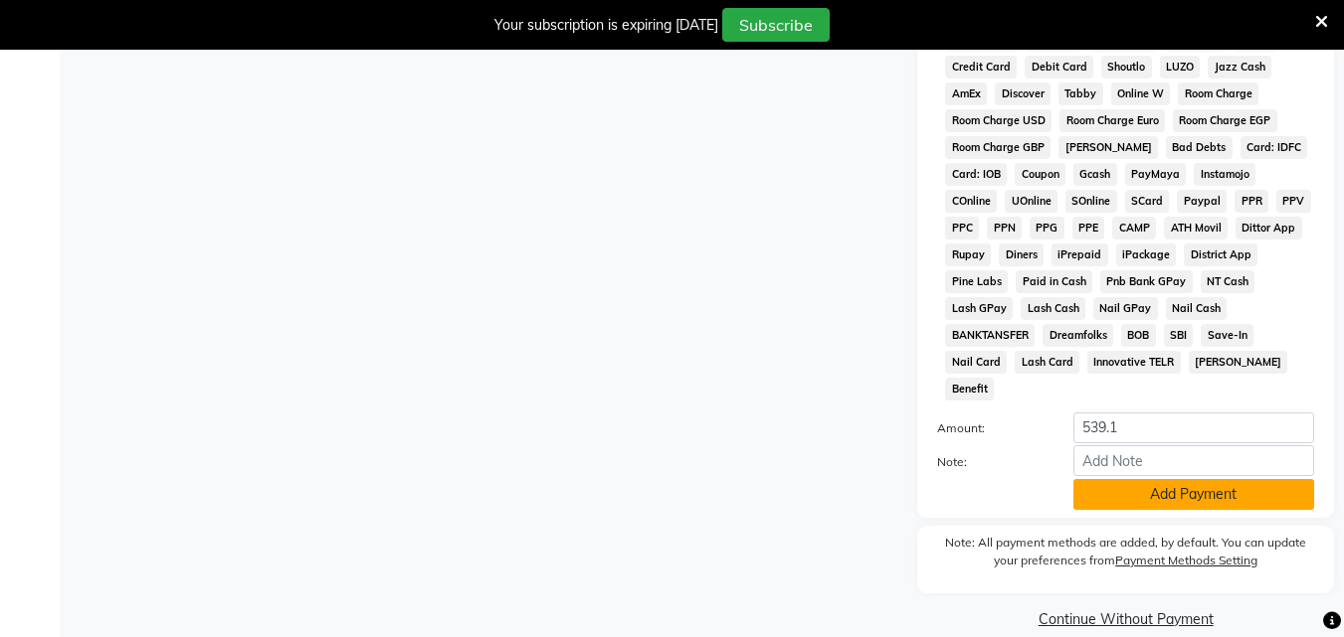
click at [1145, 479] on button "Add Payment" at bounding box center [1193, 494] width 241 height 31
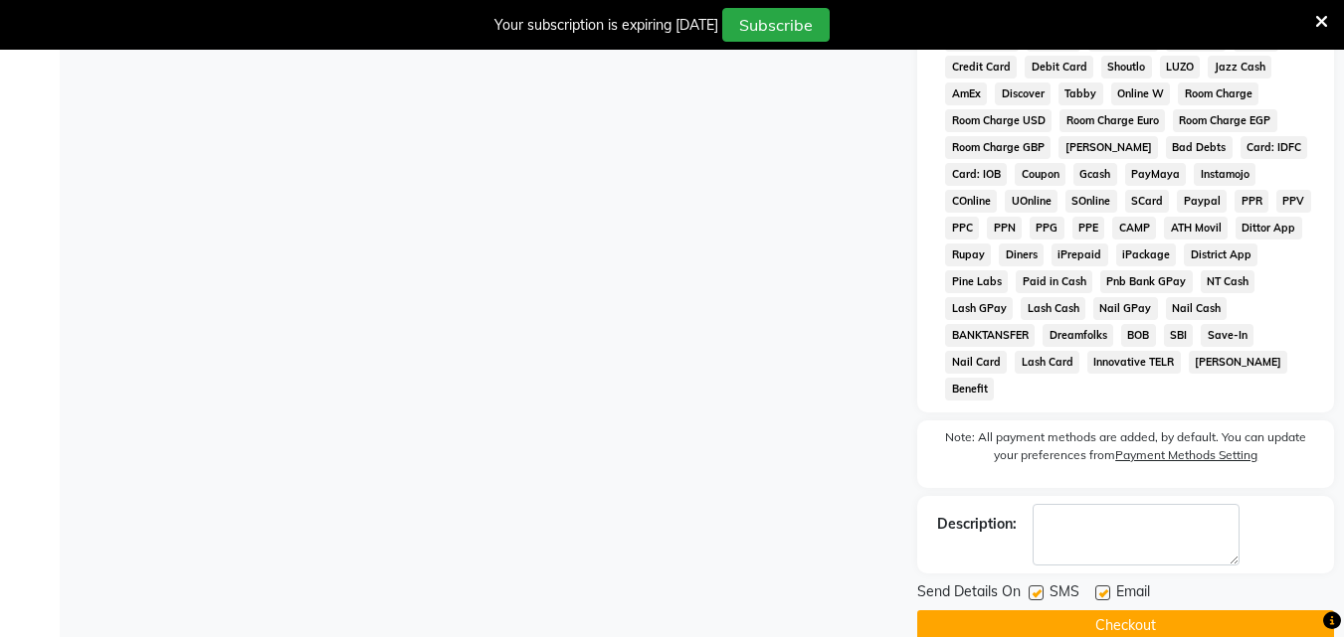
click at [1038, 586] on label at bounding box center [1035, 593] width 15 height 15
click at [1038, 588] on input "checkbox" at bounding box center [1034, 594] width 13 height 13
checkbox input "false"
click at [1104, 586] on label at bounding box center [1102, 593] width 15 height 15
click at [1104, 588] on input "checkbox" at bounding box center [1101, 594] width 13 height 13
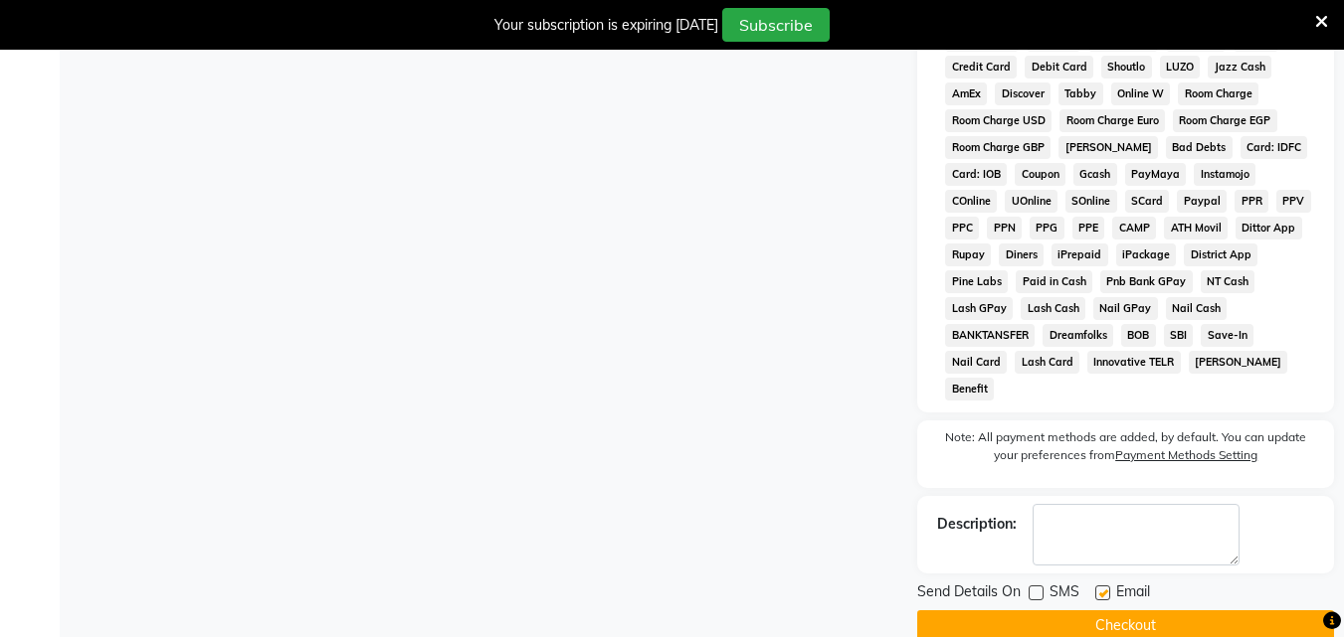
checkbox input "false"
click at [1109, 611] on button "Checkout" at bounding box center [1125, 626] width 417 height 31
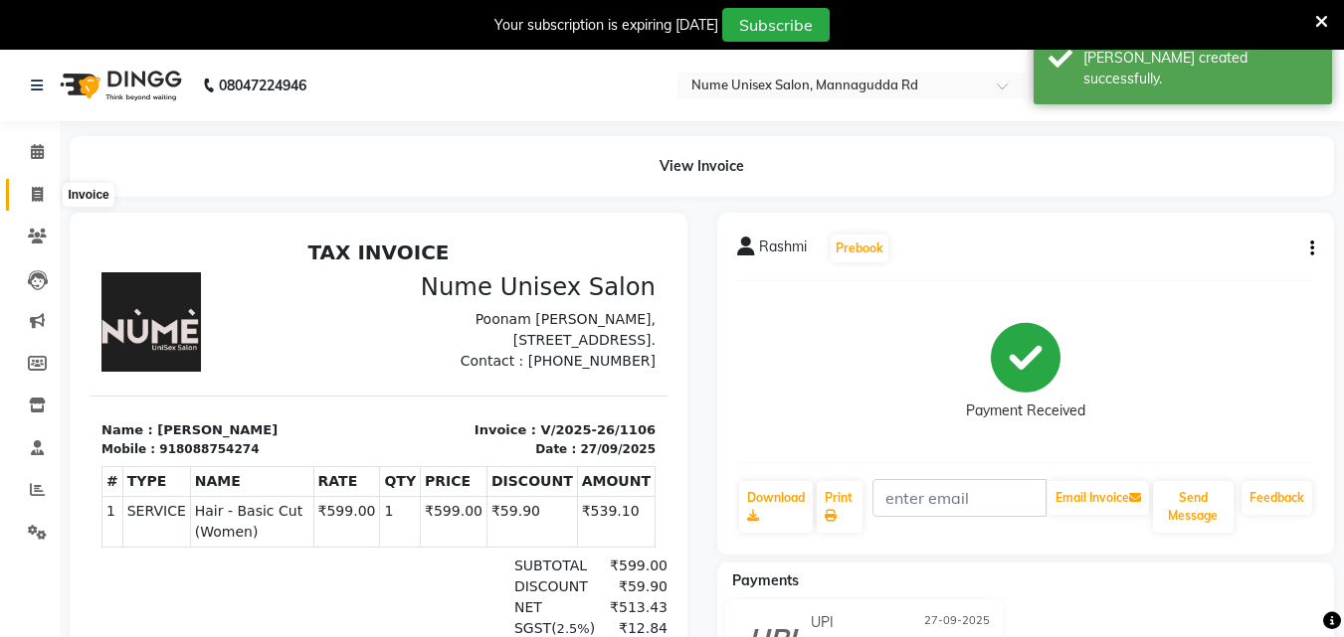
click at [30, 198] on span at bounding box center [37, 195] width 35 height 23
select select "service"
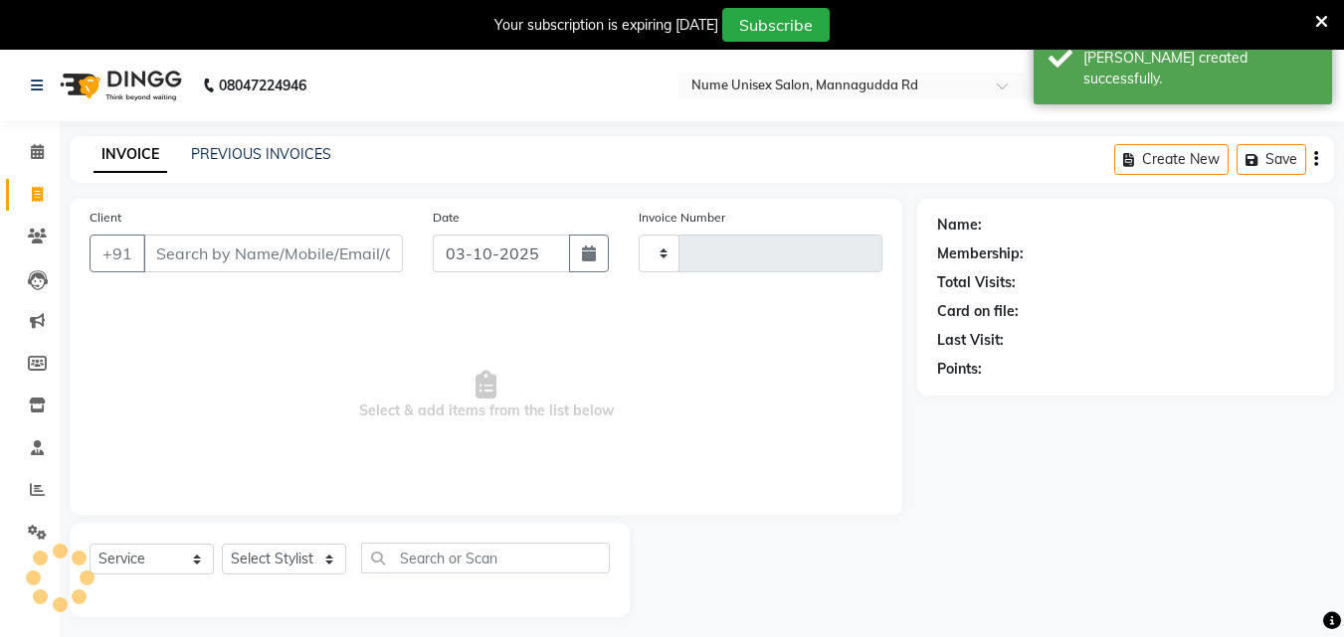
type input "1107"
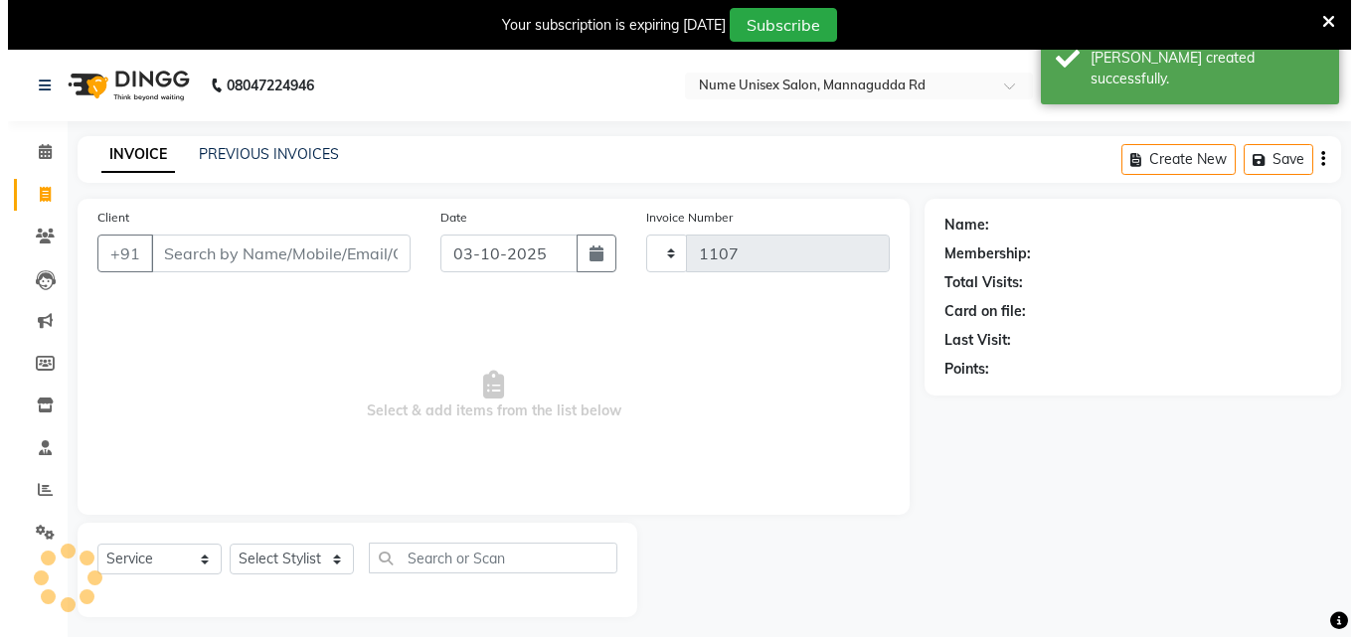
scroll to position [50, 0]
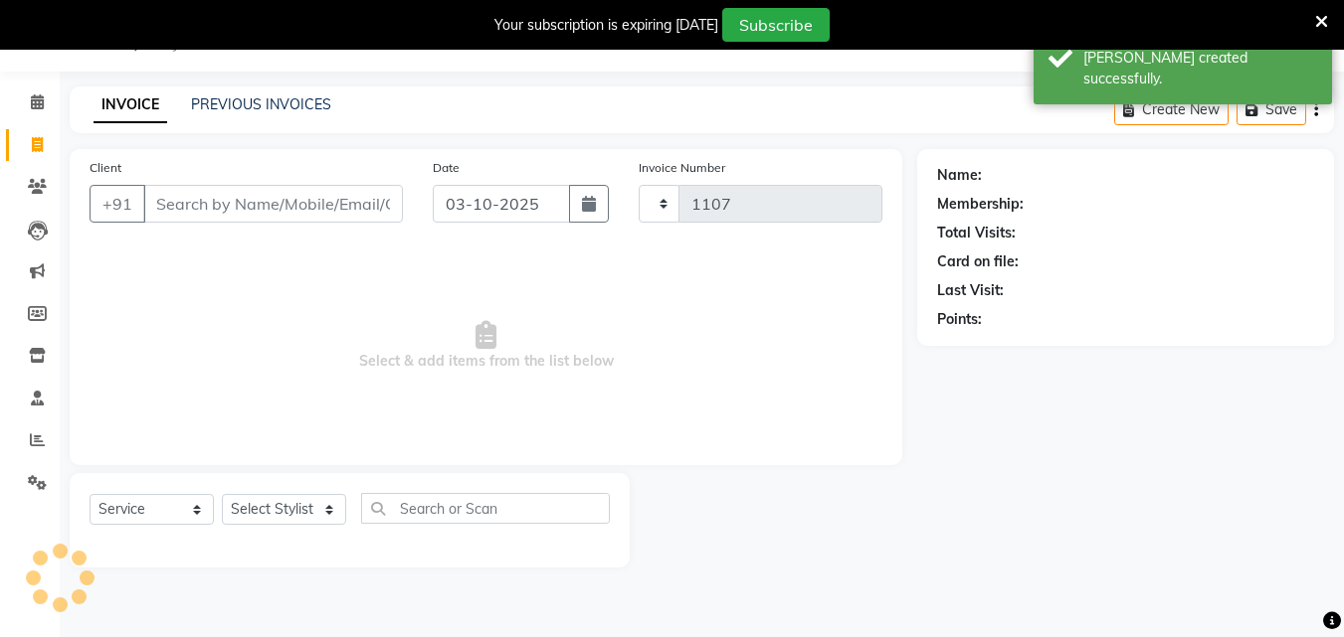
select select "7047"
click at [596, 208] on button "button" at bounding box center [589, 204] width 40 height 38
select select "10"
select select "2025"
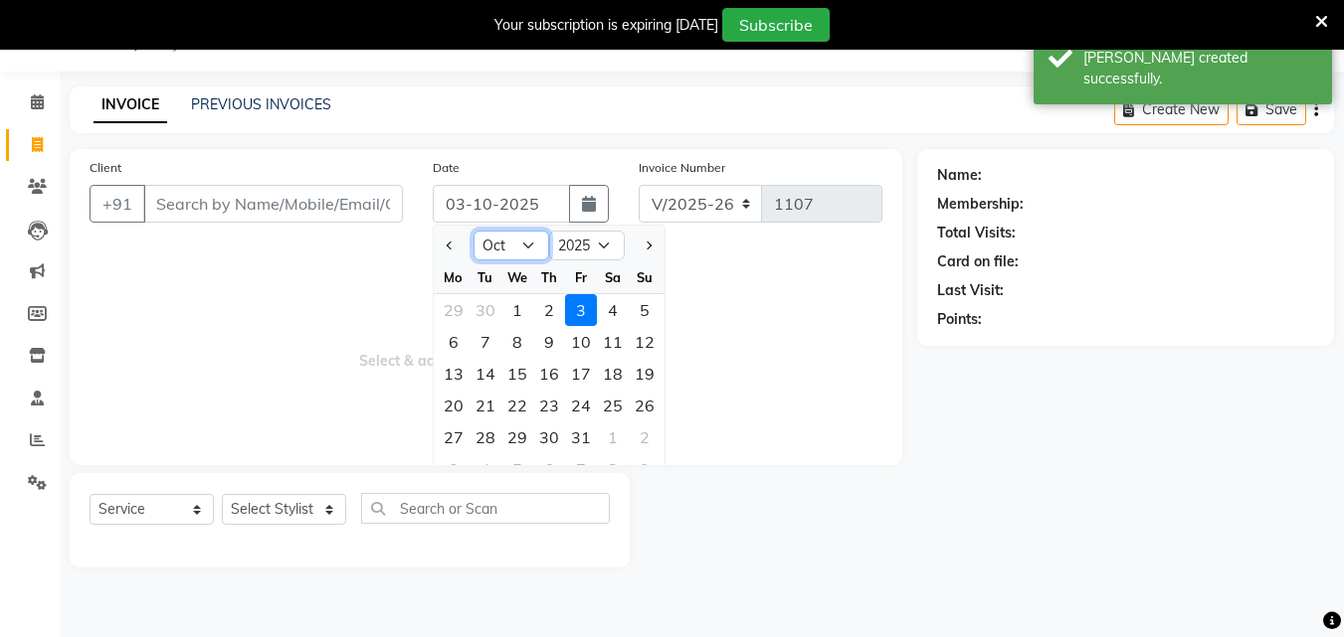
click at [508, 242] on select "Jan Feb Mar Apr May Jun [DATE] Aug Sep Oct Nov Dec" at bounding box center [511, 246] width 76 height 30
select select "9"
click at [473, 231] on select "Jan Feb Mar Apr May Jun [DATE] Aug Sep Oct Nov Dec" at bounding box center [511, 246] width 76 height 30
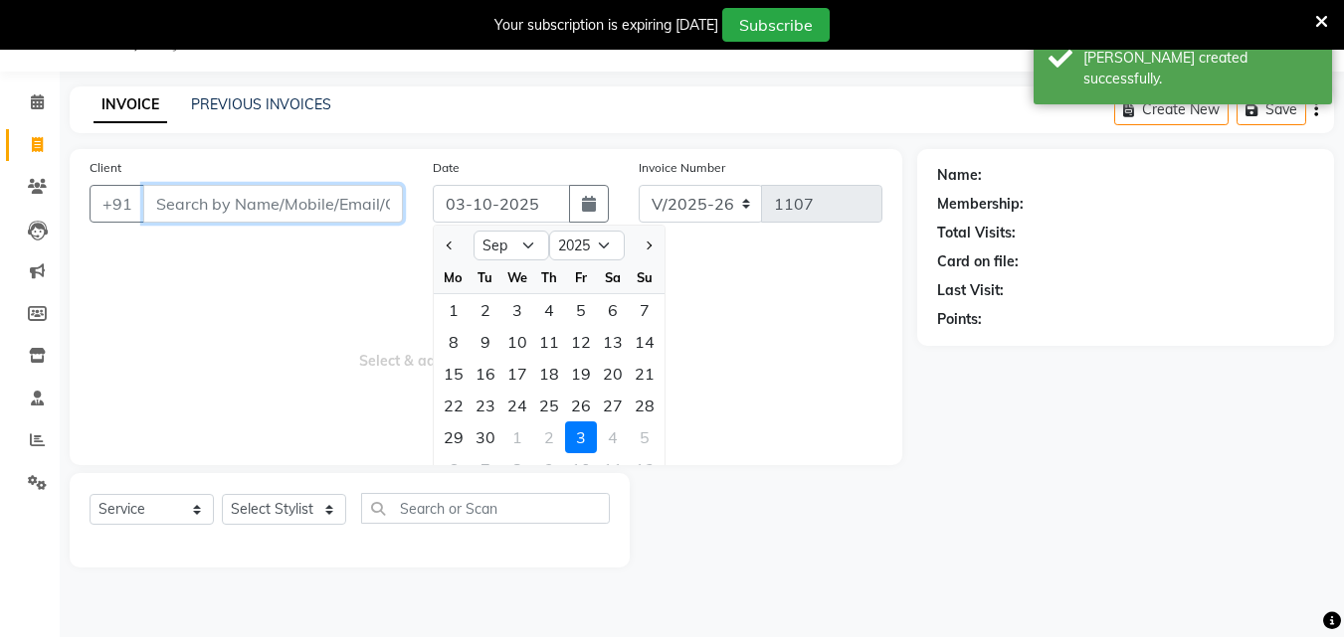
click at [300, 198] on input "Client" at bounding box center [273, 204] width 260 height 38
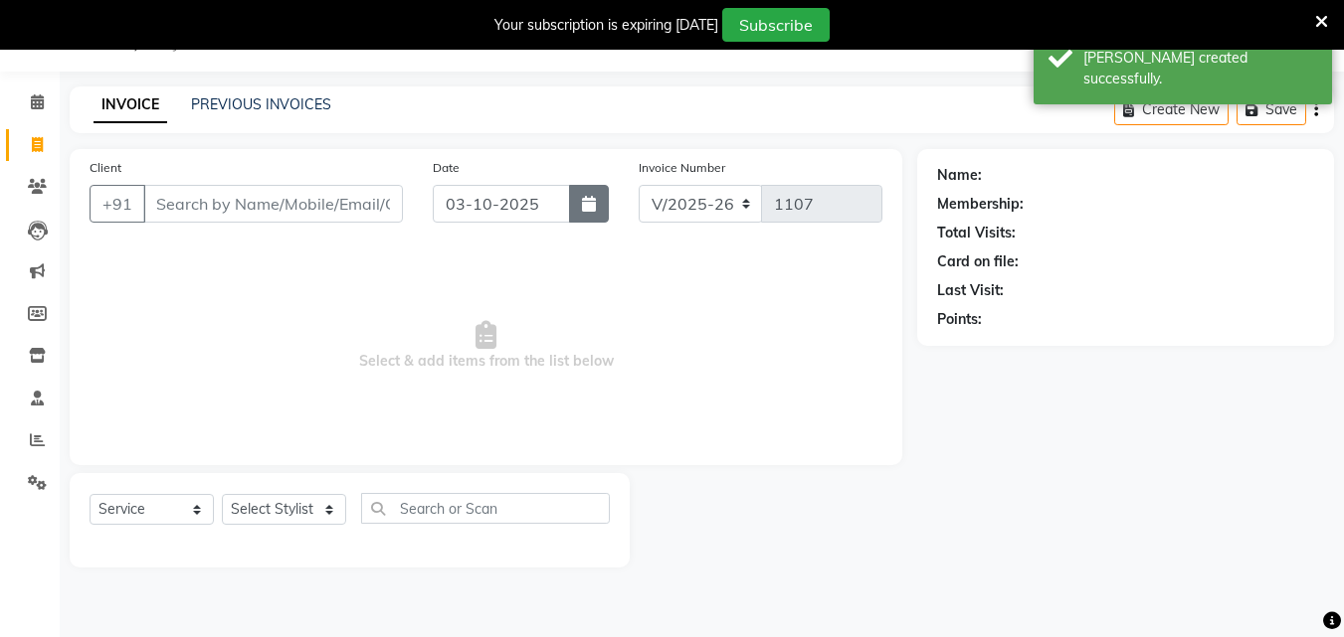
drag, startPoint x: 608, startPoint y: 195, endPoint x: 598, endPoint y: 211, distance: 18.8
click at [605, 196] on button "button" at bounding box center [589, 204] width 40 height 38
select select "10"
select select "2025"
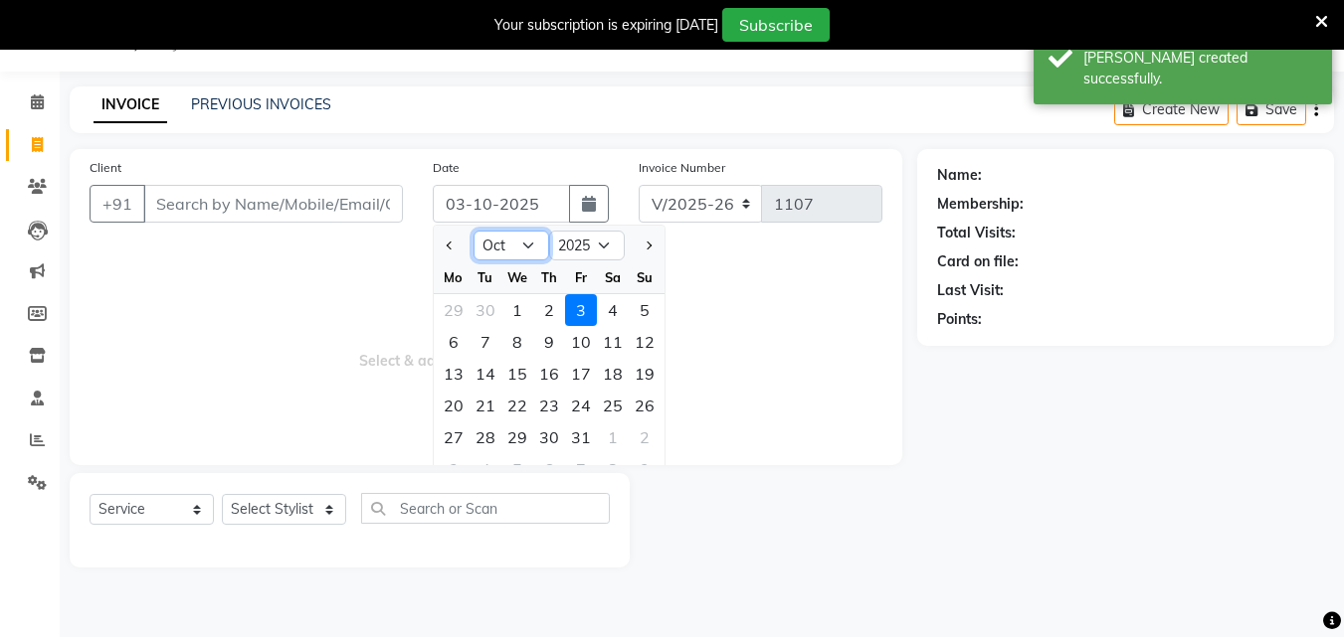
click at [528, 241] on select "Jan Feb Mar Apr May Jun [DATE] Aug Sep Oct Nov Dec" at bounding box center [511, 246] width 76 height 30
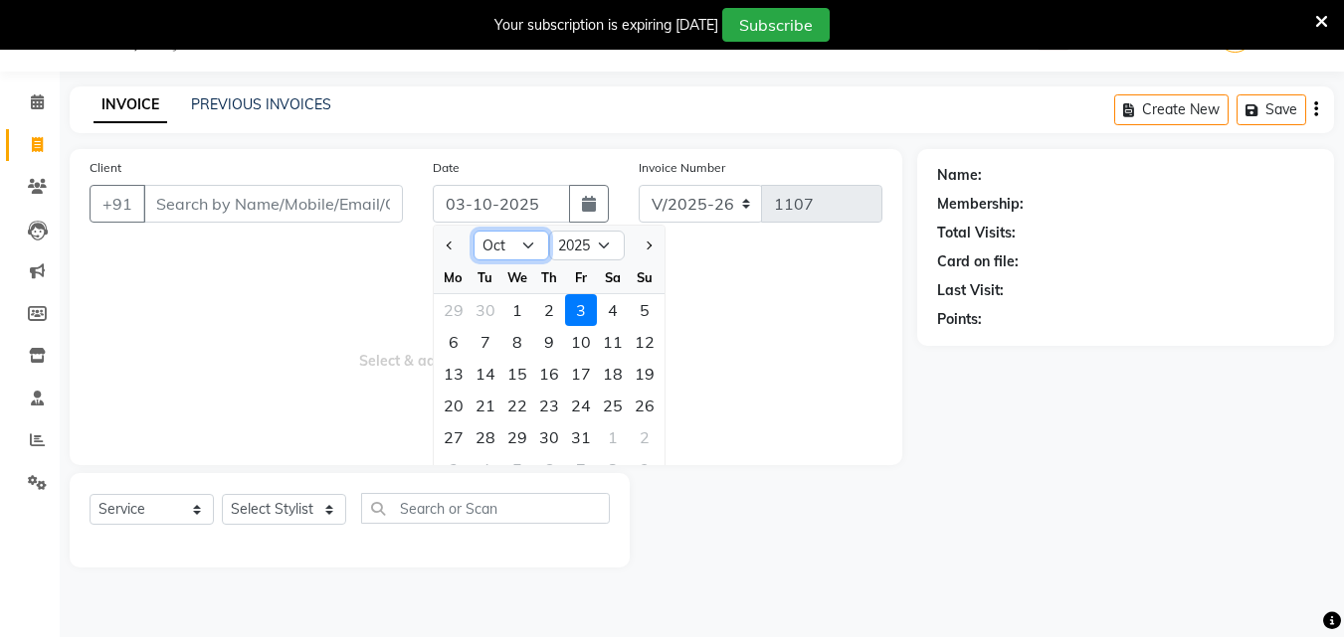
select select "9"
click at [473, 231] on select "Jan Feb Mar Apr May Jun [DATE] Aug Sep Oct Nov Dec" at bounding box center [511, 246] width 76 height 30
click at [624, 398] on div "27" at bounding box center [613, 406] width 32 height 32
type input "27-09-2025"
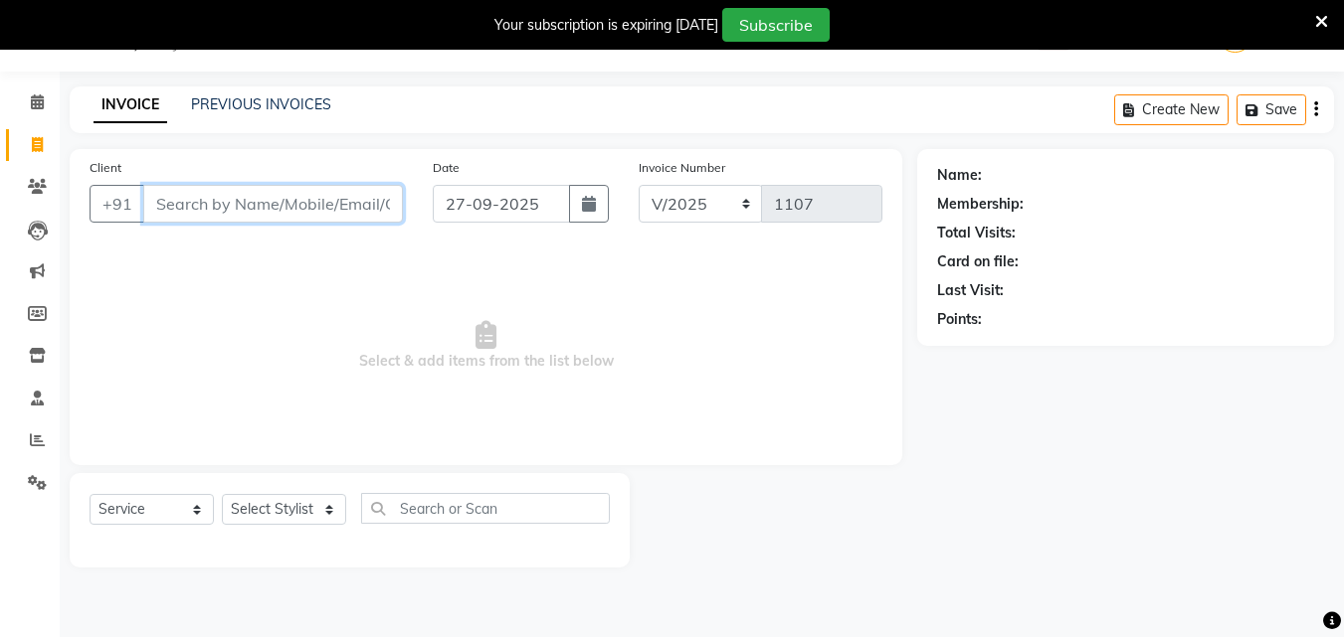
click at [339, 211] on input "Client" at bounding box center [273, 204] width 260 height 38
type input "x"
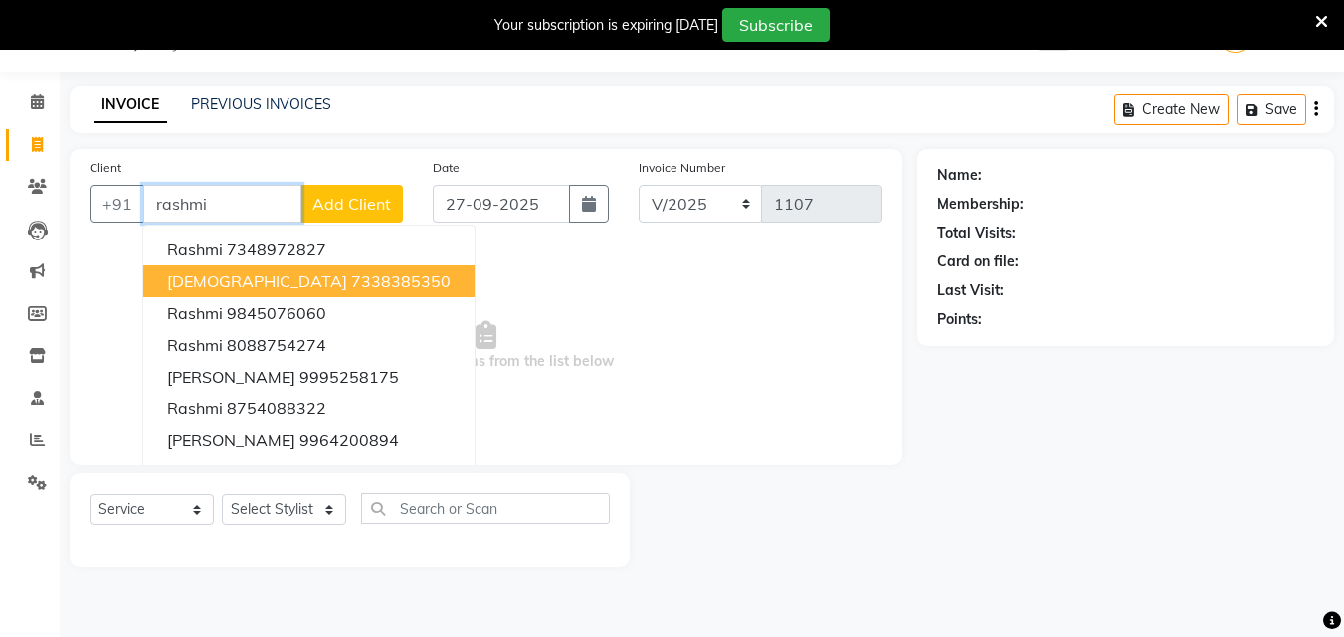
click at [351, 281] on ngb-highlight "7338385350" at bounding box center [400, 281] width 99 height 20
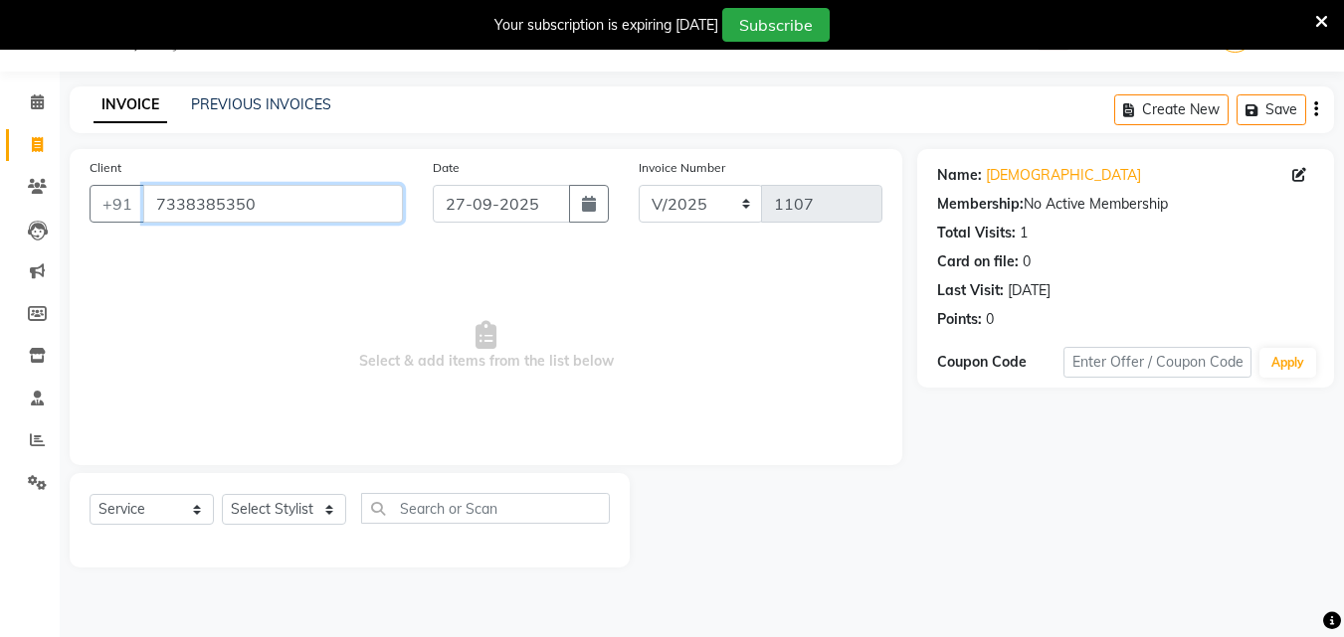
drag, startPoint x: 286, startPoint y: 212, endPoint x: 69, endPoint y: 263, distance: 223.6
click at [69, 263] on div "Client +91 7338385350 Date 27-09-2025 Invoice Number V/2025 V/2025-26 1107 Sele…" at bounding box center [486, 358] width 862 height 419
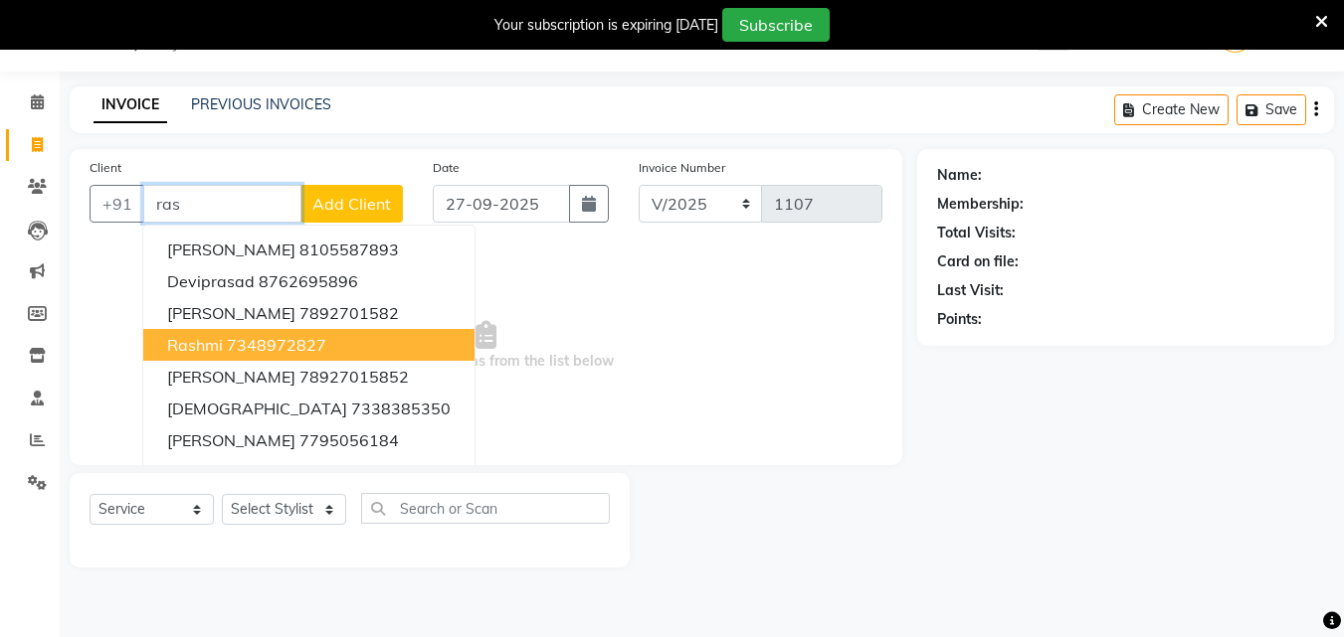
click at [237, 346] on ngb-highlight "7348972827" at bounding box center [276, 345] width 99 height 20
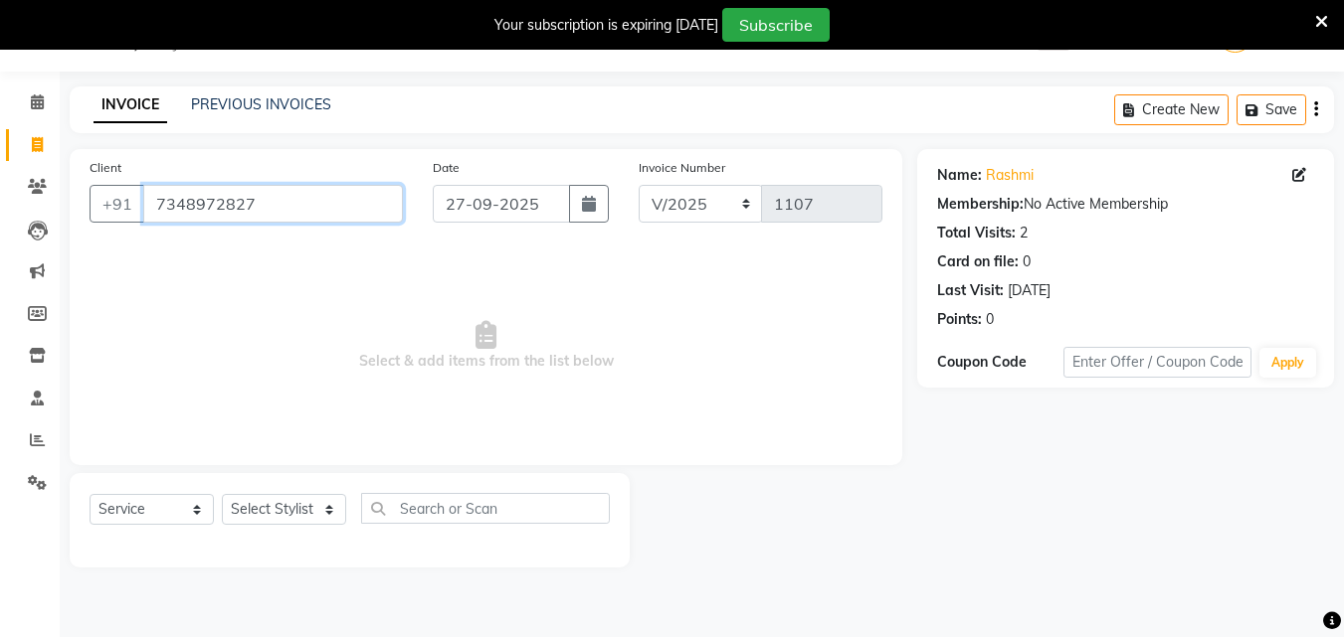
drag, startPoint x: 285, startPoint y: 211, endPoint x: 83, endPoint y: 278, distance: 213.8
click at [83, 278] on div "Client +91 7348972827 Date 27-09-2025 Invoice Number V/2025 V/2025-26 1107 Sele…" at bounding box center [486, 307] width 832 height 316
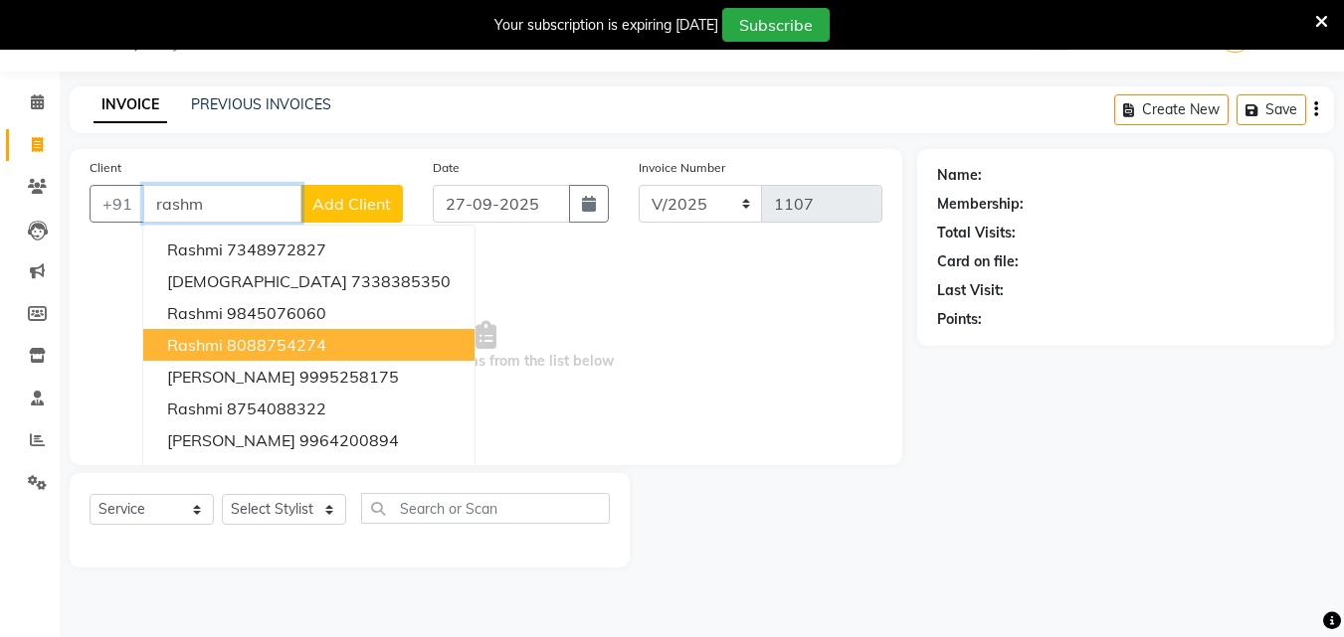
click at [277, 349] on ngb-highlight "8088754274" at bounding box center [276, 345] width 99 height 20
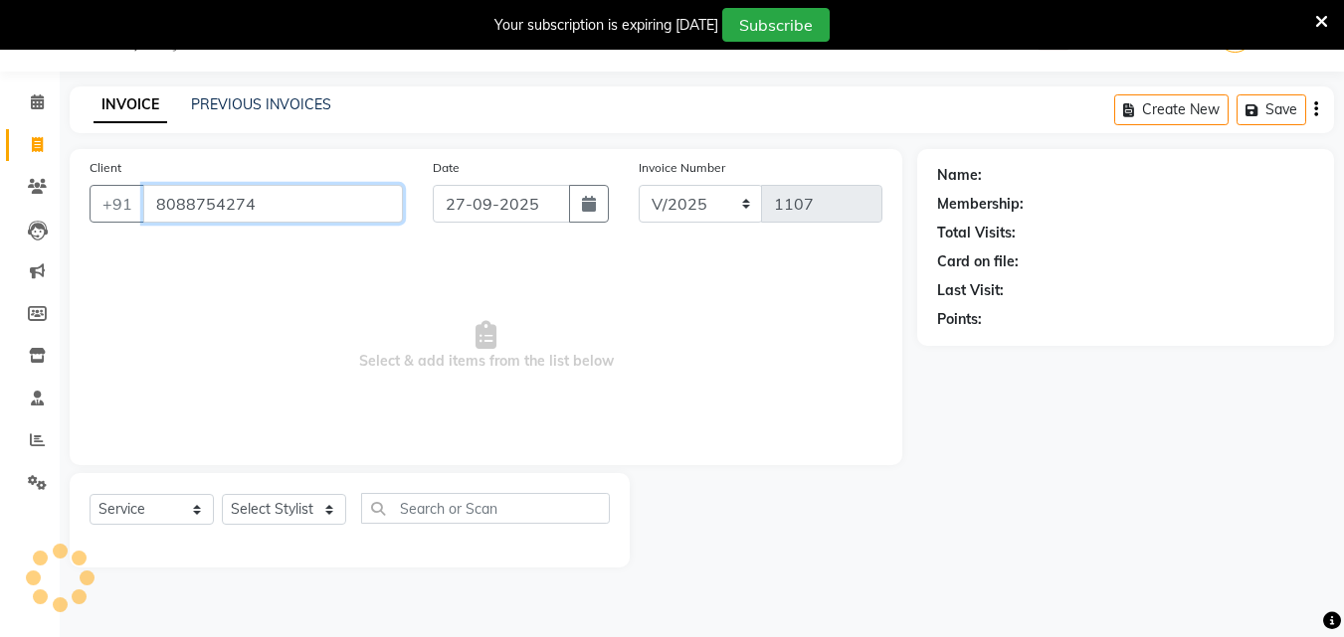
type input "8088754274"
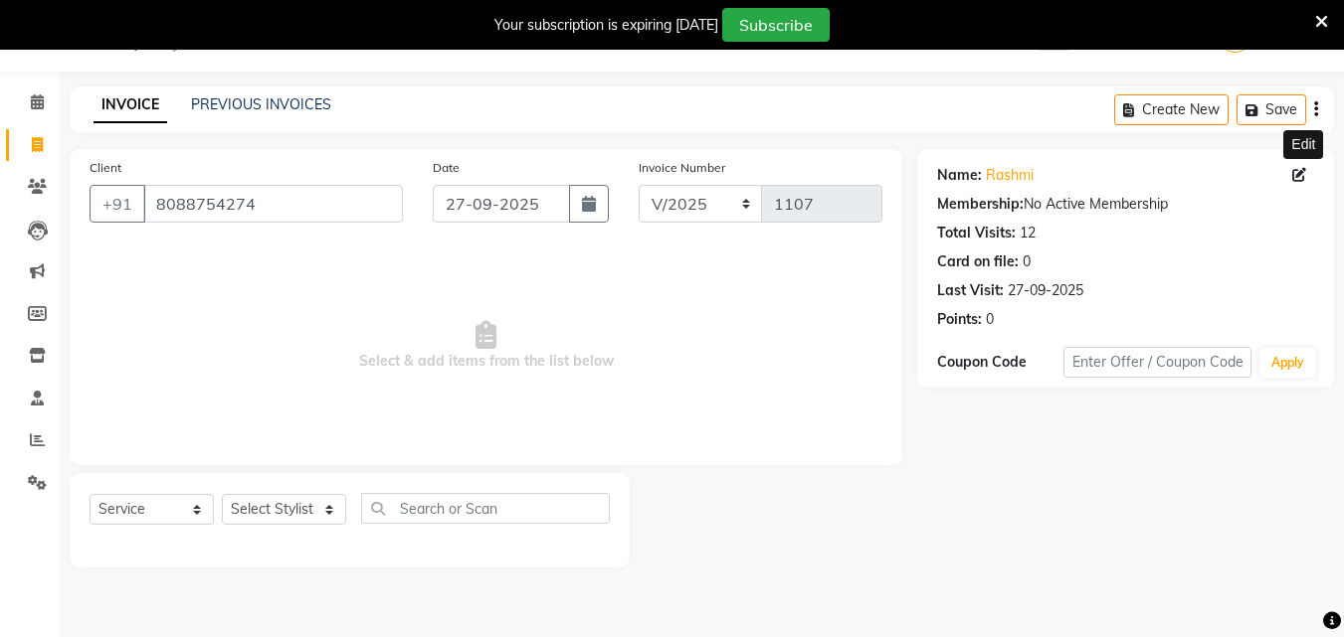
click at [1302, 177] on icon at bounding box center [1299, 175] width 14 height 14
select select "[DEMOGRAPHIC_DATA]"
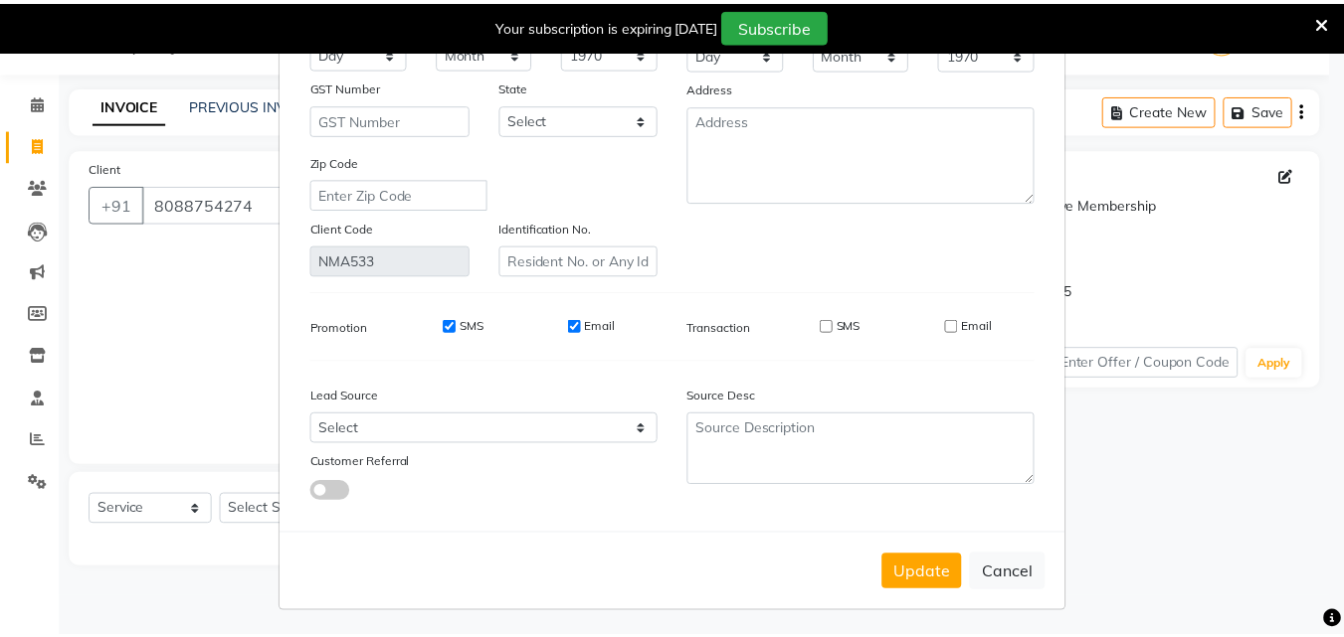
scroll to position [245, 0]
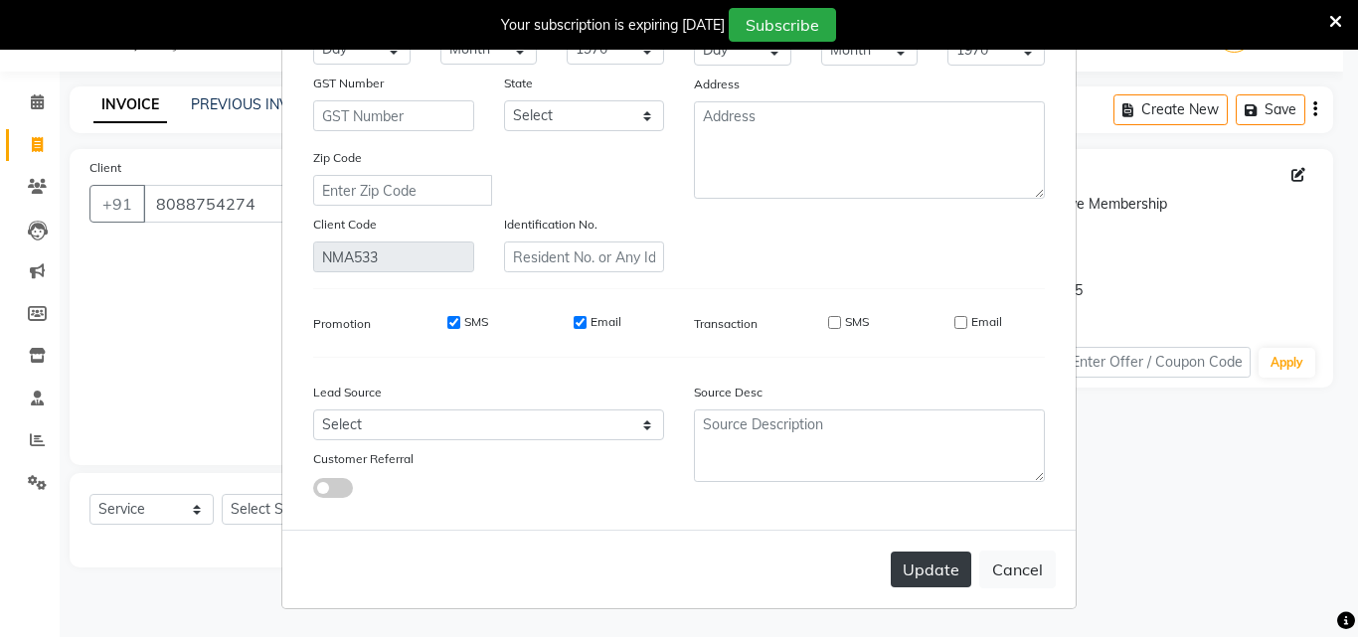
click at [931, 554] on button "Update" at bounding box center [931, 570] width 81 height 36
select select
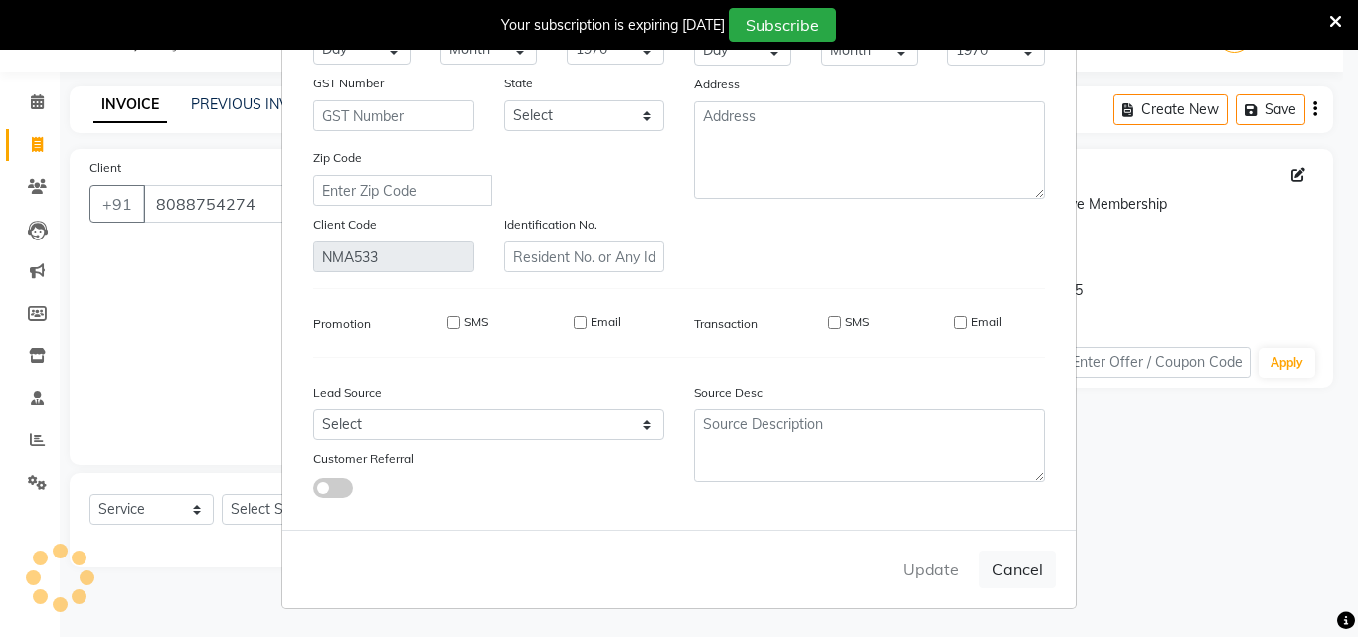
select select
checkbox input "false"
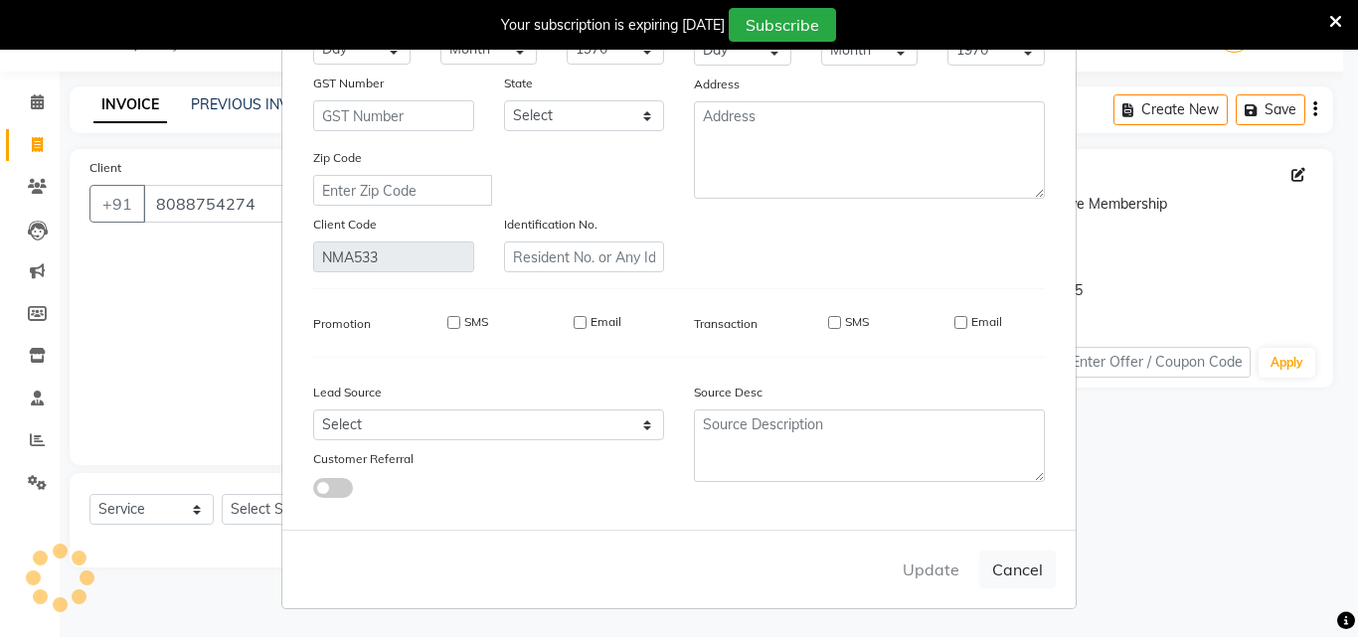
checkbox input "false"
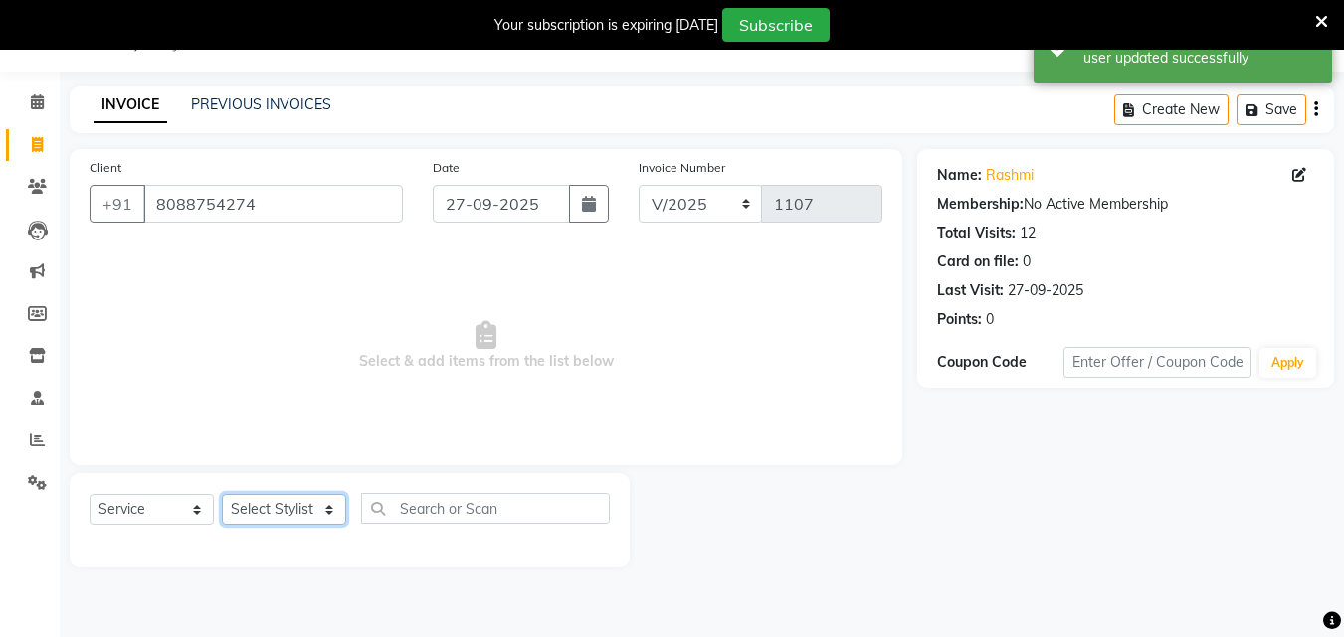
click at [307, 513] on select "Select Stylist Admin [PERSON_NAME] [PERSON_NAME] S [PERSON_NAME] Mohd [PERSON_N…" at bounding box center [284, 509] width 124 height 31
click at [166, 504] on select "Select Service Product Membership Package Voucher Prepaid Gift Card" at bounding box center [152, 509] width 124 height 31
select select "product"
click at [90, 494] on select "Select Service Product Membership Package Voucher Prepaid Gift Card" at bounding box center [152, 509] width 124 height 31
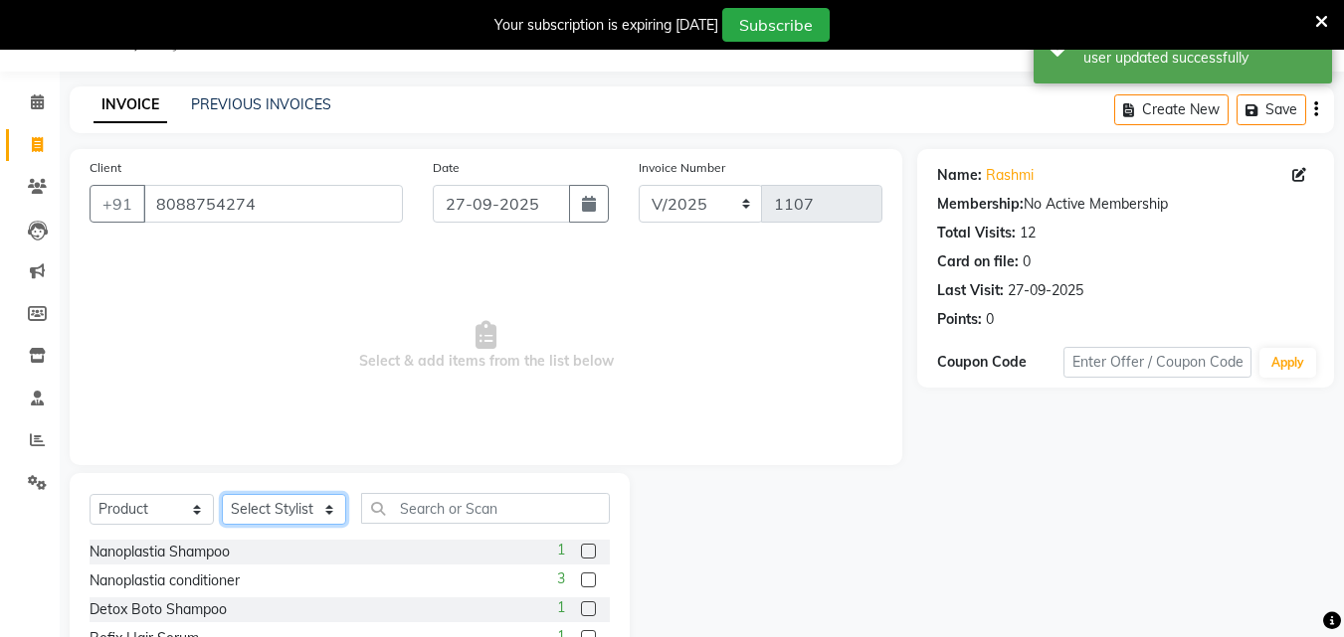
click at [300, 504] on select "Select Stylist Admin [PERSON_NAME] [PERSON_NAME] S [PERSON_NAME] Mohd [PERSON_N…" at bounding box center [284, 509] width 124 height 31
select select "70403"
click at [222, 494] on select "Select Stylist Admin [PERSON_NAME] [PERSON_NAME] S [PERSON_NAME] Mohd [PERSON_N…" at bounding box center [284, 509] width 124 height 31
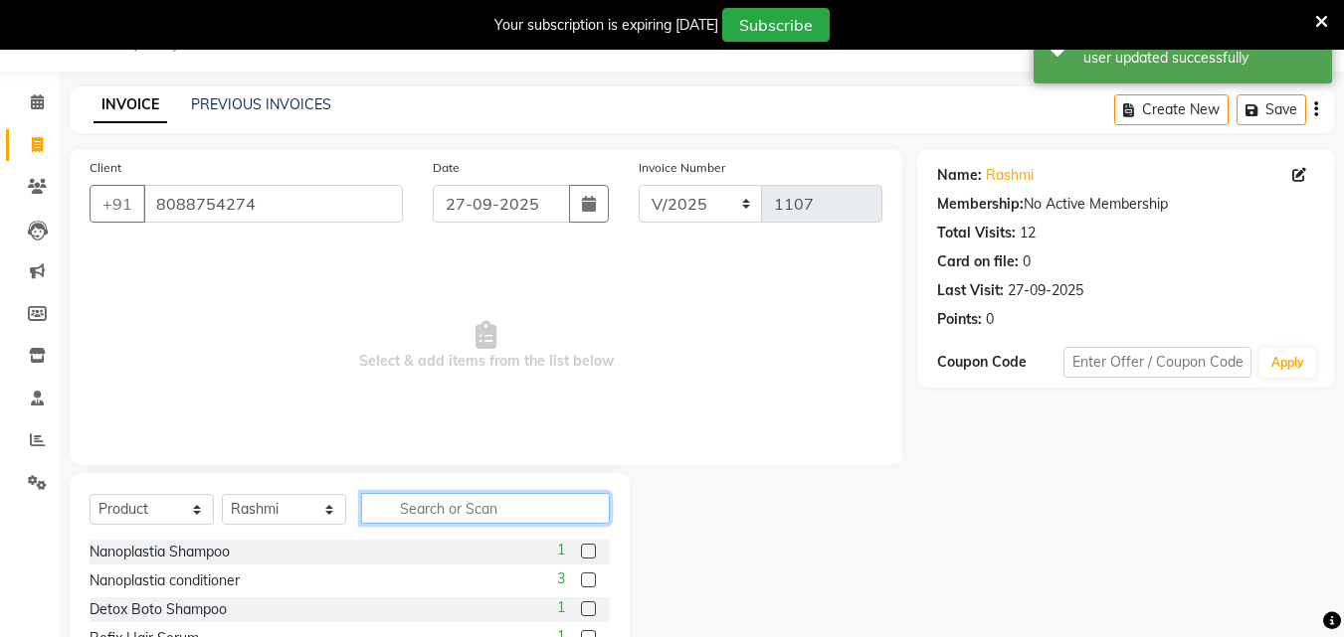
click at [448, 514] on input "text" at bounding box center [485, 508] width 249 height 31
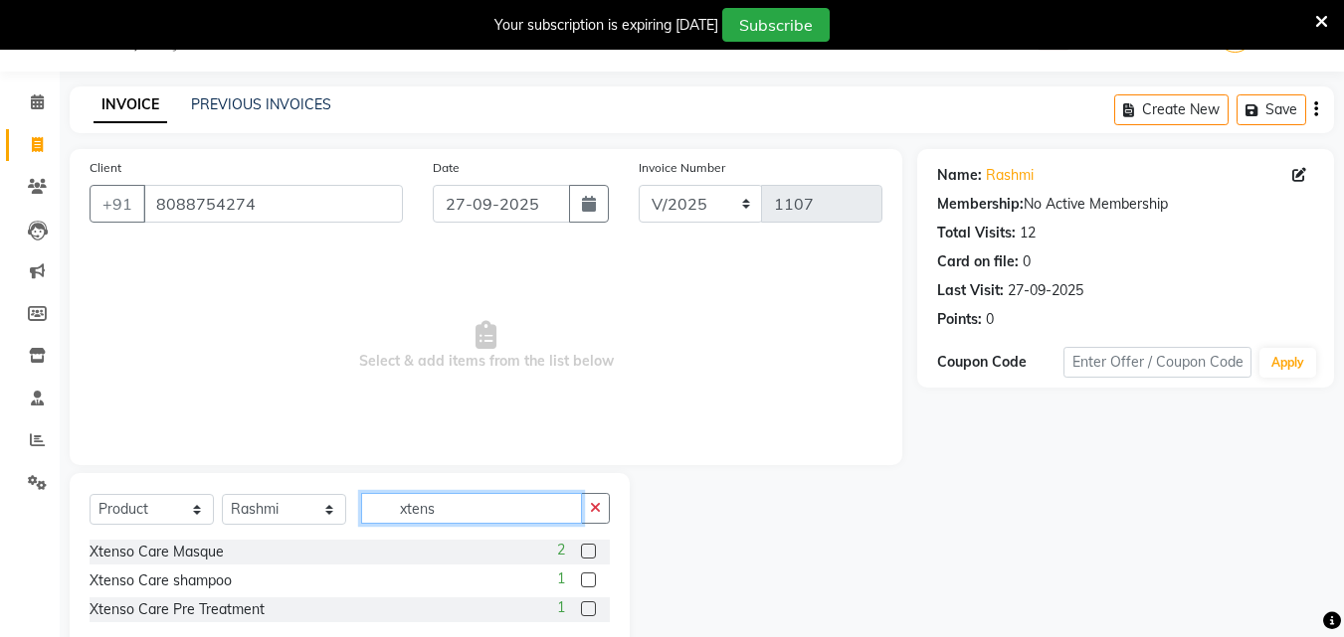
type input "xtens"
click at [588, 553] on label at bounding box center [588, 551] width 15 height 15
click at [588, 553] on input "checkbox" at bounding box center [587, 552] width 13 height 13
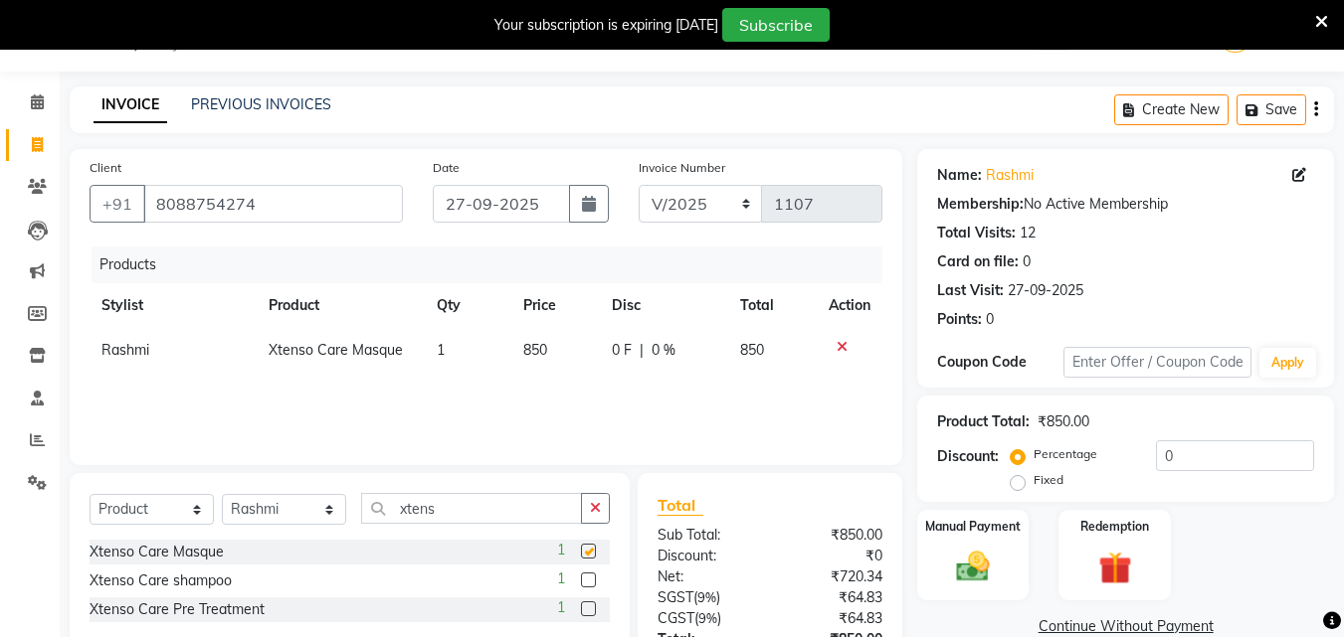
checkbox input "false"
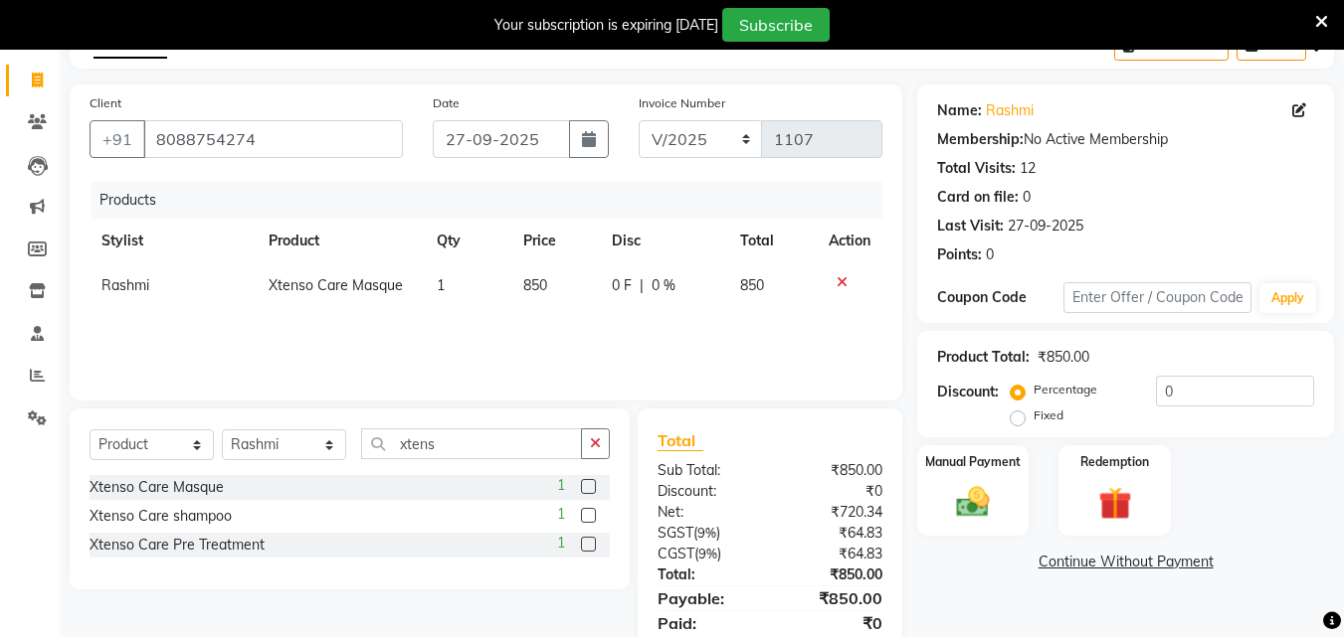
scroll to position [149, 0]
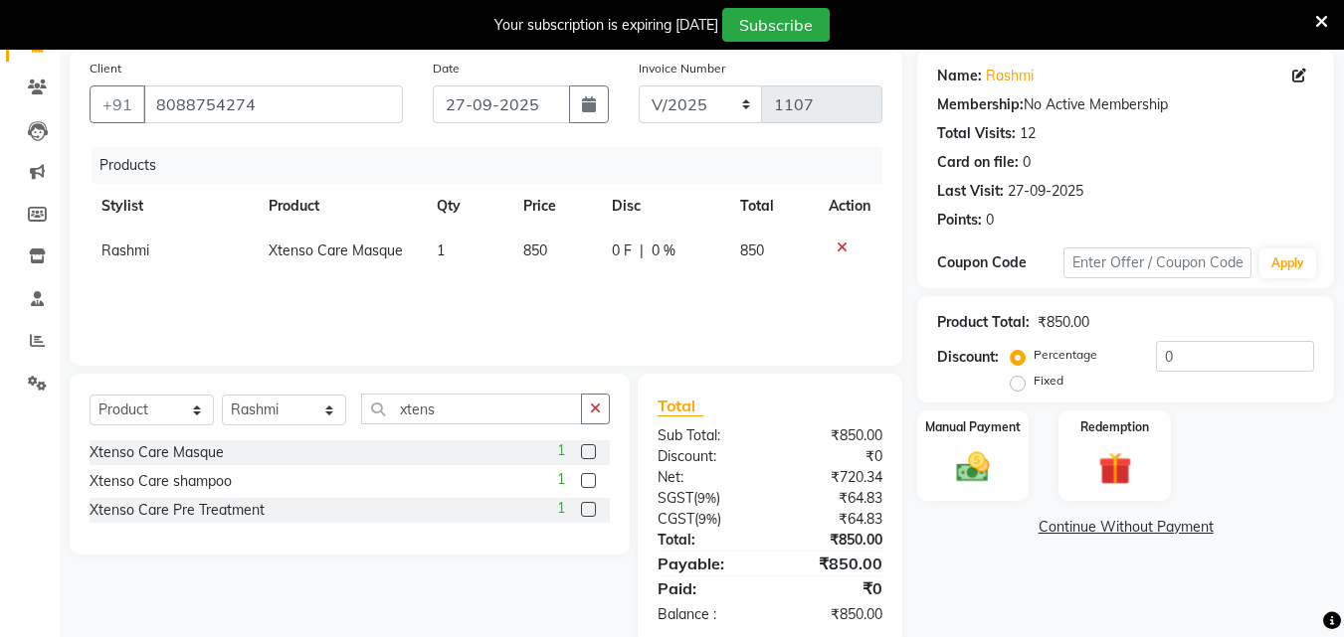
click at [588, 482] on label at bounding box center [588, 480] width 15 height 15
click at [588, 482] on input "checkbox" at bounding box center [587, 481] width 13 height 13
checkbox input "false"
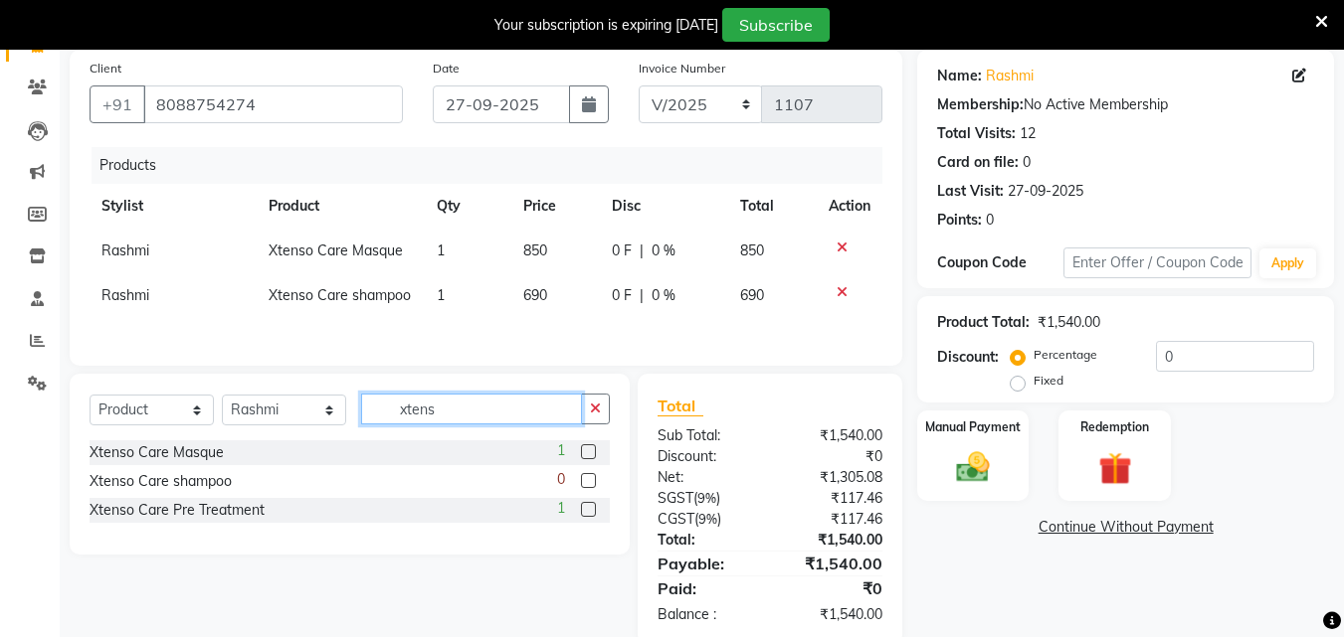
click at [451, 413] on input "xtens" at bounding box center [471, 409] width 221 height 31
click at [968, 475] on img at bounding box center [973, 468] width 56 height 40
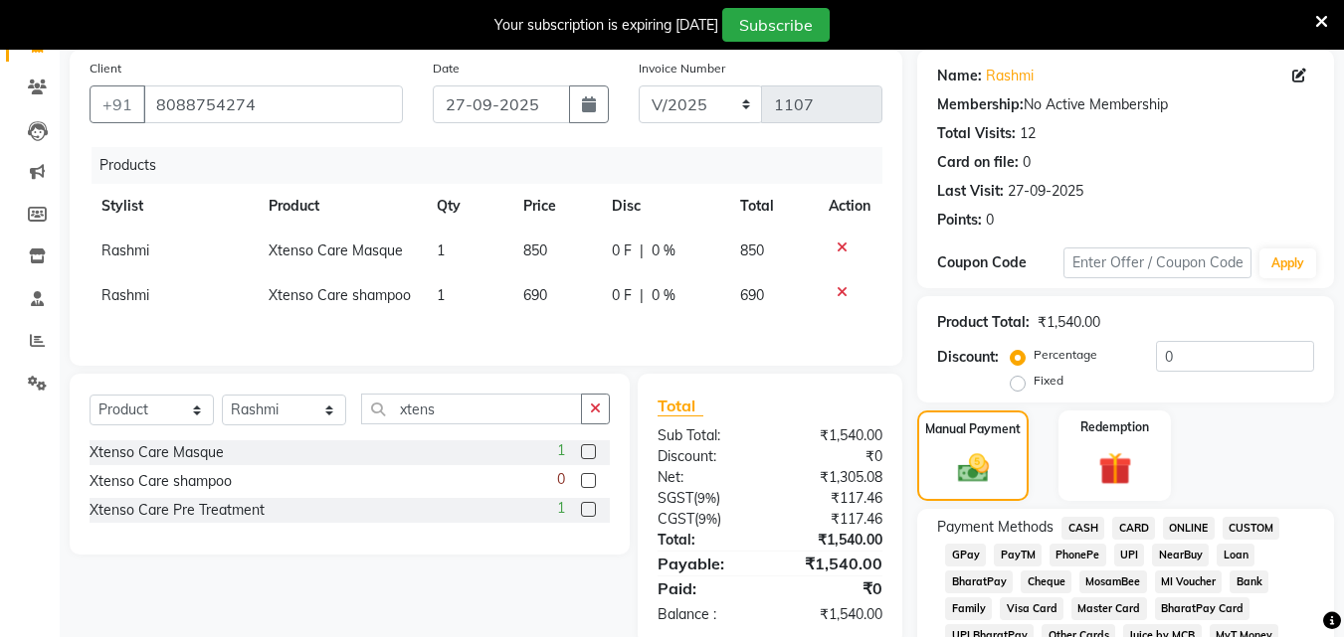
click at [1084, 531] on span "CASH" at bounding box center [1082, 528] width 43 height 23
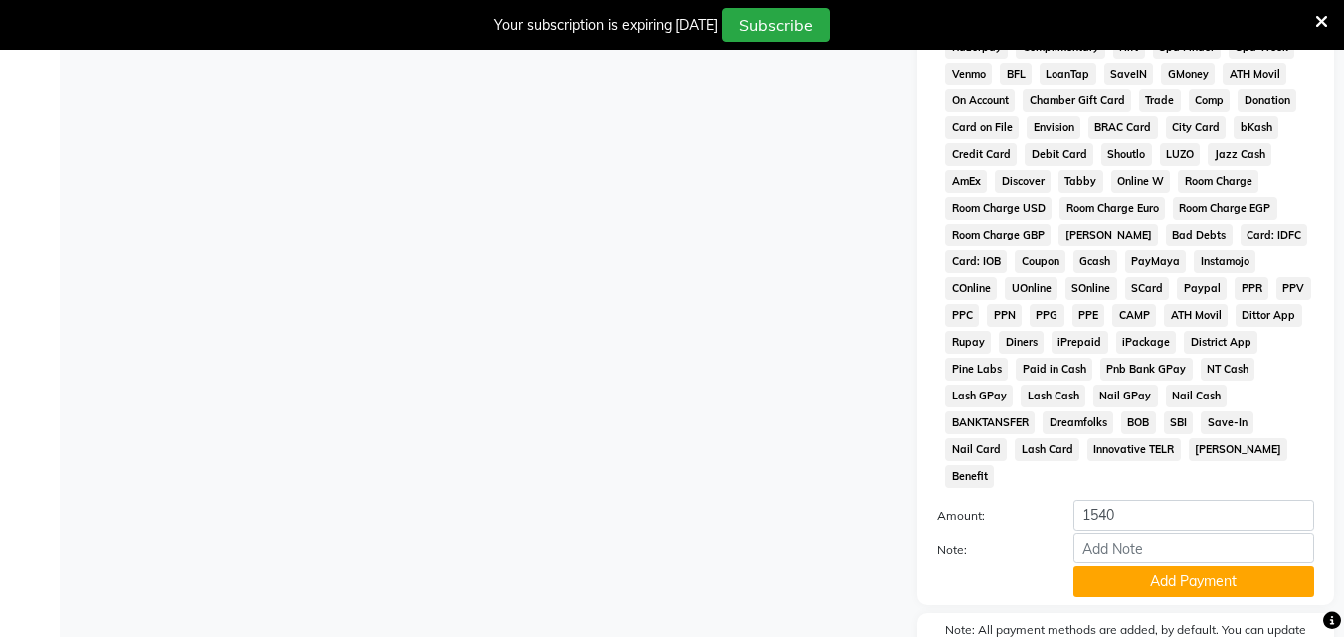
scroll to position [933, 0]
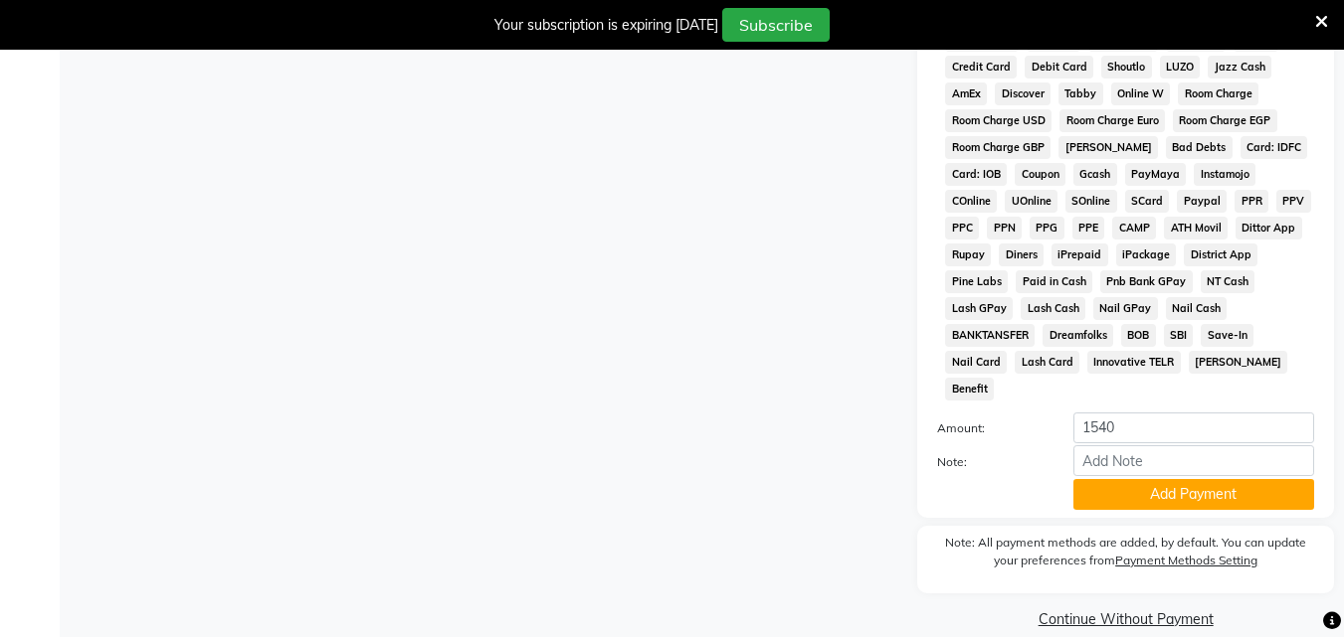
click at [1117, 485] on div "Payment Methods CASH CARD ONLINE CUSTOM GPay PayTM PhonePe UPI NearBuy Loan Bha…" at bounding box center [1125, 122] width 417 height 793
click at [1117, 479] on button "Add Payment" at bounding box center [1193, 494] width 241 height 31
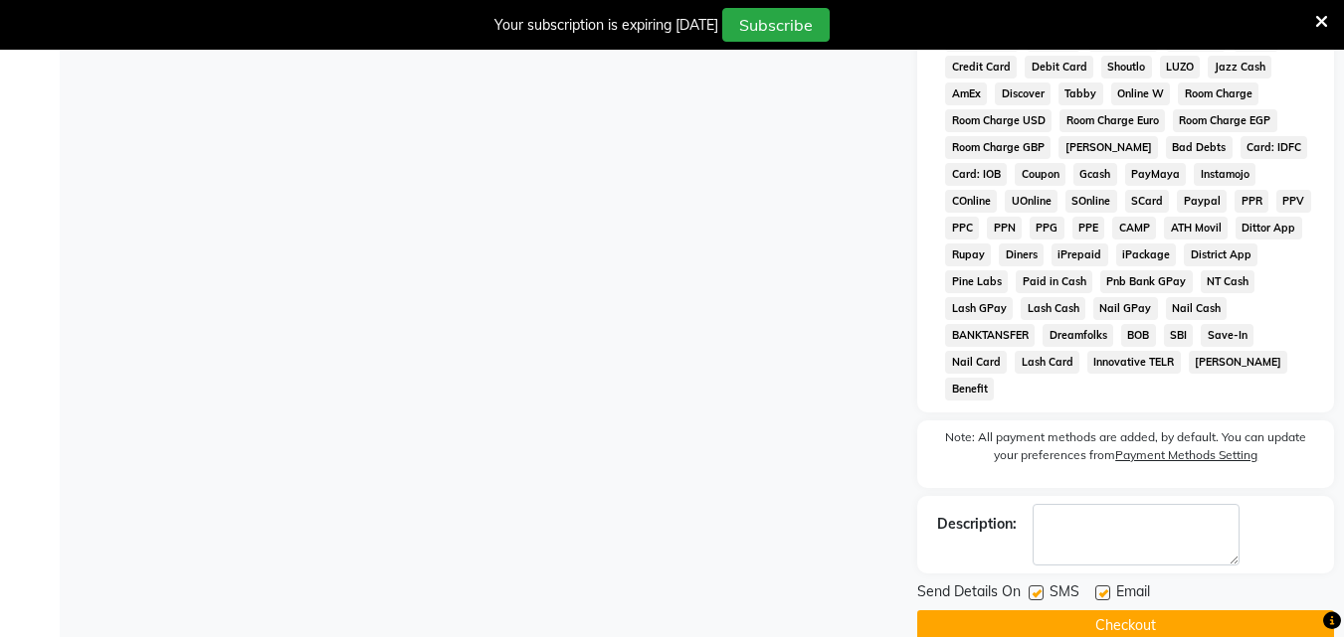
click at [1043, 582] on div "SMS" at bounding box center [1061, 594] width 67 height 25
click at [1037, 586] on div at bounding box center [1034, 596] width 13 height 21
click at [1036, 586] on label at bounding box center [1035, 593] width 15 height 15
click at [1036, 588] on input "checkbox" at bounding box center [1034, 594] width 13 height 13
checkbox input "false"
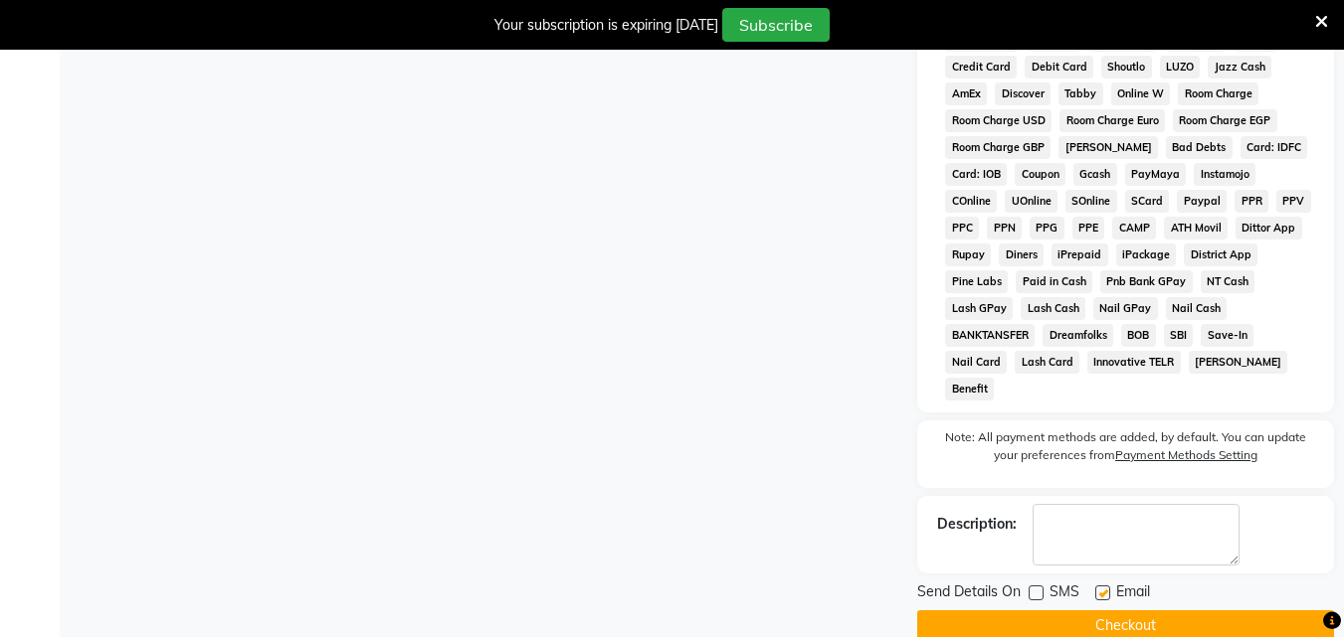
click at [1103, 586] on label at bounding box center [1102, 593] width 15 height 15
click at [1103, 588] on input "checkbox" at bounding box center [1101, 594] width 13 height 13
checkbox input "false"
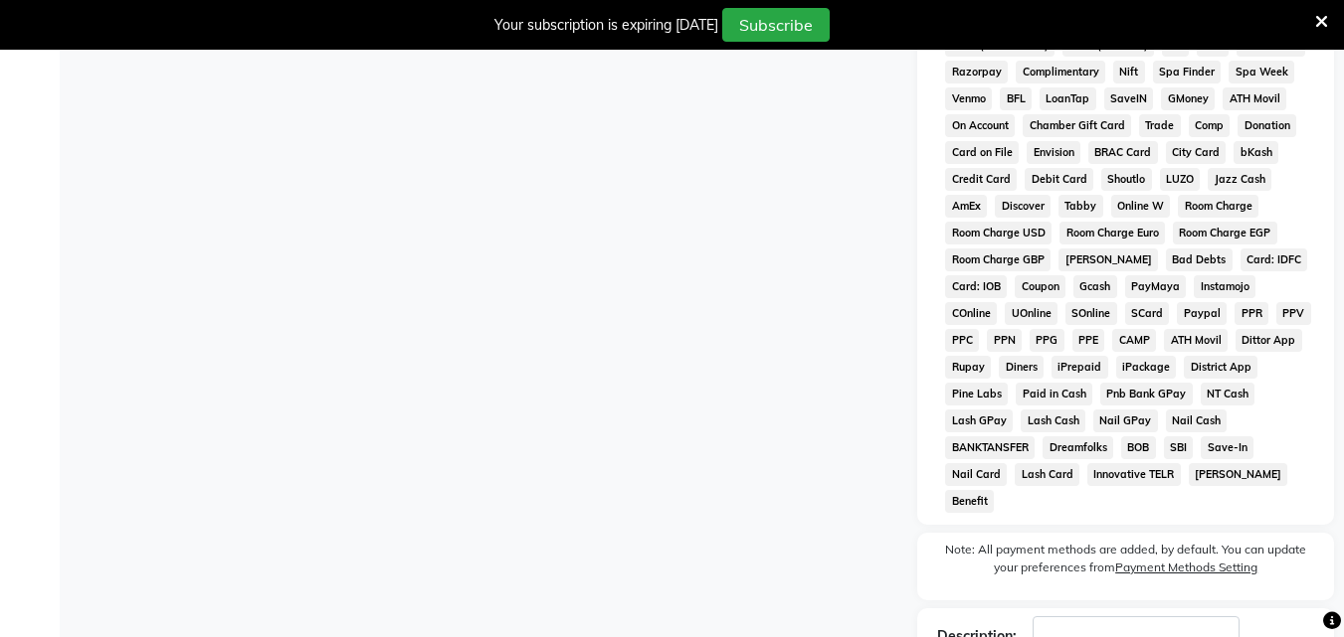
scroll to position [940, 0]
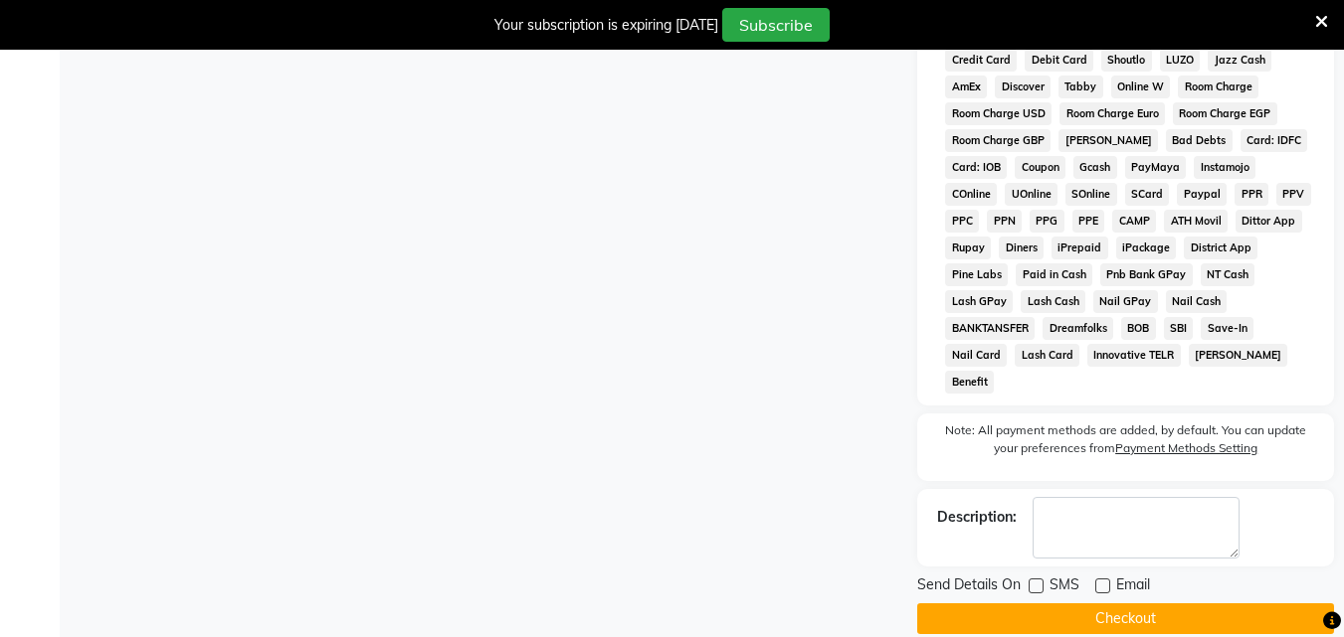
click at [1113, 604] on button "Checkout" at bounding box center [1125, 619] width 417 height 31
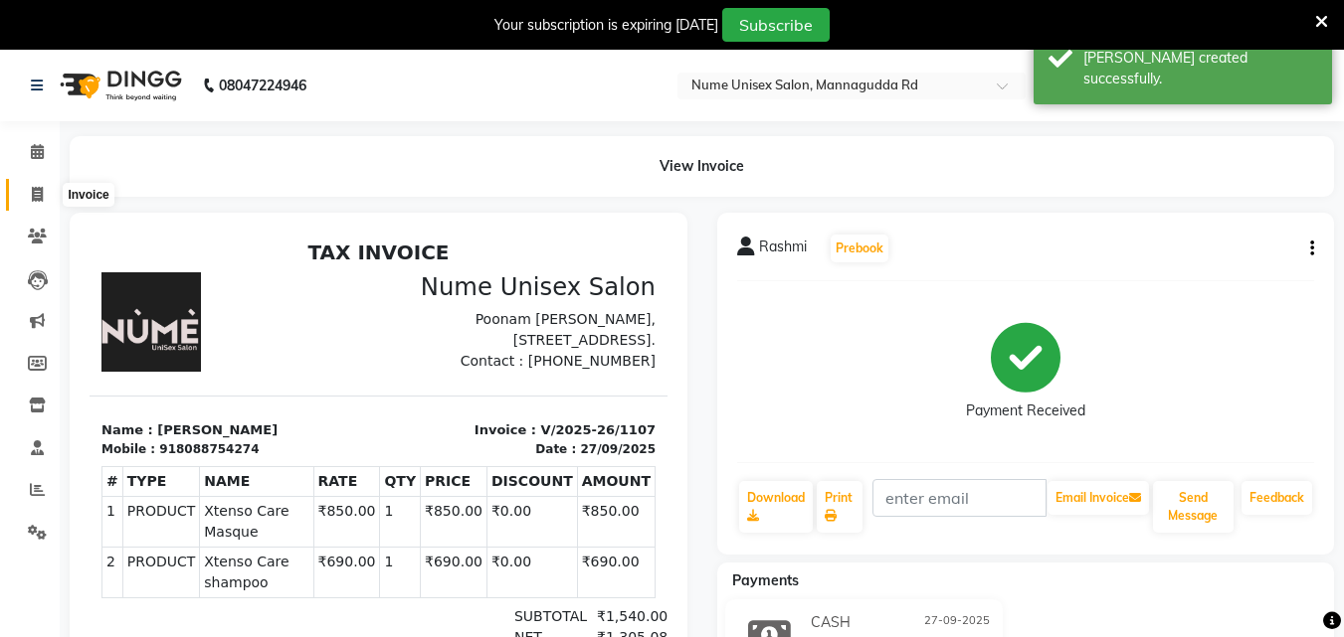
click at [39, 199] on icon at bounding box center [37, 194] width 11 height 15
select select "service"
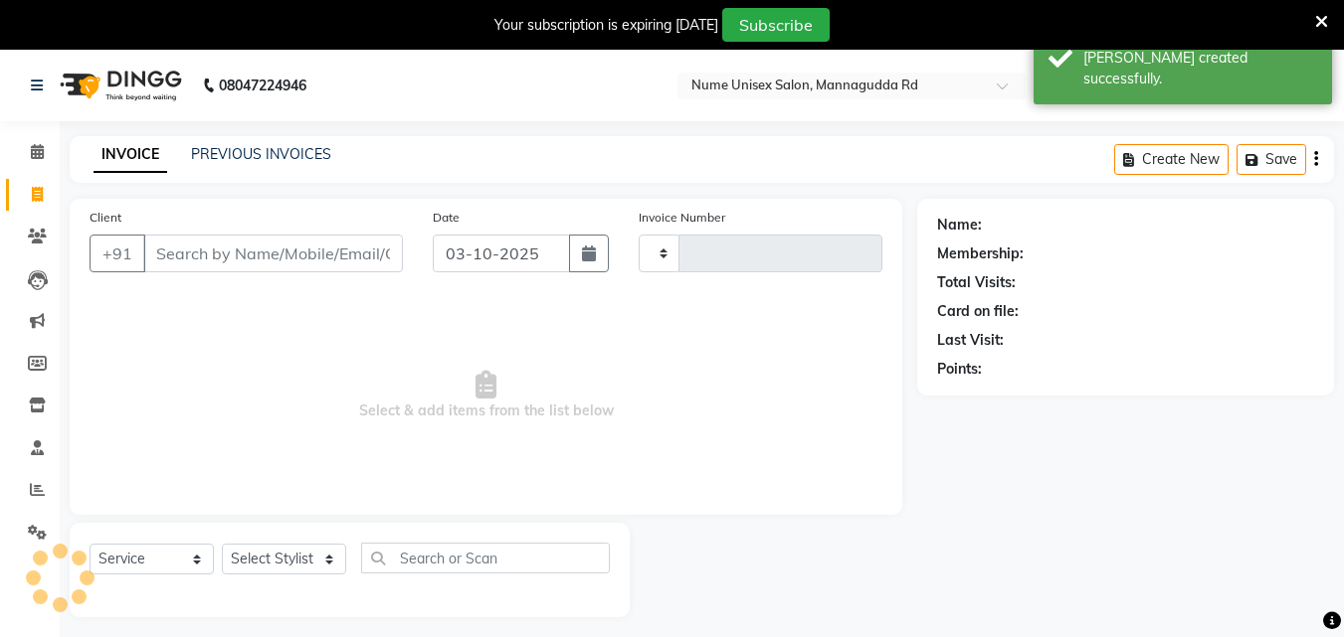
scroll to position [50, 0]
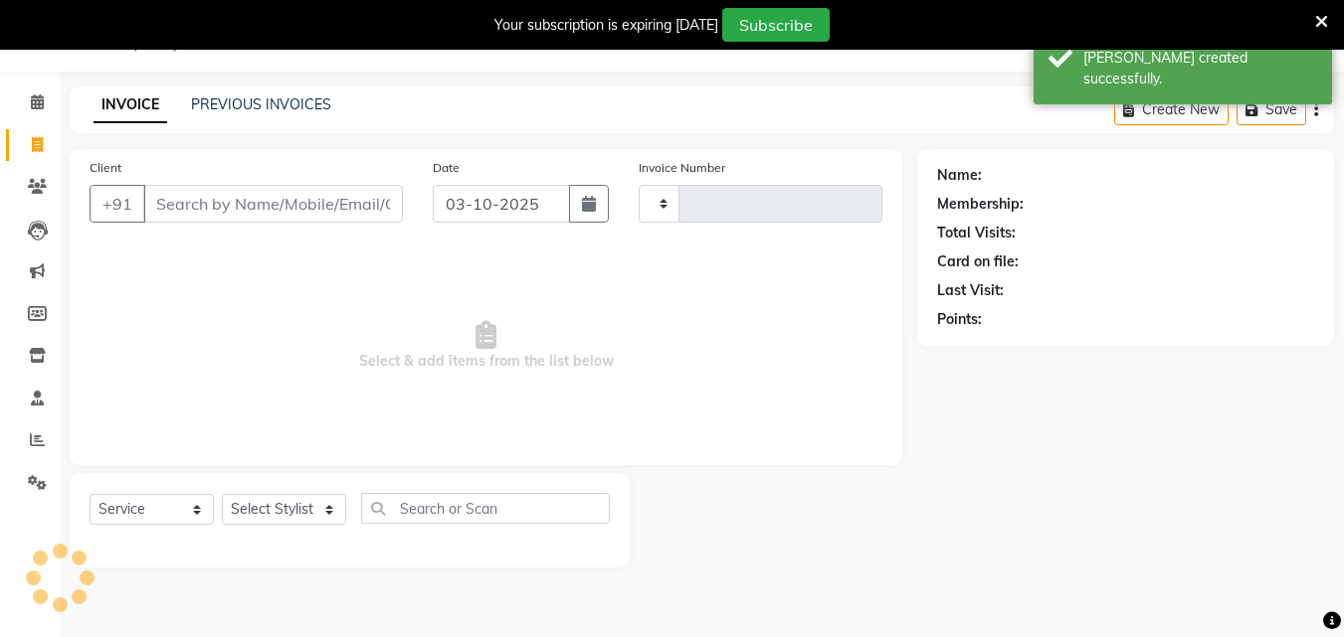
type input "1108"
select select "7047"
click at [334, 206] on input "Client" at bounding box center [273, 204] width 260 height 38
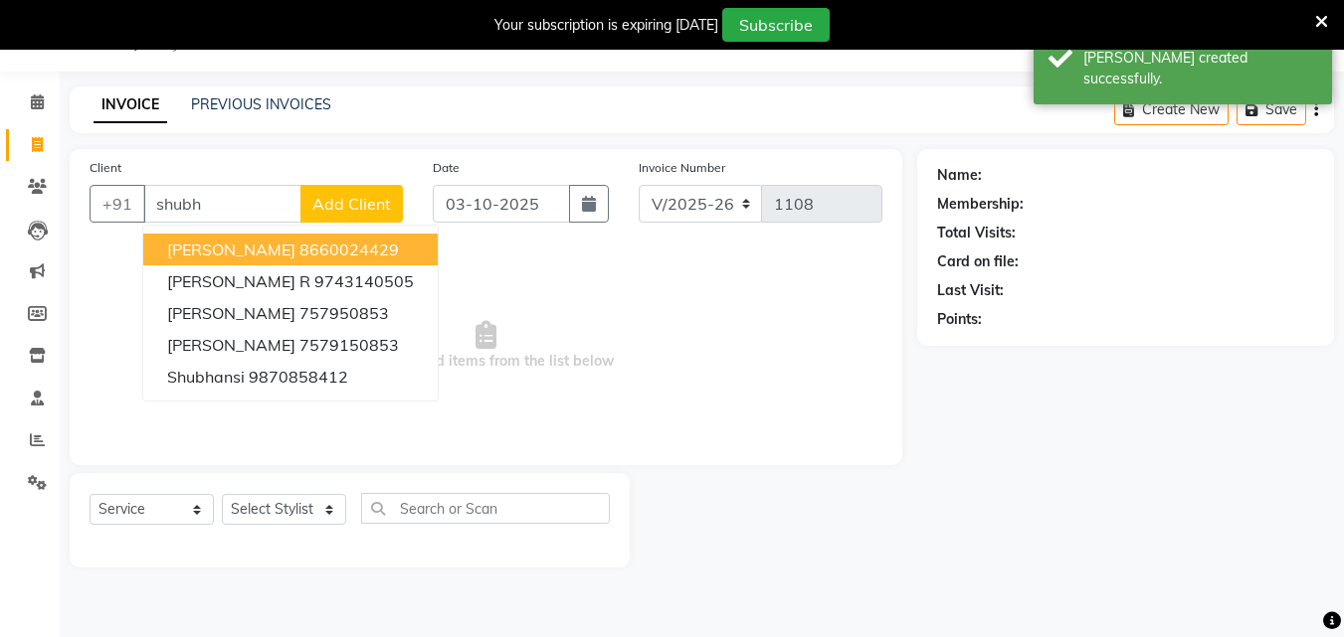
click at [336, 247] on button "Shubha 8660024429" at bounding box center [290, 250] width 294 height 32
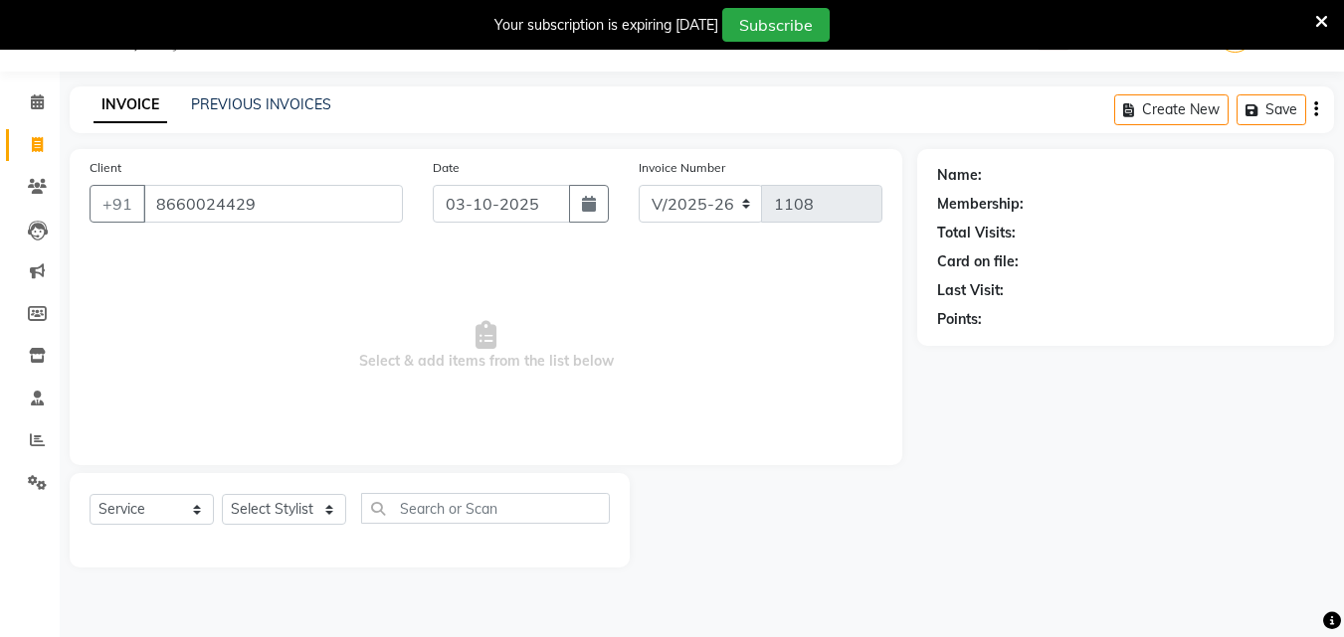
type input "8660024429"
click at [309, 513] on select "Select Stylist Admin [PERSON_NAME] [PERSON_NAME] S [PERSON_NAME] Mohd [PERSON_N…" at bounding box center [284, 509] width 124 height 31
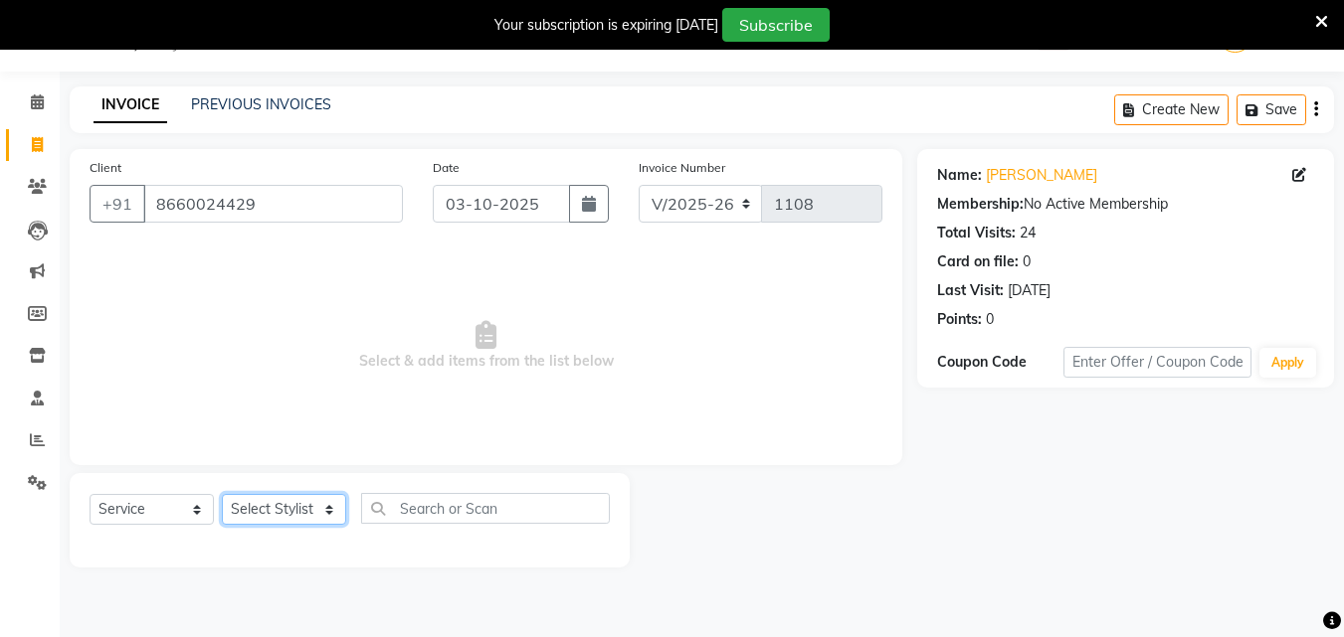
select select "70403"
click at [222, 494] on select "Select Stylist Admin [PERSON_NAME] [PERSON_NAME] S [PERSON_NAME] Mohd [PERSON_N…" at bounding box center [284, 509] width 124 height 31
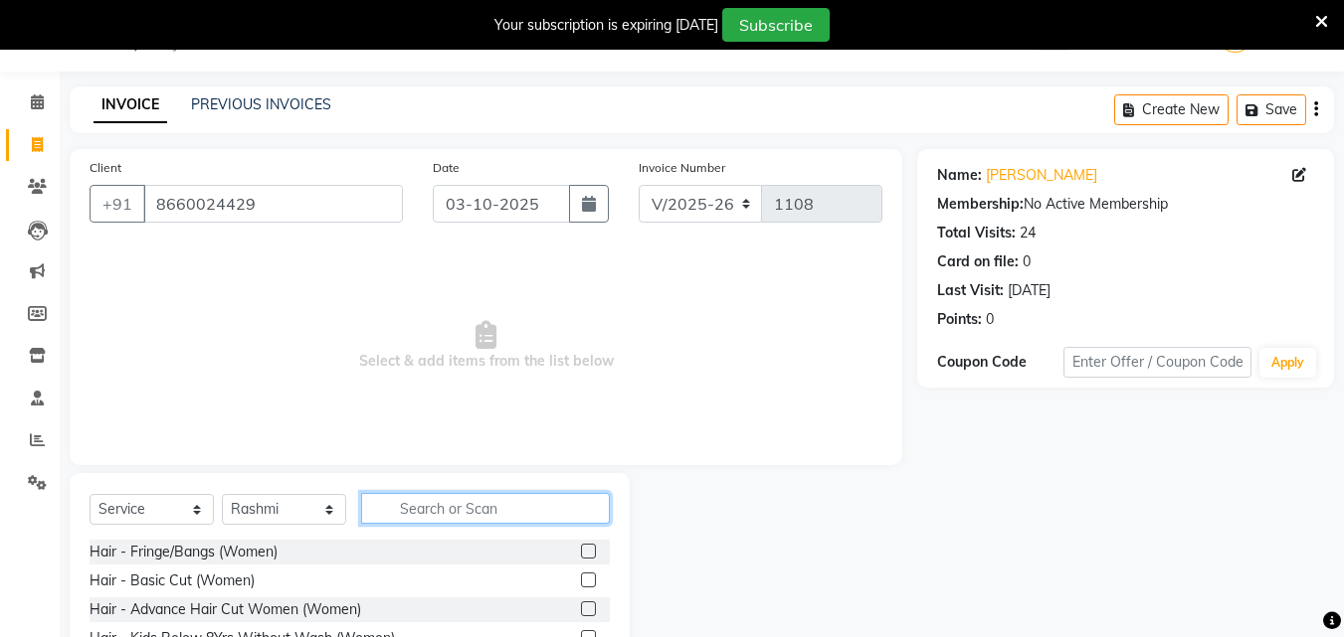
click at [417, 497] on input "text" at bounding box center [485, 508] width 249 height 31
type input "o"
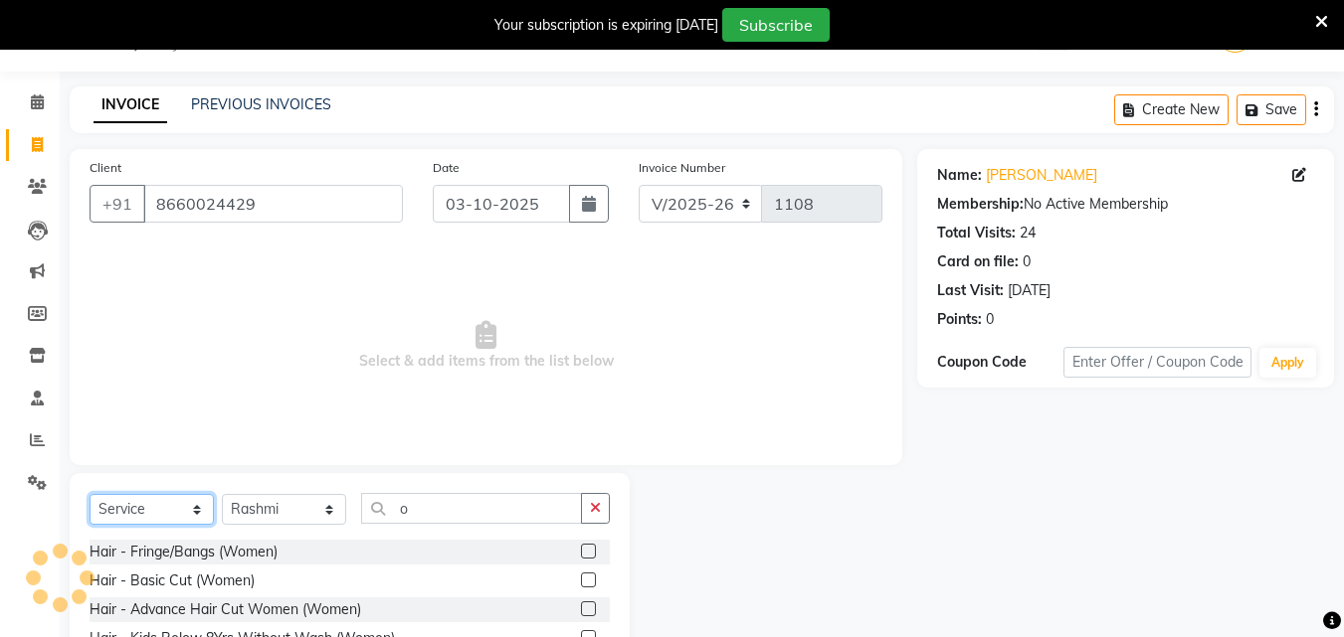
click at [178, 510] on select "Select Service Product Membership Package Voucher Prepaid Gift Card" at bounding box center [152, 509] width 124 height 31
select select "product"
click at [90, 494] on select "Select Service Product Membership Package Voucher Prepaid Gift Card" at bounding box center [152, 509] width 124 height 31
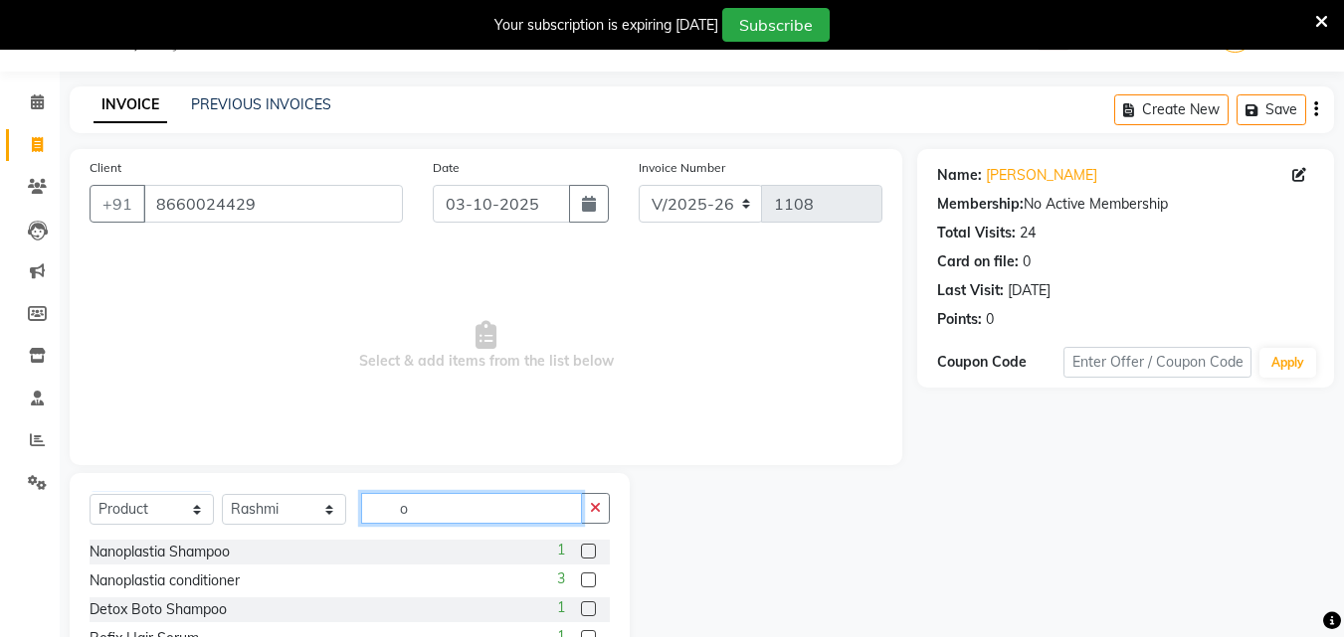
click at [456, 511] on input "o" at bounding box center [471, 508] width 221 height 31
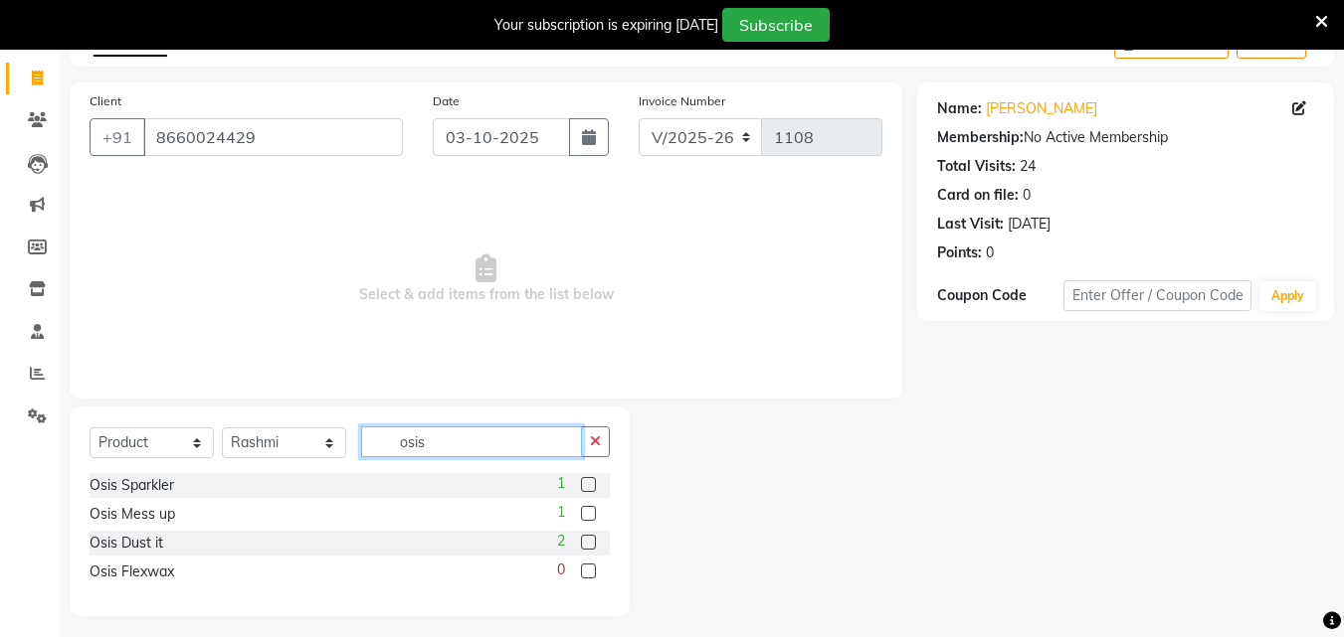
scroll to position [125, 0]
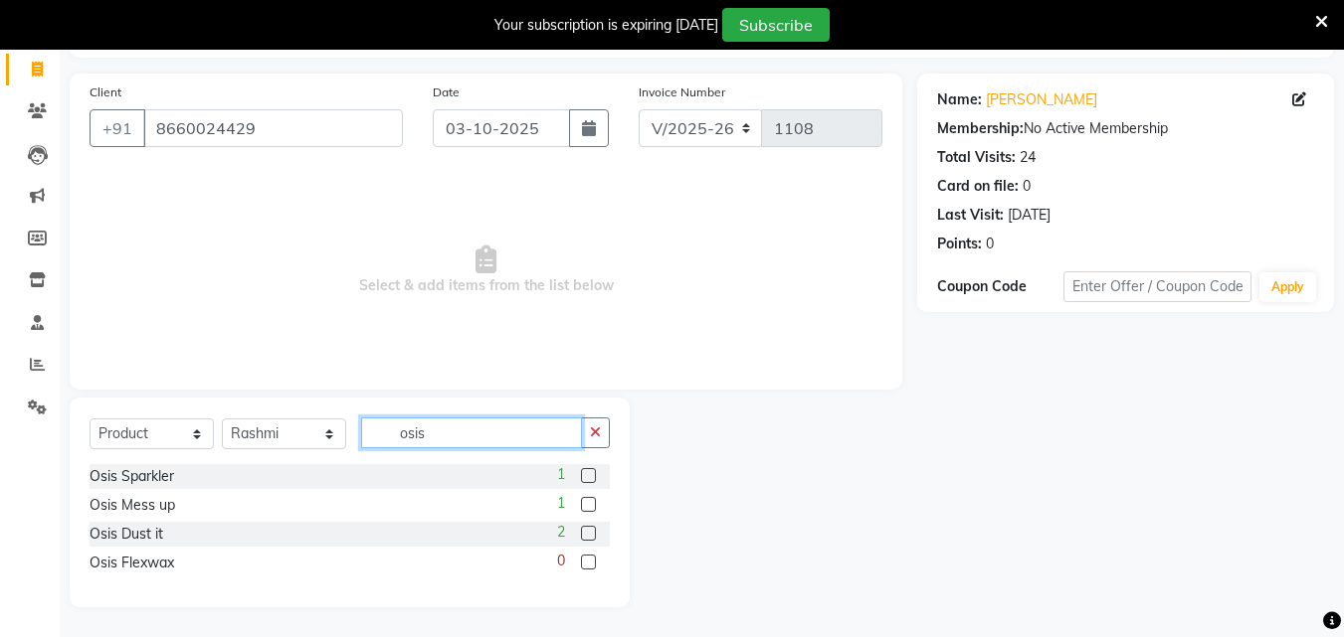
type input "osis"
click at [592, 532] on label at bounding box center [588, 533] width 15 height 15
click at [592, 532] on input "checkbox" at bounding box center [587, 534] width 13 height 13
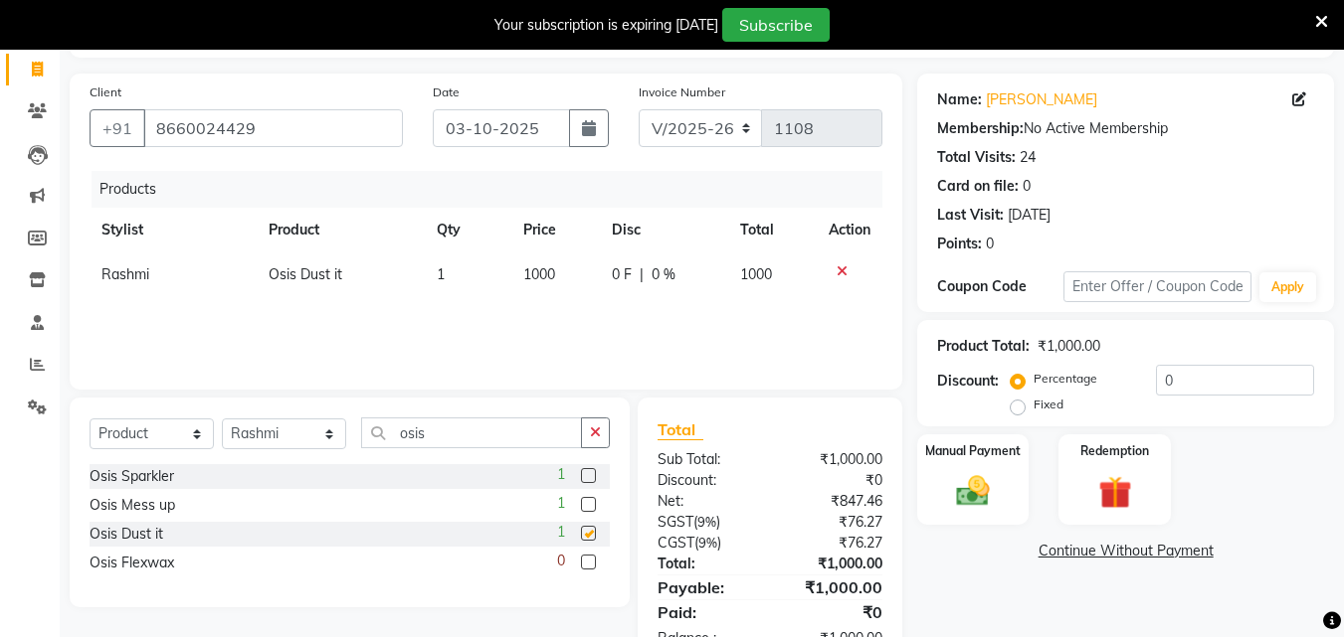
checkbox input "false"
click at [593, 503] on label at bounding box center [588, 504] width 15 height 15
click at [593, 503] on input "checkbox" at bounding box center [587, 505] width 13 height 13
checkbox input "false"
click at [840, 314] on icon at bounding box center [841, 316] width 11 height 14
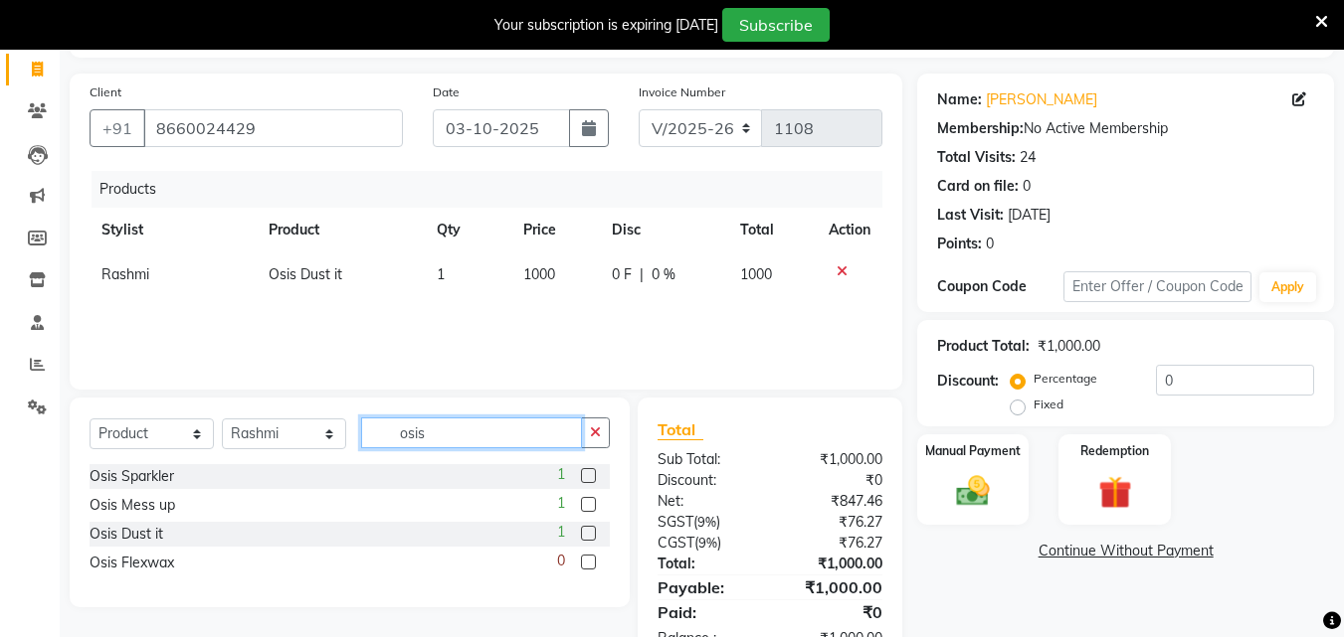
drag, startPoint x: 451, startPoint y: 436, endPoint x: 396, endPoint y: 453, distance: 57.6
click at [396, 453] on div "Select Service Product Membership Package Voucher Prepaid Gift Card Select Styl…" at bounding box center [350, 441] width 520 height 47
type input "colo"
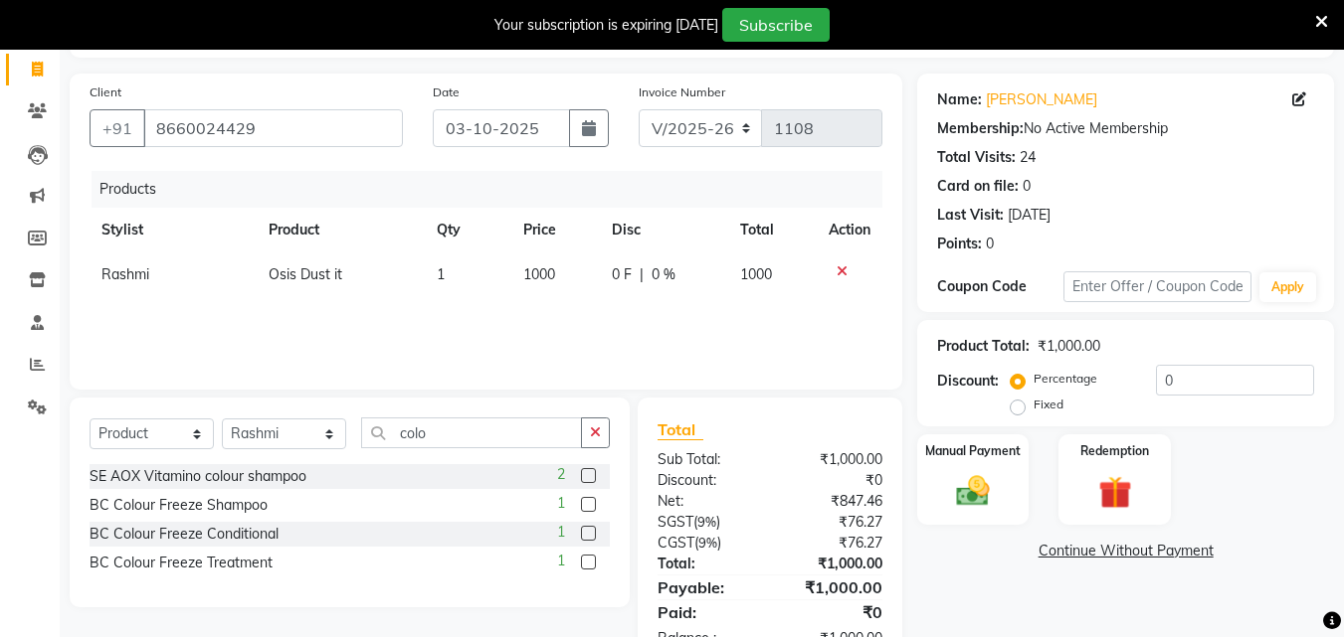
click at [588, 564] on label at bounding box center [588, 562] width 15 height 15
click at [588, 564] on input "checkbox" at bounding box center [587, 563] width 13 height 13
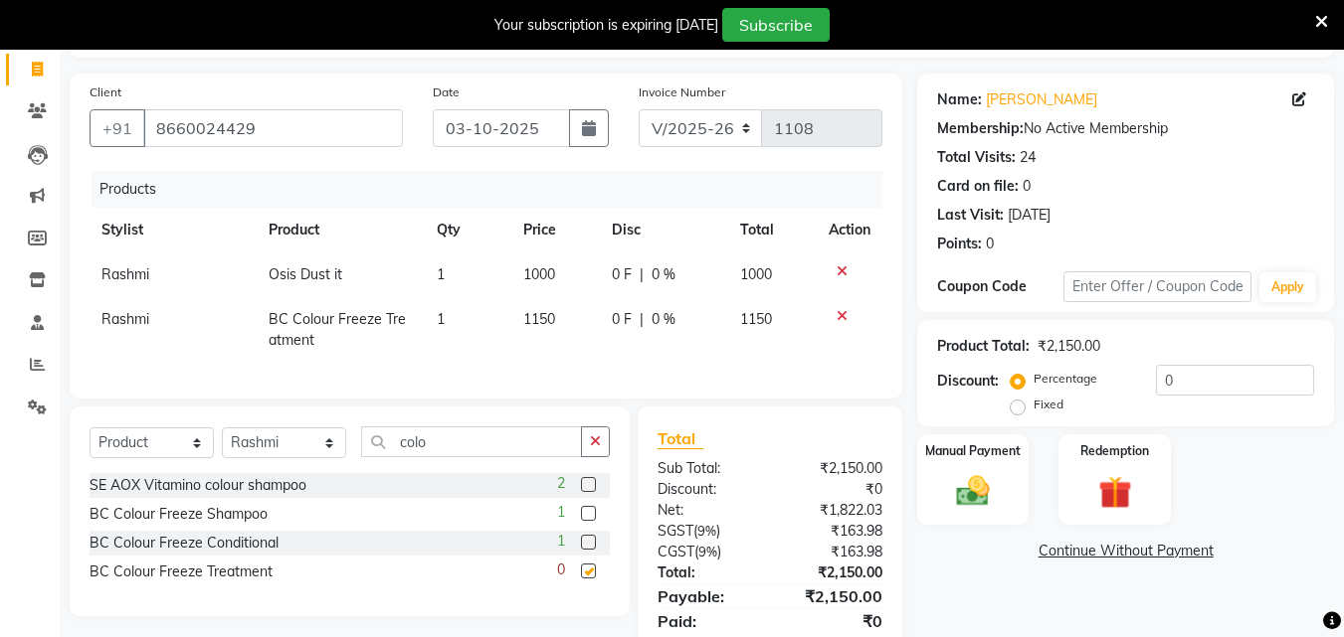
checkbox input "false"
drag, startPoint x: 453, startPoint y: 467, endPoint x: 358, endPoint y: 495, distance: 99.4
click at [358, 495] on div "Select Service Product Membership Package Voucher Prepaid Gift Card Select Styl…" at bounding box center [350, 512] width 560 height 210
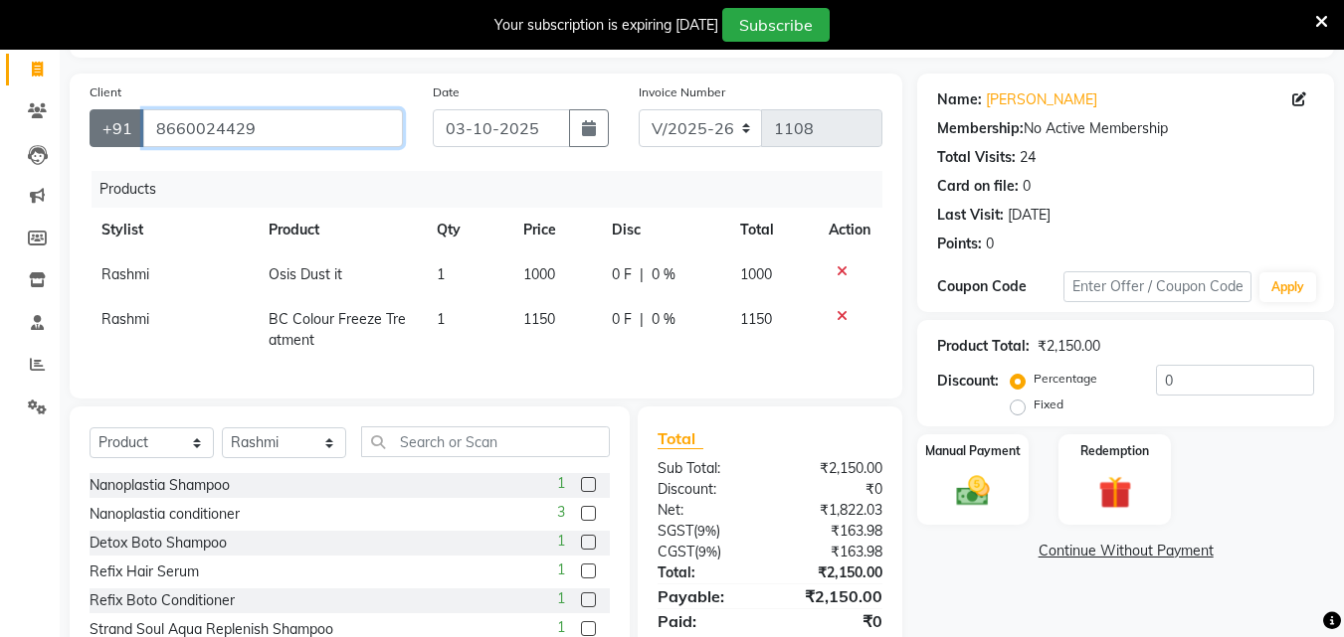
drag, startPoint x: 293, startPoint y: 121, endPoint x: 105, endPoint y: 115, distance: 188.1
click at [105, 115] on div "+91 8660024429" at bounding box center [246, 128] width 313 height 38
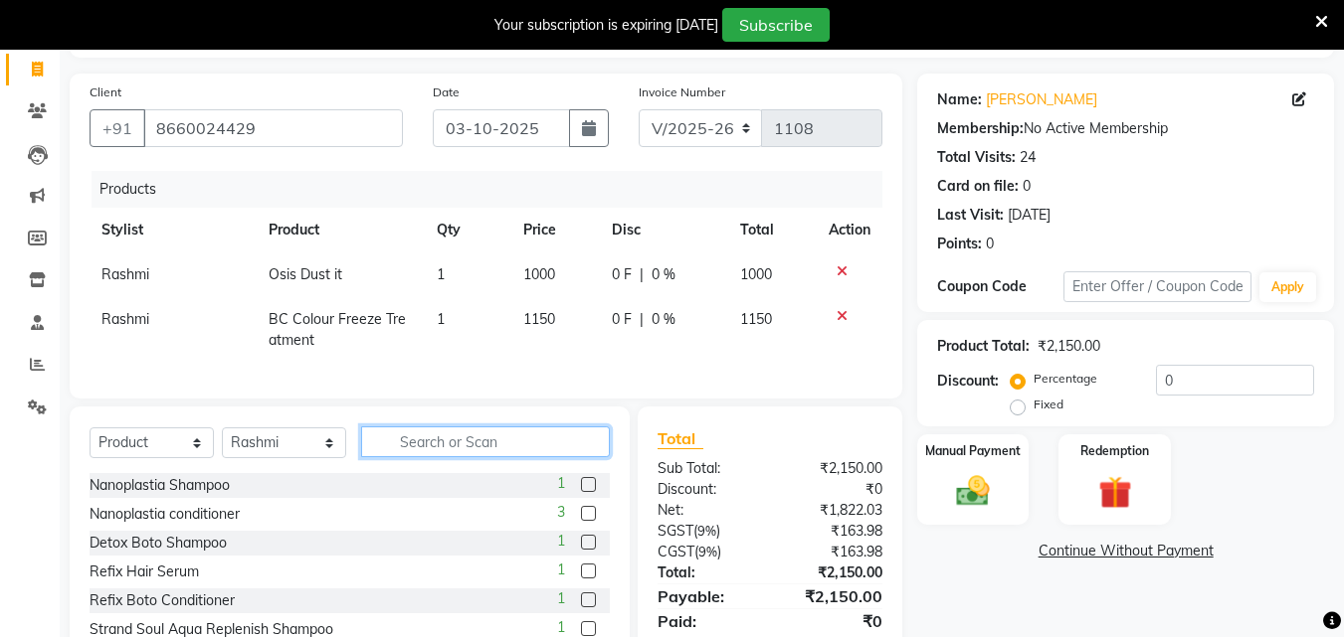
click at [460, 457] on input "text" at bounding box center [485, 442] width 249 height 31
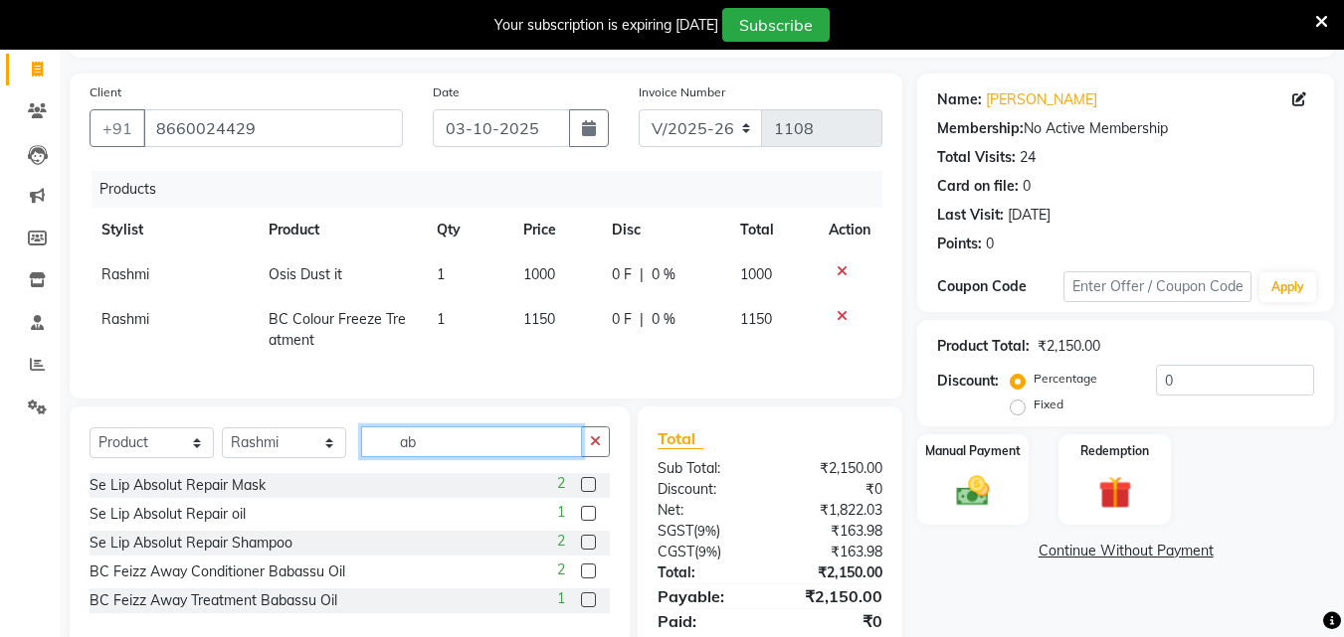
type input "a"
type input "r"
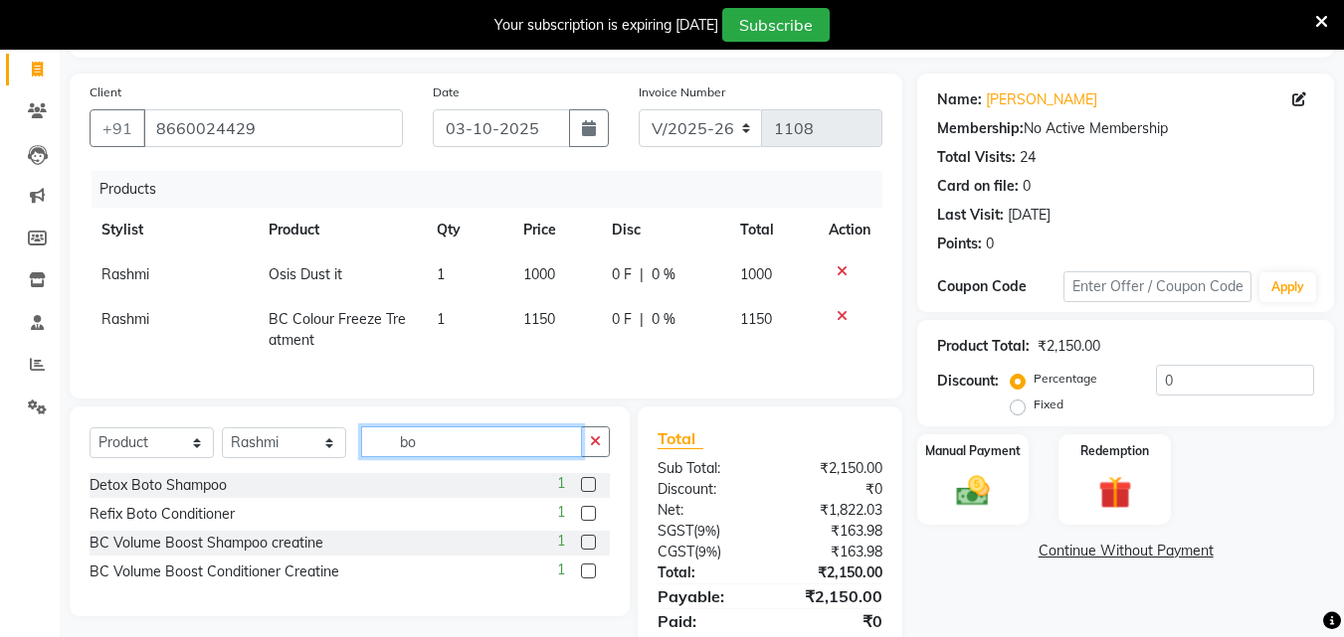
type input "b"
type input "osi"
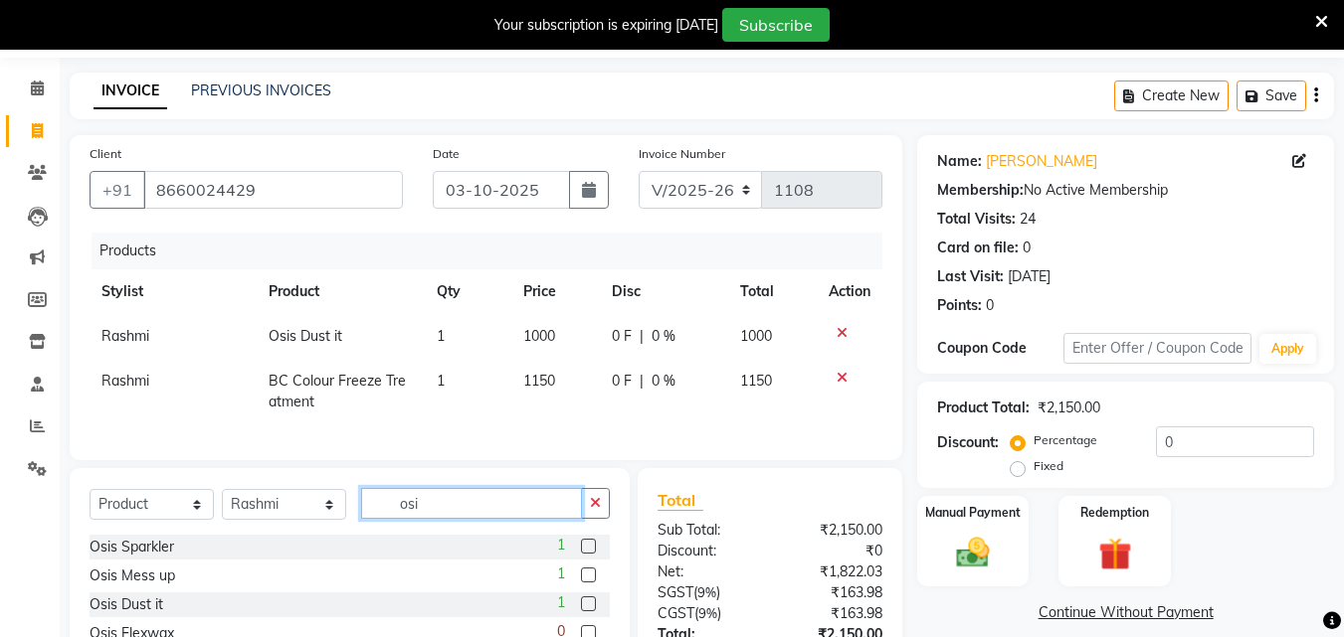
scroll to position [0, 0]
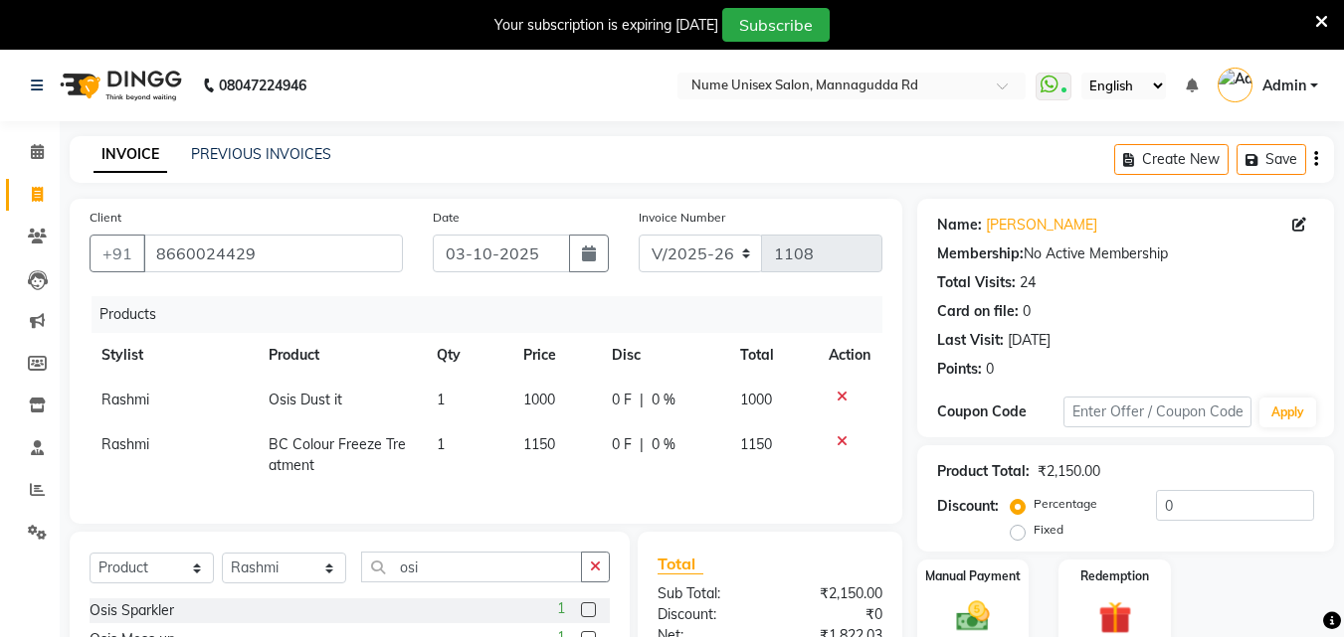
click at [261, 141] on div "INVOICE PREVIOUS INVOICES Create New Save" at bounding box center [702, 159] width 1264 height 47
click at [271, 149] on link "PREVIOUS INVOICES" at bounding box center [261, 154] width 140 height 18
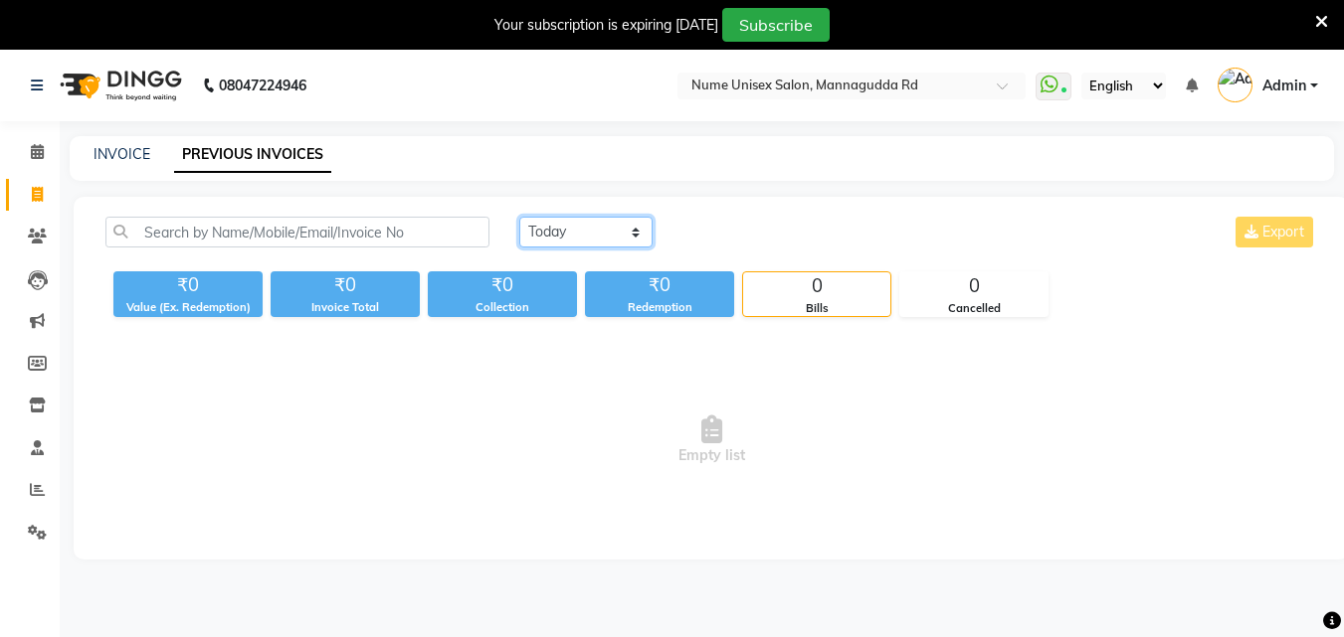
click at [595, 222] on select "[DATE] [DATE] Custom Range" at bounding box center [585, 232] width 133 height 31
select select "range"
click at [519, 217] on select "[DATE] [DATE] Custom Range" at bounding box center [585, 232] width 133 height 31
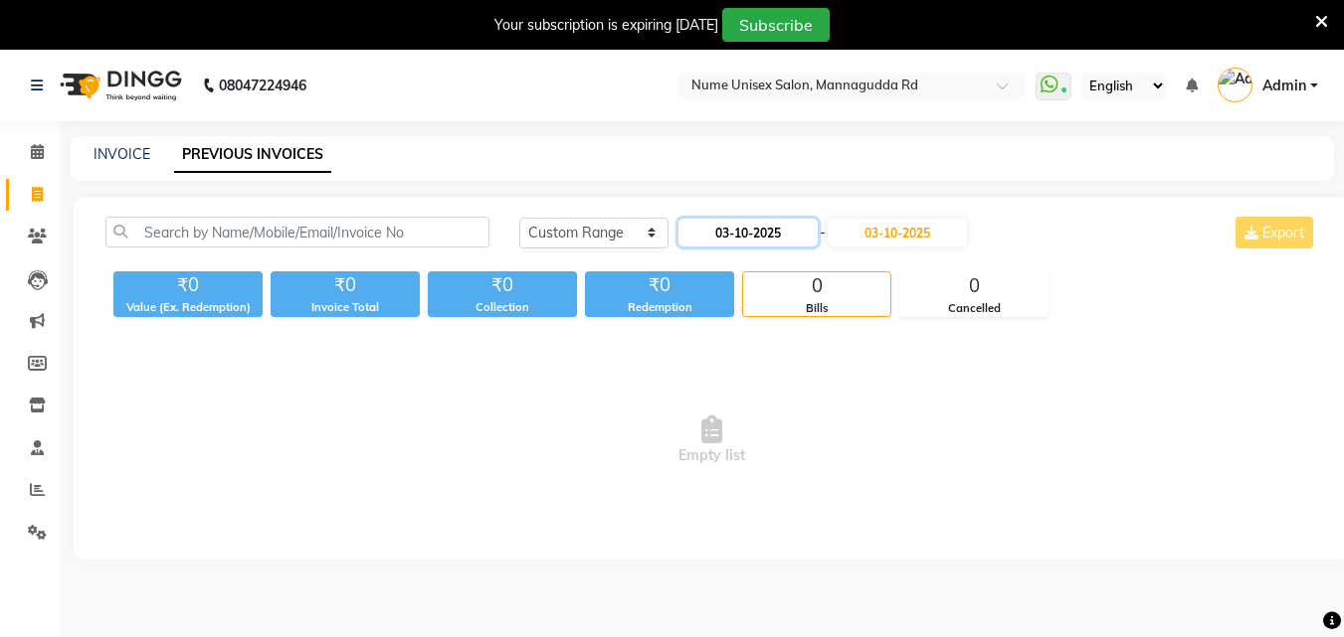
click at [749, 232] on input "03-10-2025" at bounding box center [747, 233] width 139 height 28
select select "10"
select select "2025"
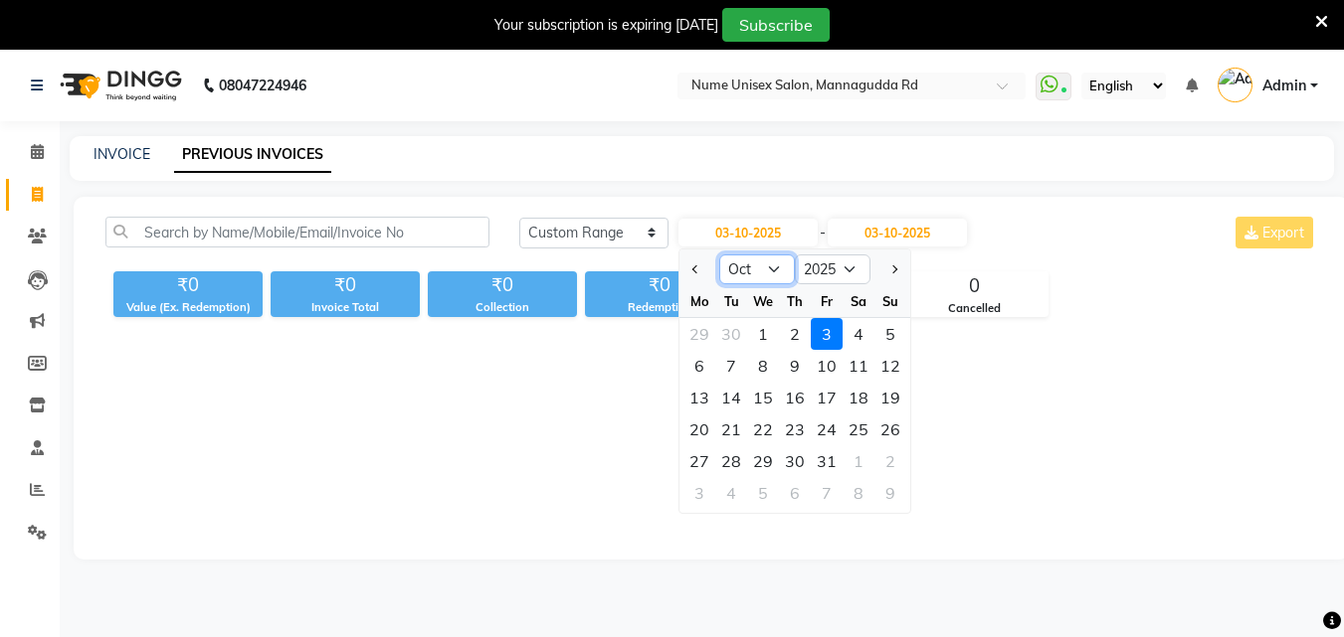
click at [755, 277] on select "Jan Feb Mar Apr May Jun [DATE] Aug Sep Oct Nov Dec" at bounding box center [757, 270] width 76 height 30
select select "8"
click at [719, 255] on select "Jan Feb Mar Apr May Jun [DATE] Aug Sep Oct Nov Dec" at bounding box center [757, 270] width 76 height 30
click at [803, 453] on div "28" at bounding box center [795, 462] width 32 height 32
type input "28-08-2025"
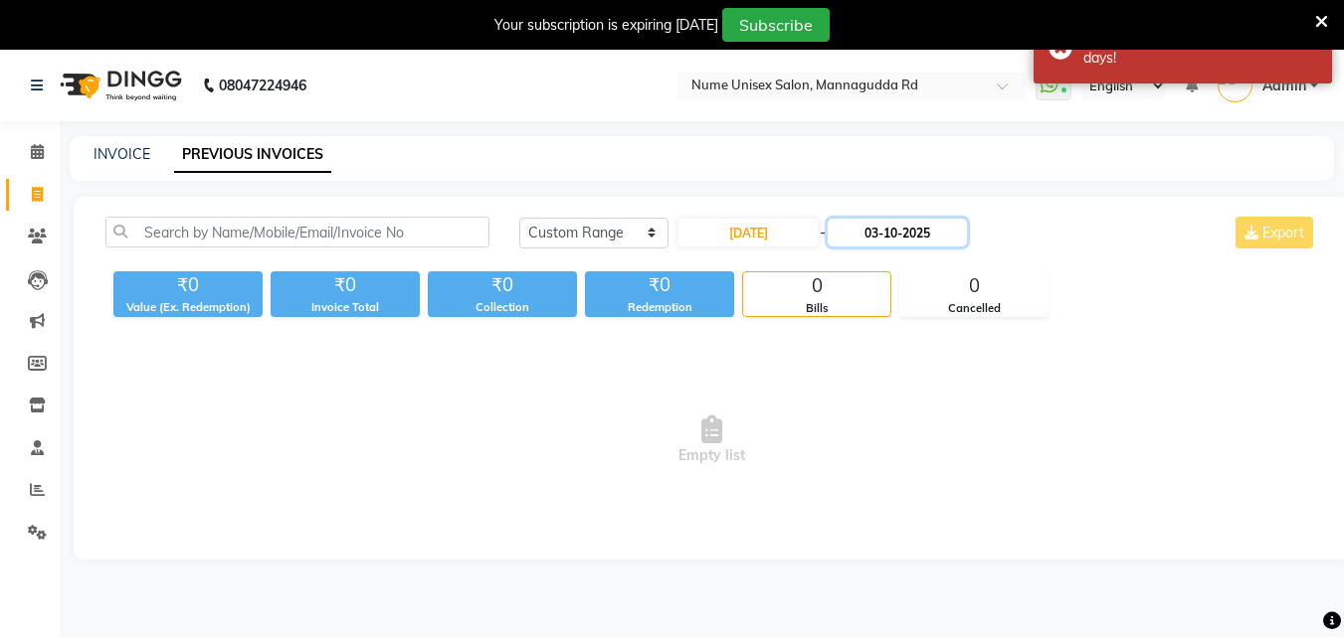
click at [903, 232] on input "03-10-2025" at bounding box center [896, 233] width 139 height 28
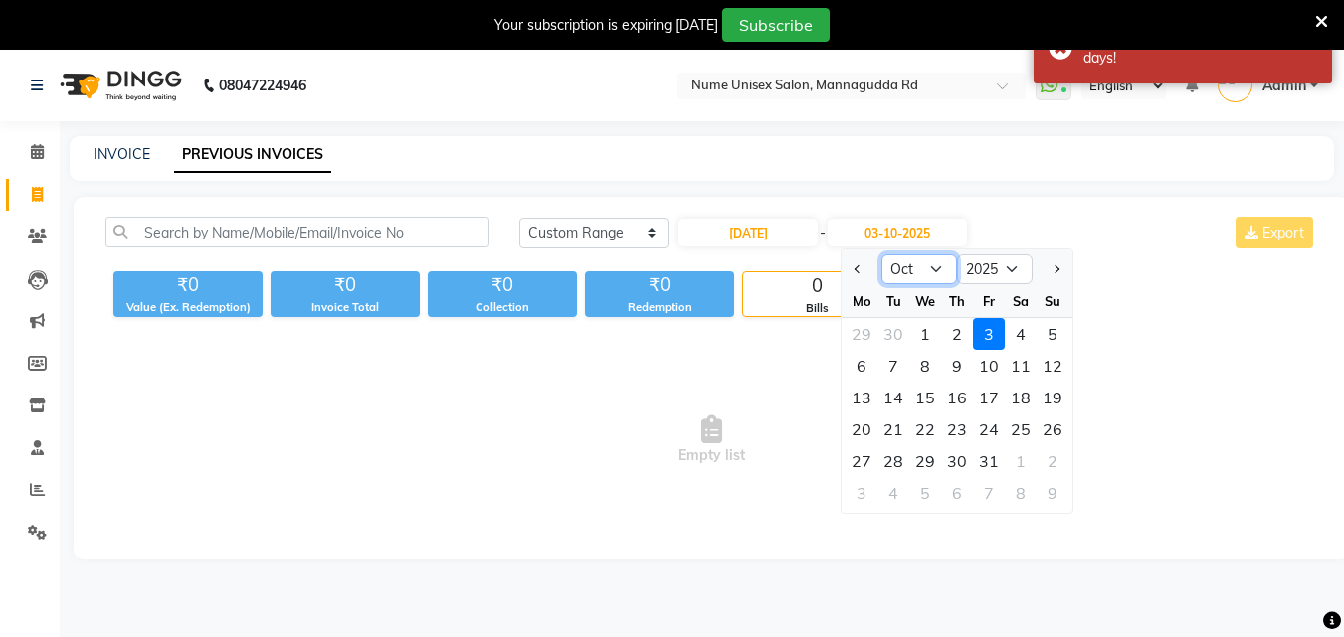
click at [905, 274] on select "Aug Sep Oct Nov Dec" at bounding box center [919, 270] width 76 height 30
select select "8"
click at [881, 255] on select "Aug Sep Oct Nov Dec" at bounding box center [919, 270] width 76 height 30
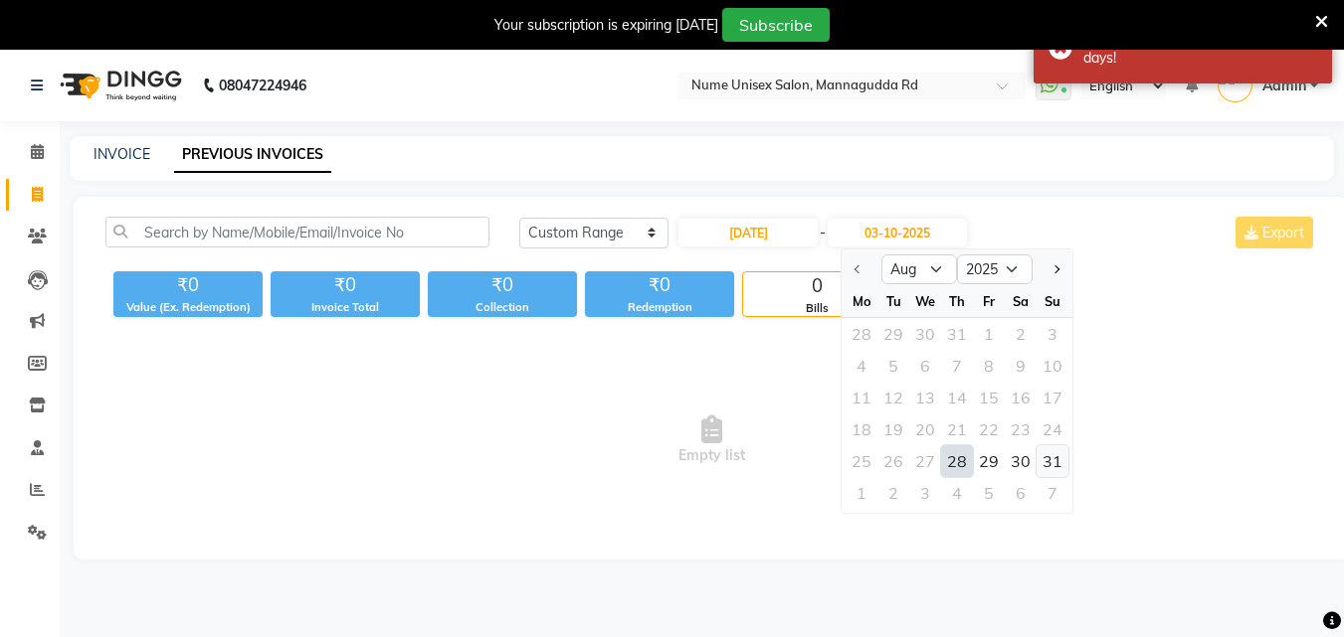
click at [1051, 466] on div "31" at bounding box center [1052, 462] width 32 height 32
type input "31-08-2025"
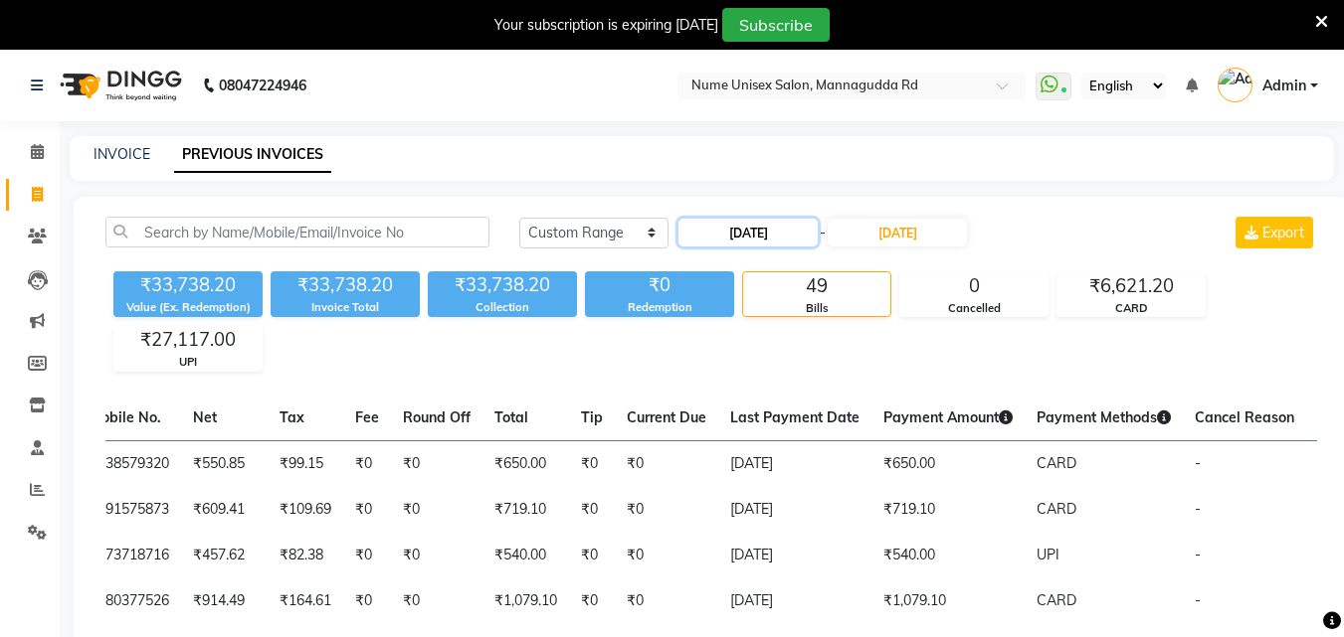
click at [770, 231] on input "28-08-2025" at bounding box center [747, 233] width 139 height 28
select select "8"
select select "2025"
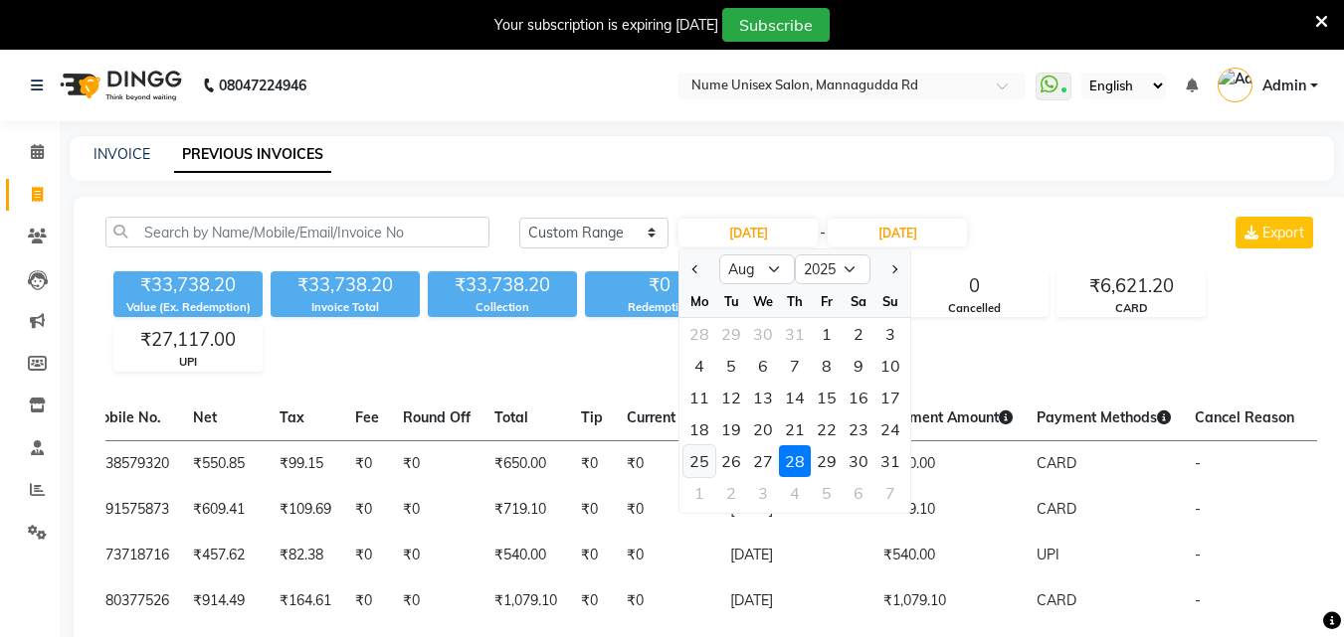
click at [688, 465] on div "25" at bounding box center [699, 462] width 32 height 32
type input "25-08-2025"
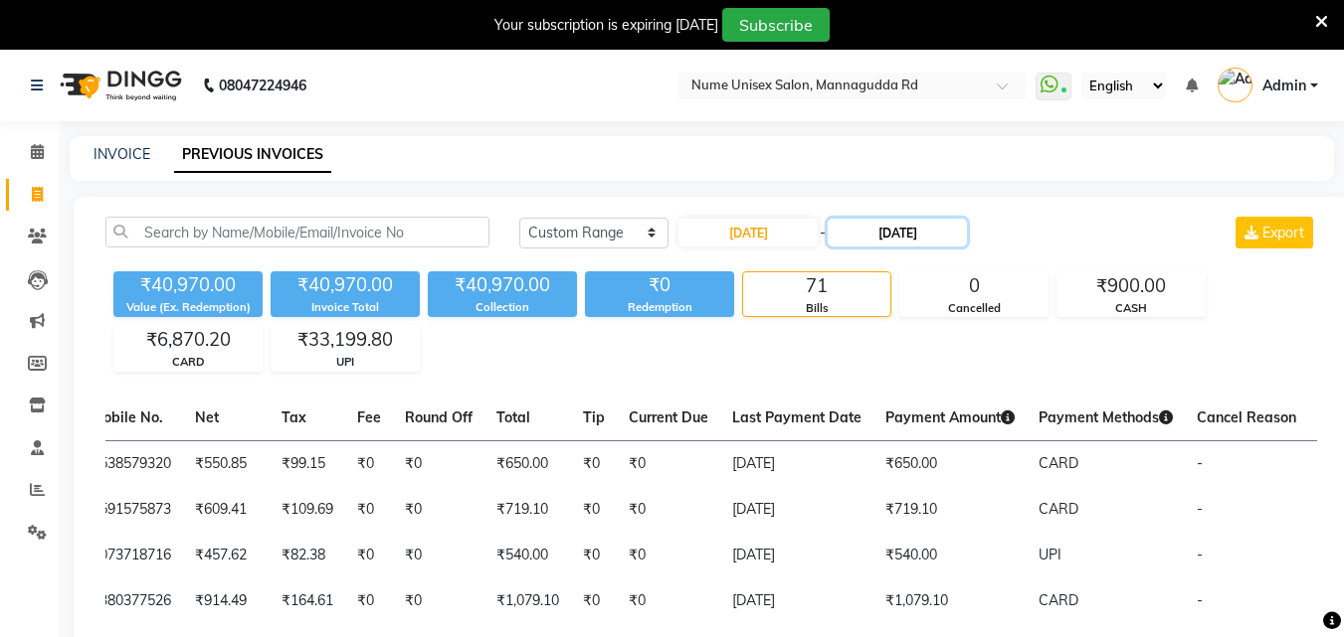
click at [909, 233] on input "31-08-2025" at bounding box center [896, 233] width 139 height 28
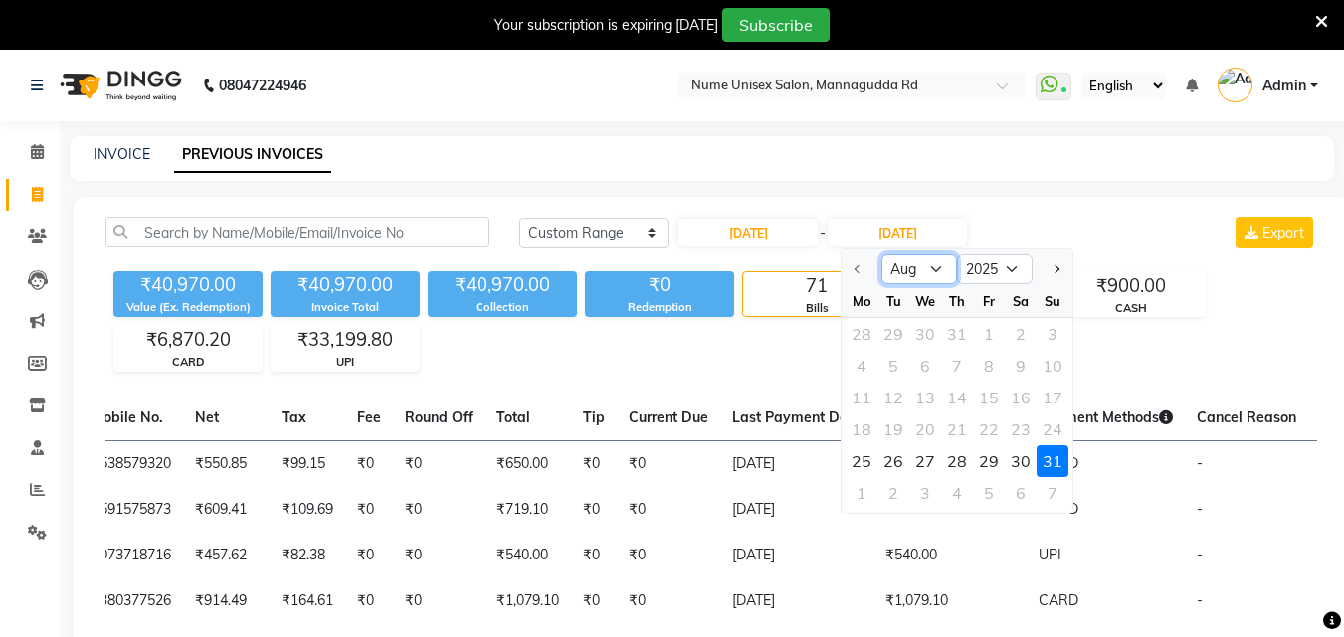
click at [937, 267] on select "Aug Sep Oct Nov Dec" at bounding box center [919, 270] width 76 height 30
select select "9"
click at [881, 255] on select "Aug Sep Oct Nov Dec" at bounding box center [919, 270] width 76 height 30
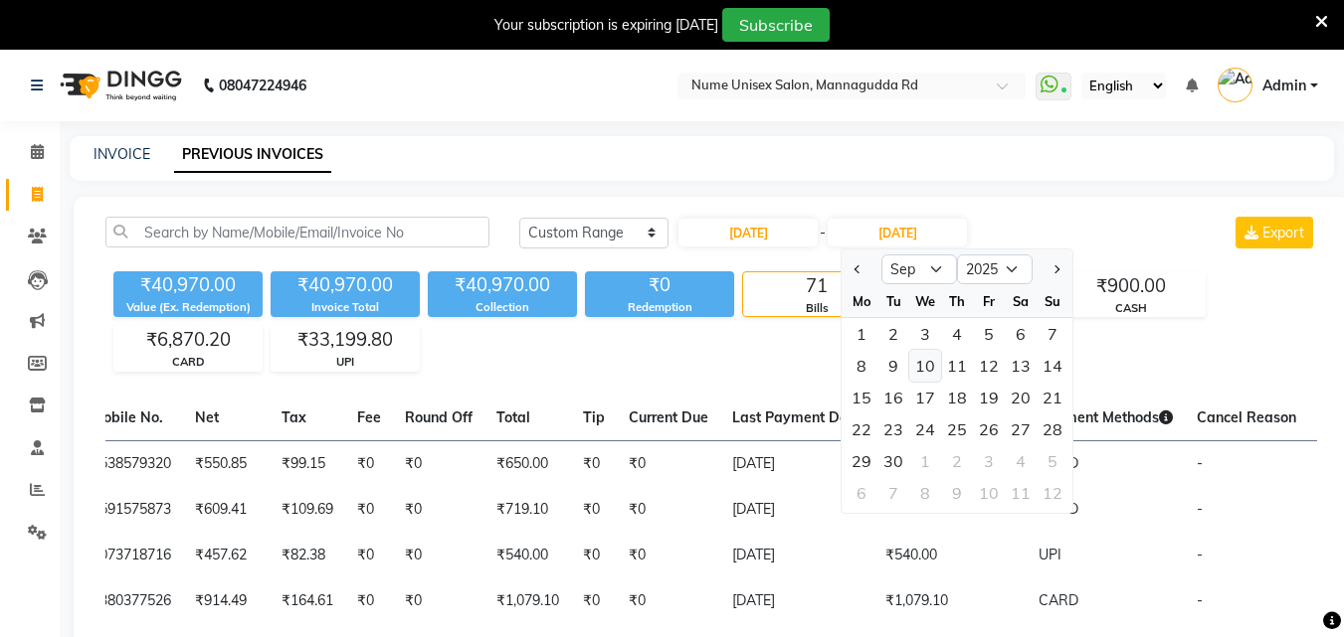
click at [922, 358] on div "10" at bounding box center [925, 366] width 32 height 32
type input "10-09-2025"
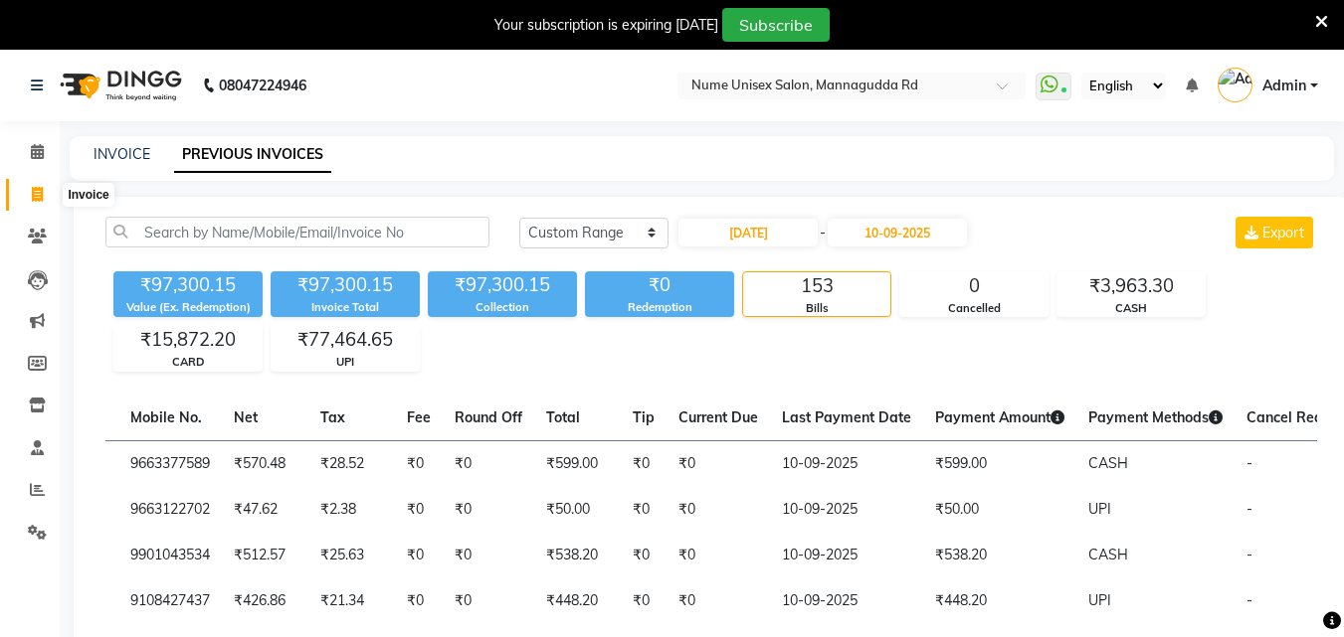
click at [32, 189] on icon at bounding box center [37, 194] width 11 height 15
select select "service"
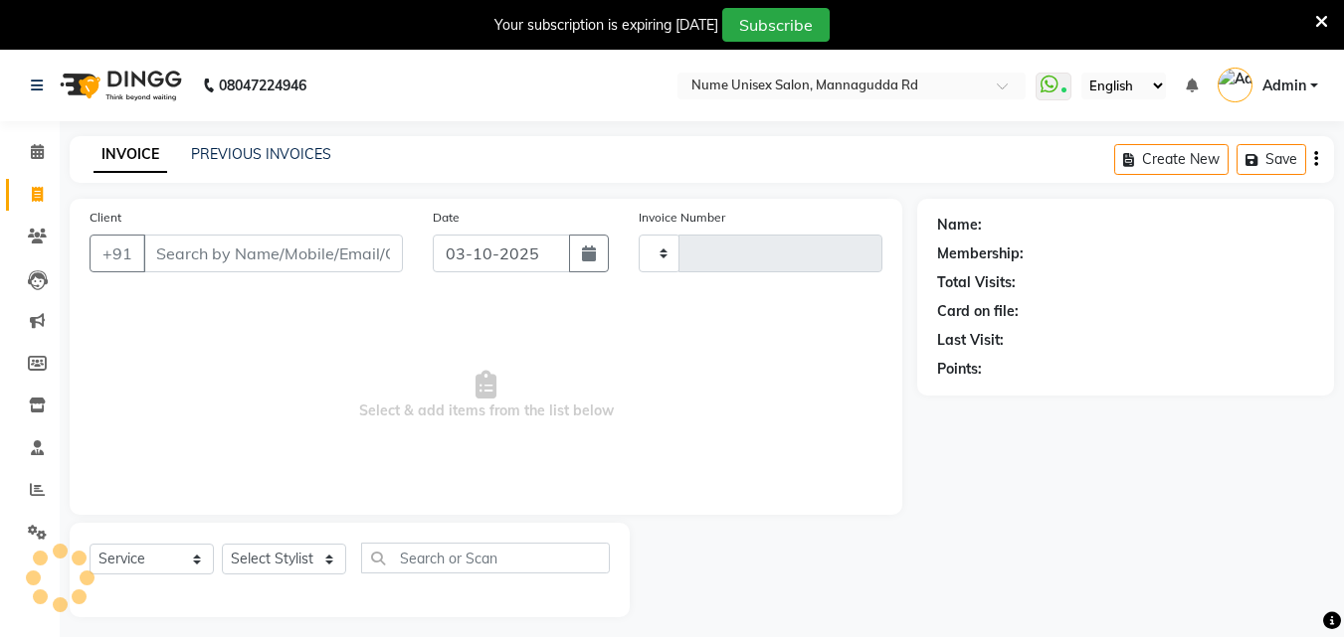
type input "1108"
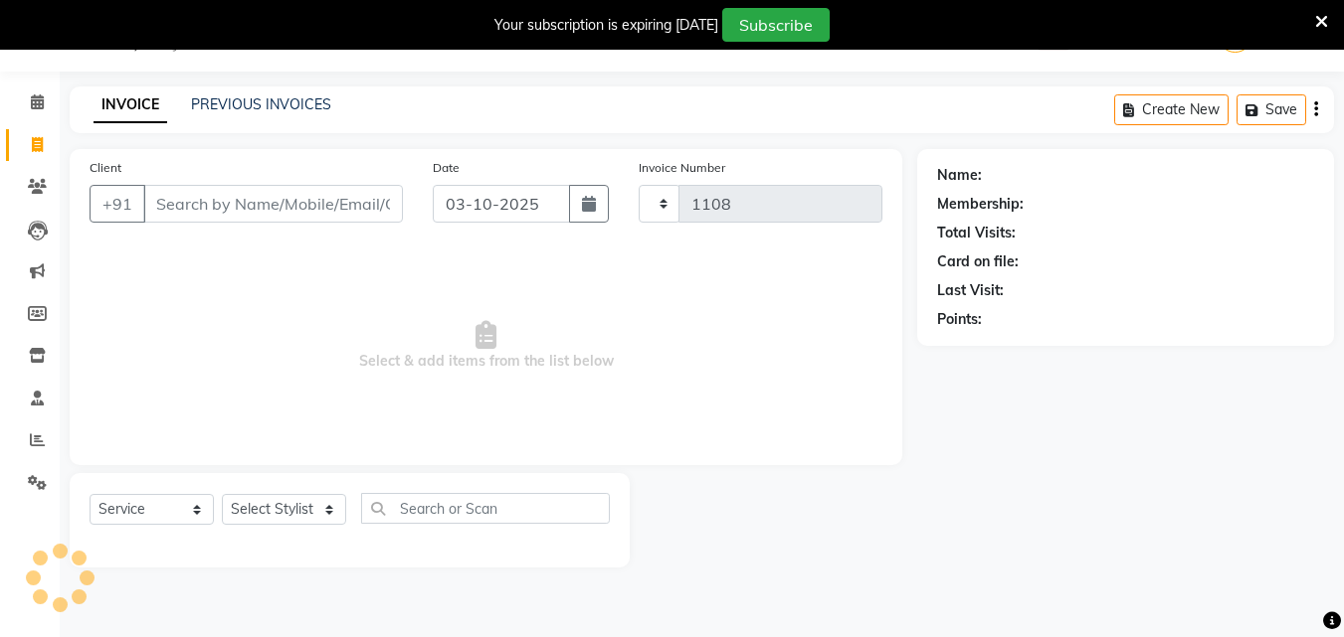
select select "7047"
click at [46, 186] on icon at bounding box center [37, 186] width 19 height 15
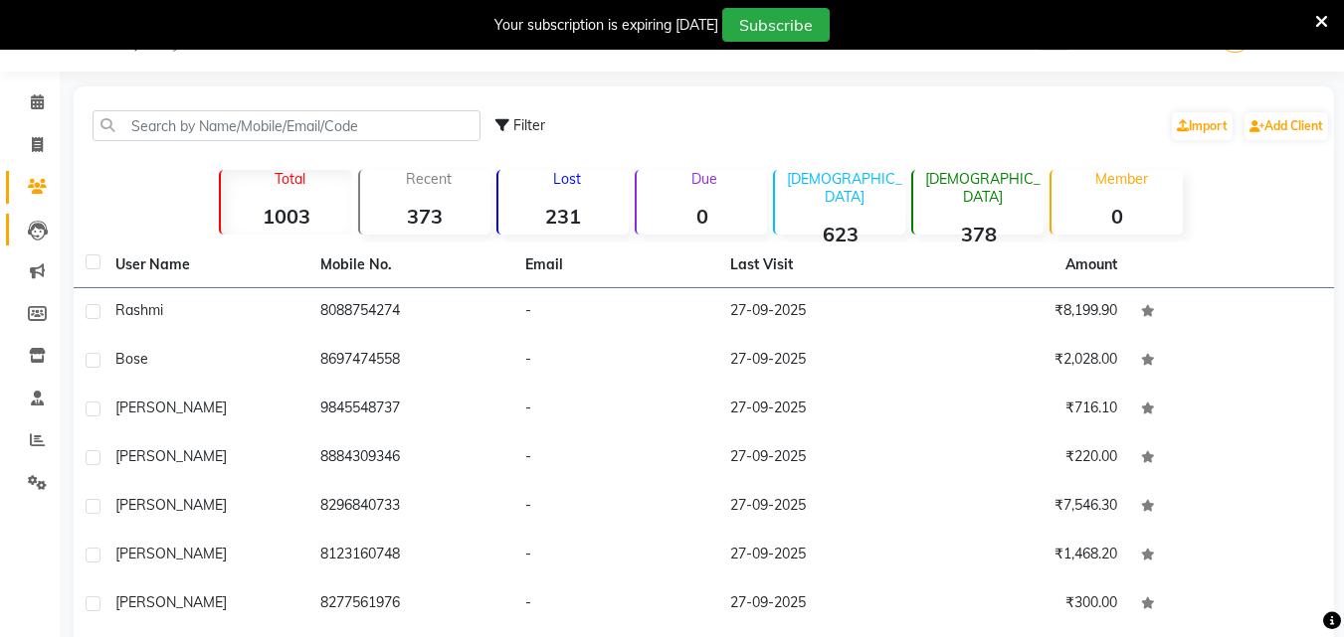
click at [48, 216] on link "Leads" at bounding box center [30, 230] width 48 height 33
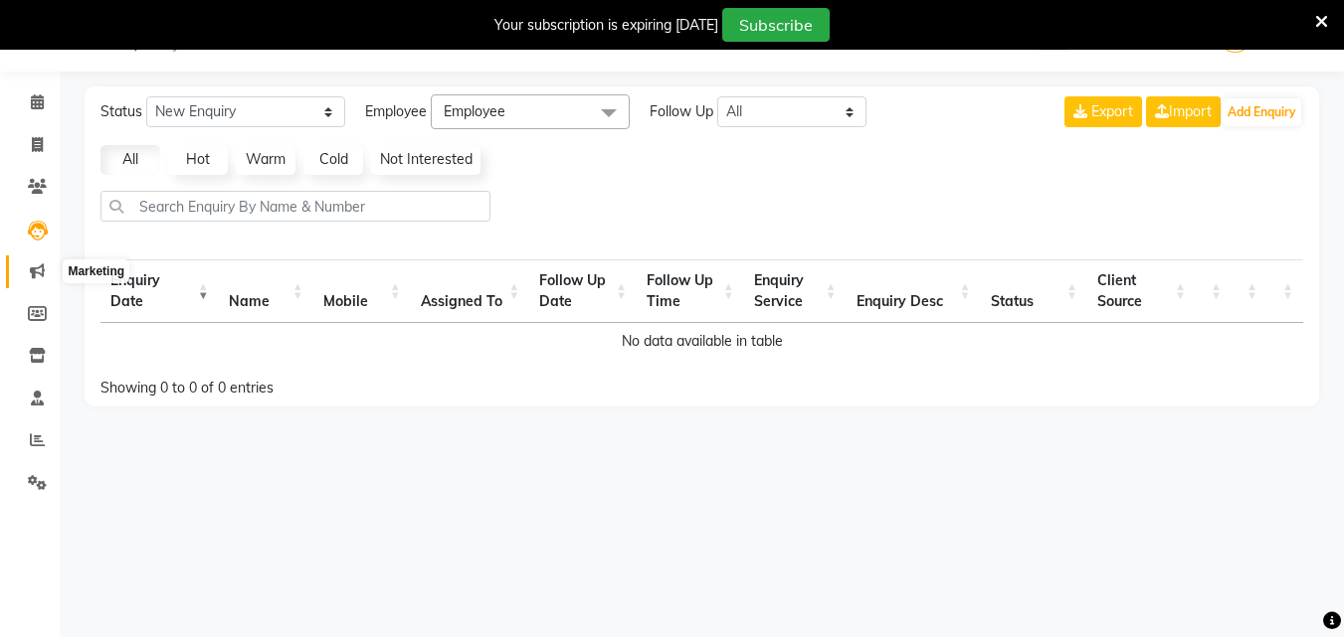
click at [41, 277] on icon at bounding box center [37, 271] width 15 height 15
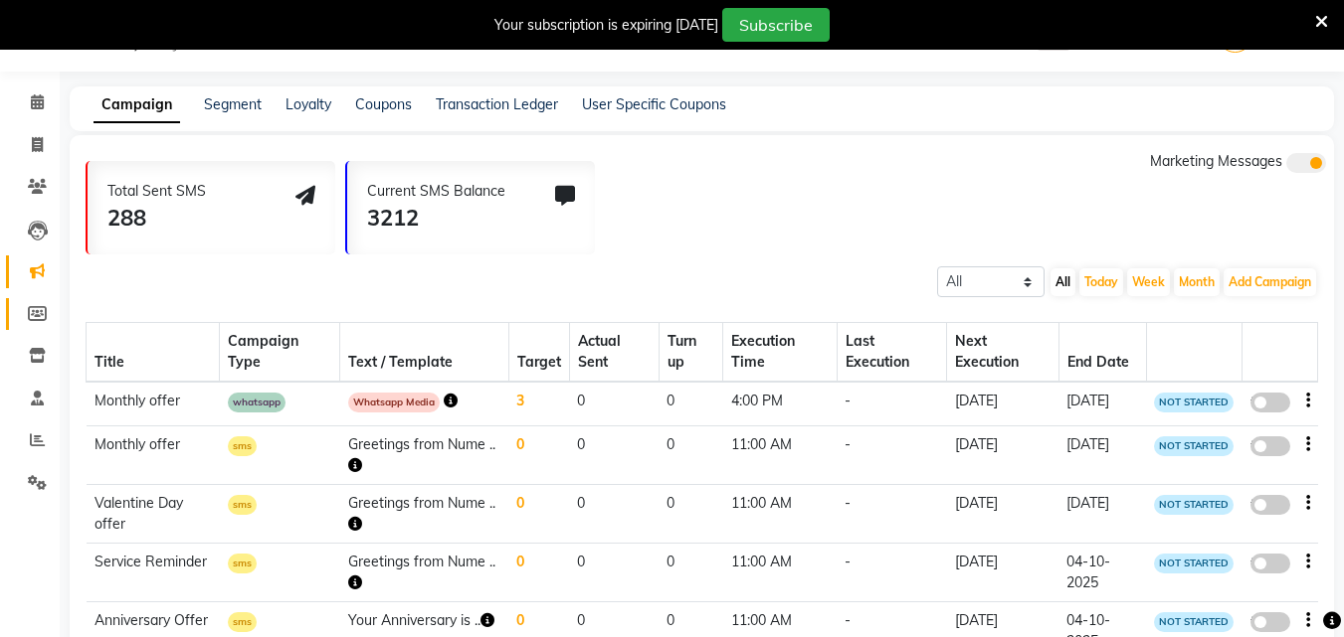
click at [33, 325] on link "Members" at bounding box center [30, 314] width 48 height 33
select select
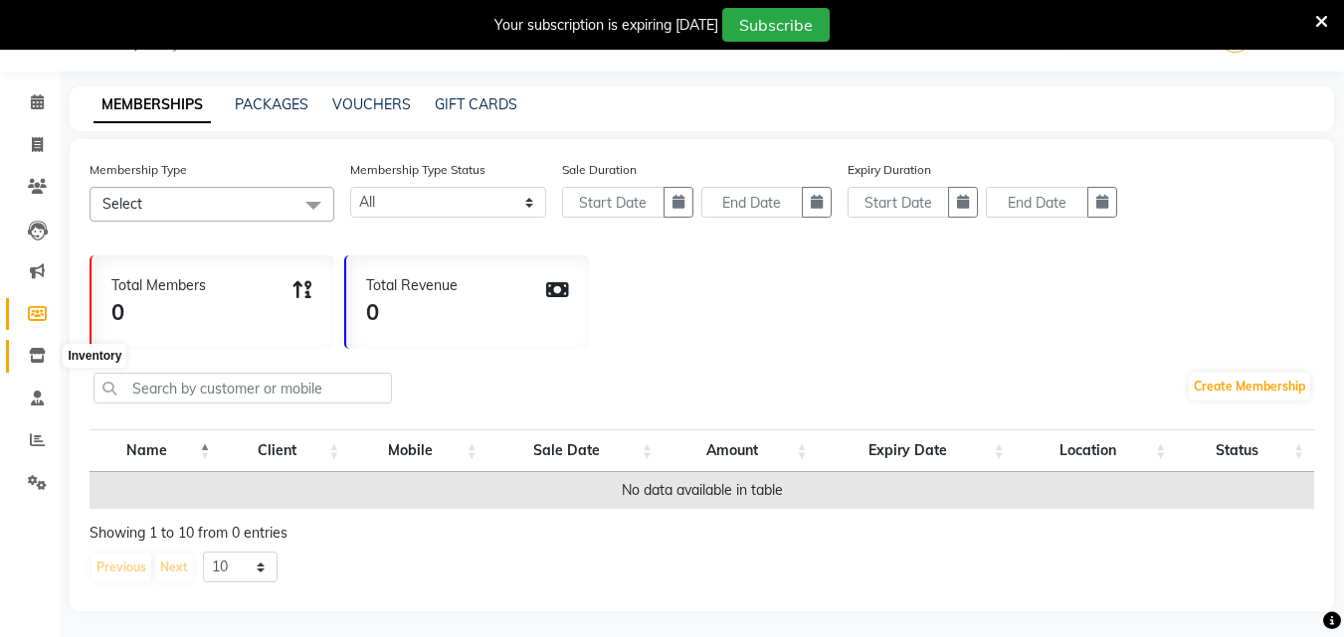
click at [32, 354] on icon at bounding box center [37, 355] width 17 height 15
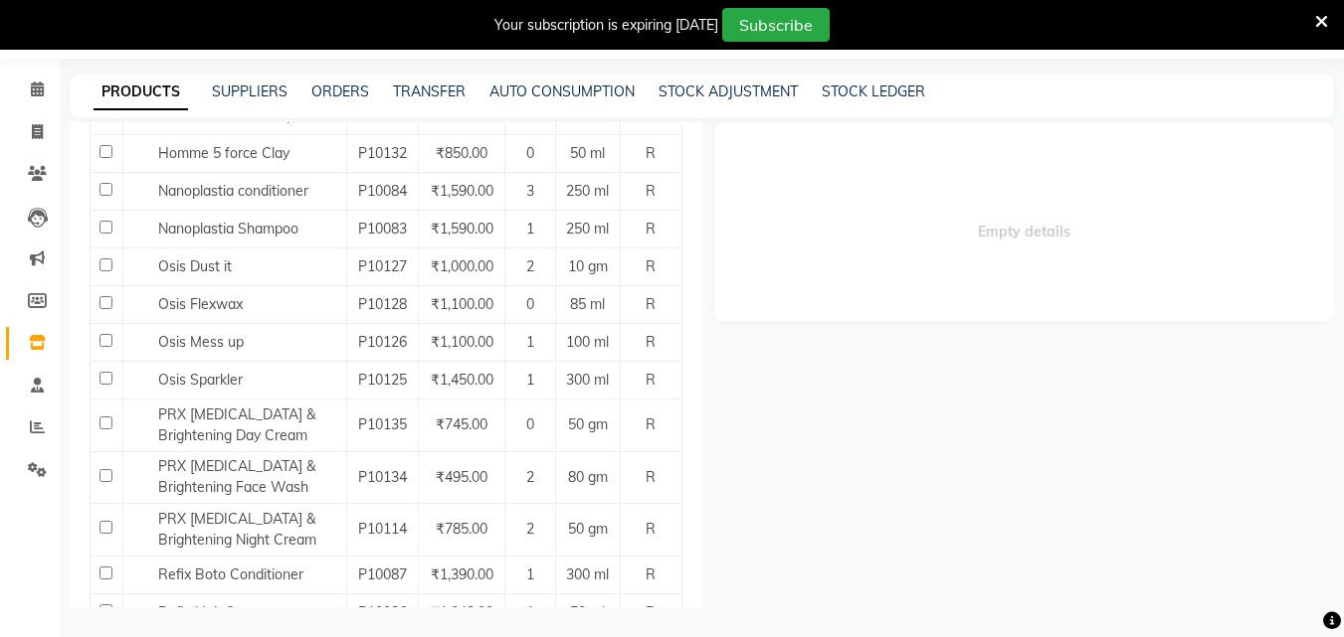
scroll to position [1293, 0]
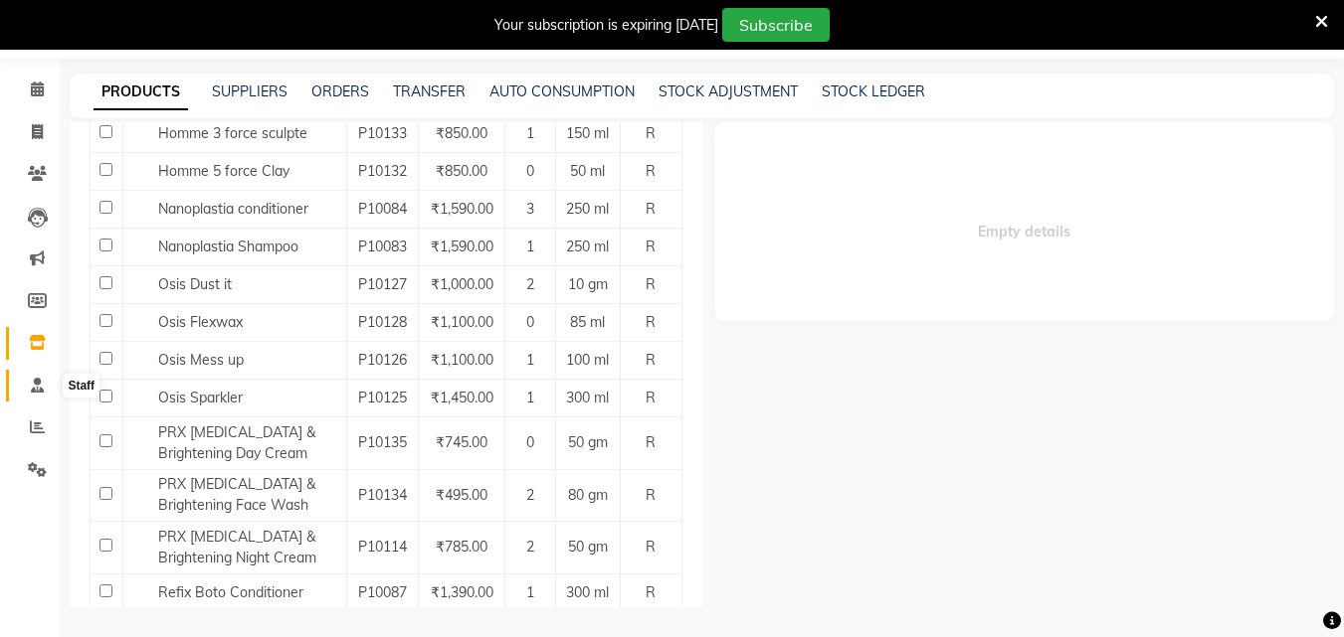
click at [40, 376] on span at bounding box center [37, 386] width 35 height 23
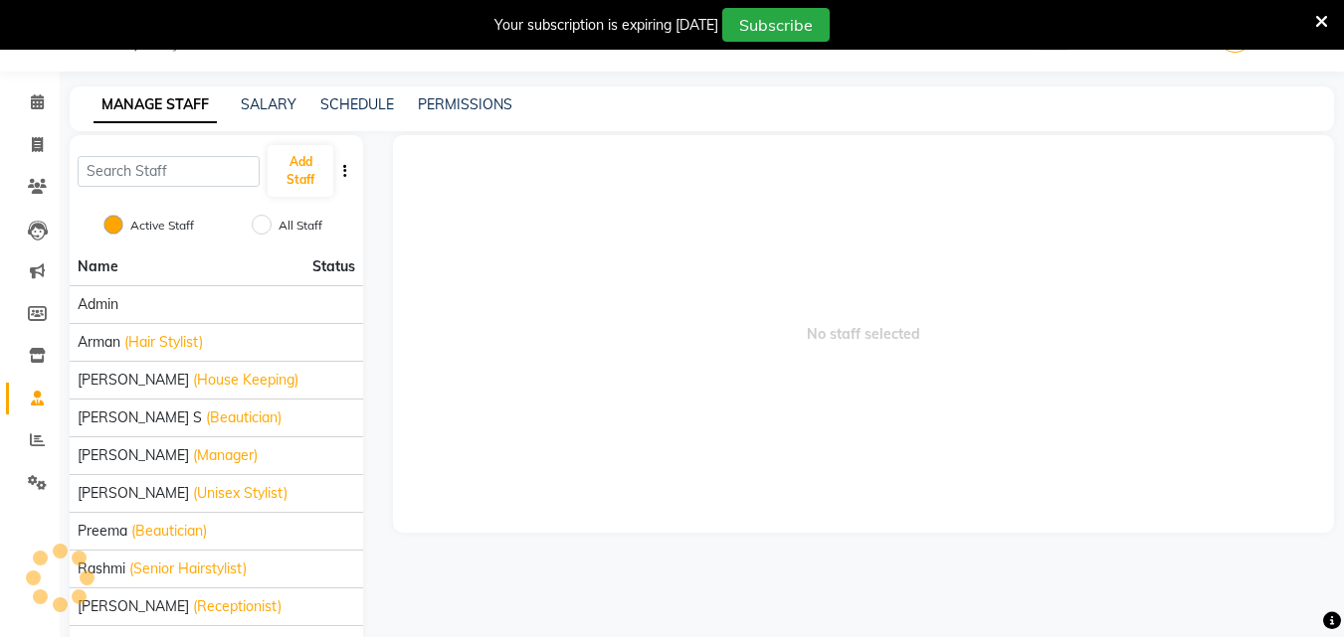
scroll to position [63, 0]
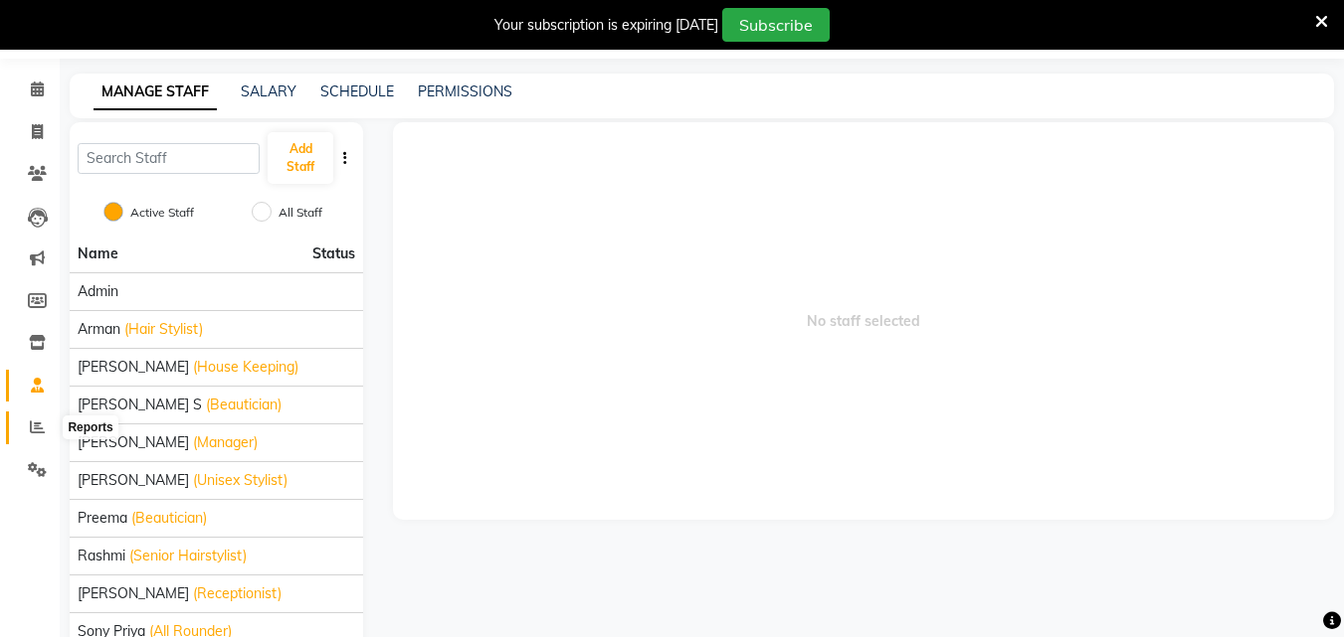
click at [38, 428] on icon at bounding box center [37, 427] width 15 height 15
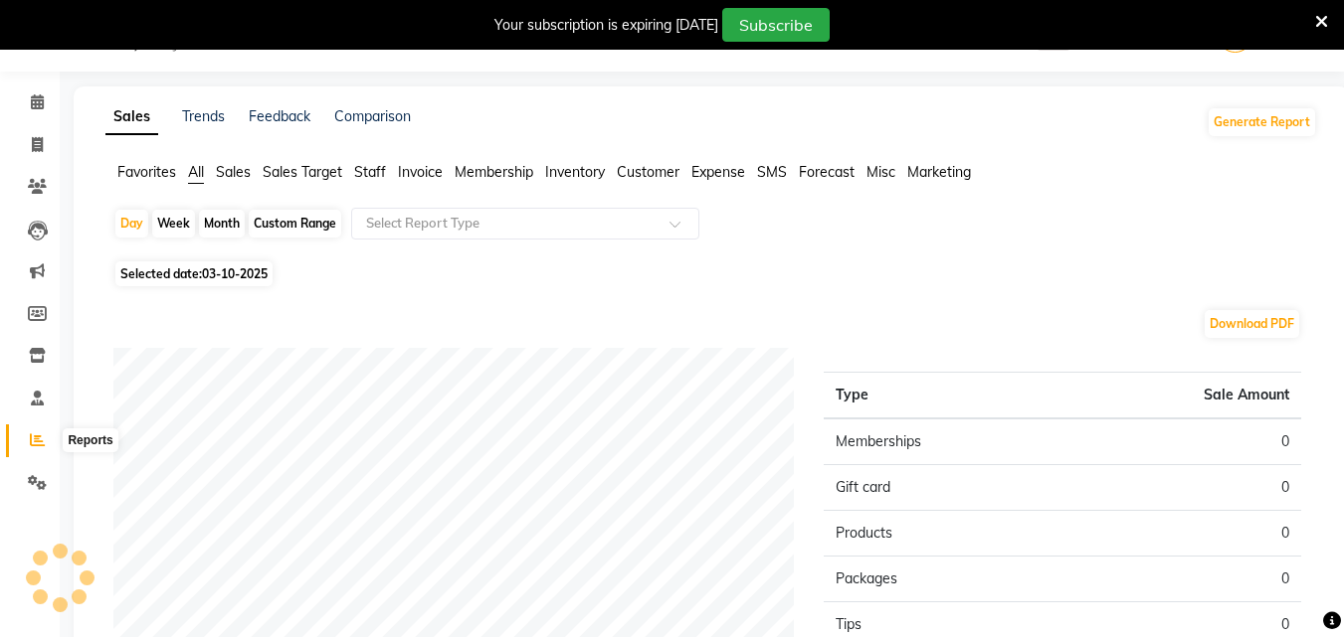
scroll to position [63, 0]
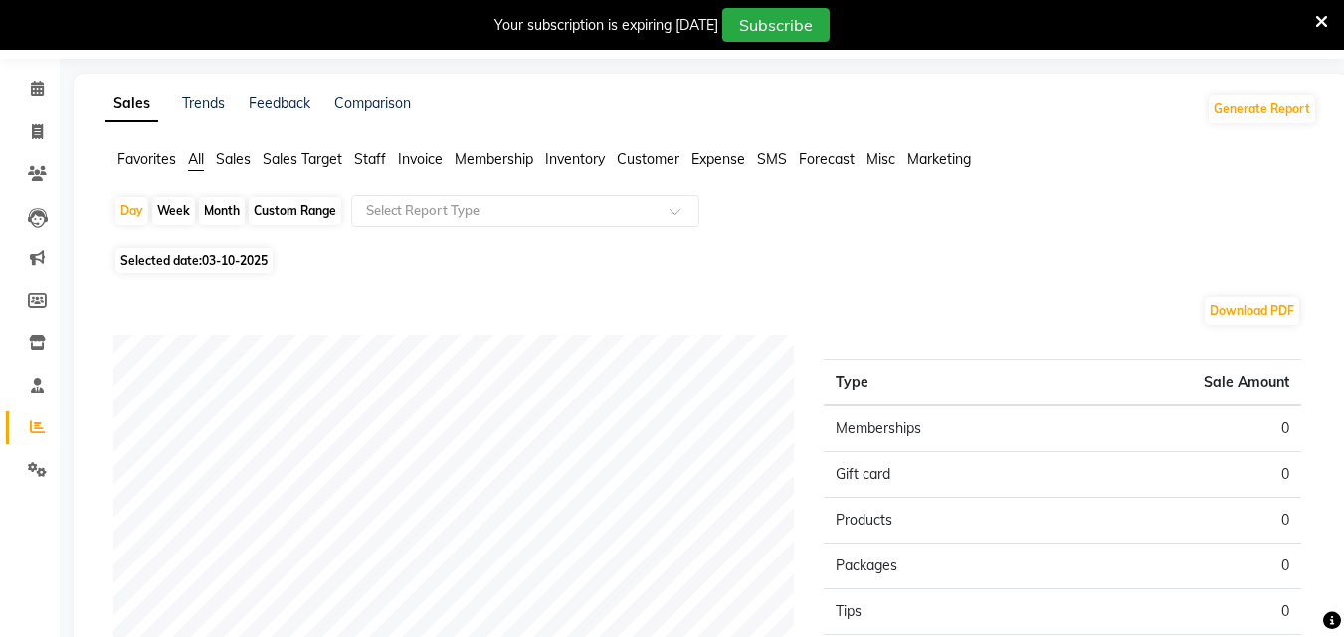
click at [426, 157] on span "Invoice" at bounding box center [420, 159] width 45 height 18
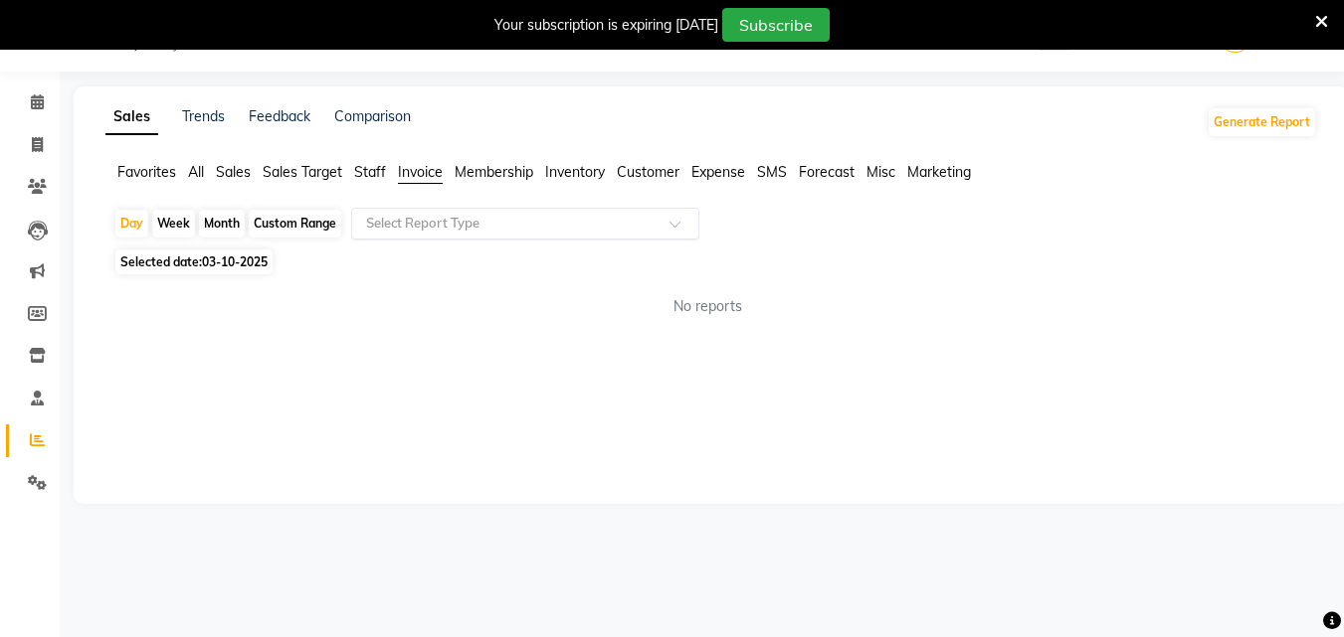
click at [595, 225] on input "text" at bounding box center [505, 224] width 286 height 20
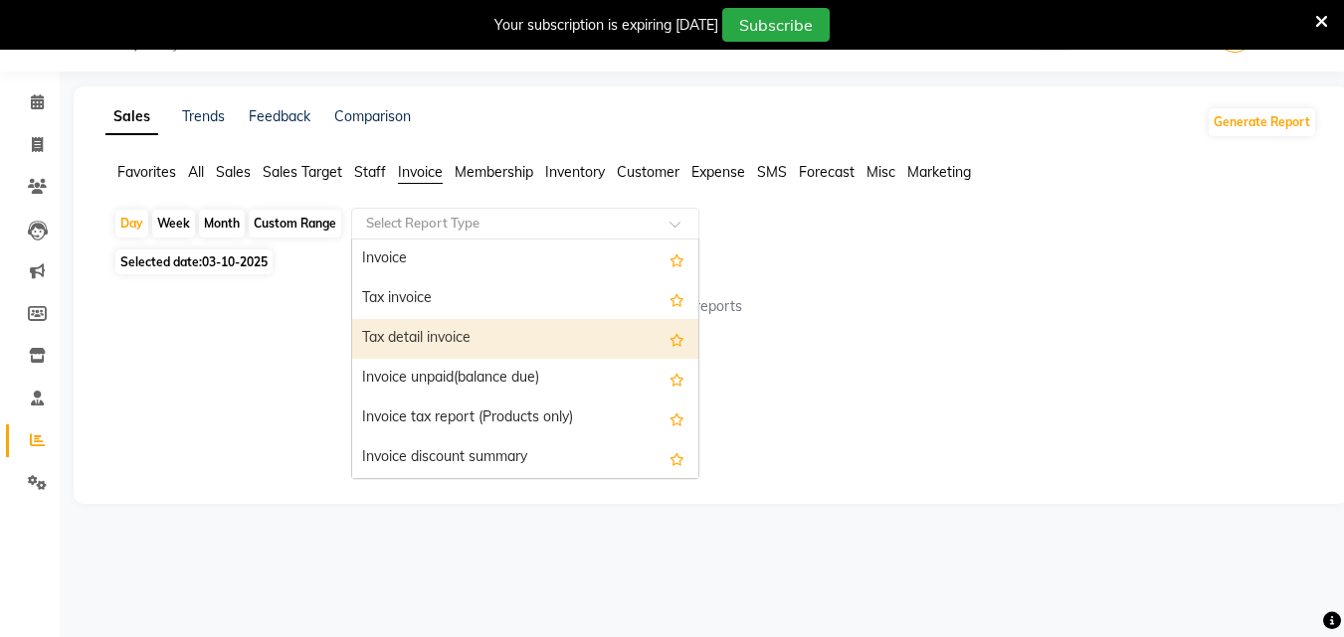
scroll to position [0, 0]
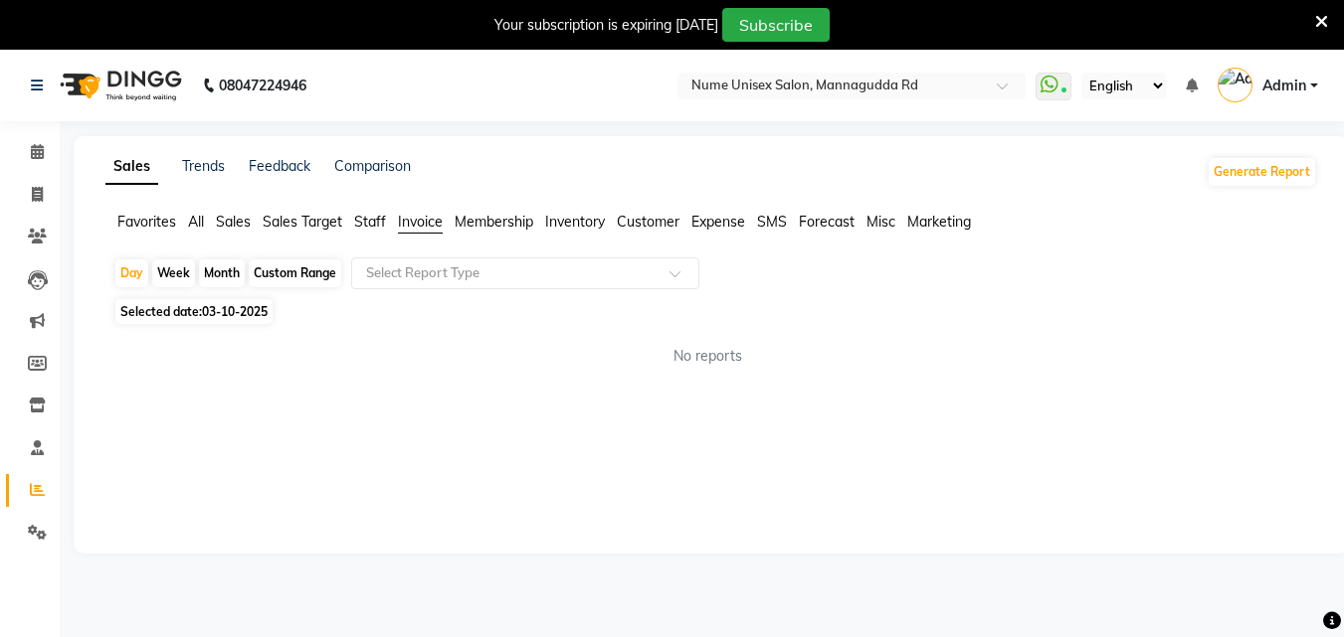
click at [199, 408] on div "Sales Trends Feedback Comparison Generate Report Favorites All Sales Sales Targ…" at bounding box center [711, 345] width 1275 height 418
click at [33, 527] on icon at bounding box center [37, 532] width 19 height 15
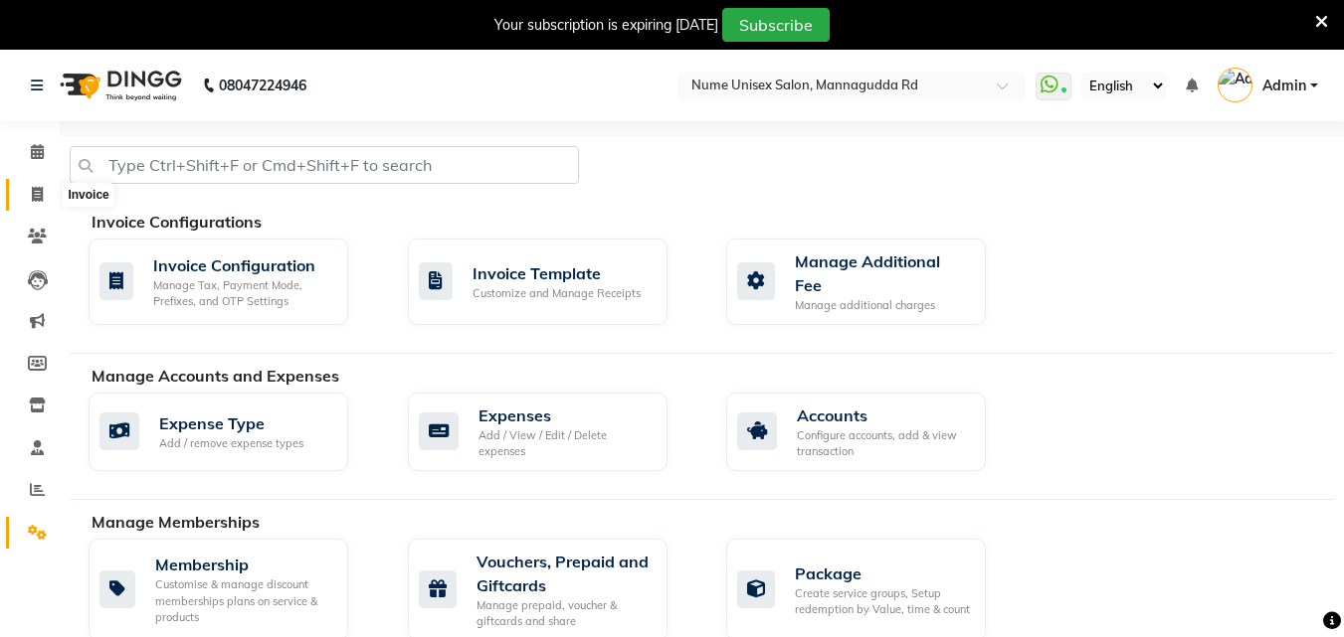
click at [34, 198] on icon at bounding box center [37, 194] width 11 height 15
select select "service"
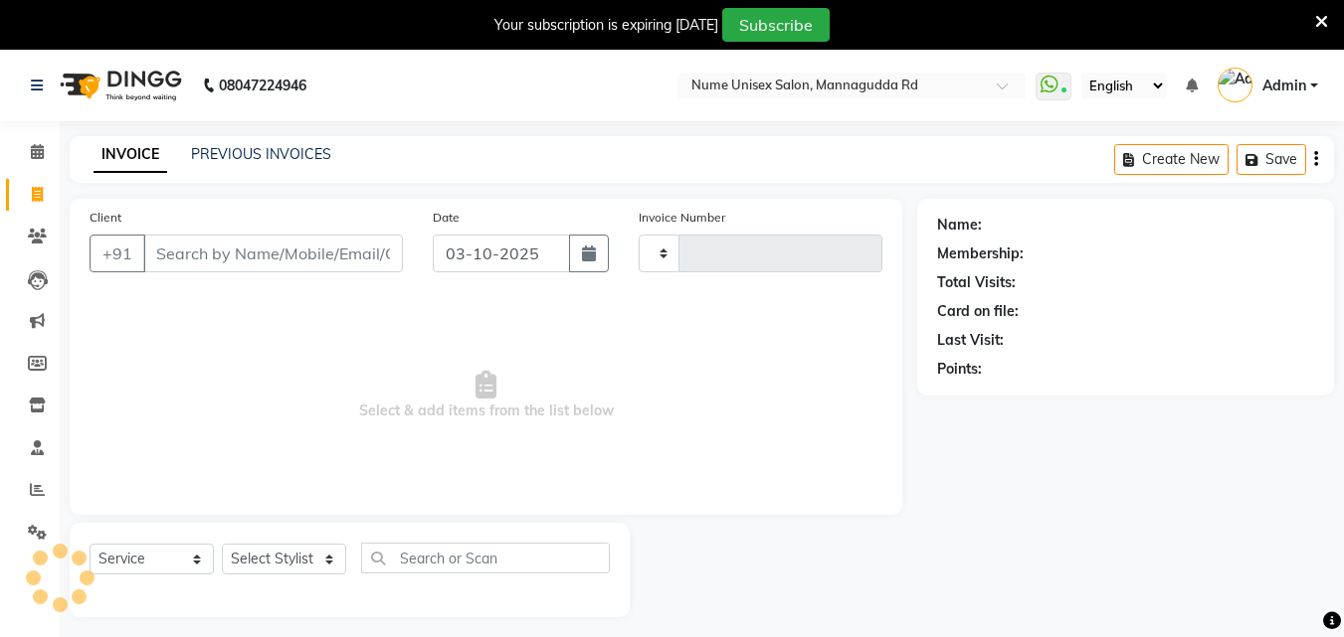
type input "1108"
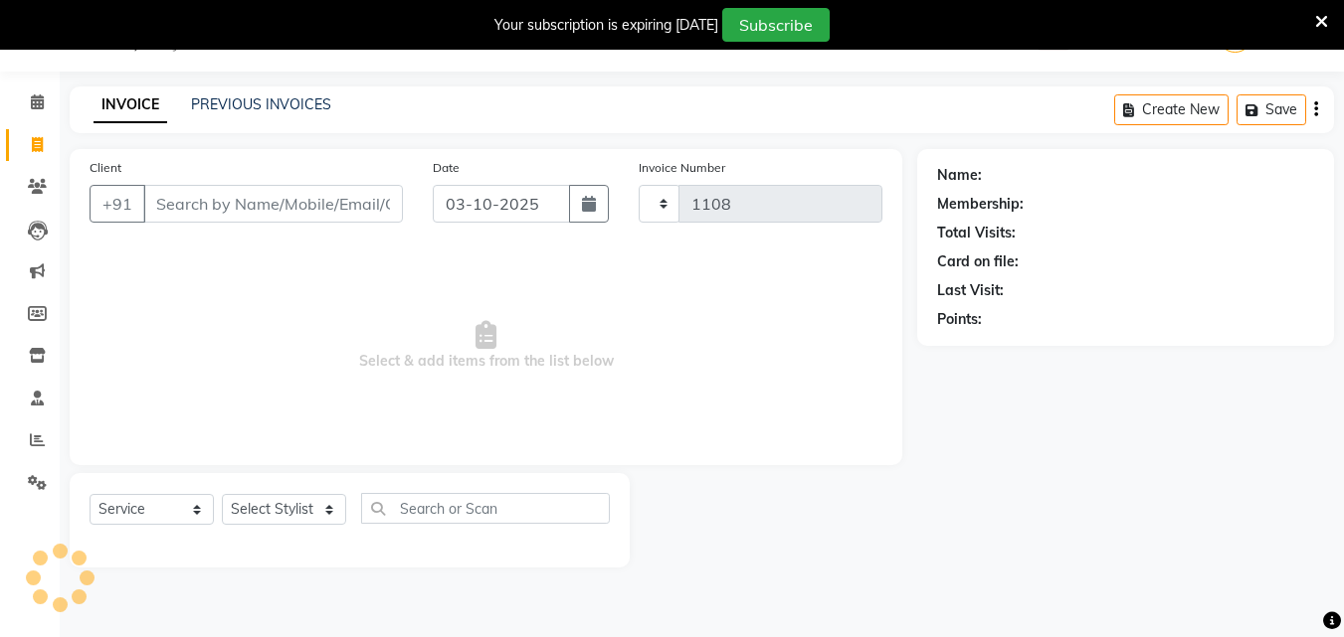
select select "7047"
click at [601, 195] on button "button" at bounding box center [589, 204] width 40 height 38
select select "10"
select select "2025"
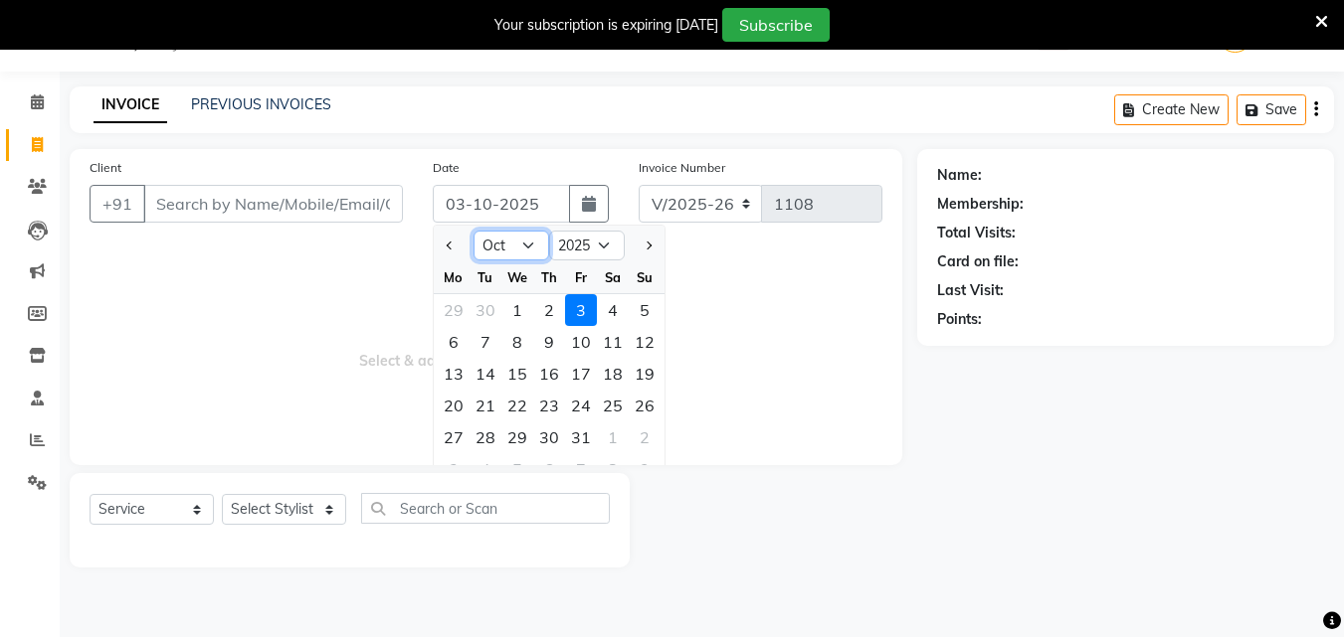
click at [515, 238] on select "Jan Feb Mar Apr May Jun [DATE] Aug Sep Oct Nov Dec" at bounding box center [511, 246] width 76 height 30
select select "8"
click at [473, 231] on select "Jan Feb Mar Apr May Jun [DATE] Aug Sep Oct Nov Dec" at bounding box center [511, 246] width 76 height 30
click at [646, 434] on div "31" at bounding box center [645, 438] width 32 height 32
type input "31-08-2025"
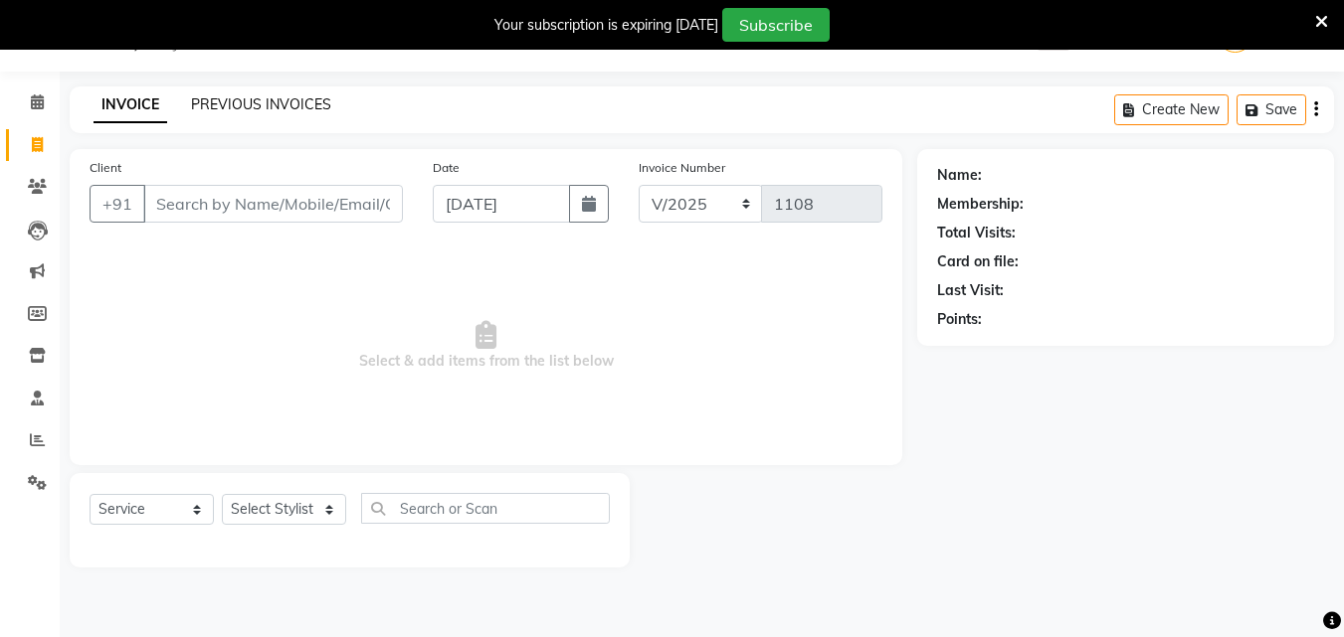
click at [278, 100] on link "PREVIOUS INVOICES" at bounding box center [261, 104] width 140 height 18
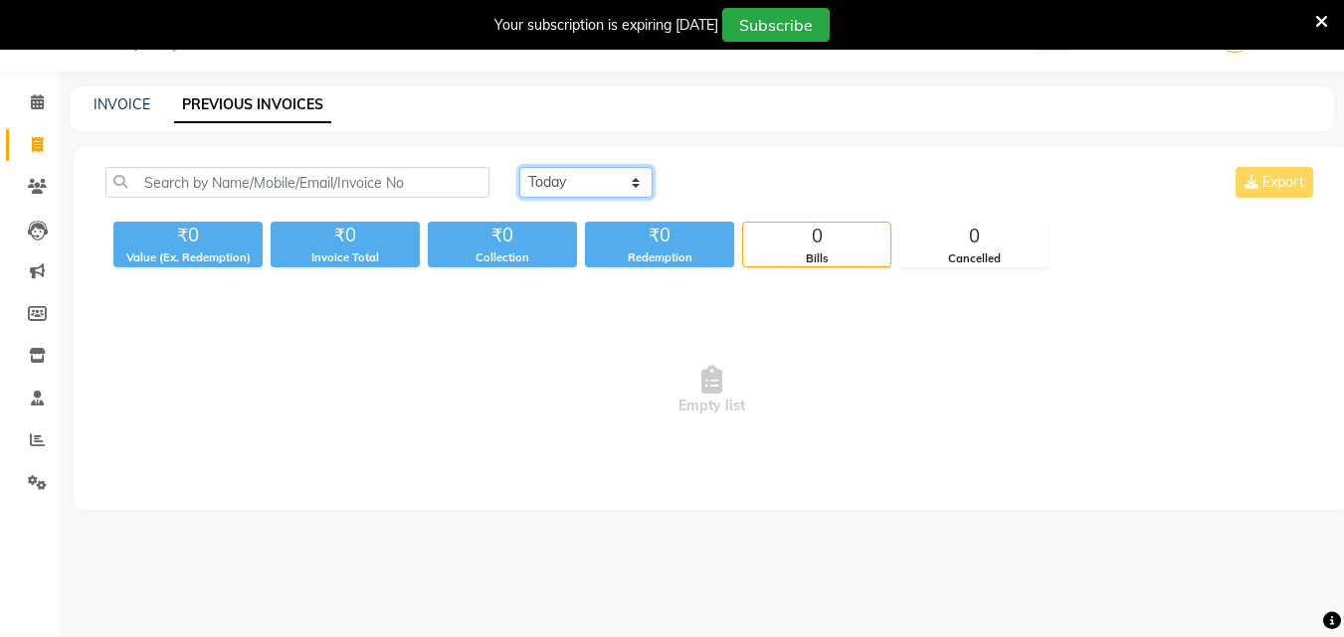
click at [560, 185] on select "[DATE] [DATE] Custom Range" at bounding box center [585, 182] width 133 height 31
click at [573, 278] on div "Today Yesterday Custom Range Export ₹0 Value (Ex. Redemption) ₹0 Invoice Total …" at bounding box center [711, 328] width 1275 height 363
click at [572, 185] on select "[DATE] [DATE] Custom Range" at bounding box center [585, 182] width 133 height 31
select select "range"
click at [519, 167] on select "[DATE] [DATE] Custom Range" at bounding box center [585, 182] width 133 height 31
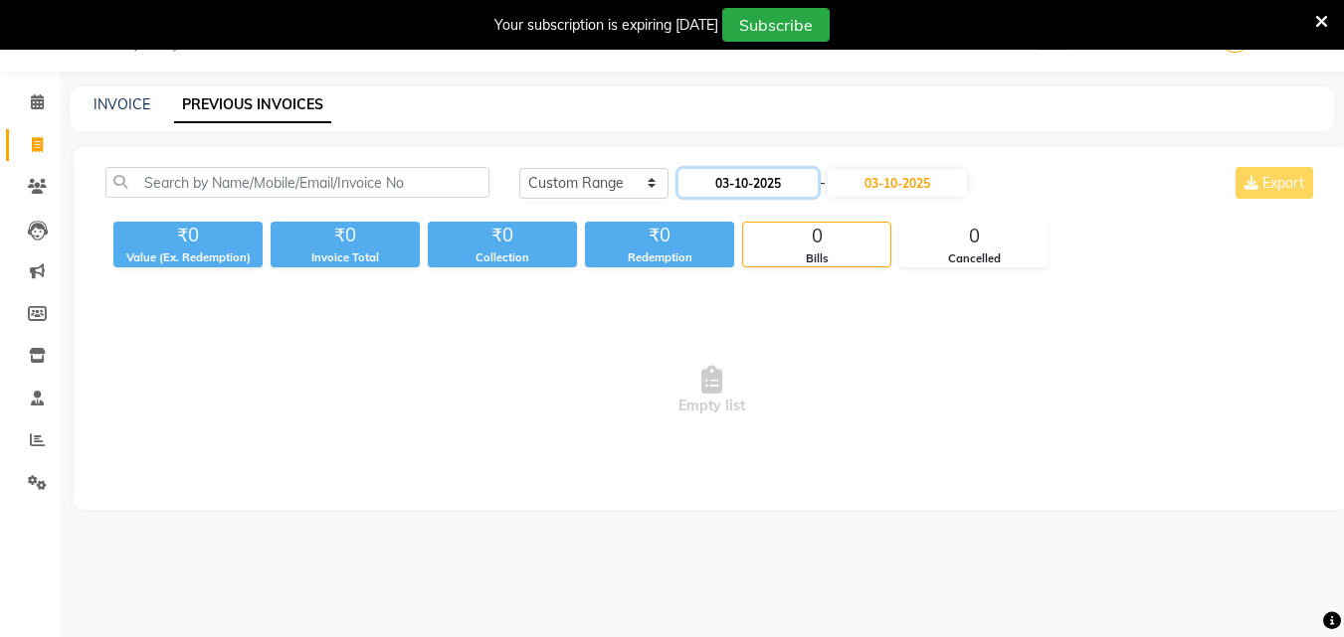
click at [784, 185] on input "03-10-2025" at bounding box center [747, 183] width 139 height 28
select select "10"
select select "2025"
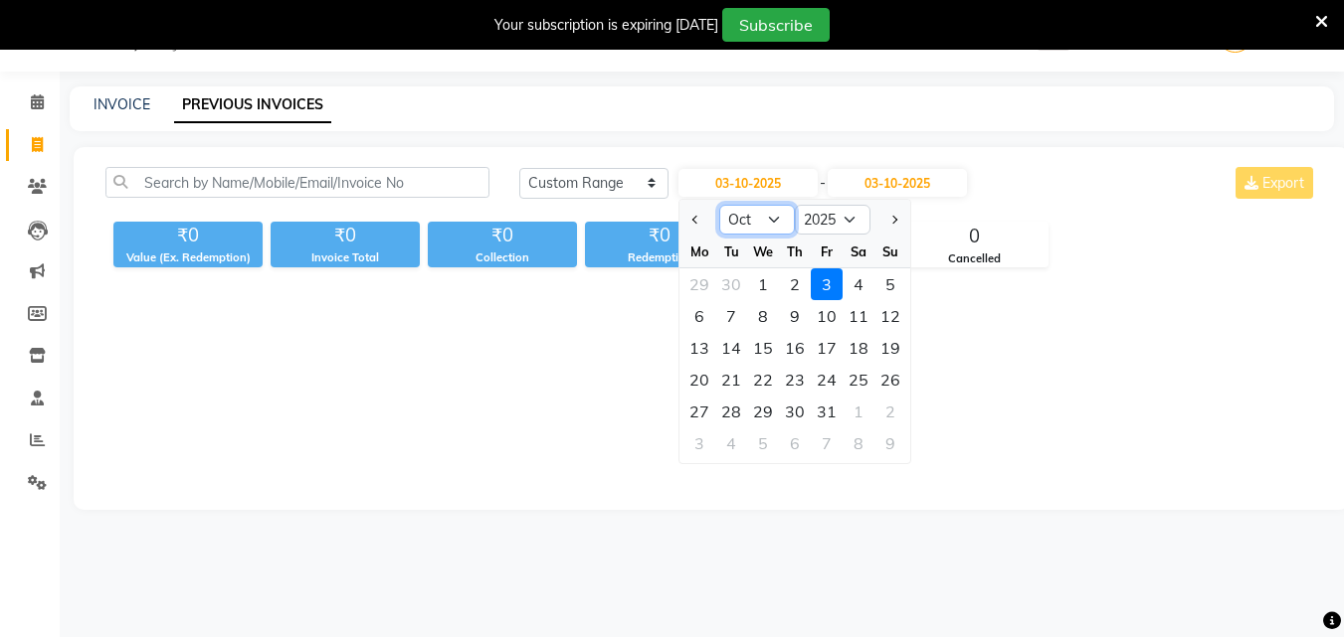
click at [766, 232] on select "Jan Feb Mar Apr May Jun [DATE] Aug Sep Oct Nov Dec" at bounding box center [757, 220] width 76 height 30
select select "8"
click at [719, 205] on select "Jan Feb Mar Apr May Jun [DATE] Aug Sep Oct Nov Dec" at bounding box center [757, 220] width 76 height 30
click at [882, 414] on div "31" at bounding box center [890, 412] width 32 height 32
type input "31-08-2025"
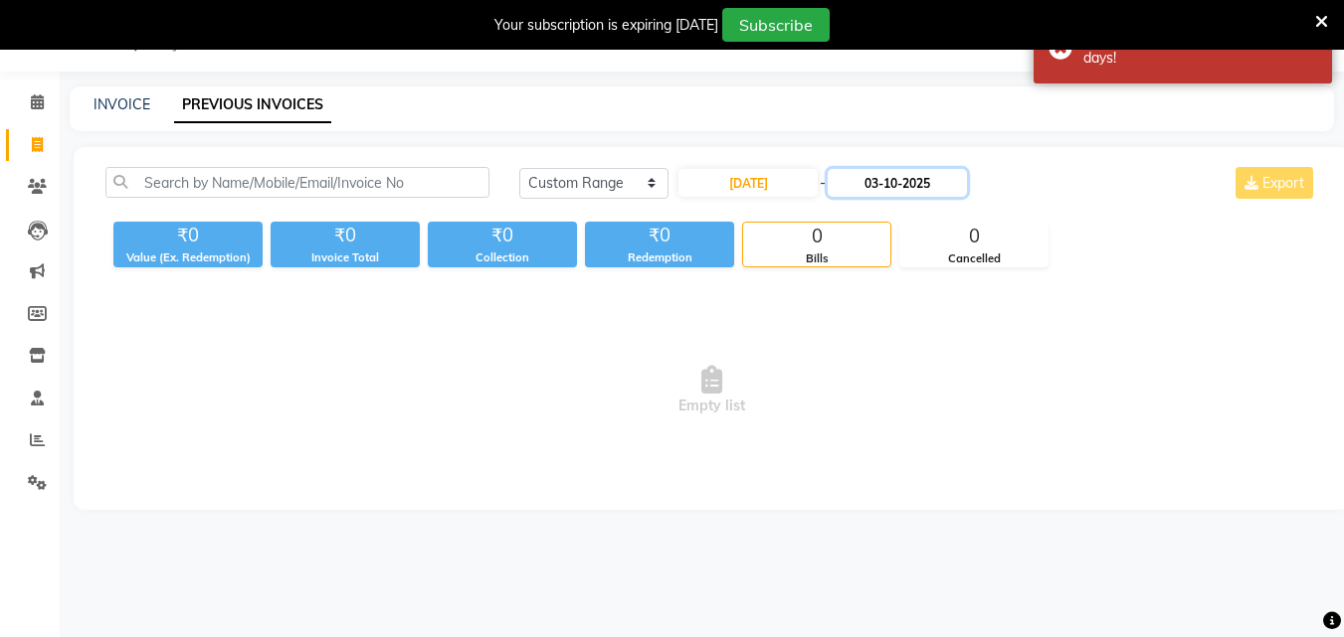
click at [904, 186] on input "03-10-2025" at bounding box center [896, 183] width 139 height 28
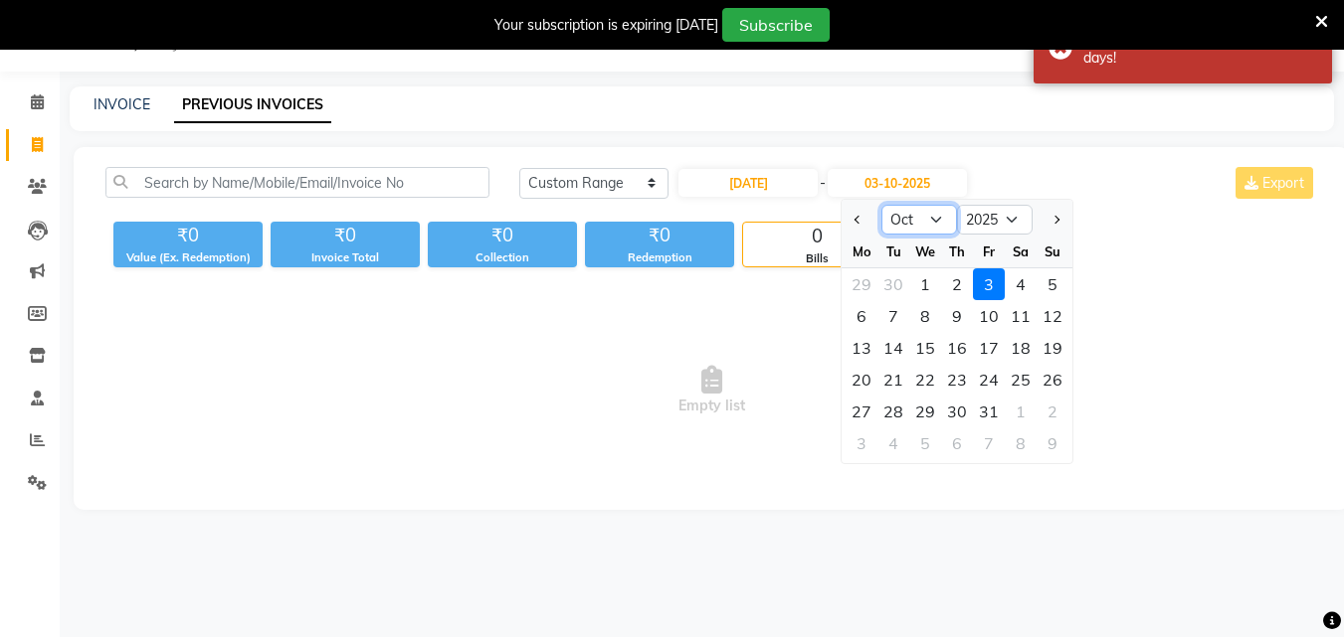
click at [924, 227] on select "Aug Sep Oct Nov Dec" at bounding box center [919, 220] width 76 height 30
select select "8"
click at [881, 205] on select "Aug Sep Oct Nov Dec" at bounding box center [919, 220] width 76 height 30
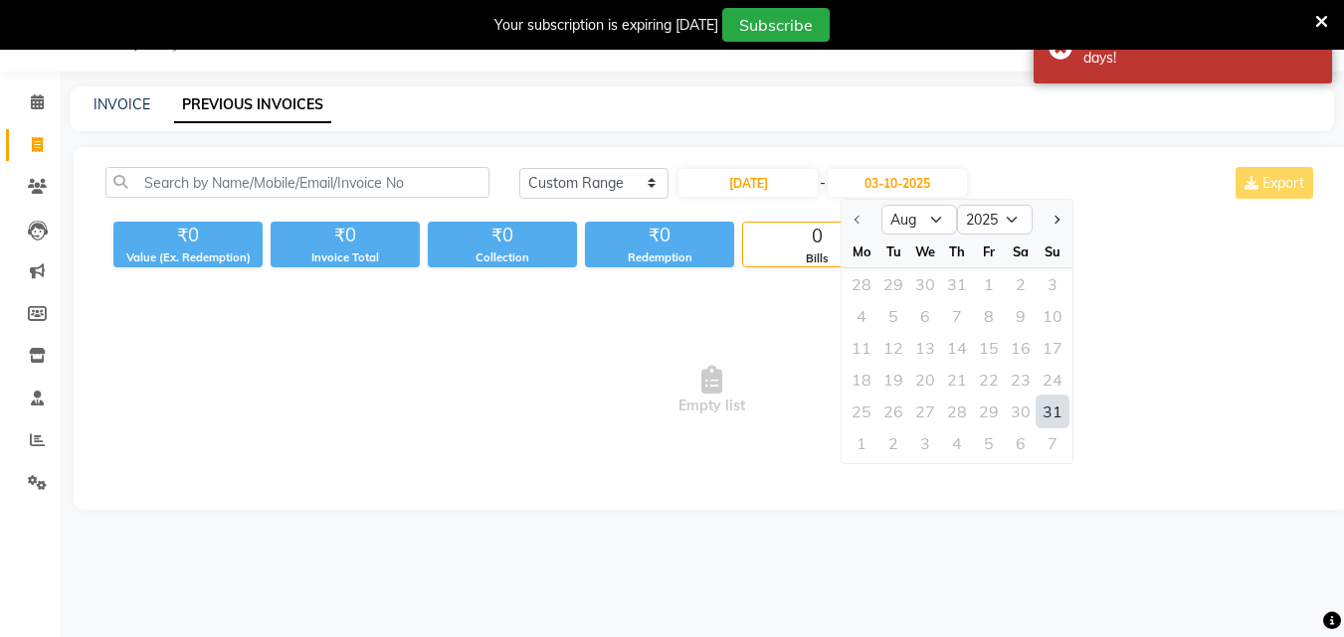
click at [1060, 402] on div "31" at bounding box center [1052, 412] width 32 height 32
type input "31-08-2025"
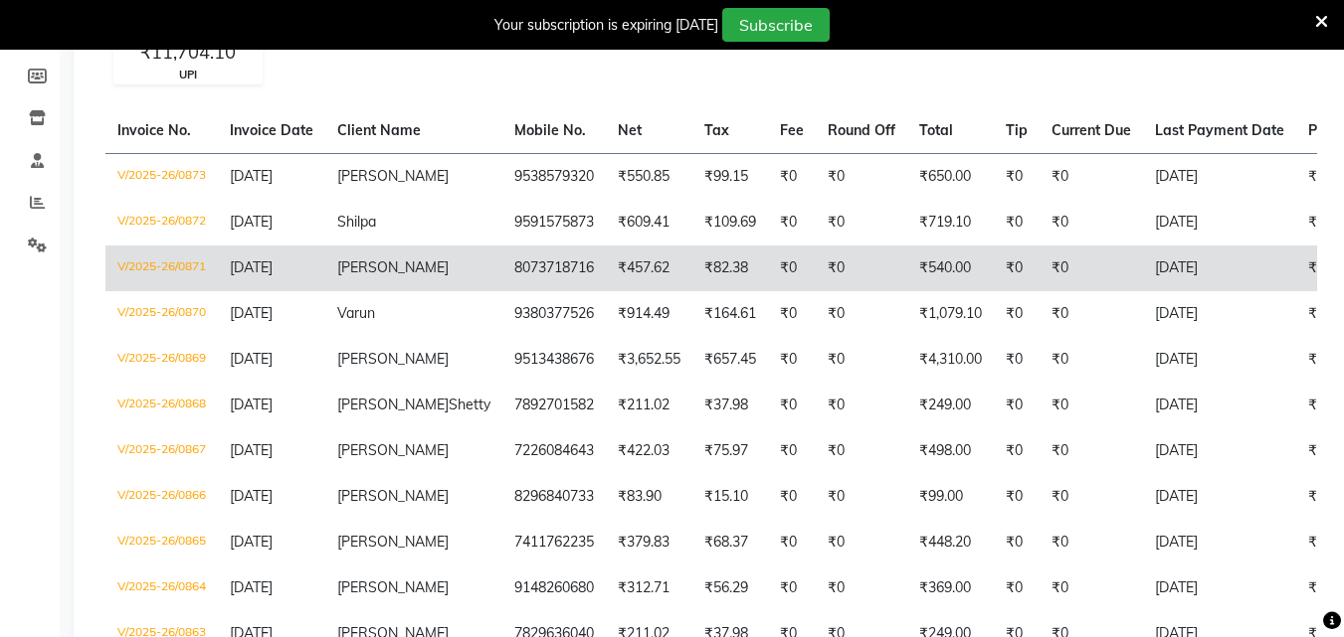
scroll to position [298, 0]
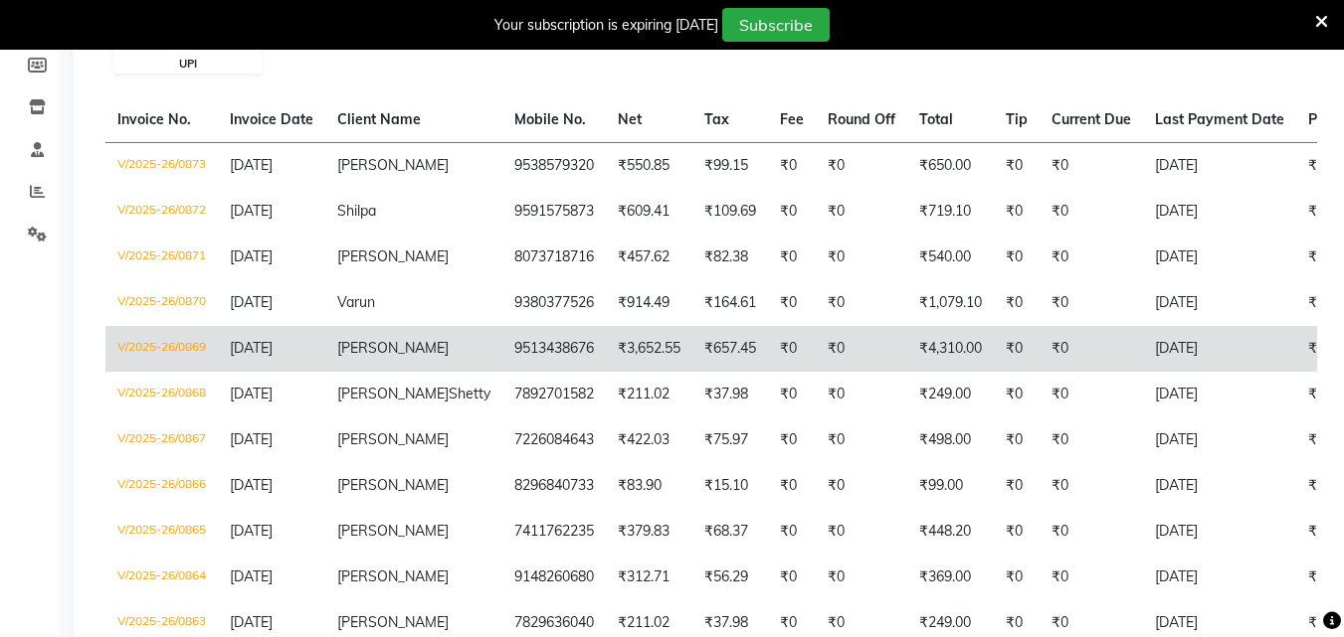
click at [1071, 362] on td "₹0" at bounding box center [1090, 349] width 103 height 46
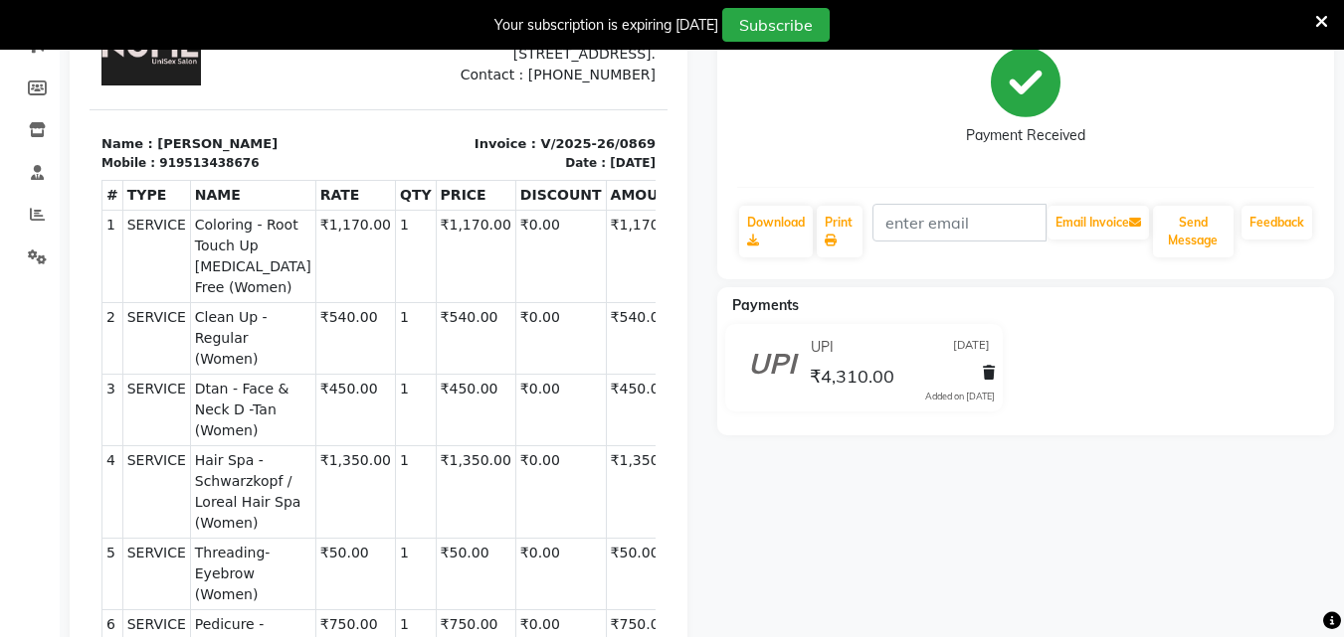
scroll to position [16, 0]
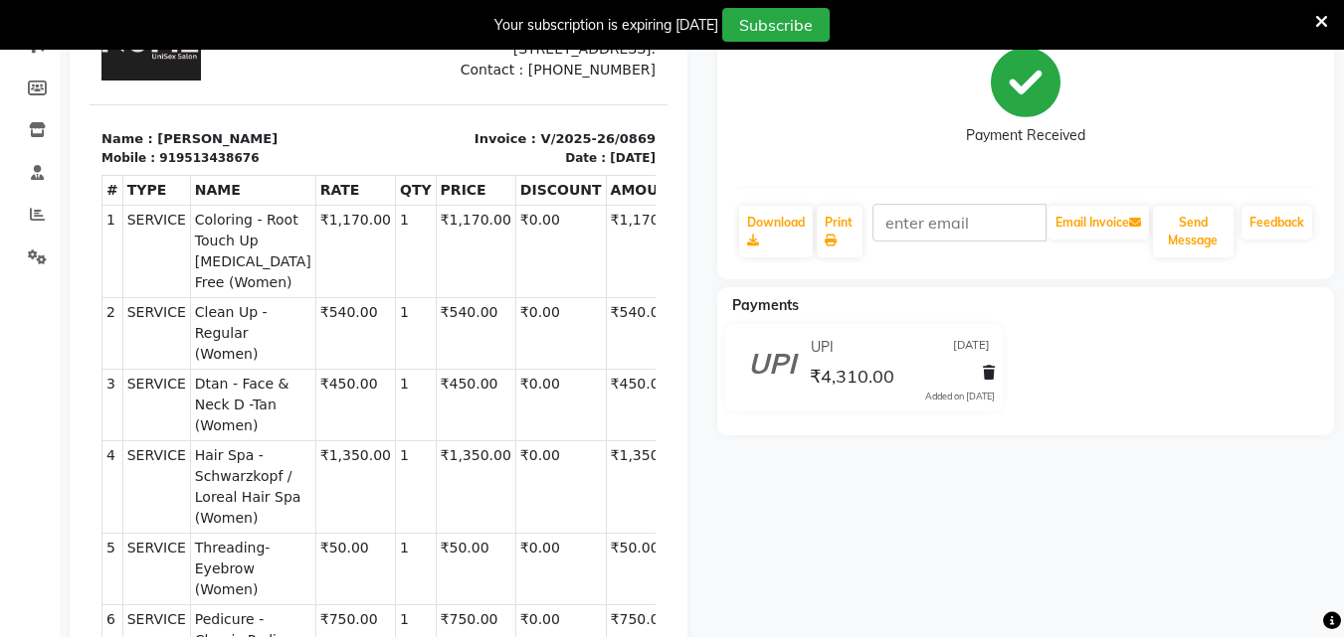
click at [515, 419] on td "₹0.00" at bounding box center [560, 405] width 90 height 72
click at [424, 142] on section "Name : Vineetha Mobile : 919513438676 Invoice : V/2025-26/0869 Date : 31/08/2025" at bounding box center [379, 135] width 578 height 63
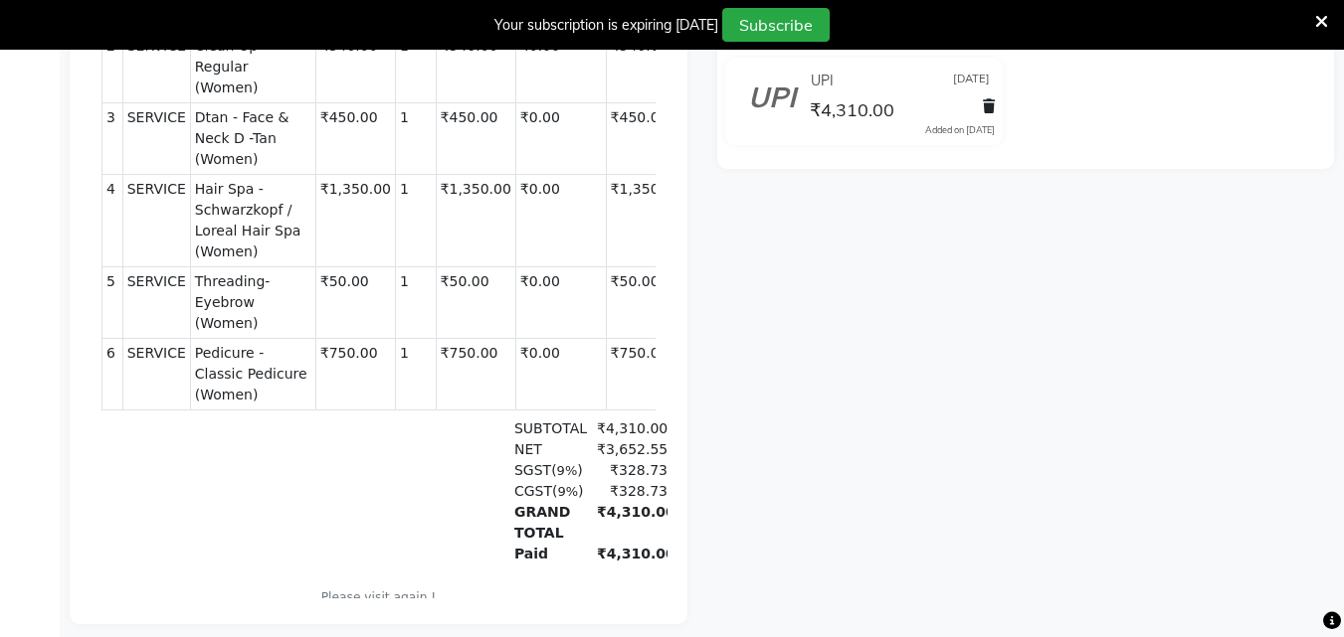
scroll to position [574, 0]
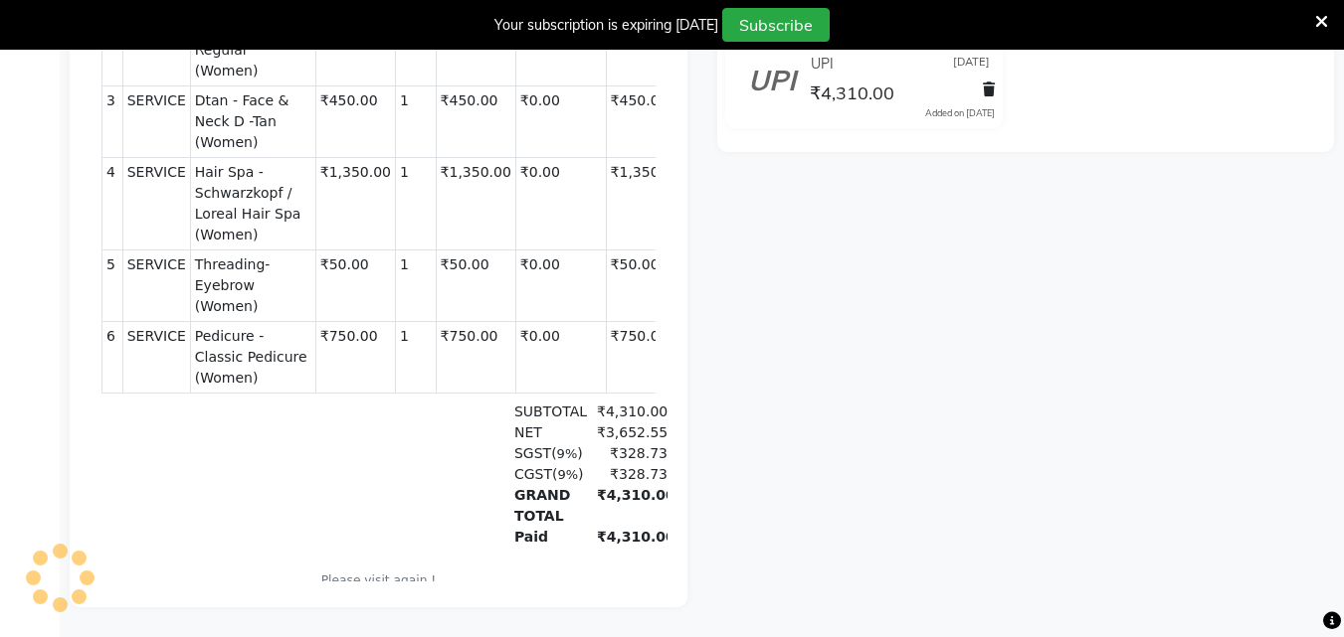
click at [586, 423] on div "₹3,652.55" at bounding box center [626, 433] width 83 height 21
click at [384, 572] on footer "Please visit again ! Generated By : Admin at 09/09/2025" at bounding box center [378, 594] width 554 height 45
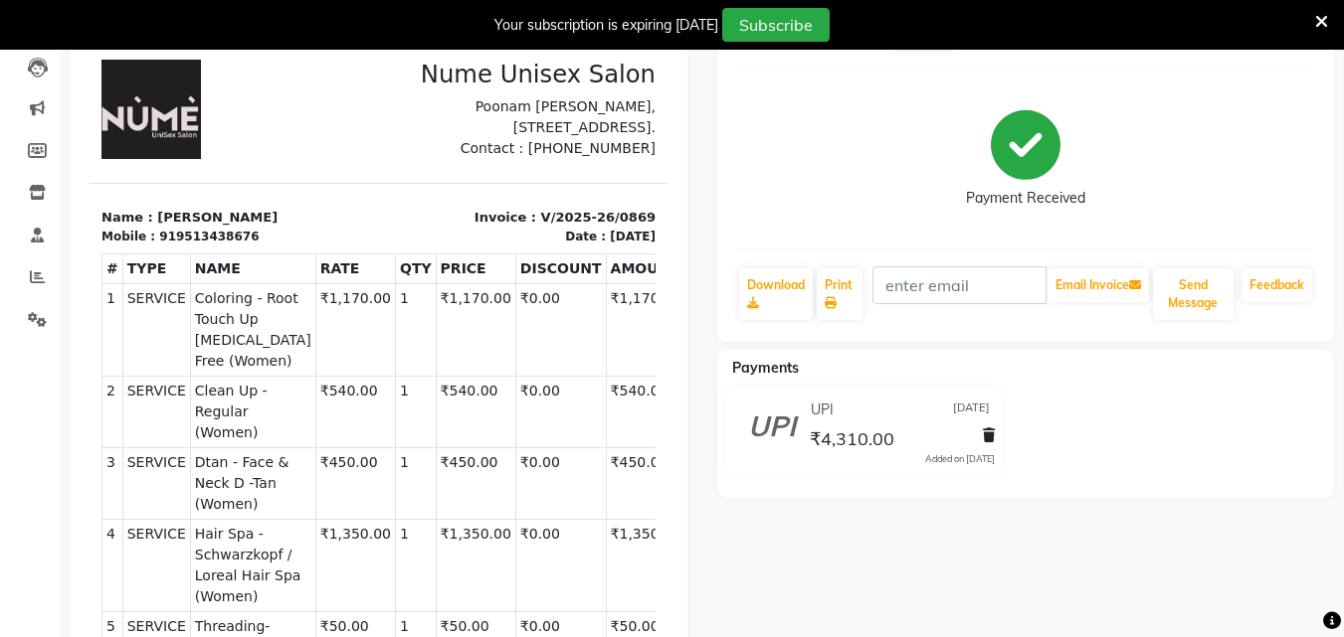
scroll to position [176, 0]
